Goal: Task Accomplishment & Management: Manage account settings

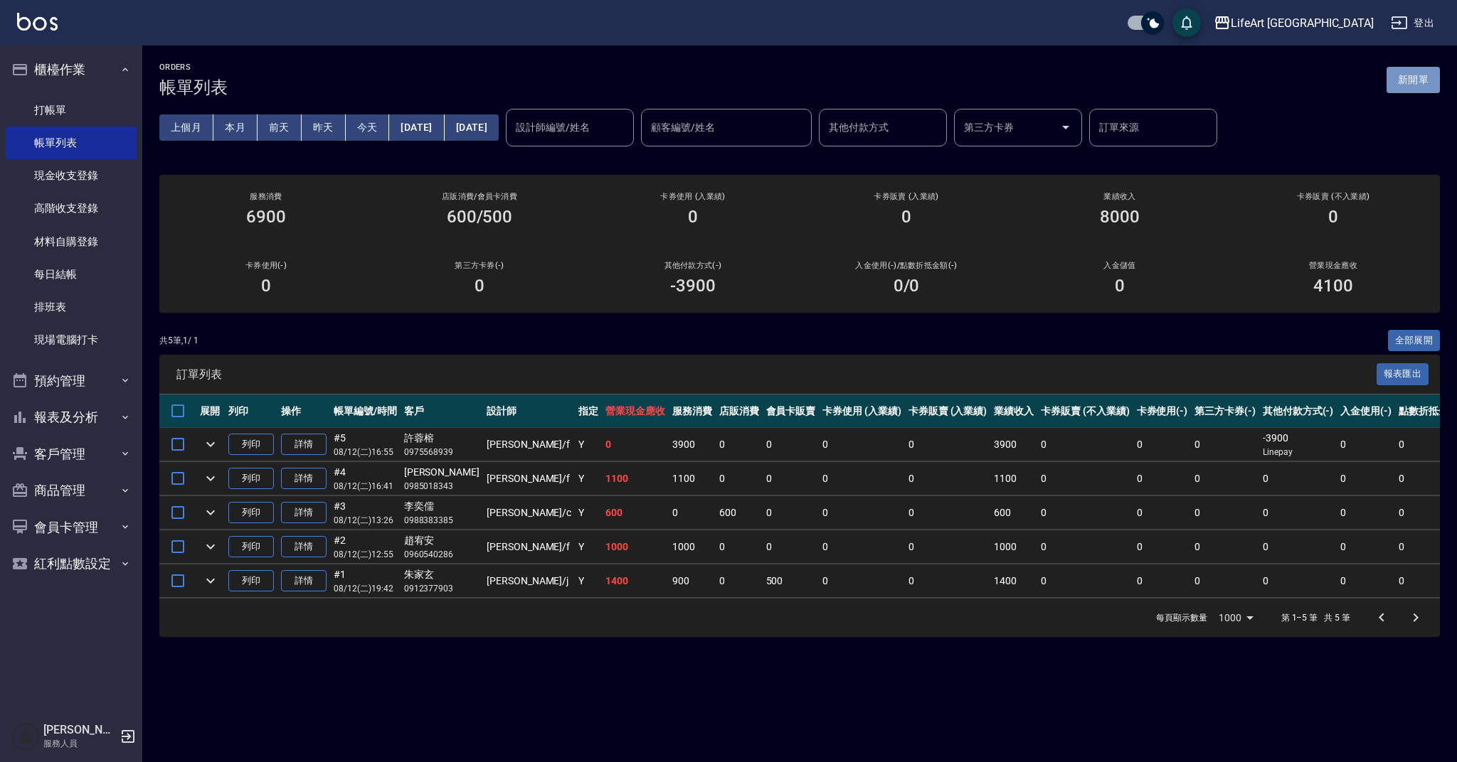
click at [1427, 82] on button "新開單" at bounding box center [1412, 80] width 53 height 26
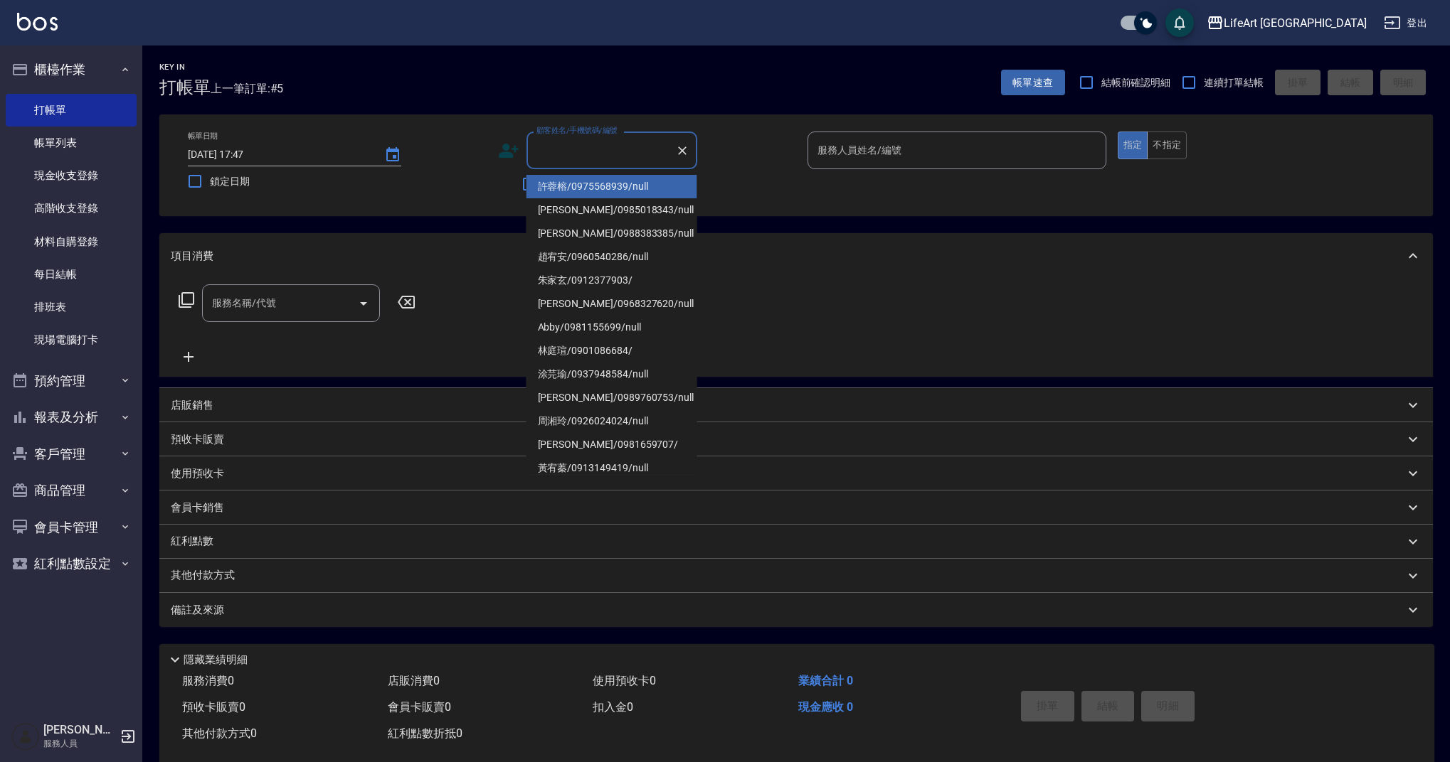
click at [613, 151] on input "顧客姓名/手機號碼/編號" at bounding box center [601, 150] width 137 height 25
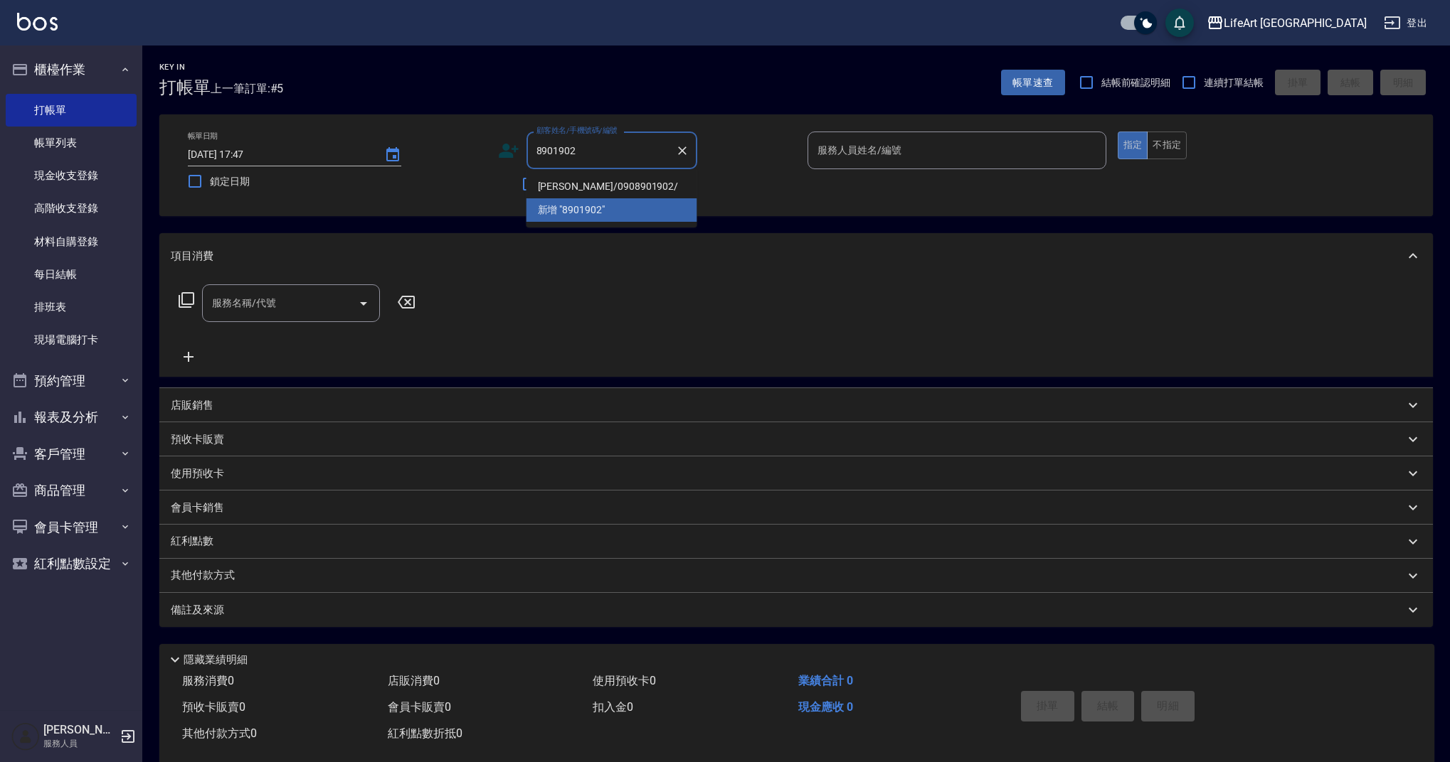
click at [628, 191] on li "蕭又寧/0908901902/" at bounding box center [611, 186] width 171 height 23
type input "蕭又寧/0908901902/"
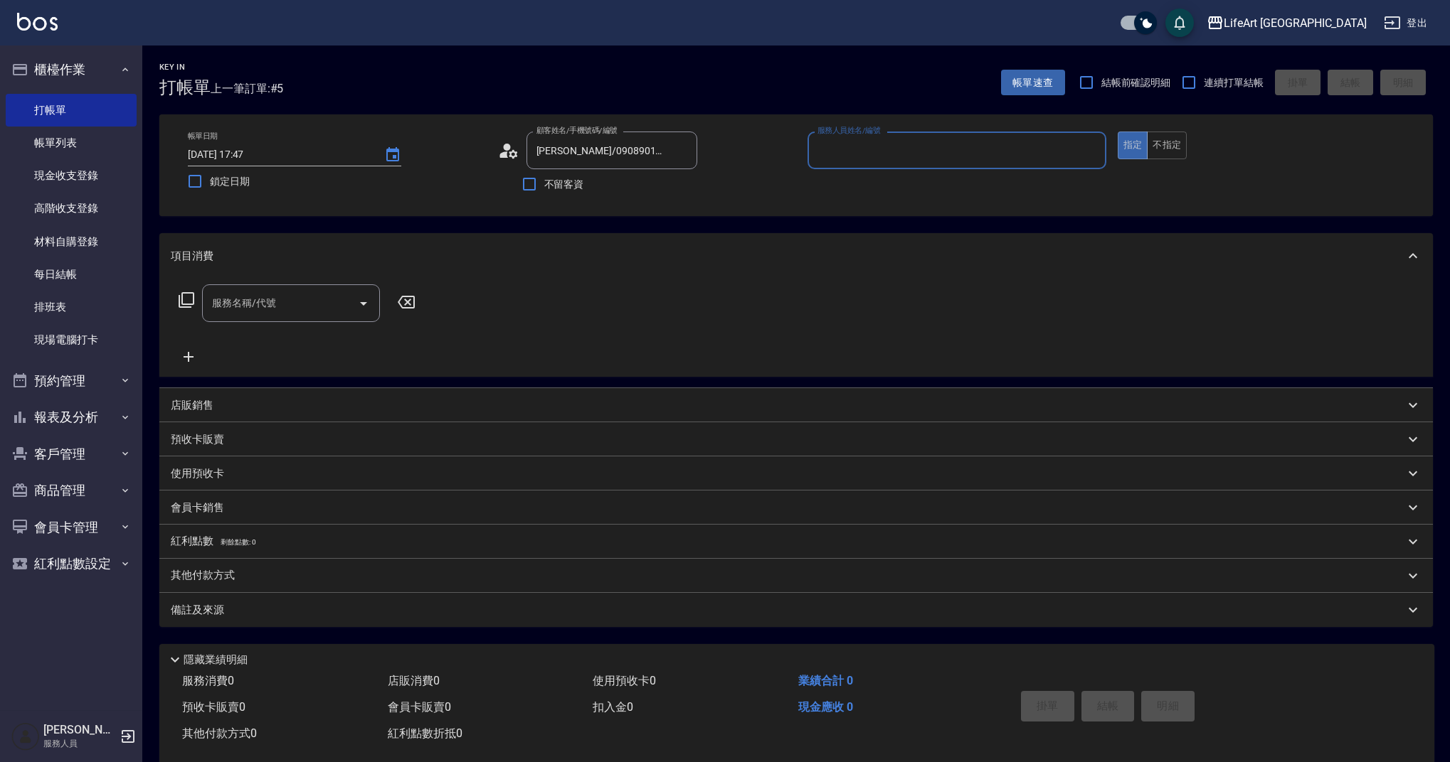
type input "Ashely-A"
click at [681, 192] on icon "button" at bounding box center [680, 186] width 14 height 11
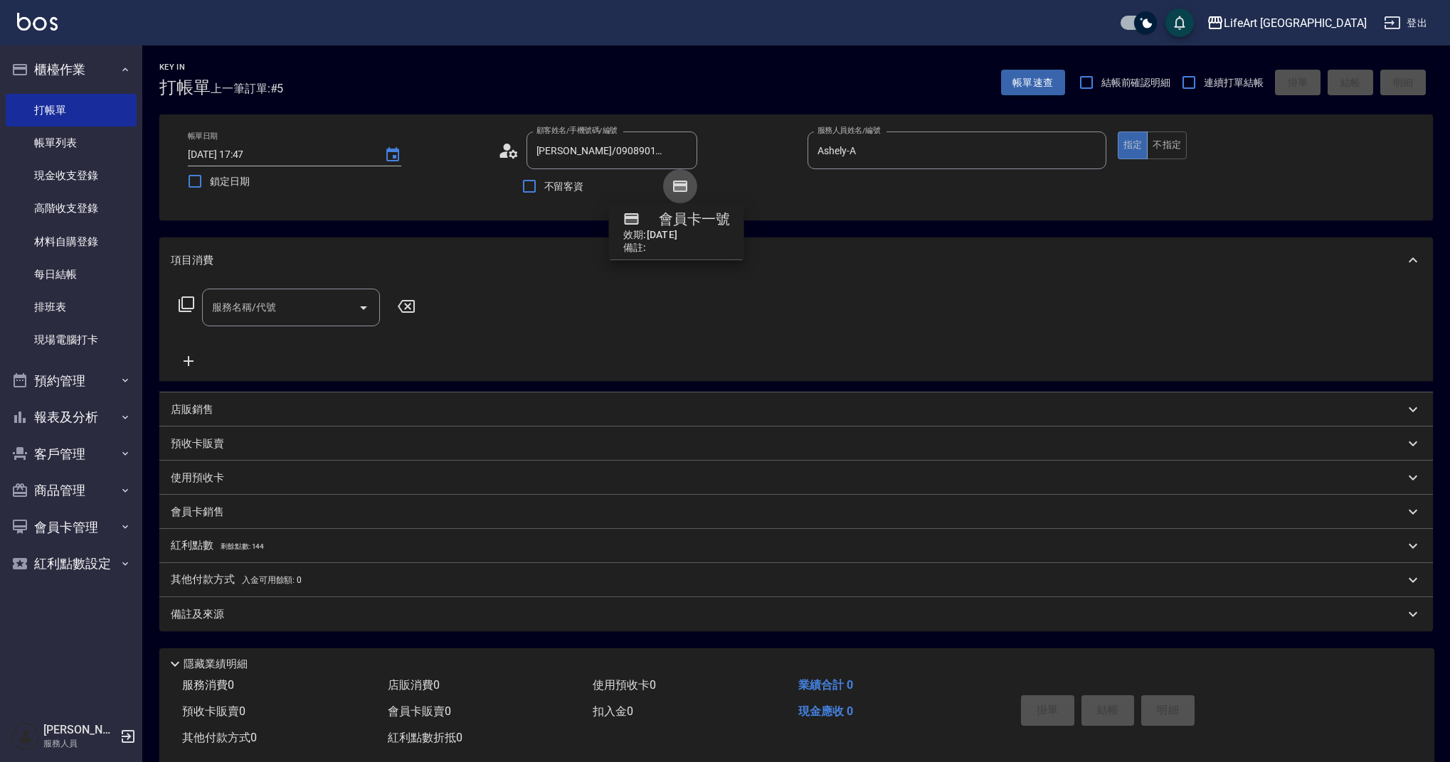
click at [682, 188] on icon "button" at bounding box center [679, 186] width 11 height 9
click at [509, 150] on circle at bounding box center [506, 147] width 7 height 7
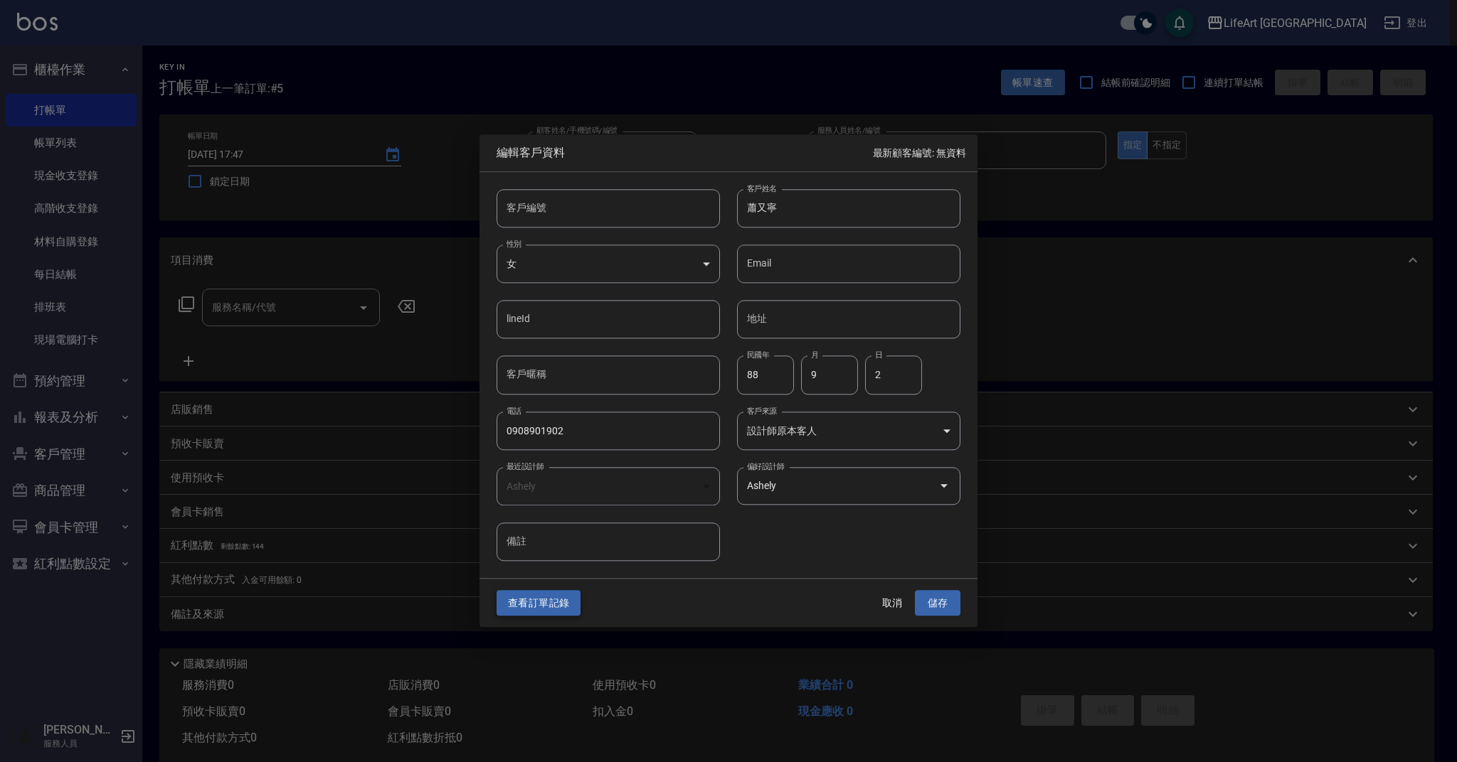
click at [542, 599] on button "查看訂單記錄" at bounding box center [538, 603] width 84 height 26
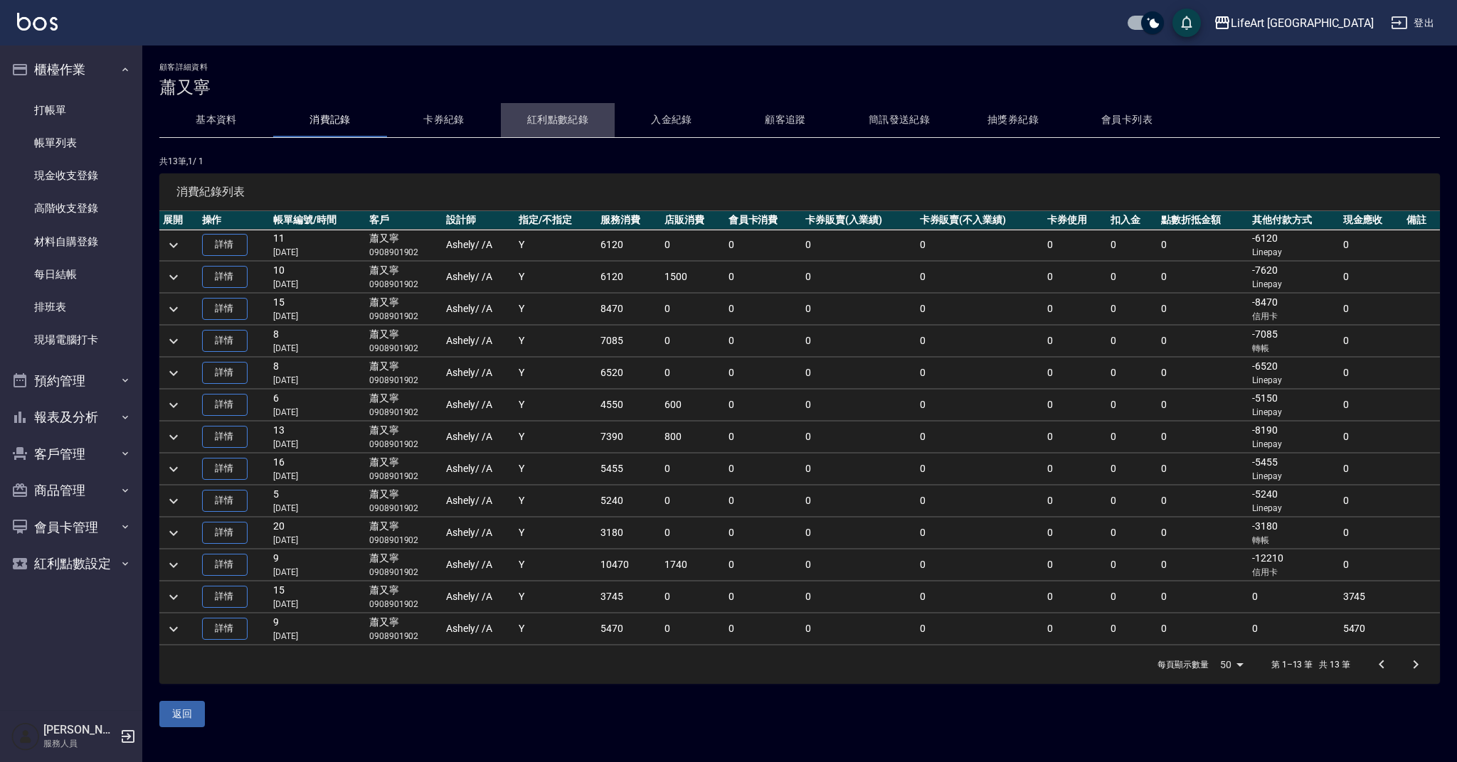
click at [541, 117] on button "紅利點數紀錄" at bounding box center [558, 120] width 114 height 34
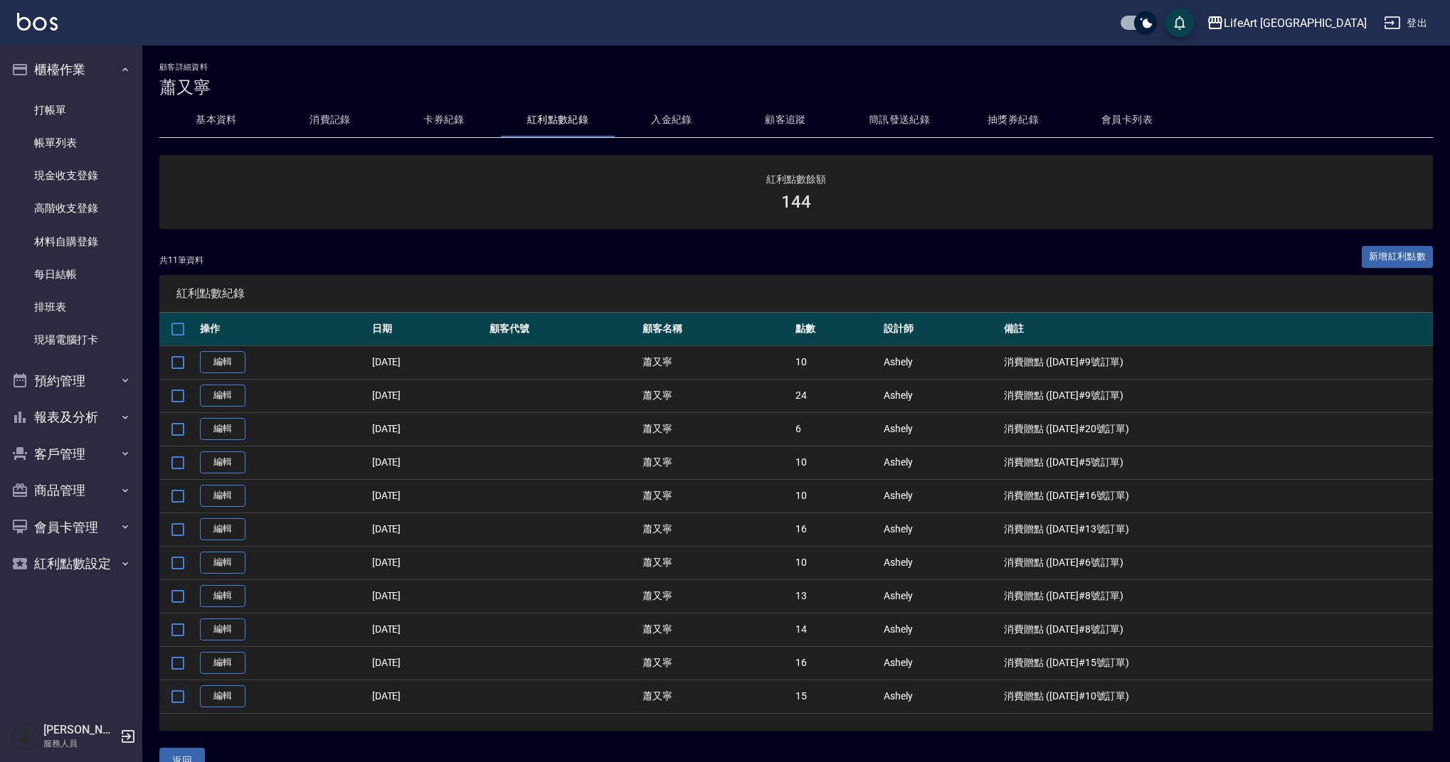
click at [177, 698] on input "checkbox" at bounding box center [178, 697] width 30 height 30
checkbox input "true"
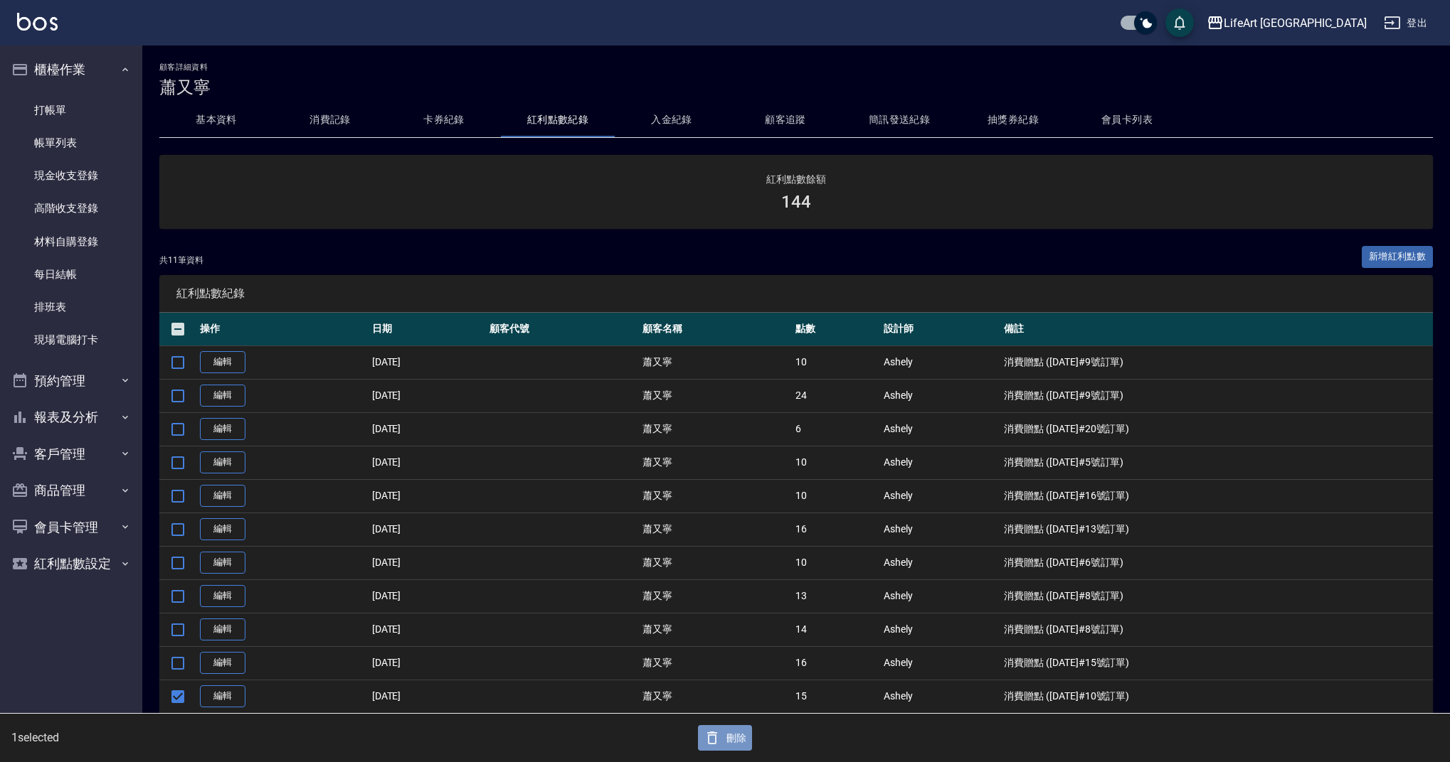
click at [728, 742] on button "刪除" at bounding box center [725, 738] width 55 height 26
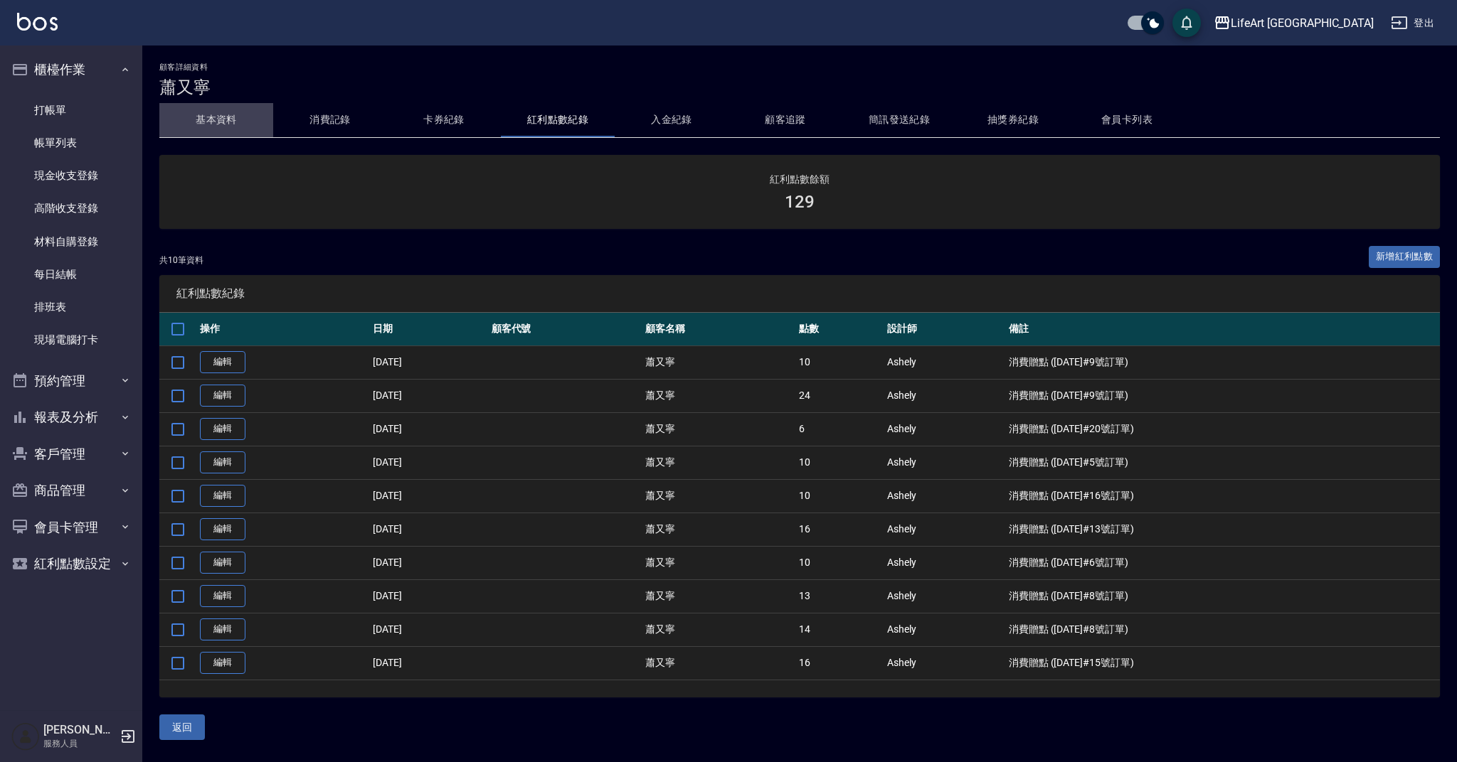
click at [218, 115] on button "基本資料" at bounding box center [216, 120] width 114 height 34
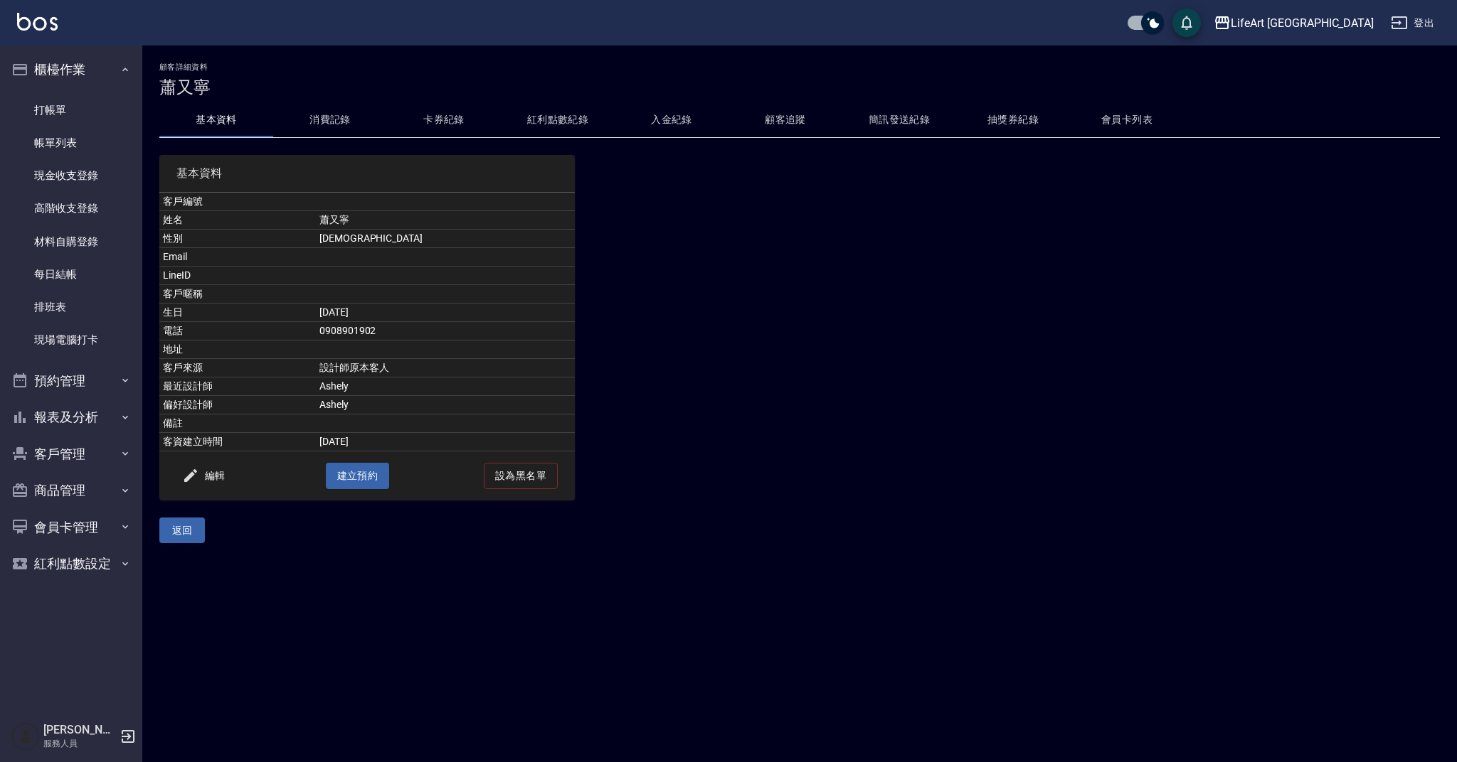
click at [388, 334] on td "0908901902" at bounding box center [445, 331] width 259 height 18
copy td "0908901902"
click at [85, 118] on link "打帳單" at bounding box center [71, 110] width 131 height 33
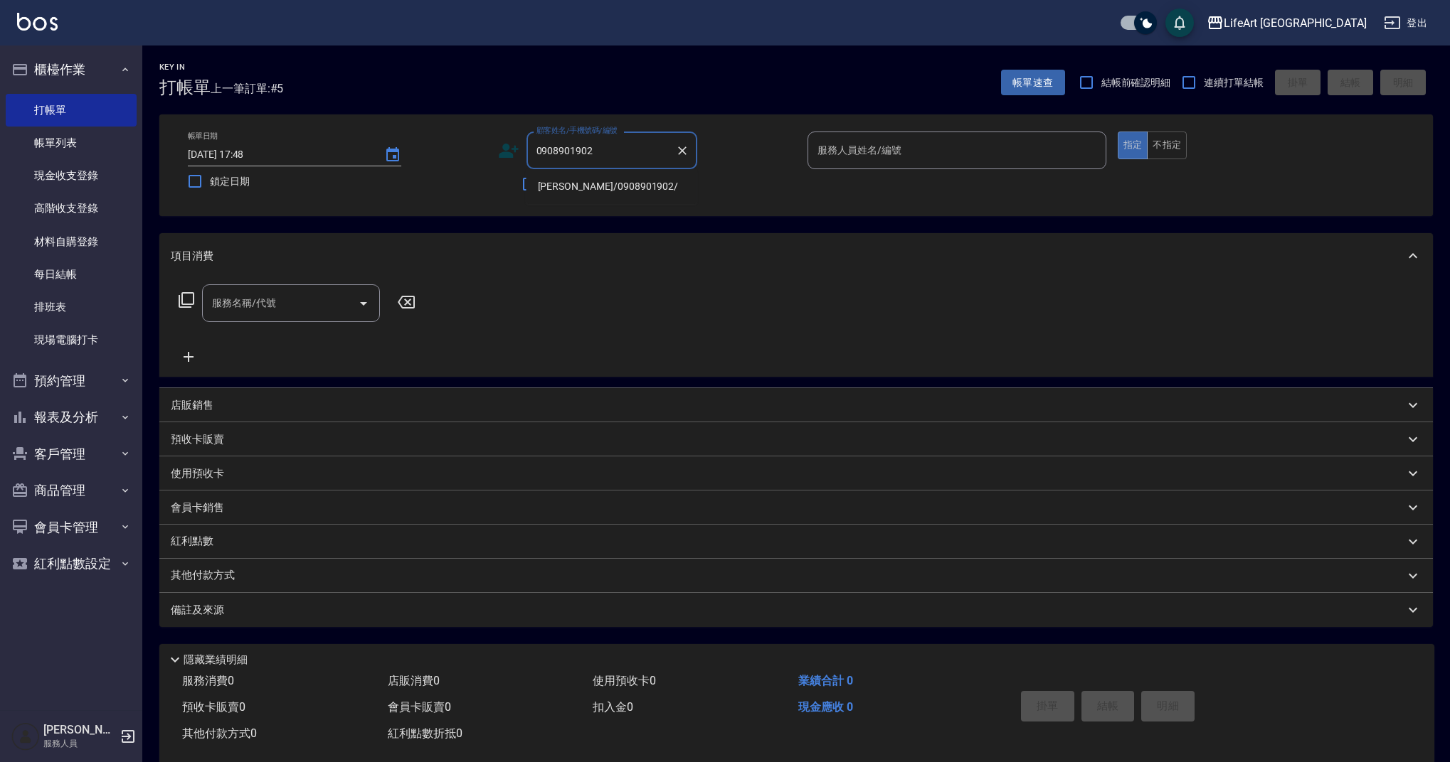
click at [600, 183] on li "蕭又寧/0908901902/" at bounding box center [611, 186] width 171 height 23
type input "蕭又寧/0908901902/"
type input "Ashely-A"
click at [519, 144] on div "顧客姓名/手機號碼/編號 蕭又寧/0908901902/ 顧客姓名/手機號碼/編號" at bounding box center [647, 151] width 299 height 38
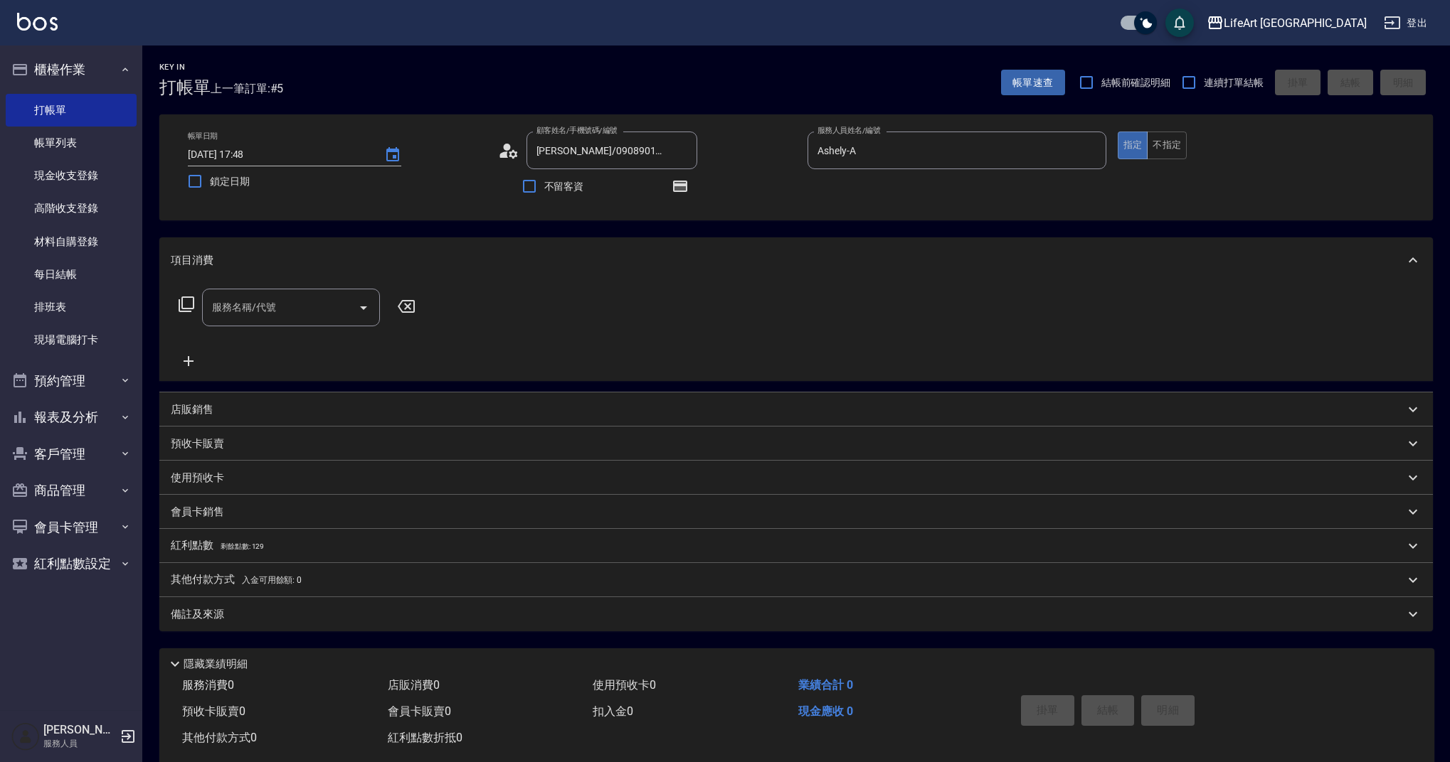
click at [516, 149] on icon at bounding box center [508, 150] width 21 height 21
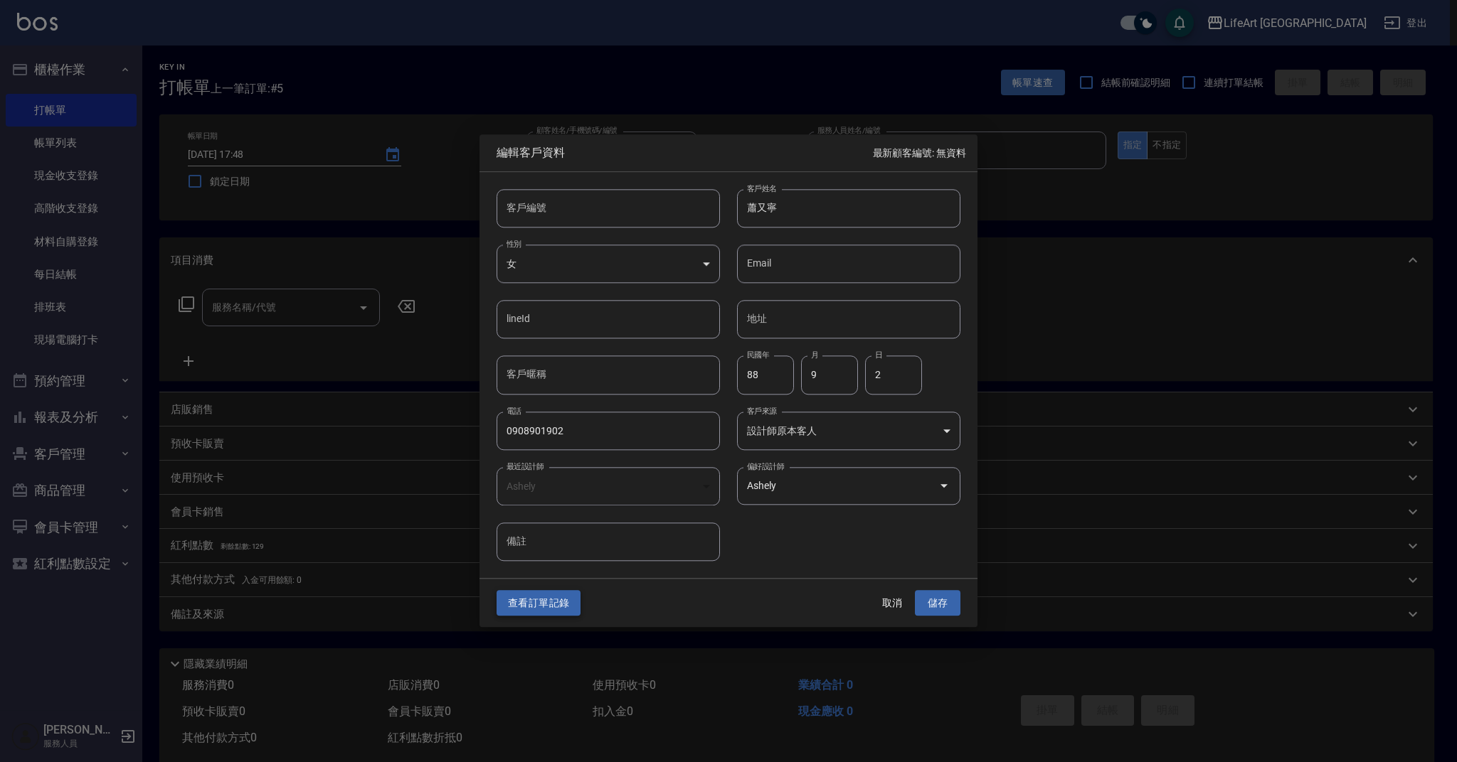
click at [544, 605] on button "查看訂單記錄" at bounding box center [538, 603] width 84 height 26
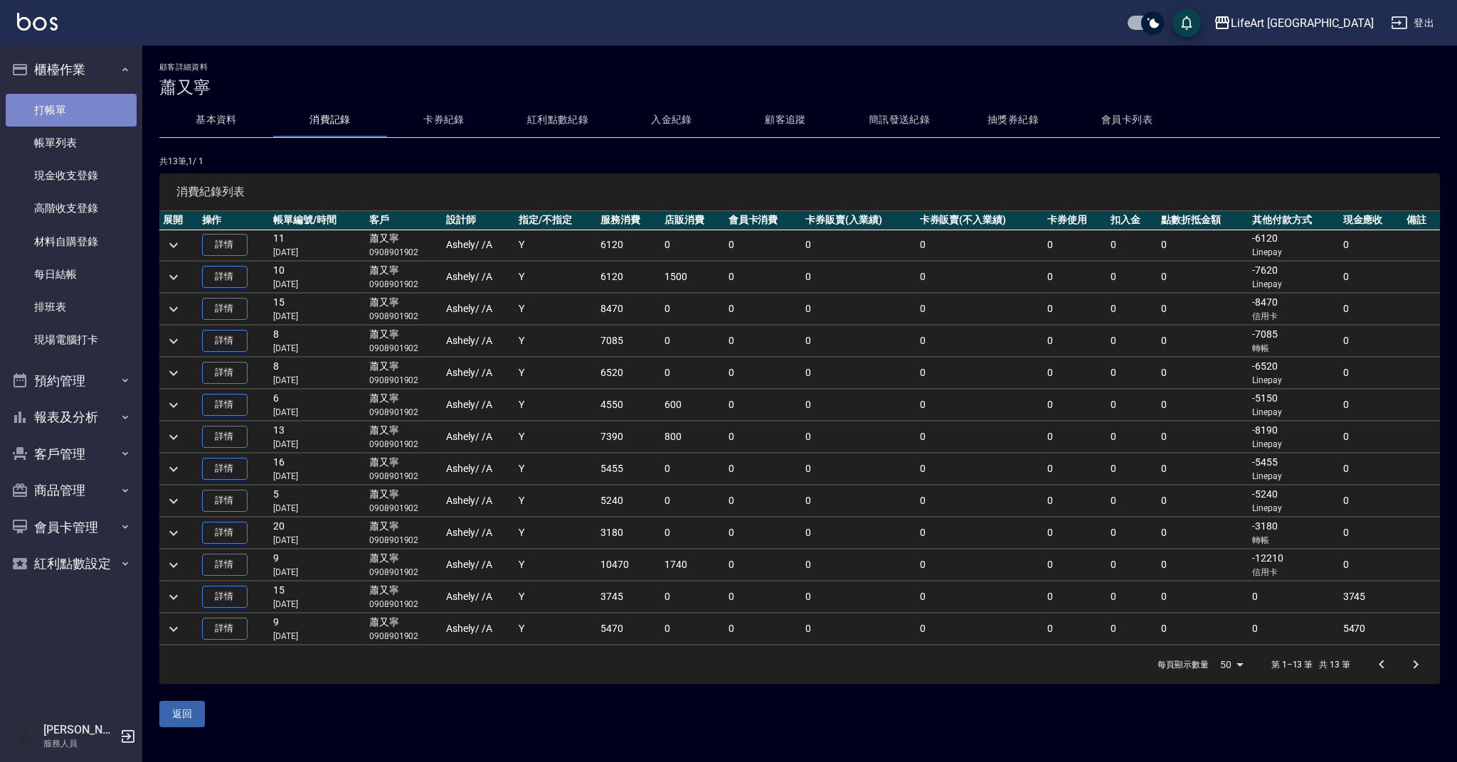
click at [83, 110] on link "打帳單" at bounding box center [71, 110] width 131 height 33
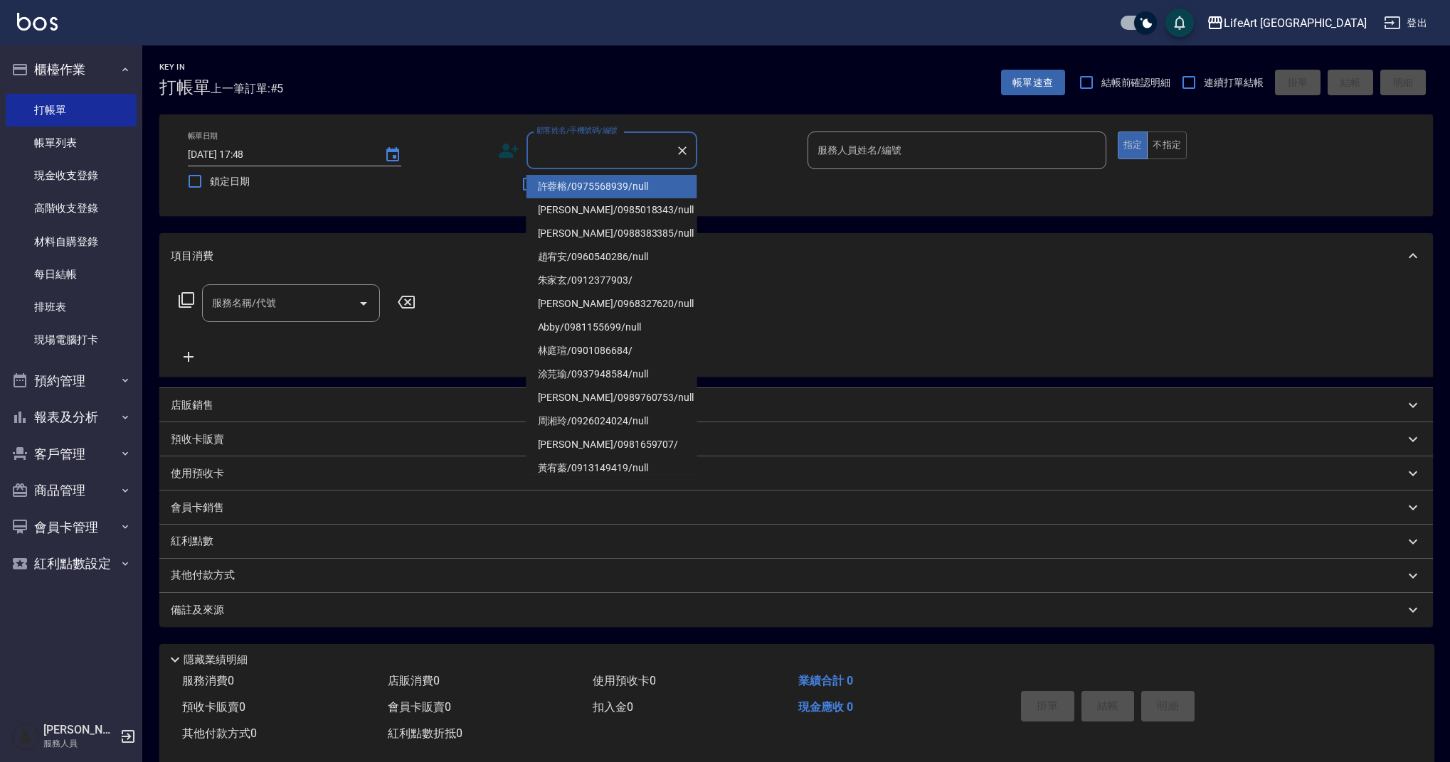
click at [588, 159] on input "顧客姓名/手機號碼/編號" at bounding box center [601, 150] width 137 height 25
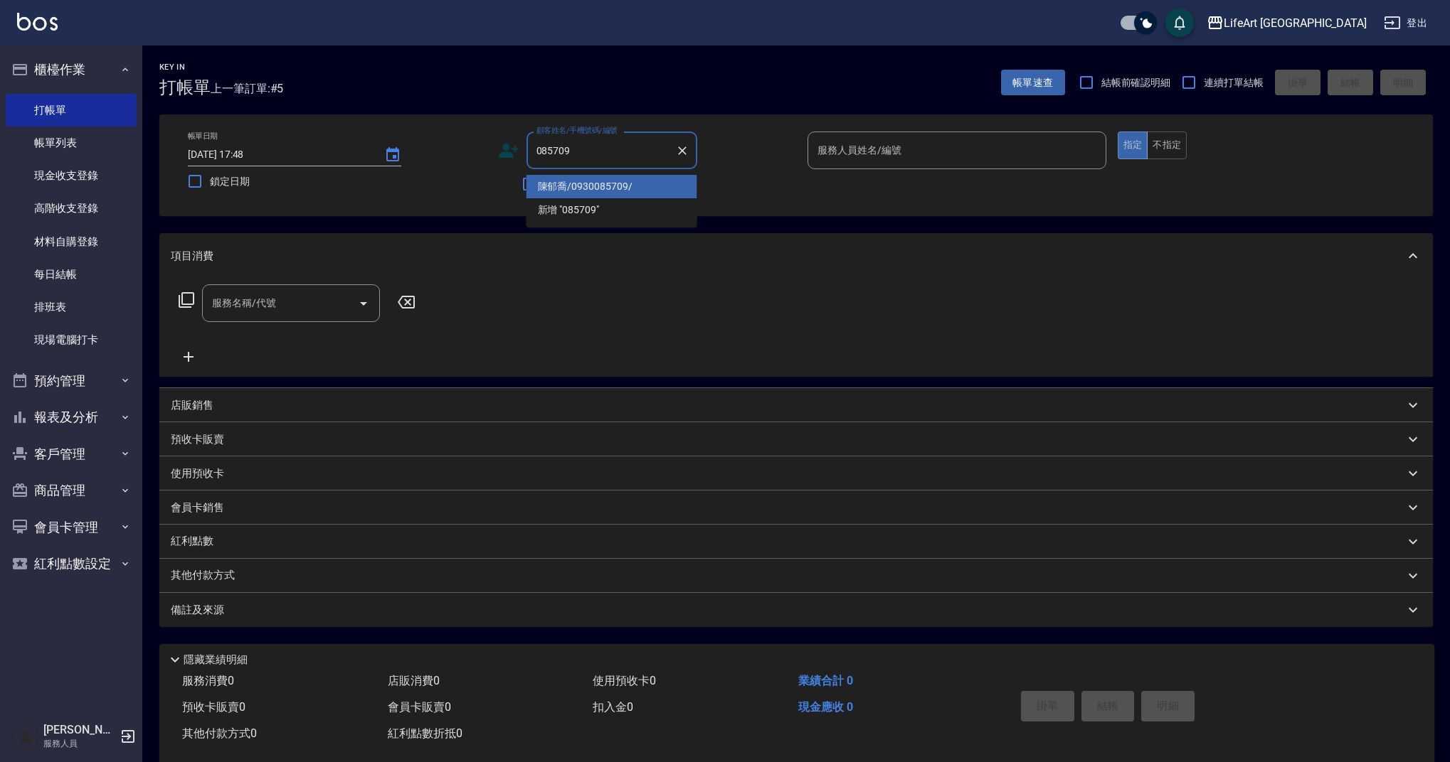
click at [626, 181] on li "陳郁喬/0930085709/" at bounding box center [611, 186] width 171 height 23
type input "陳郁喬/0930085709/"
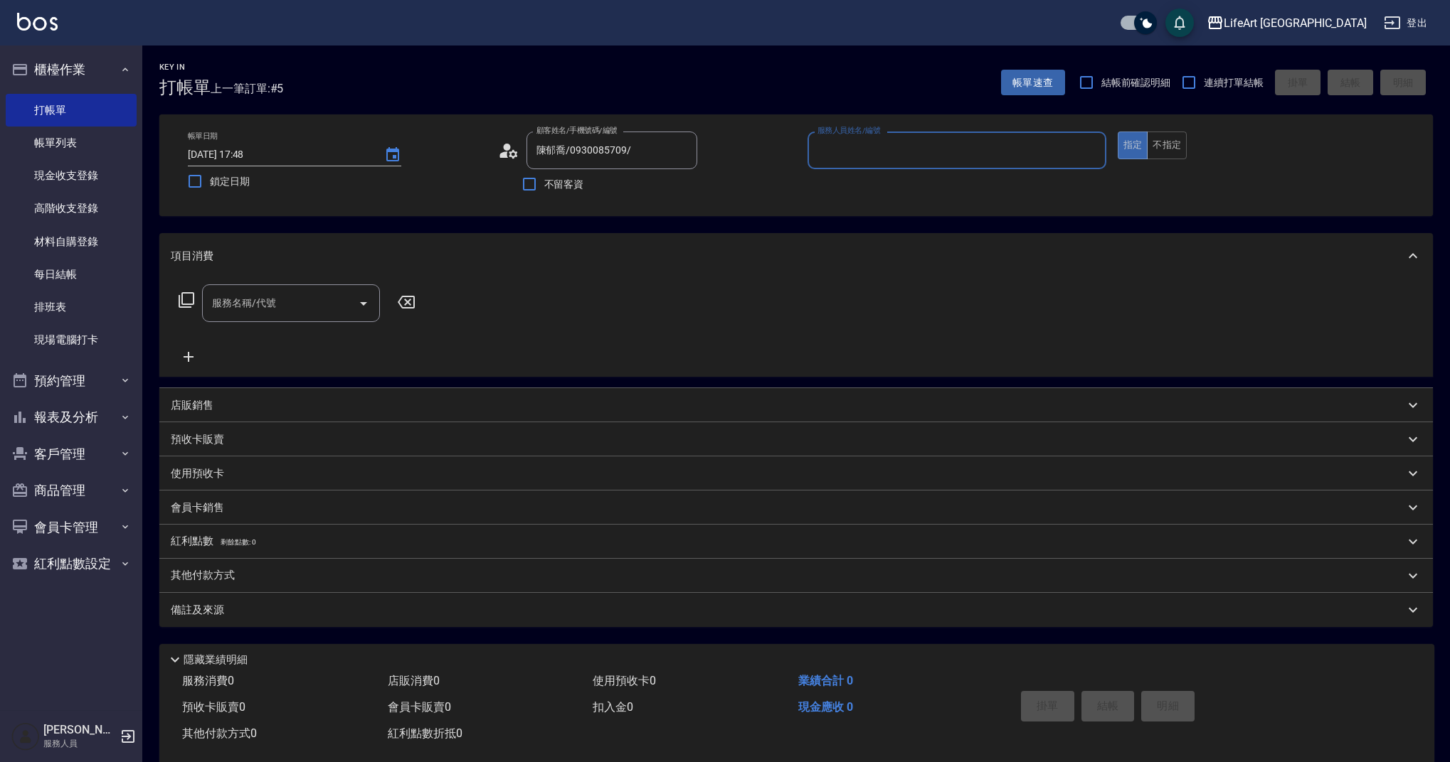
type input "Ashely-A"
click at [671, 188] on icon "button" at bounding box center [679, 186] width 17 height 17
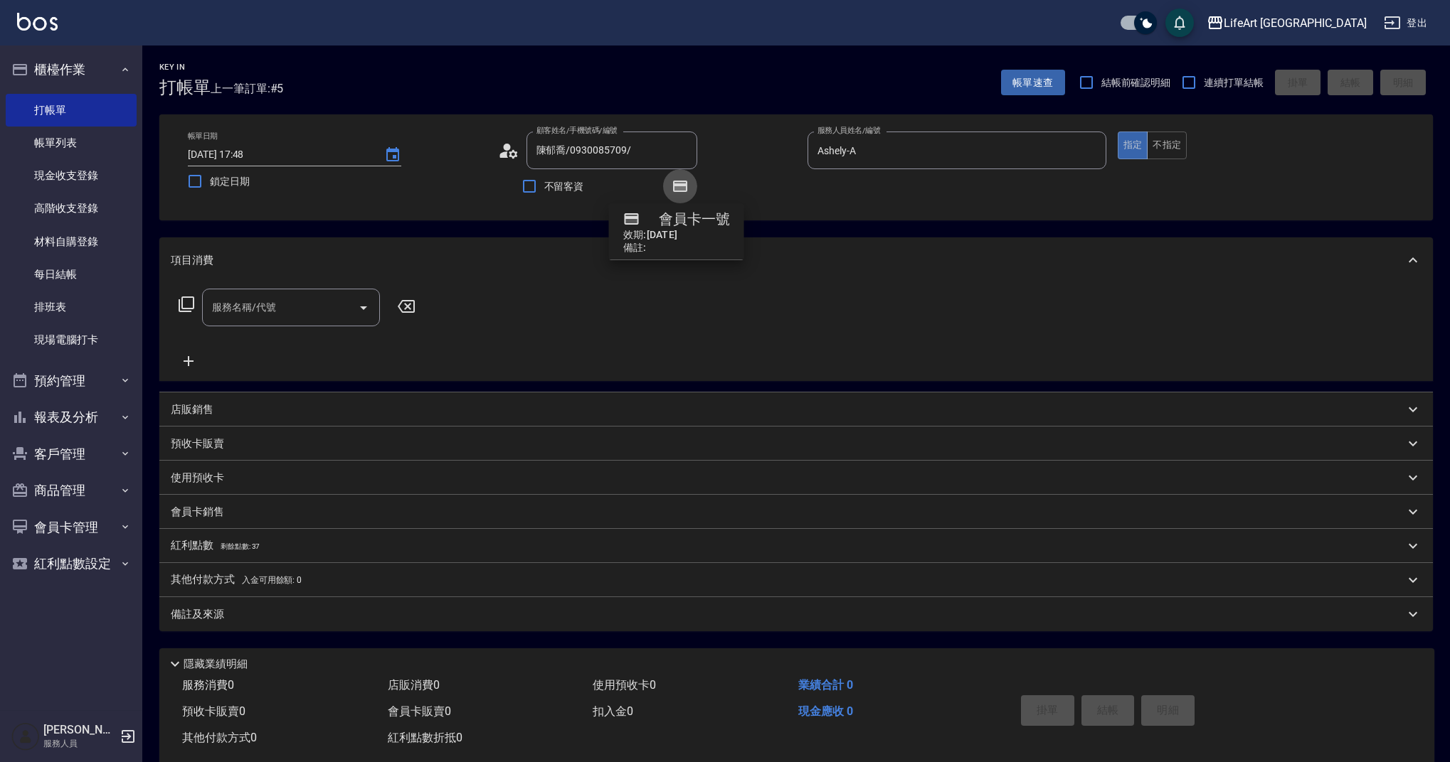
click at [673, 186] on icon "button" at bounding box center [680, 186] width 14 height 11
click at [504, 142] on icon at bounding box center [508, 150] width 21 height 21
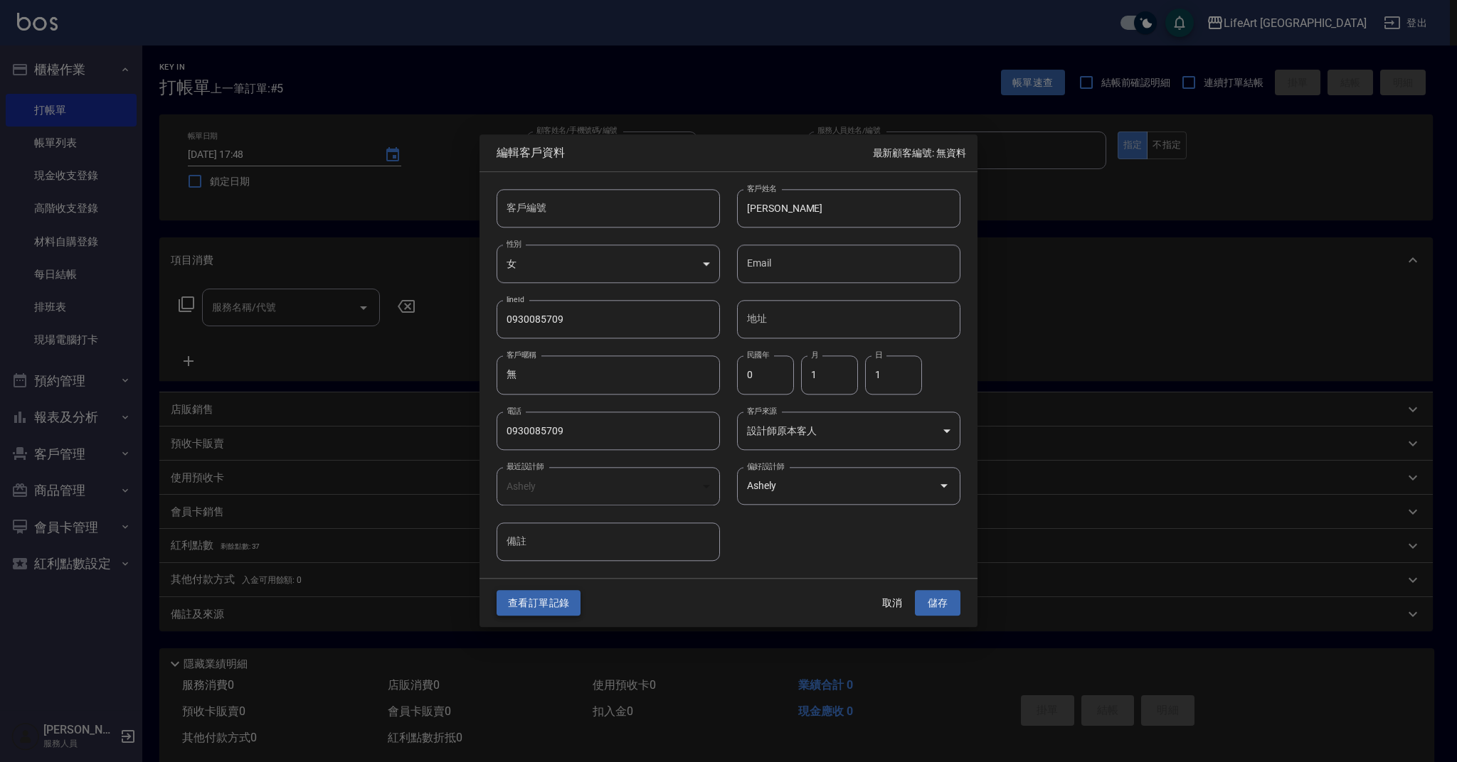
click at [557, 595] on button "查看訂單記錄" at bounding box center [538, 603] width 84 height 26
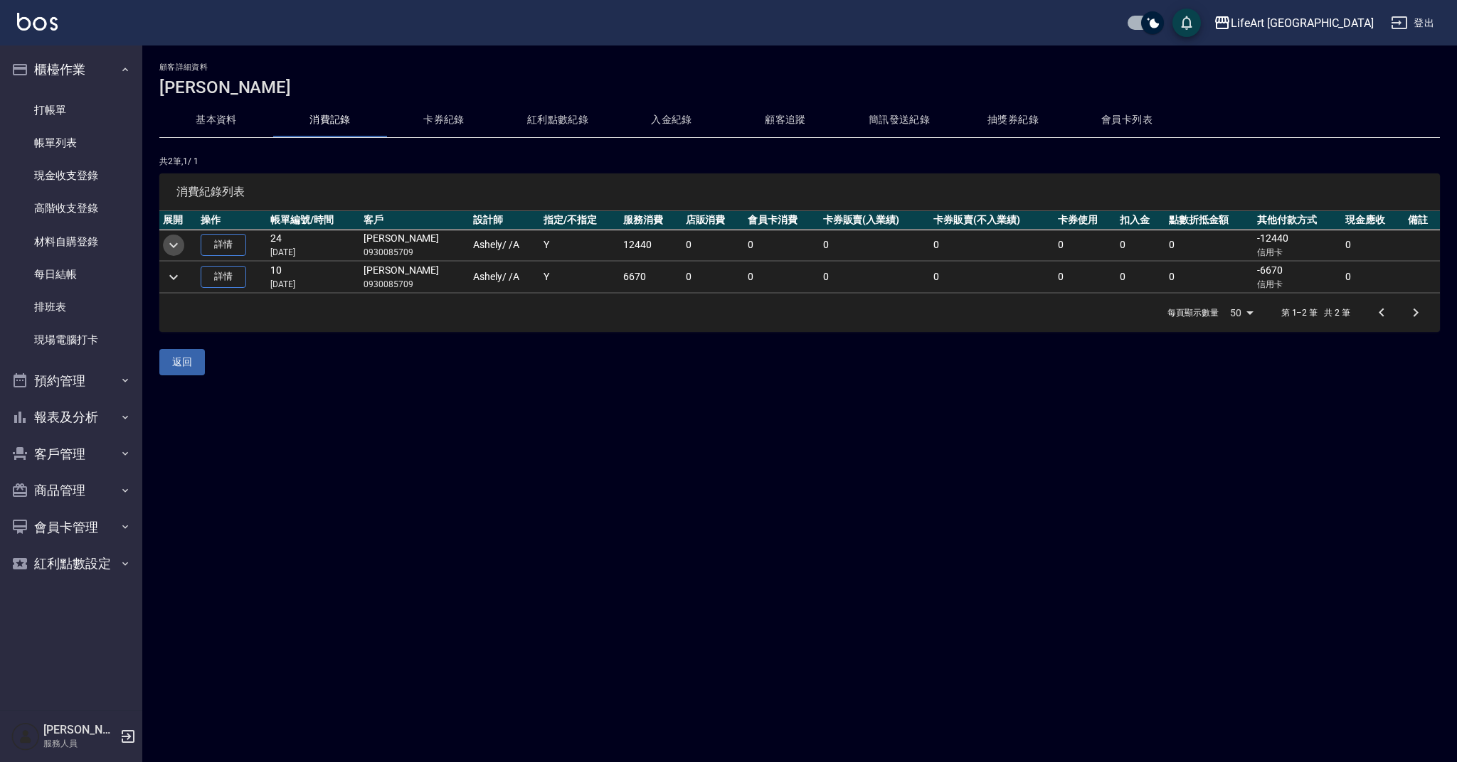
click at [174, 245] on icon "expand row" at bounding box center [173, 245] width 17 height 17
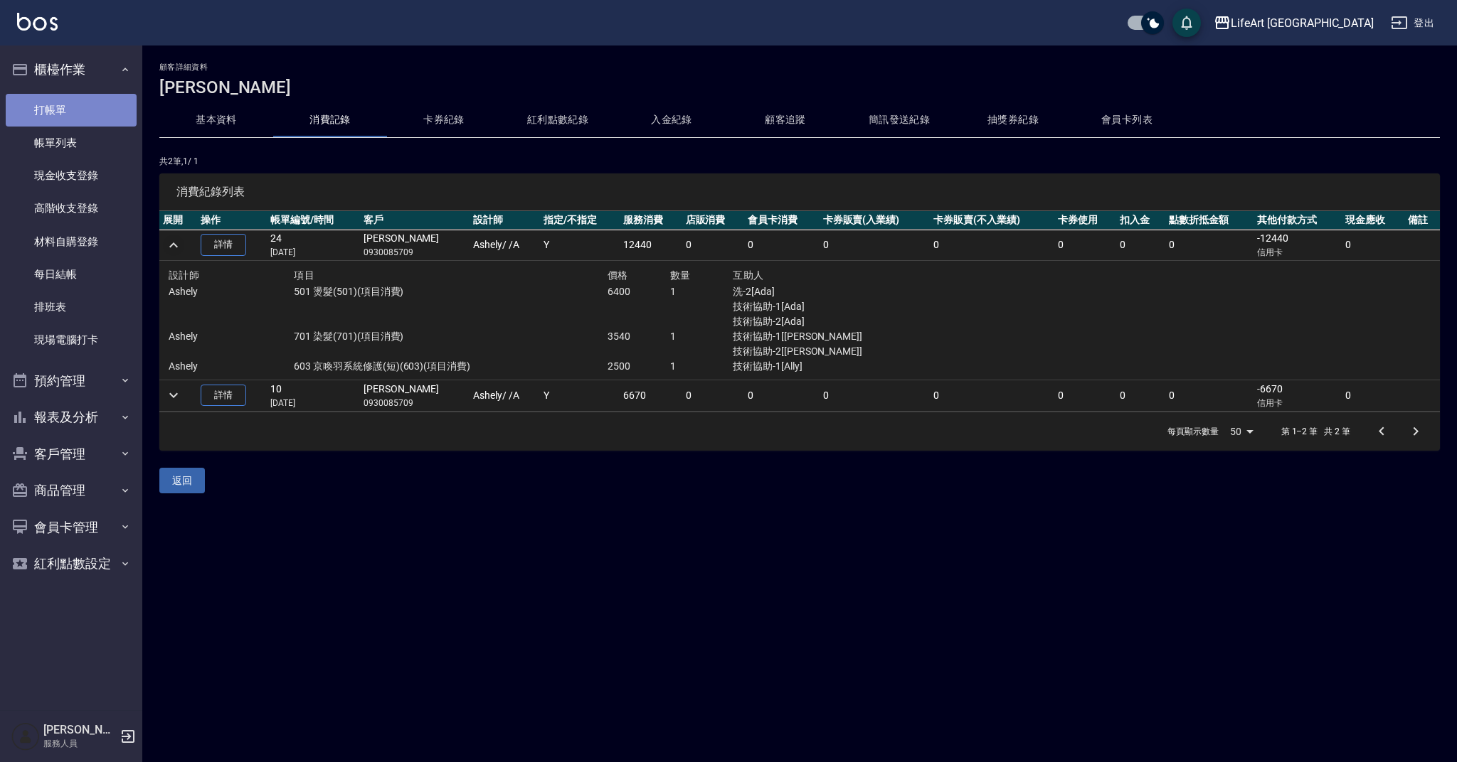
click at [80, 100] on link "打帳單" at bounding box center [71, 110] width 131 height 33
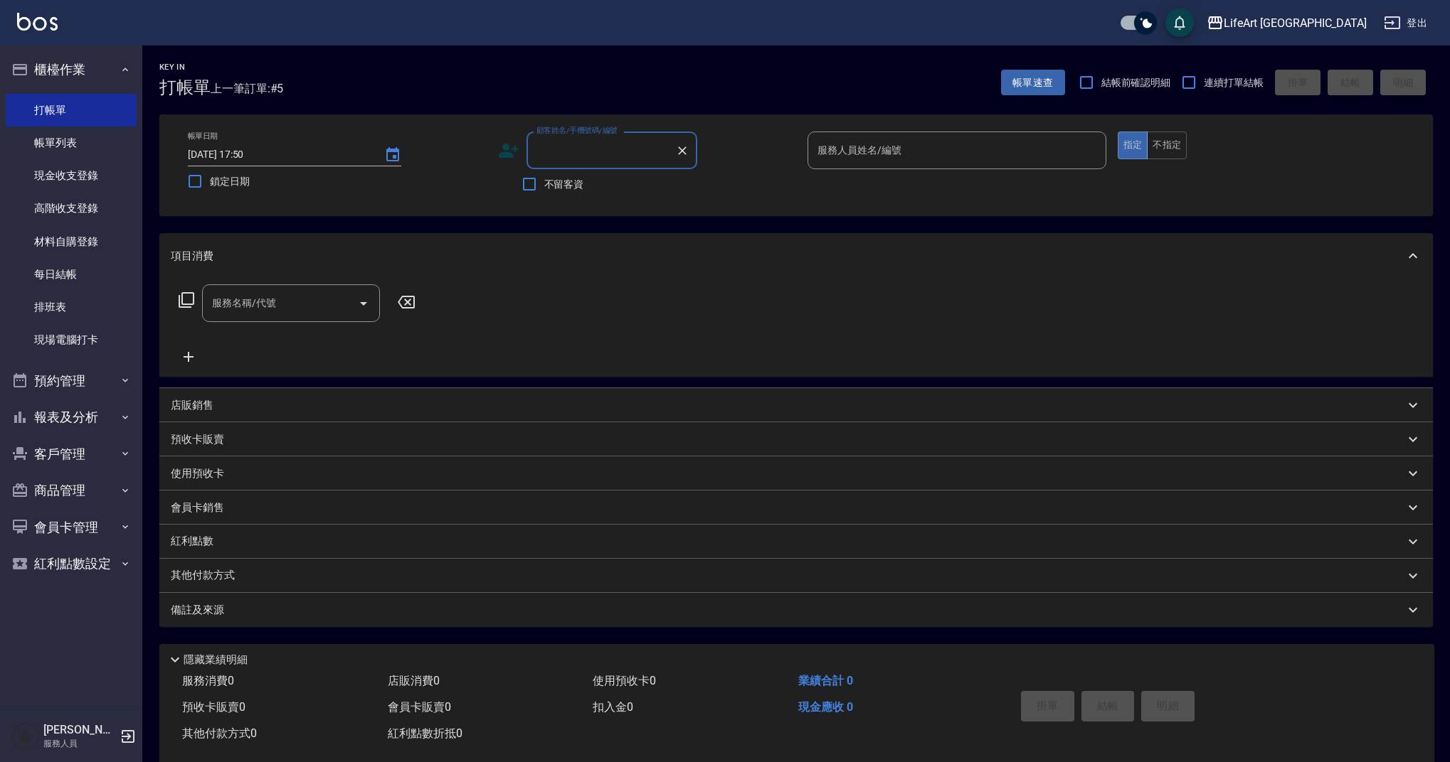
click at [622, 141] on input "顧客姓名/手機號碼/編號" at bounding box center [601, 150] width 137 height 25
click at [620, 184] on li "蕭又寧/0908901902/" at bounding box center [611, 186] width 171 height 23
type input "蕭又寧/0908901902/"
type input "Ashely-A"
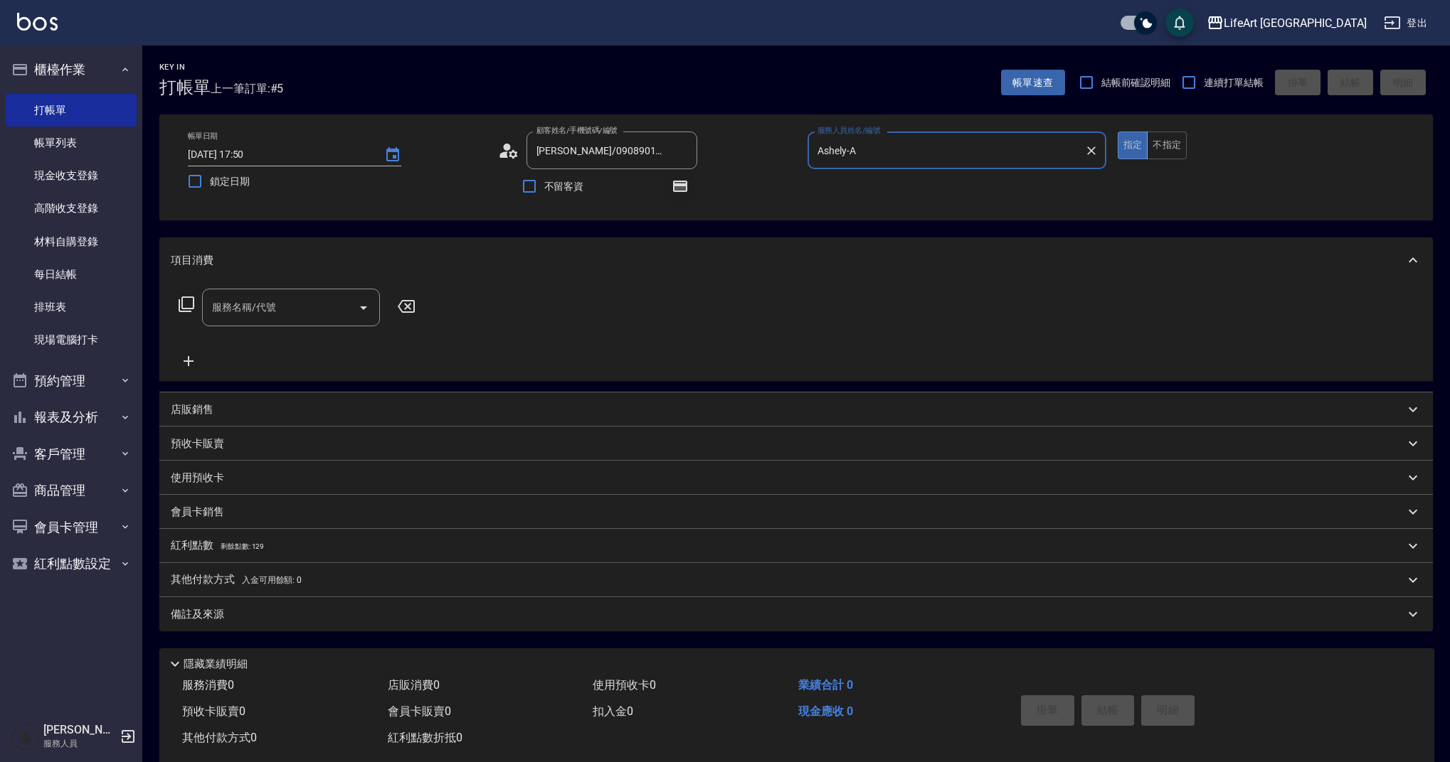
click at [681, 184] on icon "button" at bounding box center [680, 186] width 14 height 11
click at [682, 186] on icon "button" at bounding box center [680, 186] width 14 height 11
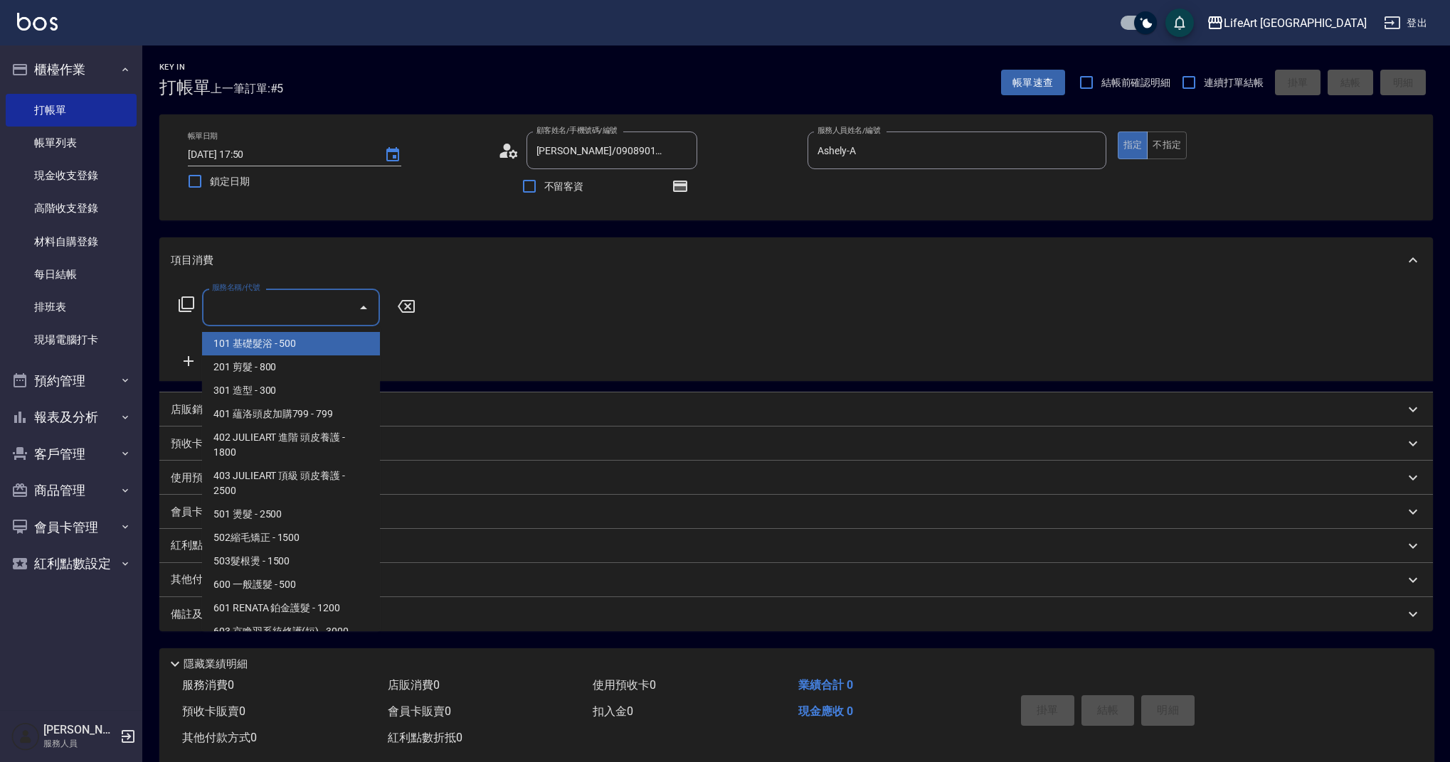
click at [297, 300] on input "服務名稱/代號" at bounding box center [280, 307] width 144 height 25
click at [296, 374] on span "201 剪髮 - 800" at bounding box center [291, 367] width 178 height 23
type input "201 剪髮(201)"
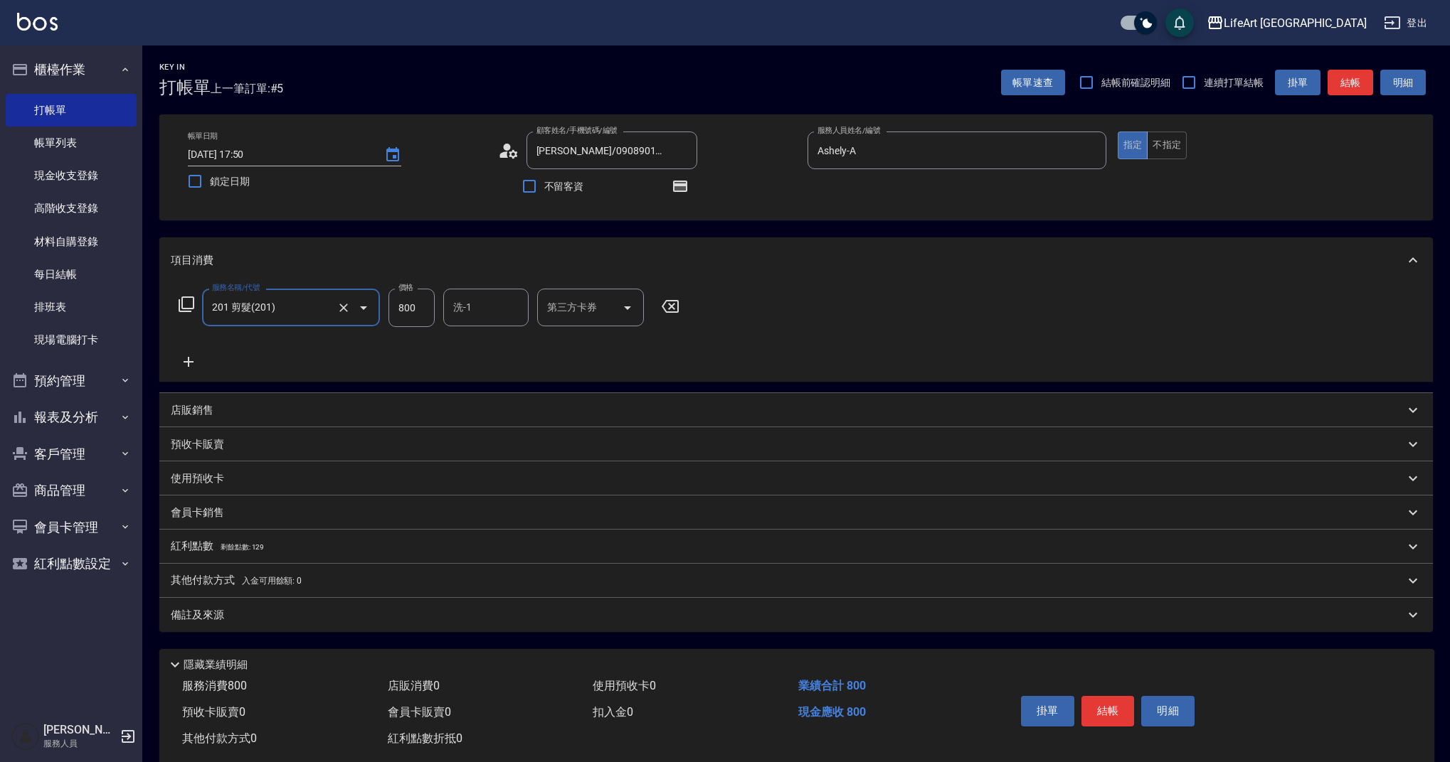
click at [186, 360] on icon at bounding box center [189, 361] width 36 height 17
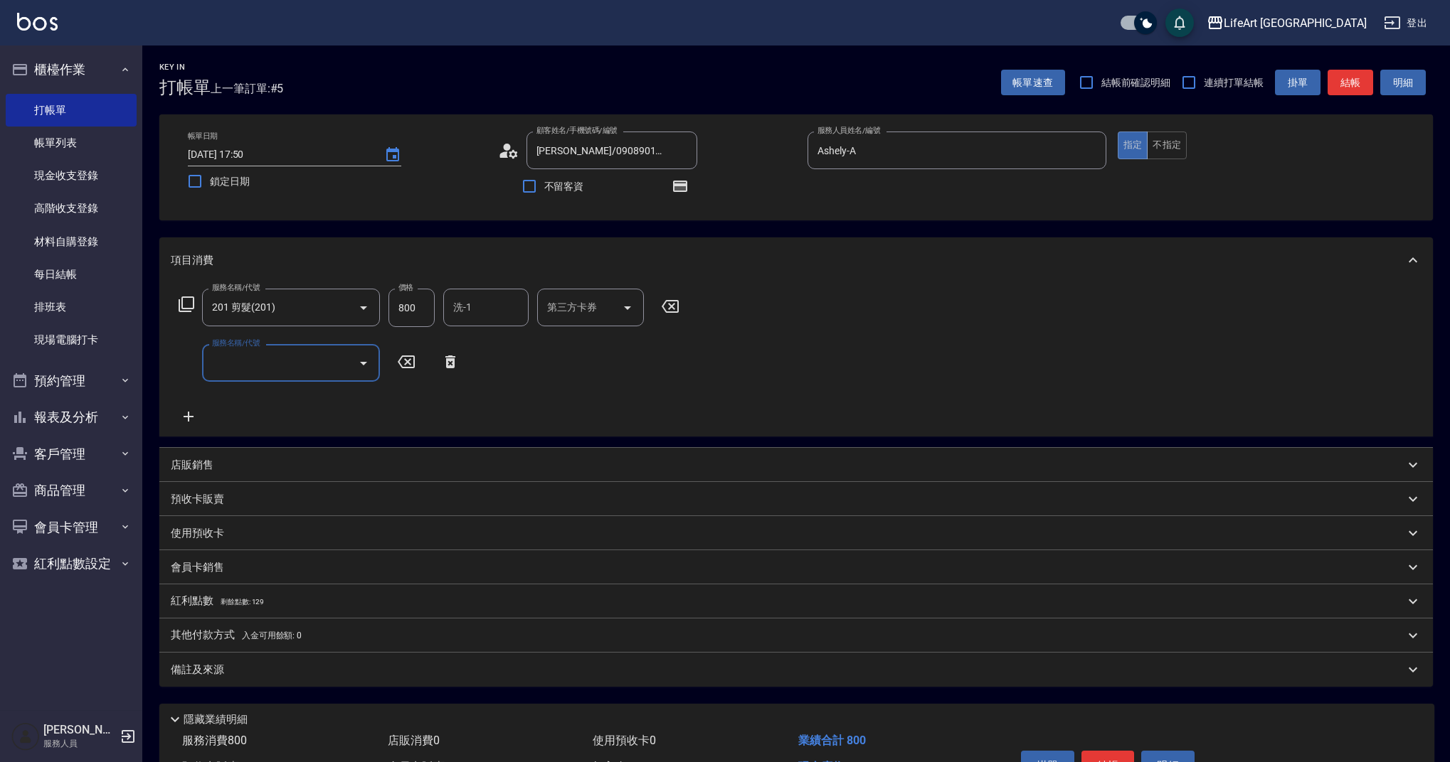
click at [253, 360] on input "服務名稱/代號" at bounding box center [280, 363] width 144 height 25
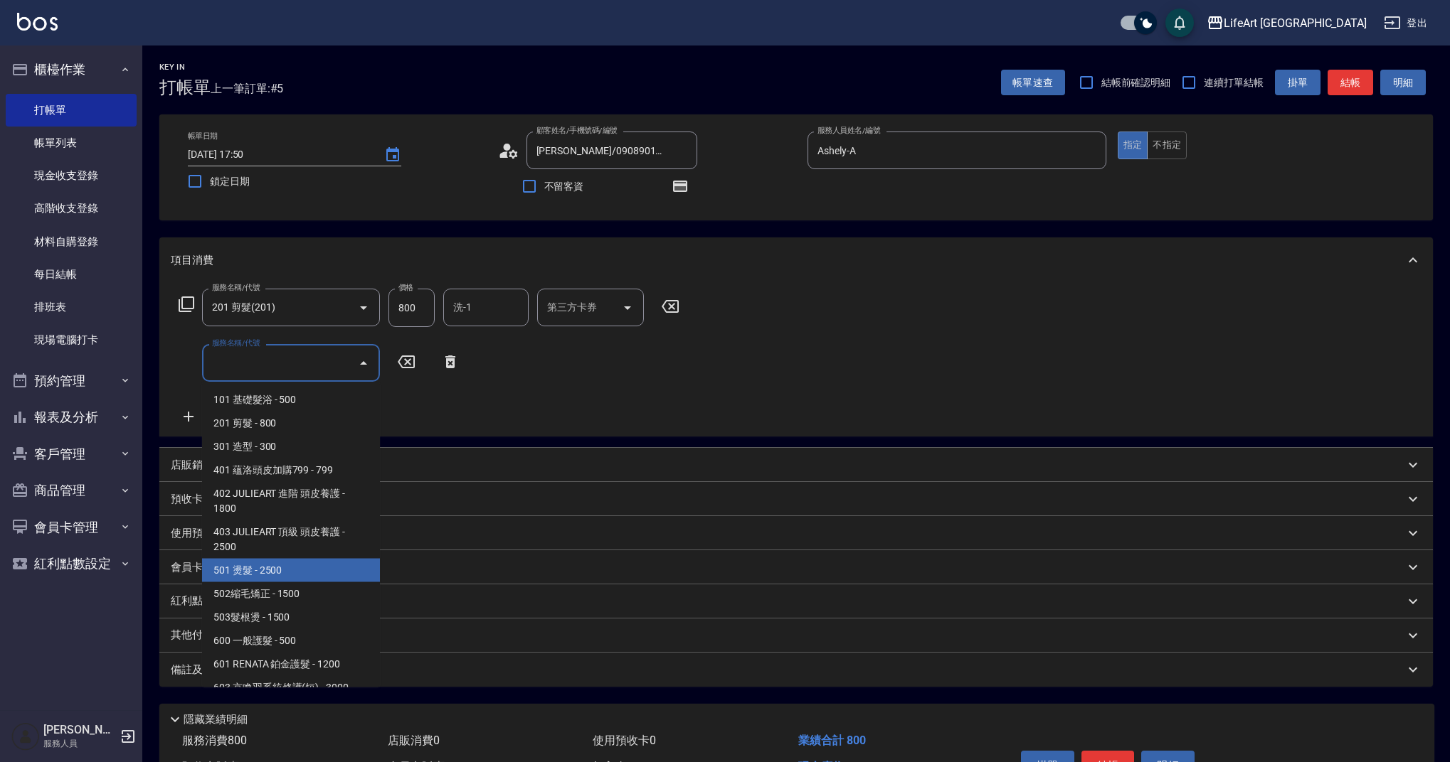
scroll to position [182, 0]
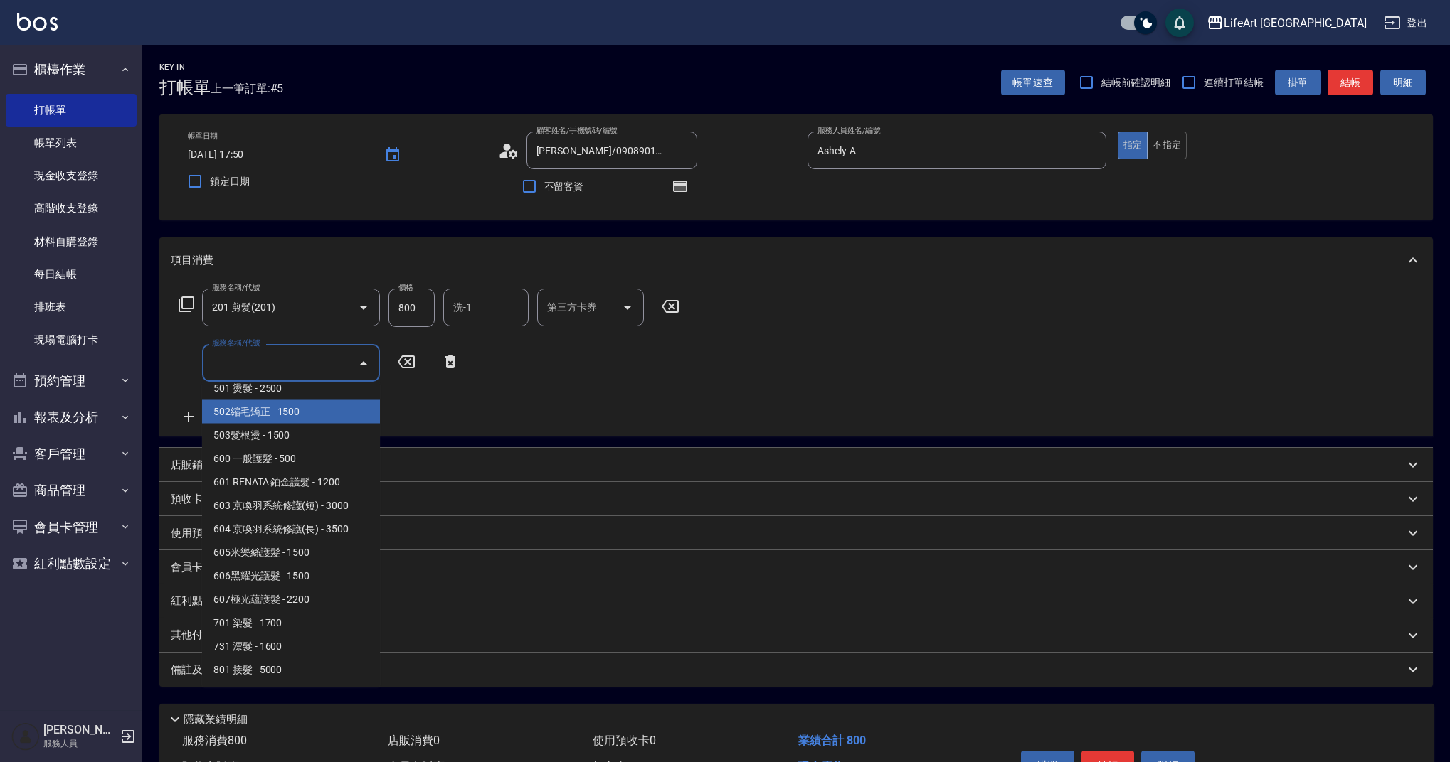
click at [351, 410] on span "502縮毛矯正 - 1500" at bounding box center [291, 411] width 178 height 23
type input "502縮毛矯正 (502)"
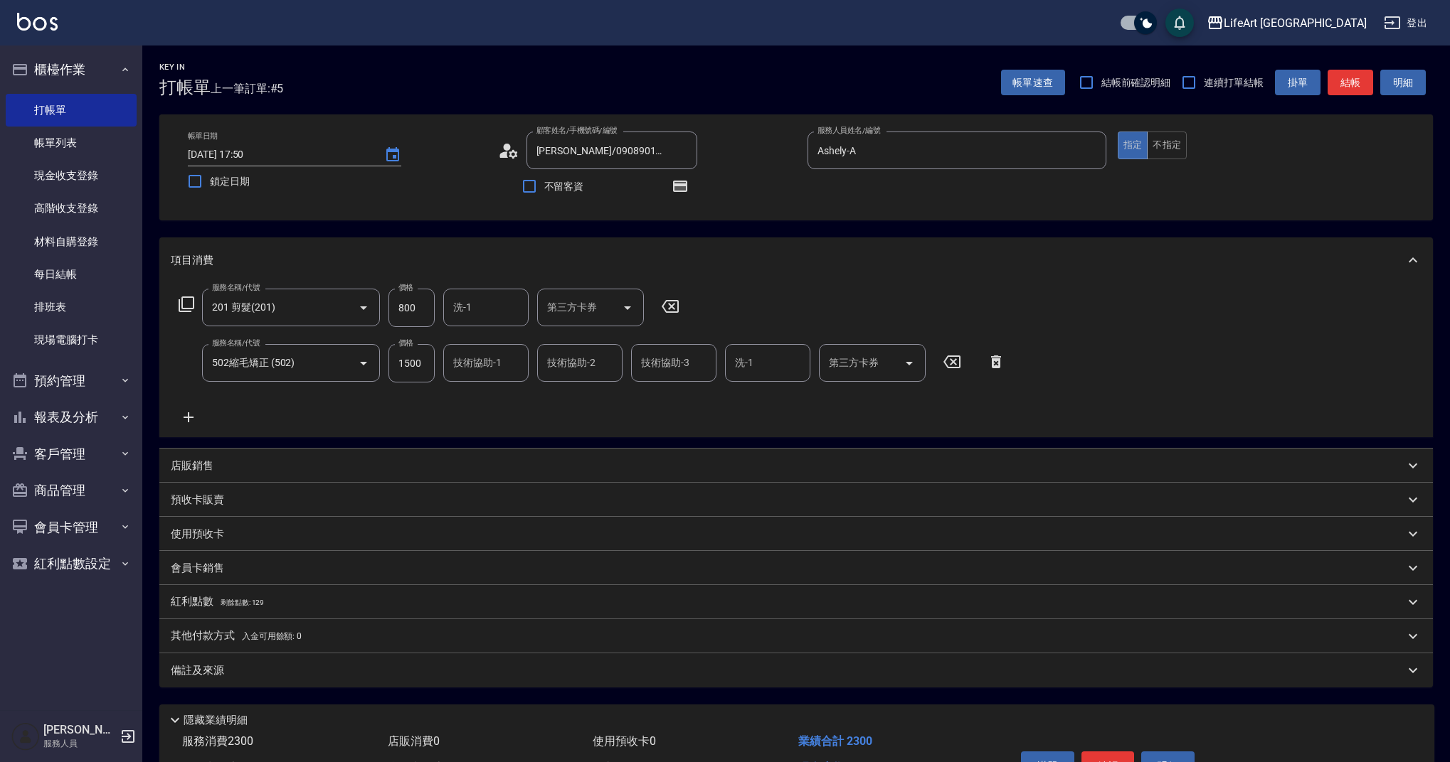
click at [190, 415] on icon at bounding box center [189, 417] width 36 height 17
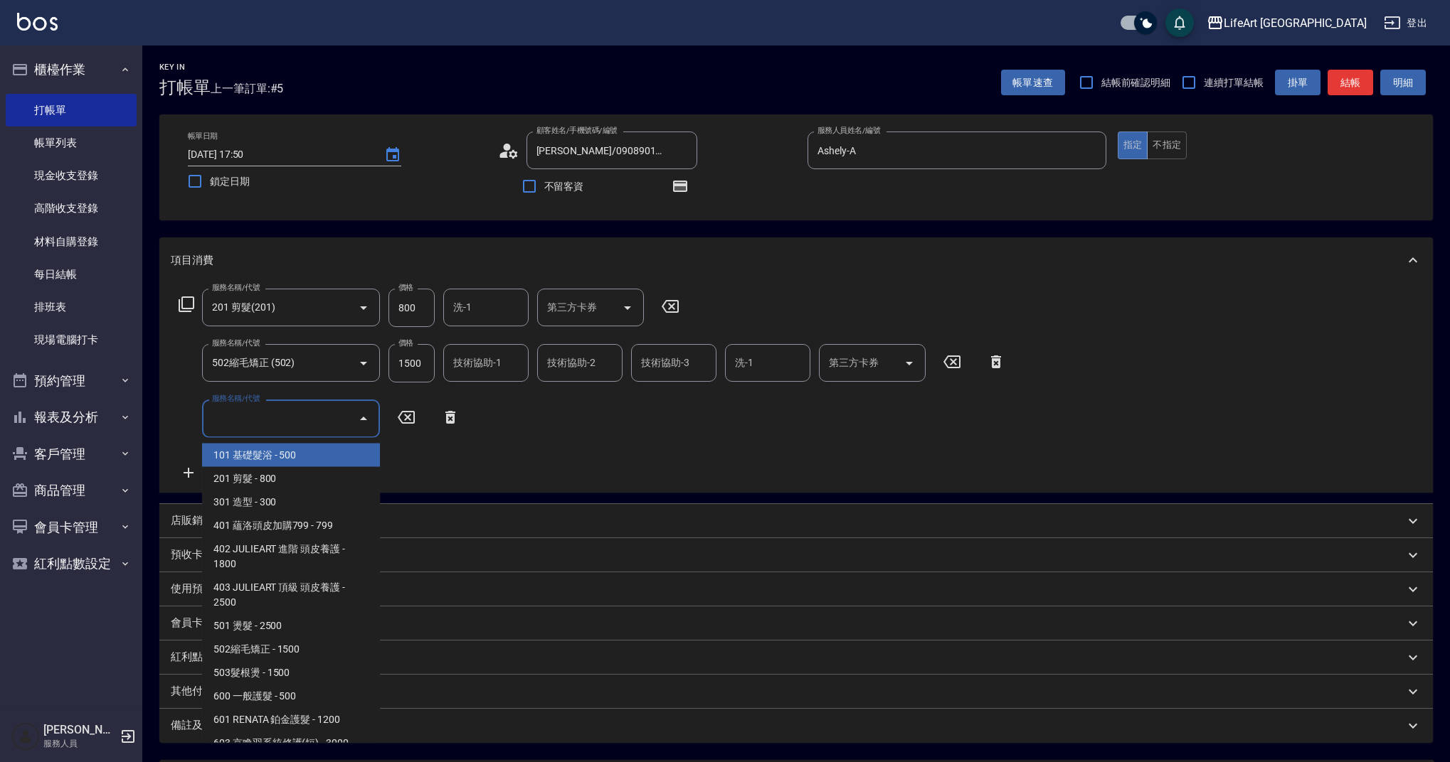
drag, startPoint x: 235, startPoint y: 417, endPoint x: 249, endPoint y: 427, distance: 17.4
click at [235, 417] on input "服務名稱/代號" at bounding box center [280, 418] width 144 height 25
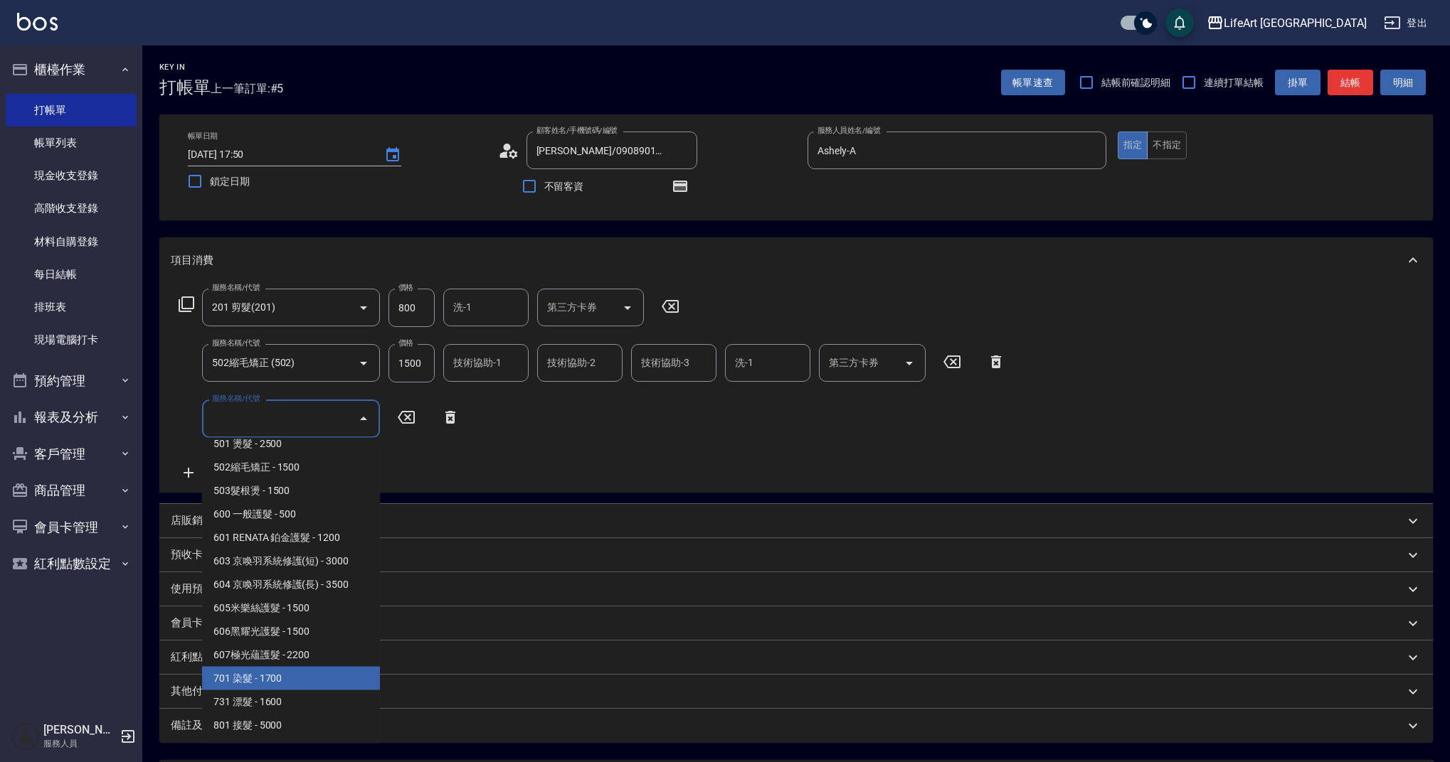
click at [334, 679] on span "701 染髮 - 1700" at bounding box center [291, 678] width 178 height 23
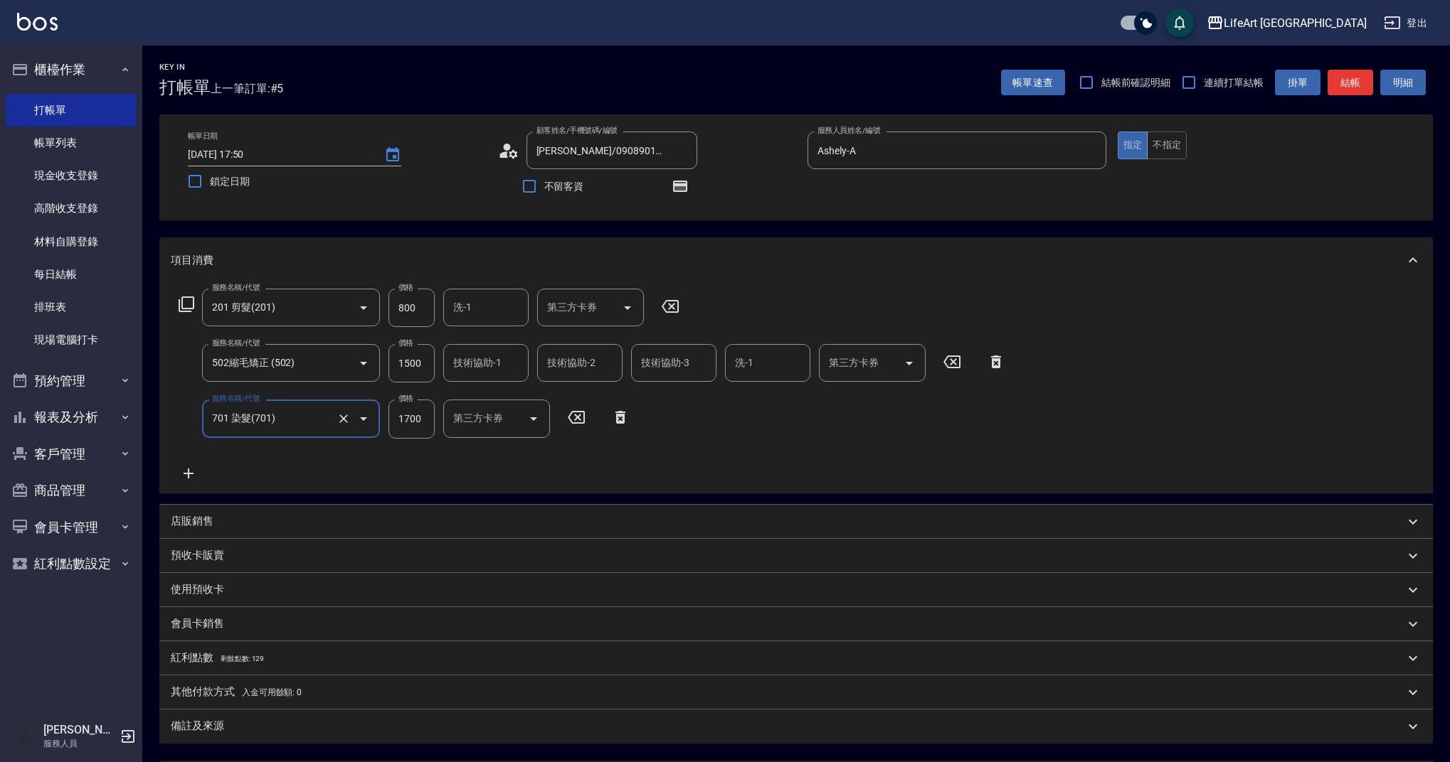
type input "701 染髮(701)"
click at [186, 478] on icon at bounding box center [189, 473] width 36 height 17
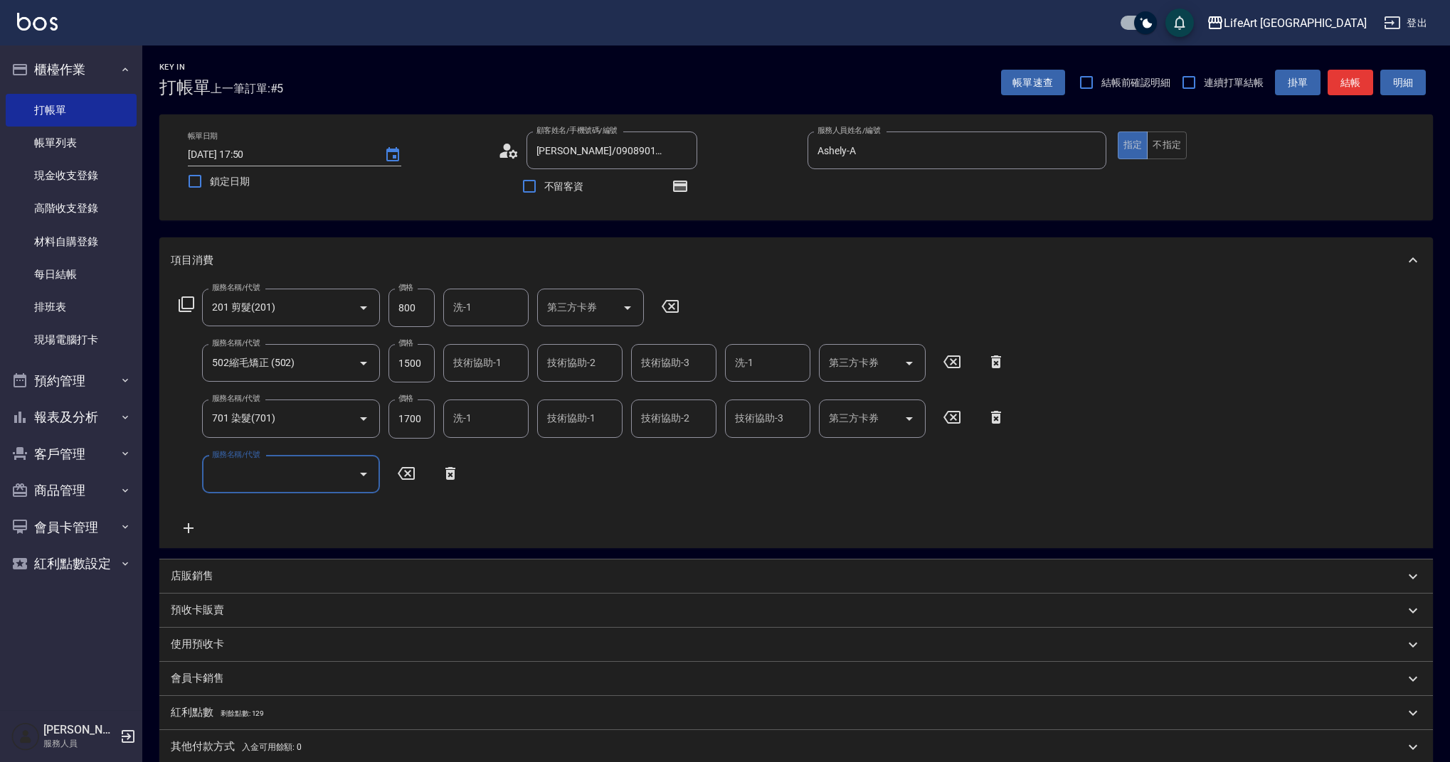
click at [238, 477] on input "服務名稱/代號" at bounding box center [280, 474] width 144 height 25
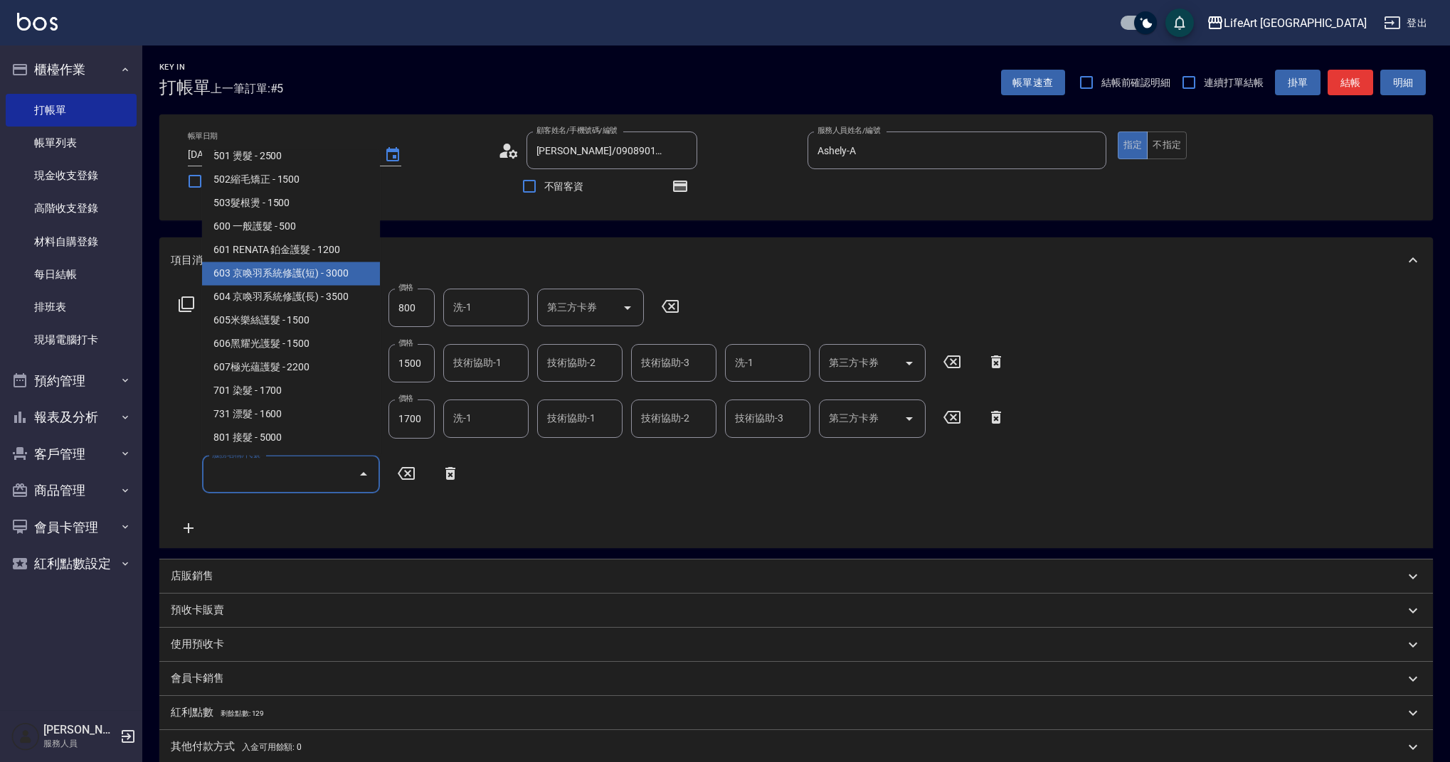
click at [346, 276] on span "603 京喚羽系統修護(短) - 3000" at bounding box center [291, 273] width 178 height 23
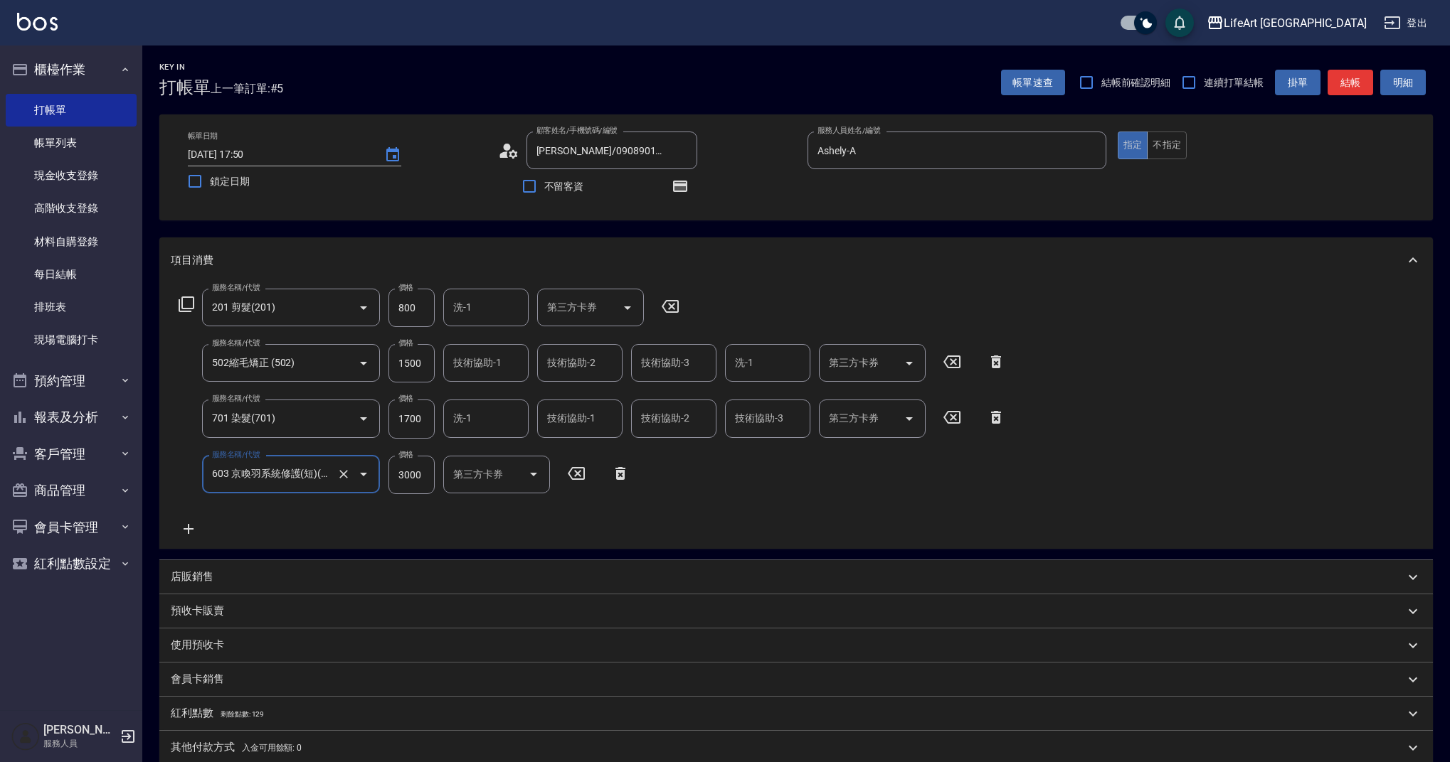
type input "603 京喚羽系統修護(短)(603)"
click at [420, 318] on input "800" at bounding box center [411, 308] width 46 height 38
type input "630"
click at [420, 369] on input "1500" at bounding box center [411, 363] width 46 height 38
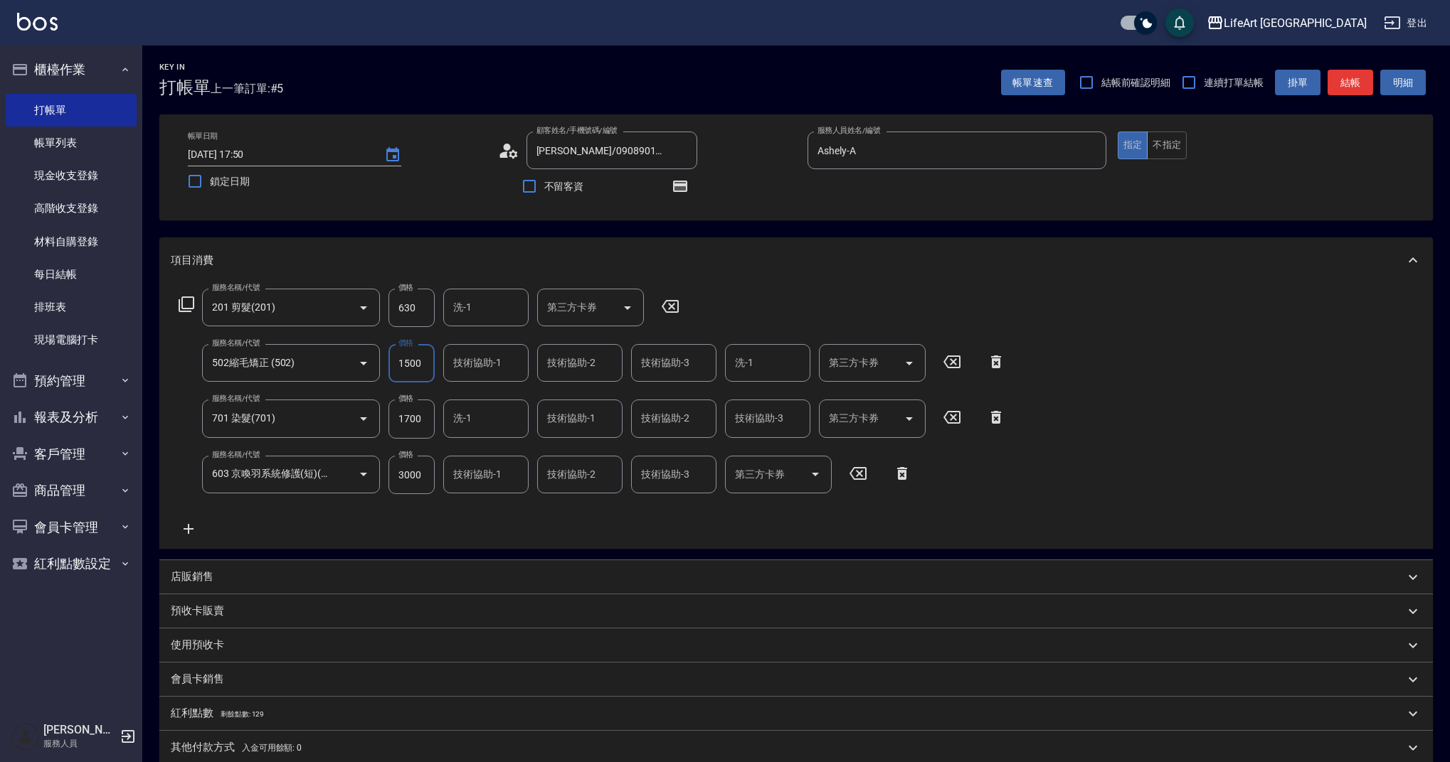
click at [420, 369] on input "1500" at bounding box center [411, 363] width 46 height 38
type input "1000"
click at [423, 418] on input "1700" at bounding box center [411, 419] width 46 height 38
type input "3540"
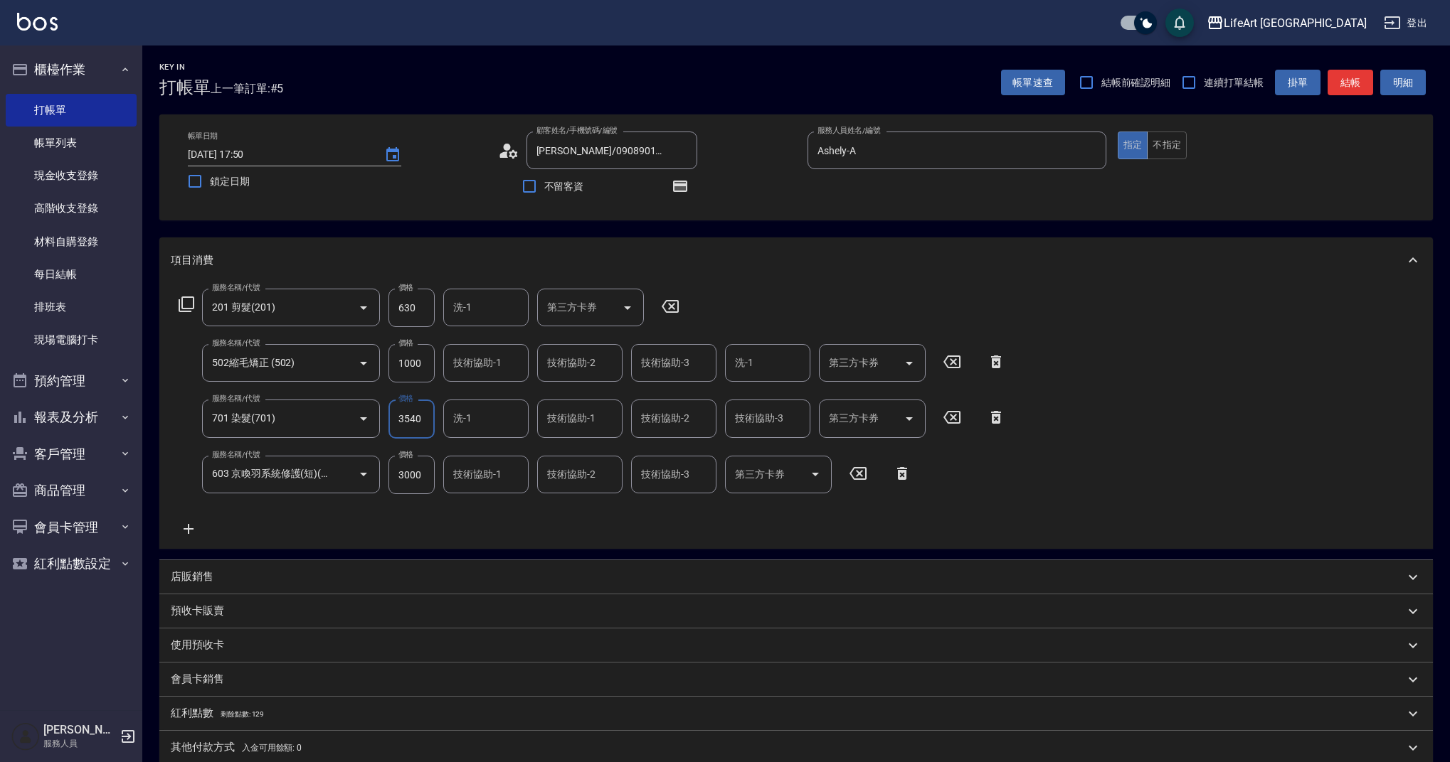
click at [418, 355] on input "1000" at bounding box center [411, 363] width 46 height 38
type input "1500"
click at [422, 483] on input "3000" at bounding box center [411, 475] width 46 height 38
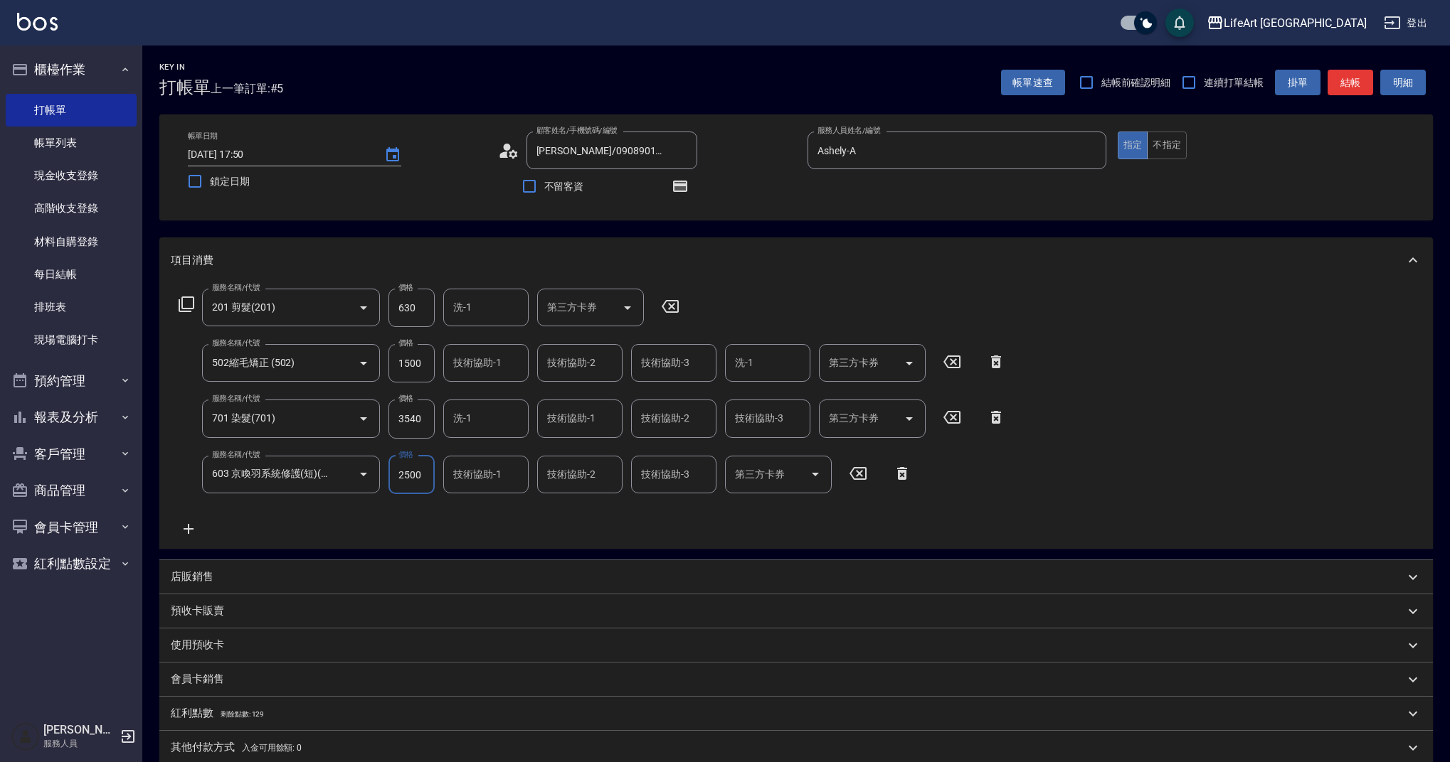
type input "2500"
click at [486, 519] on div "服務名稱/代號 201 剪髮(201) 服務名稱/代號 價格 630 價格 洗-1 洗-1 第三方卡券 第三方卡券 服務名稱/代號 502縮毛矯正 (502)…" at bounding box center [592, 413] width 843 height 249
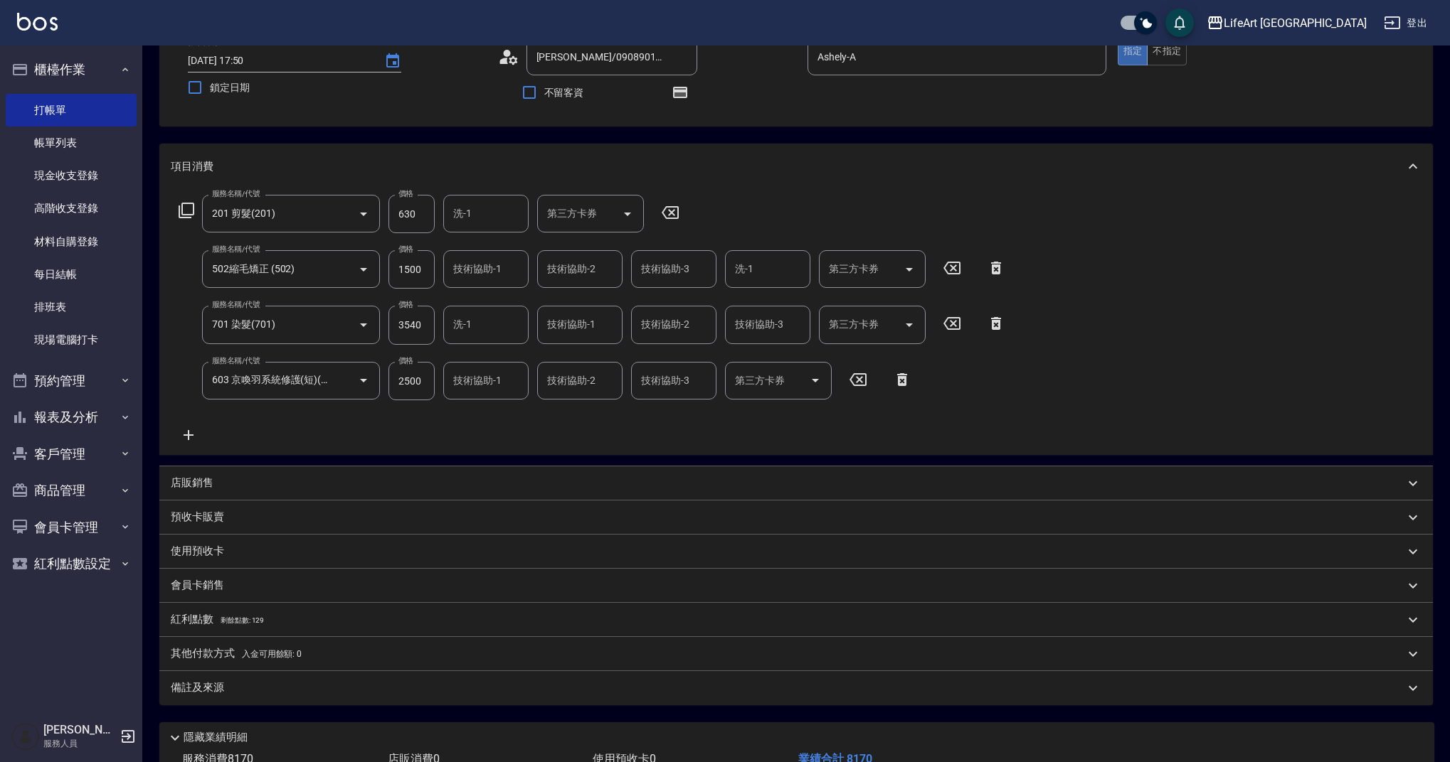
scroll to position [87, 0]
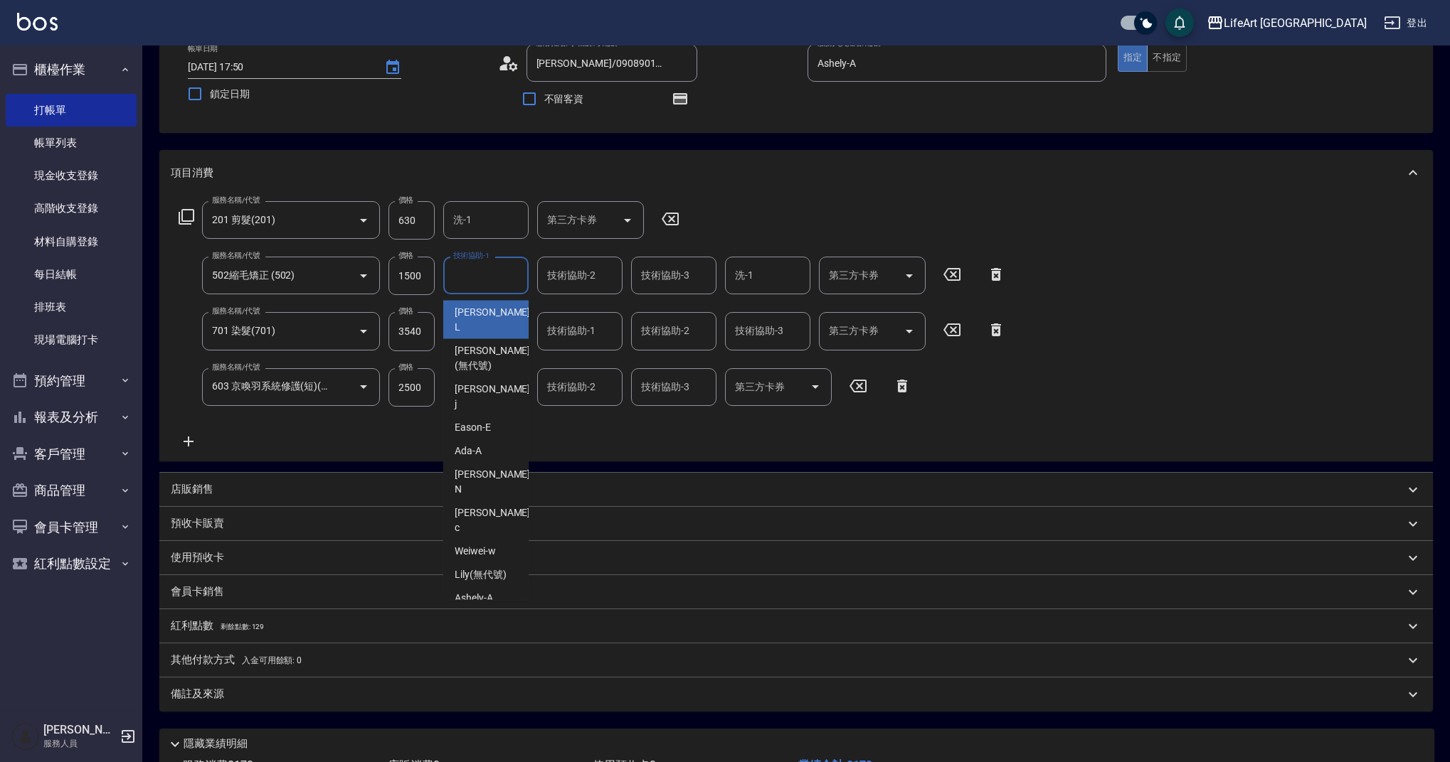
click at [506, 266] on input "技術協助-1" at bounding box center [486, 275] width 73 height 25
click at [484, 307] on span "Ally (無代號)" at bounding box center [480, 312] width 53 height 15
type input "Ally(無代號)"
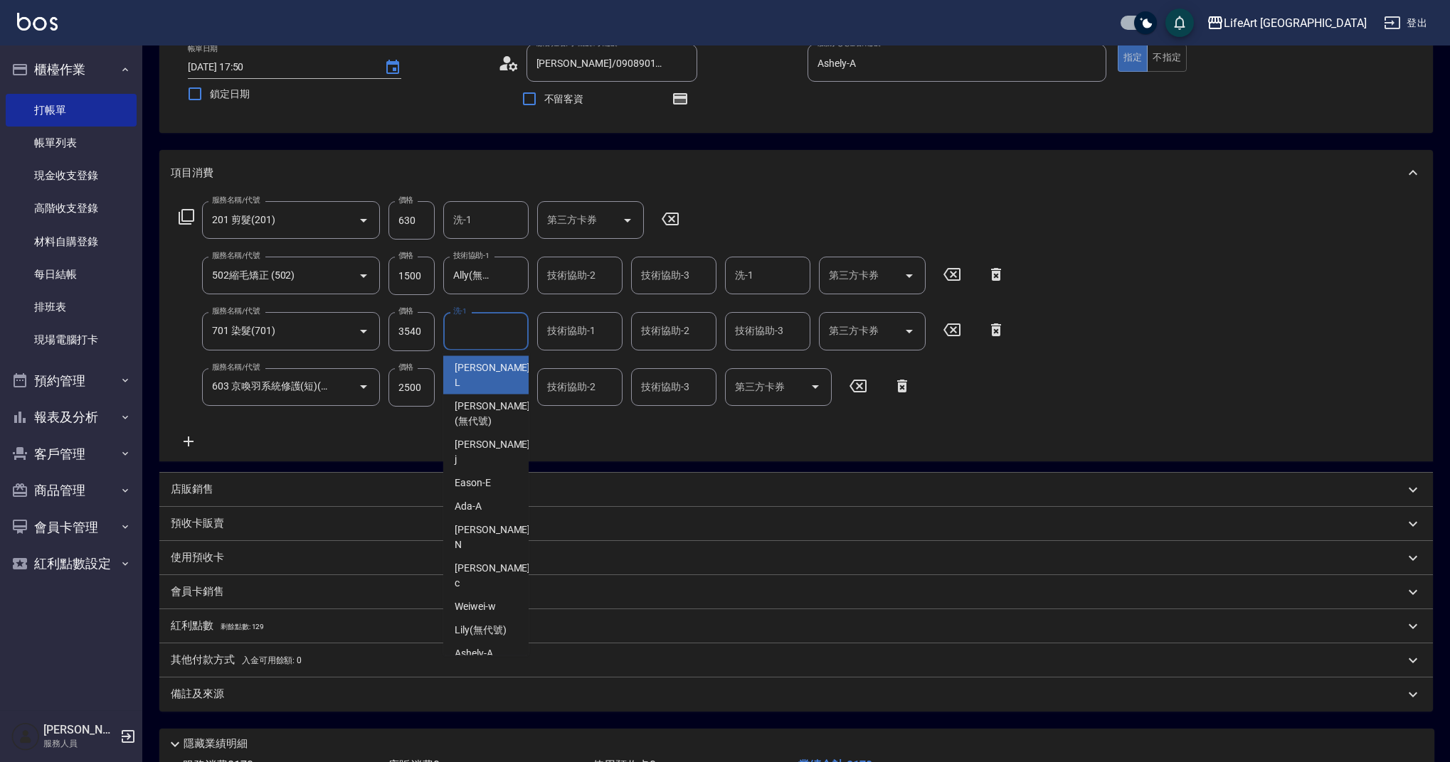
click at [479, 326] on input "洗-1" at bounding box center [486, 331] width 73 height 25
click at [563, 346] on div "技術協助-1" at bounding box center [579, 331] width 85 height 38
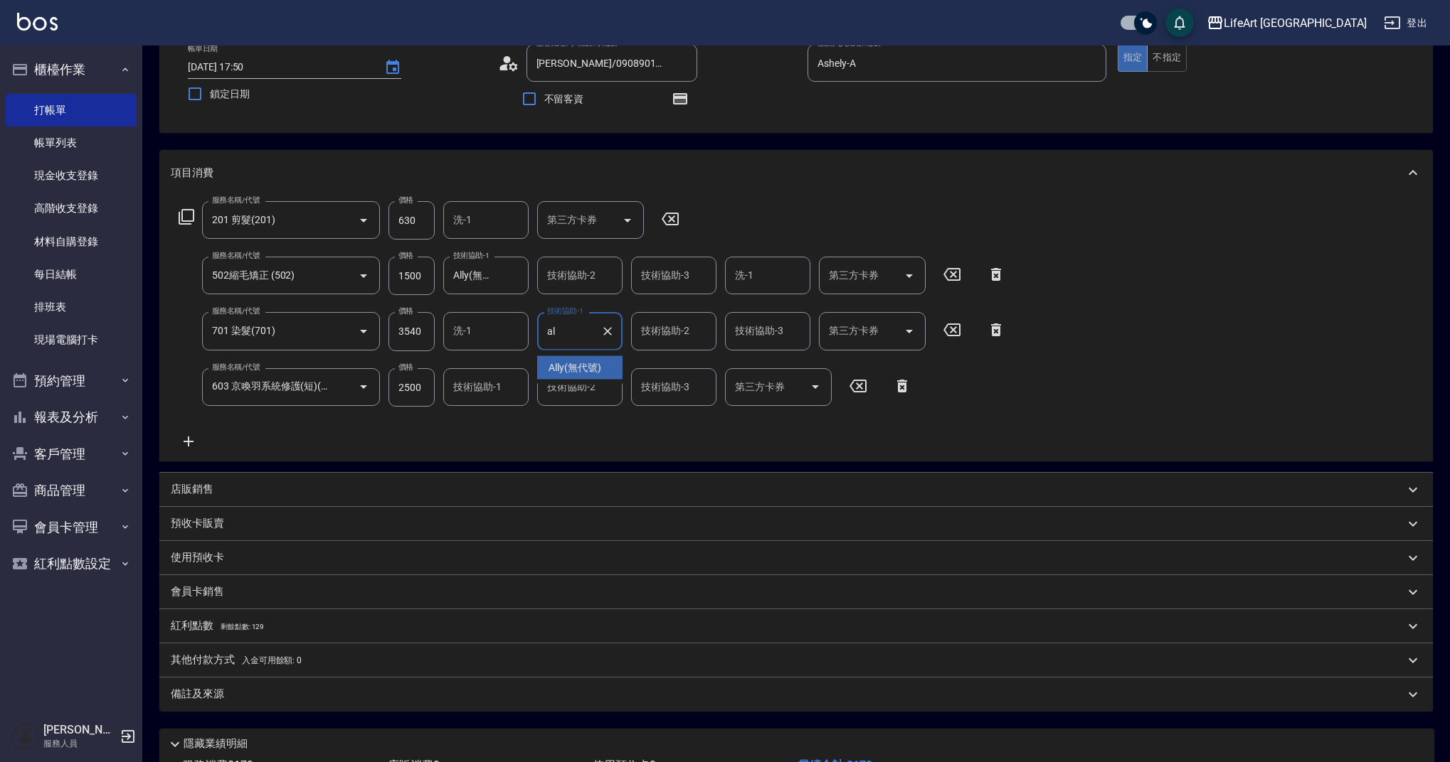
click at [567, 363] on span "Ally (無代號)" at bounding box center [574, 368] width 53 height 15
type input "Ally(無代號)"
click at [655, 340] on input "技術協助-2" at bounding box center [673, 331] width 73 height 25
click at [664, 369] on span "Ally (無代號)" at bounding box center [668, 368] width 53 height 15
type input "Ally(無代號)"
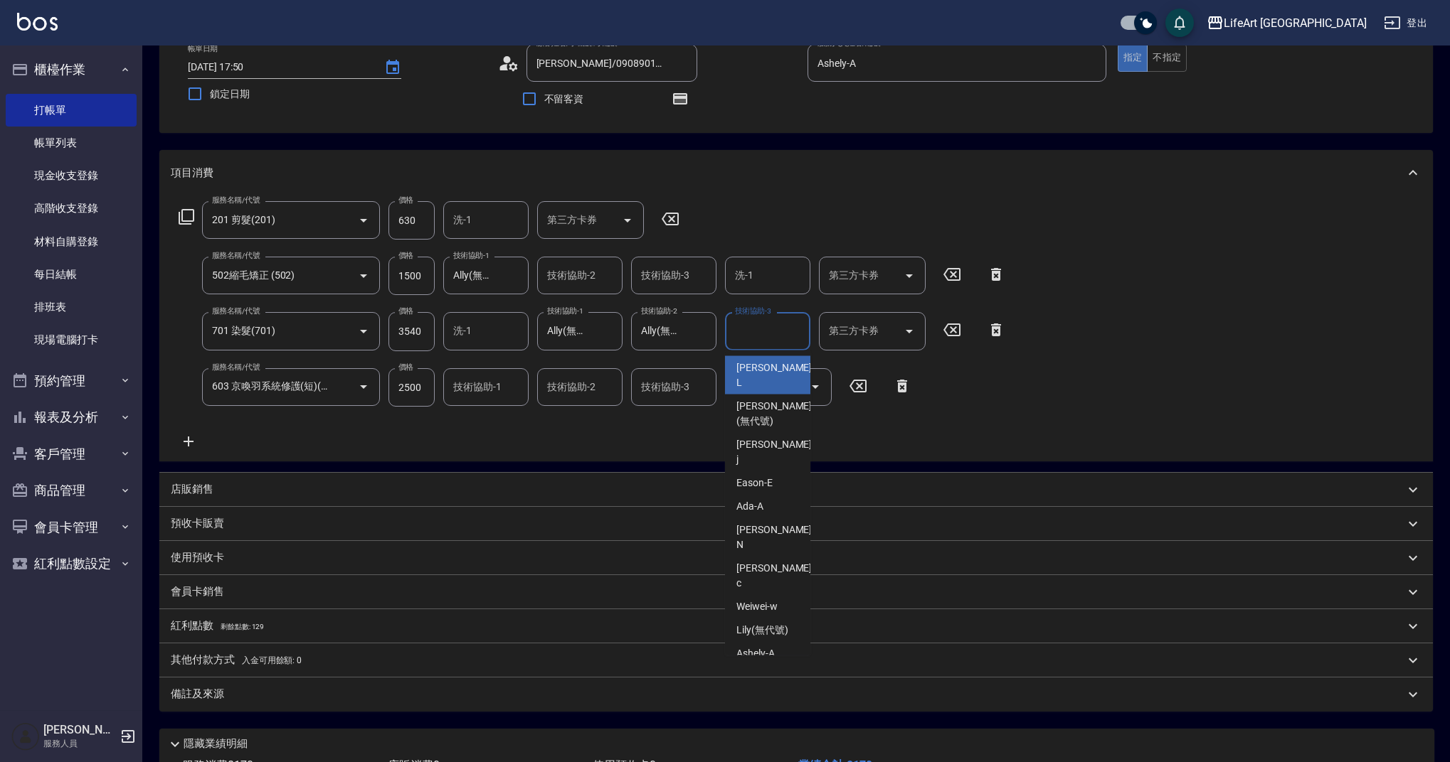
click at [767, 334] on input "技術協助-3" at bounding box center [767, 331] width 73 height 25
drag, startPoint x: 759, startPoint y: 361, endPoint x: 740, endPoint y: 368, distance: 19.6
click at [758, 362] on span "Ally (無代號)" at bounding box center [762, 368] width 53 height 15
type input "Ally(無代號)"
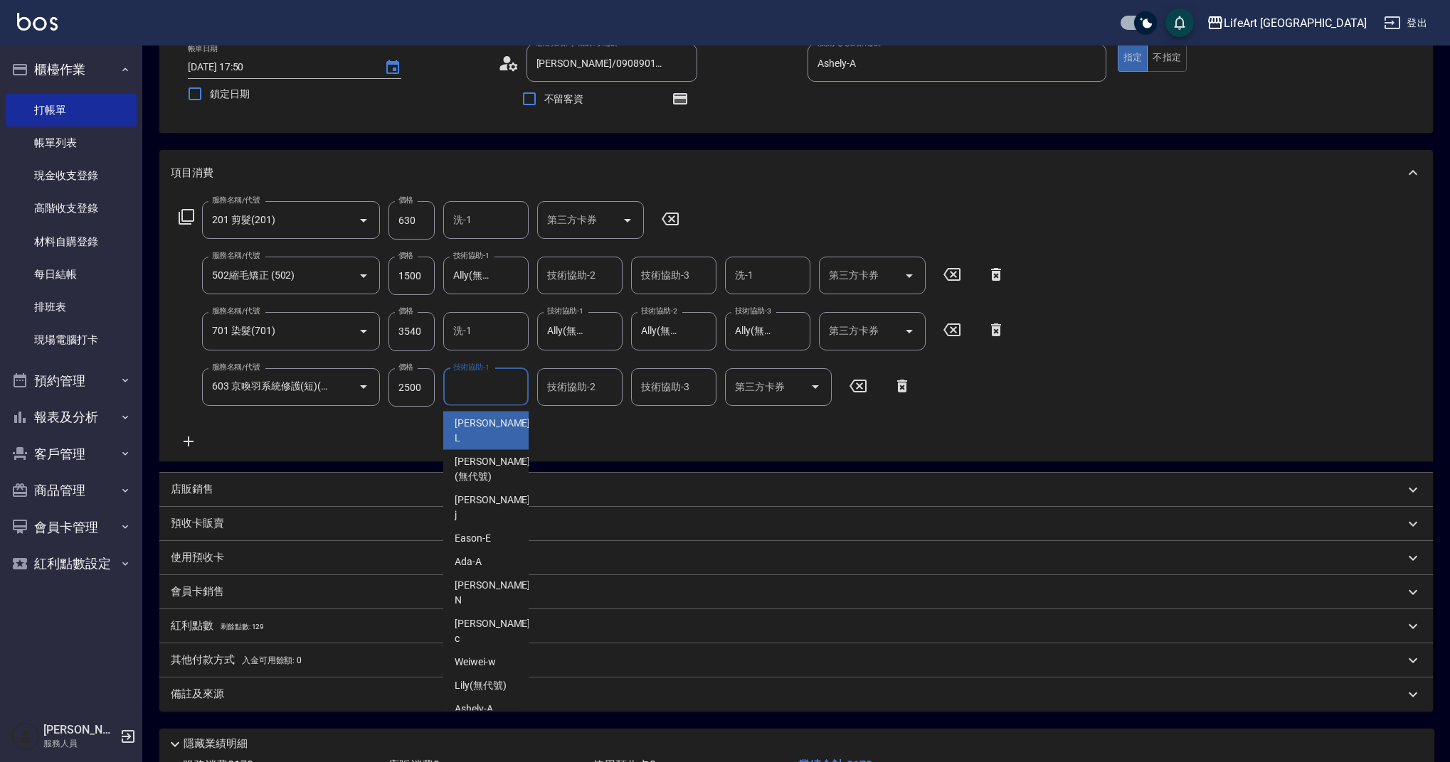
click at [493, 394] on input "技術協助-1" at bounding box center [486, 387] width 73 height 25
click at [493, 419] on span "Ally (無代號)" at bounding box center [480, 423] width 53 height 15
type input "Ally(無代號)"
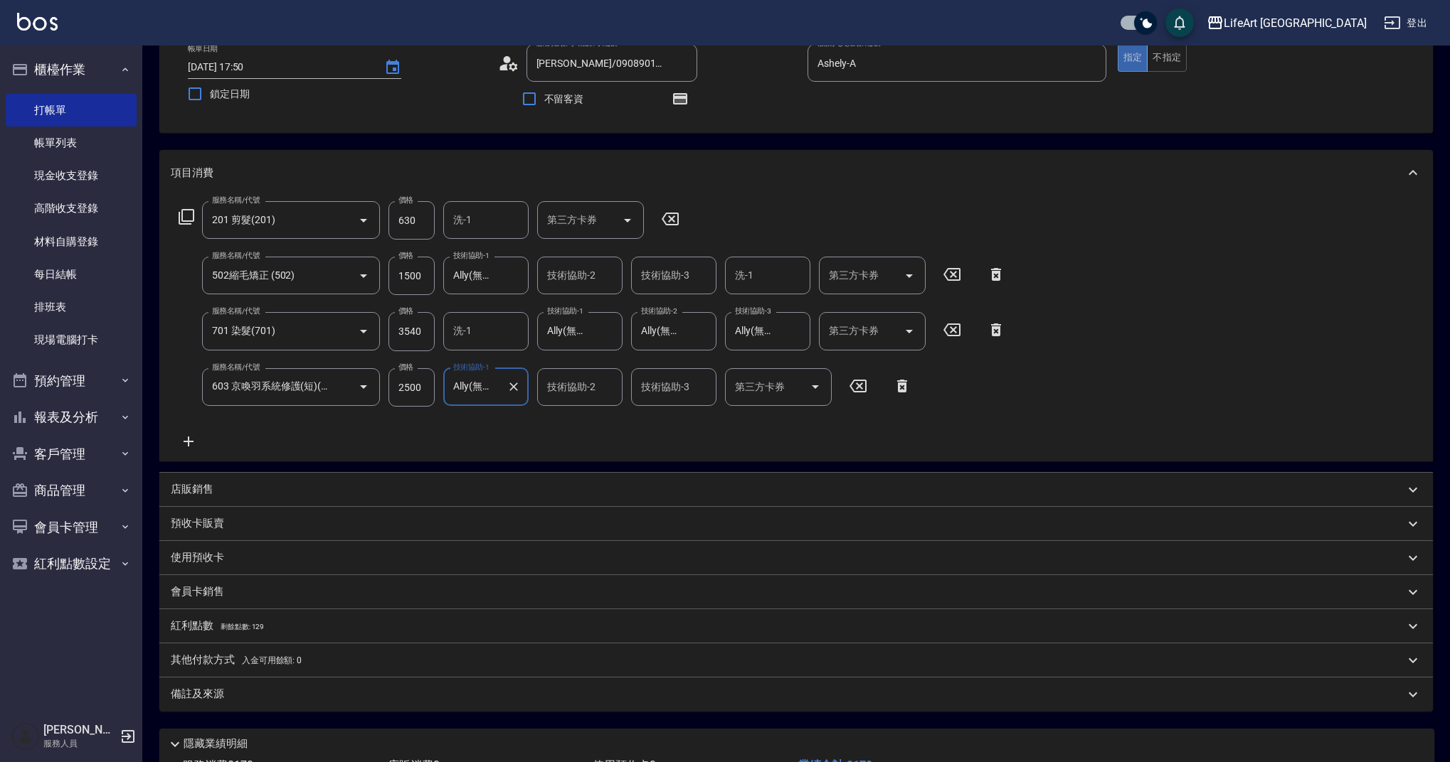
scroll to position [85, 0]
click at [489, 284] on input "Ally(無代號)" at bounding box center [475, 278] width 51 height 25
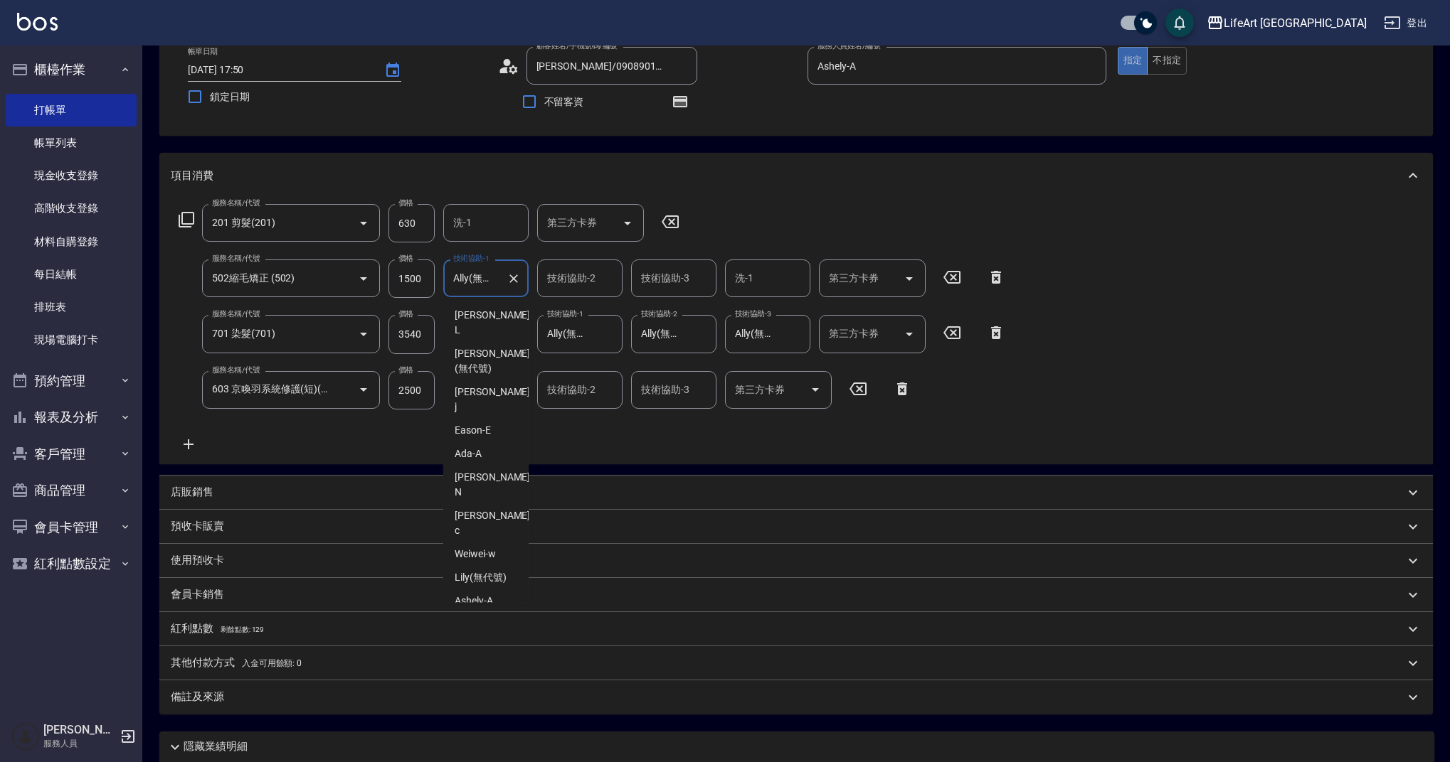
click at [489, 284] on input "Ally(無代號)" at bounding box center [475, 278] width 51 height 25
click at [489, 313] on span "Lily (無代號)" at bounding box center [480, 315] width 52 height 15
type input "Lily(無代號)"
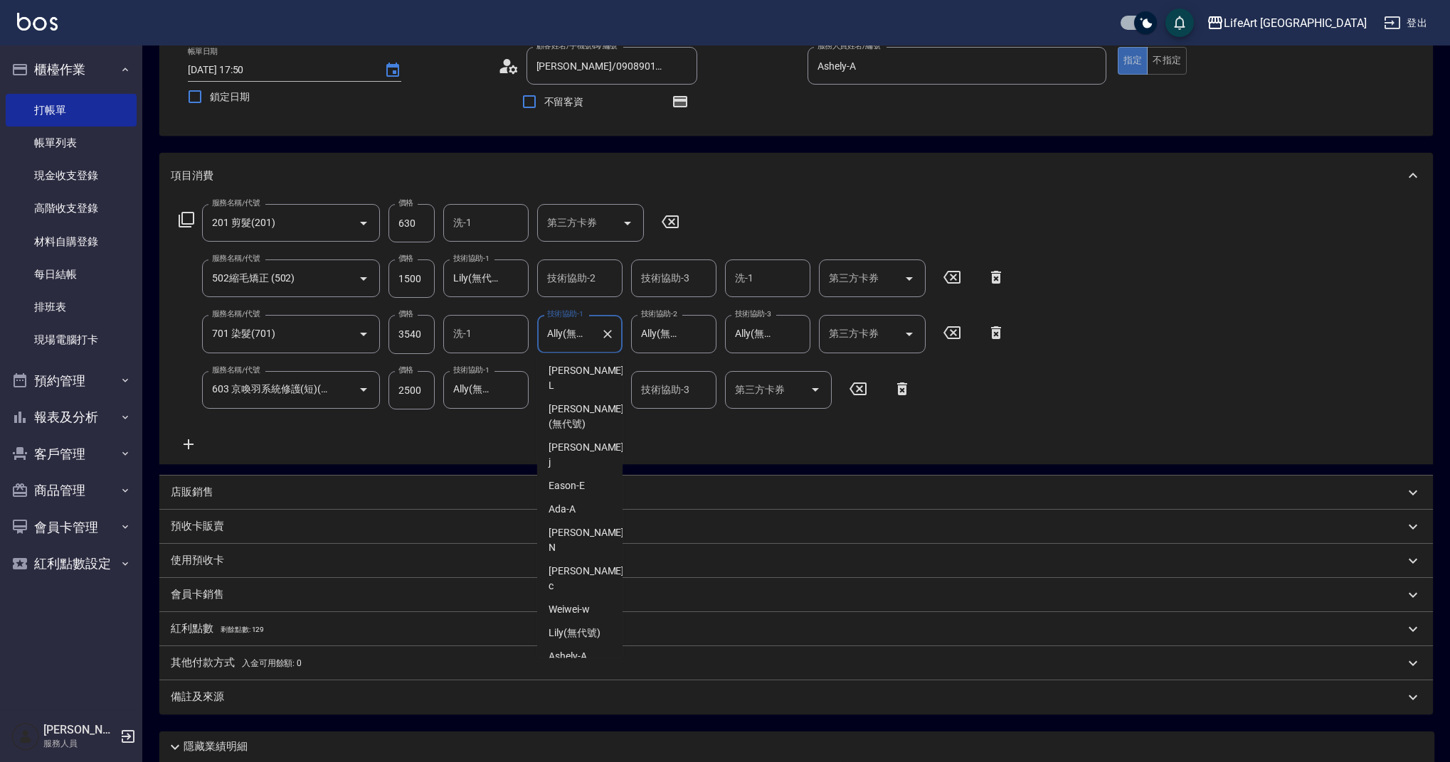
click at [574, 329] on input "Ally(無代號)" at bounding box center [568, 333] width 51 height 25
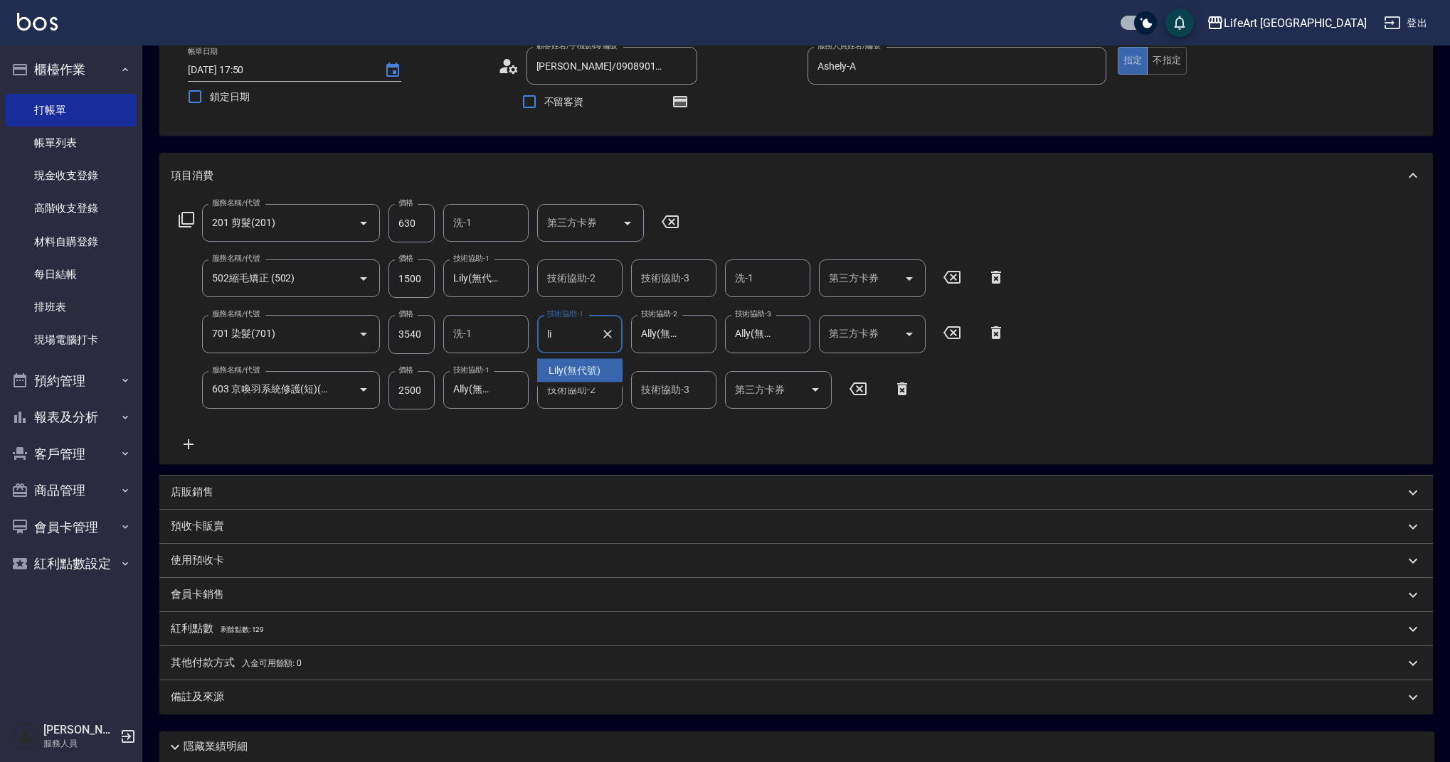
click at [582, 370] on span "Lily (無代號)" at bounding box center [574, 370] width 52 height 15
type input "Lily(無代號)"
click at [666, 346] on input "Ally(無代號)" at bounding box center [662, 333] width 51 height 25
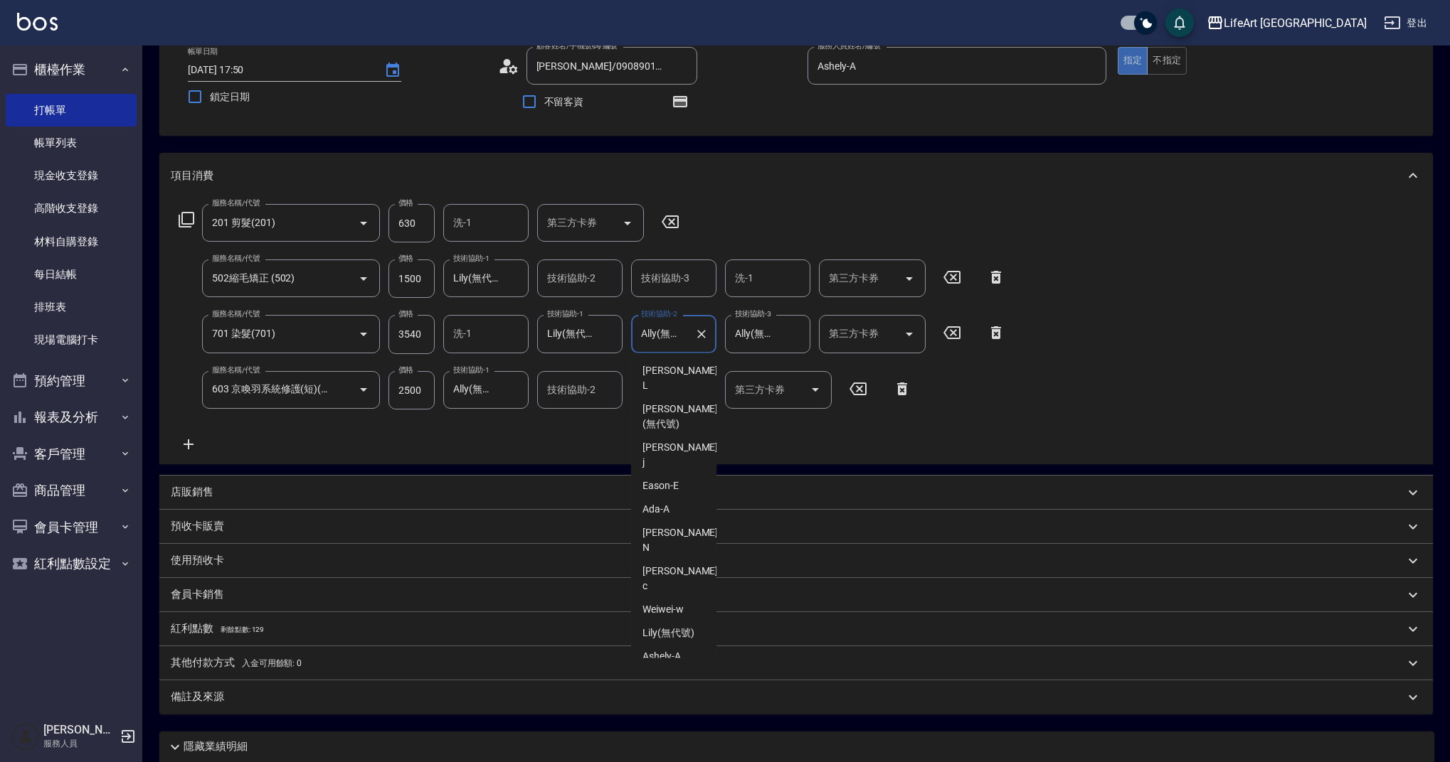
click at [666, 346] on input "Ally(無代號)" at bounding box center [662, 333] width 51 height 25
click at [666, 346] on input "Ally(無代號l" at bounding box center [662, 333] width 51 height 25
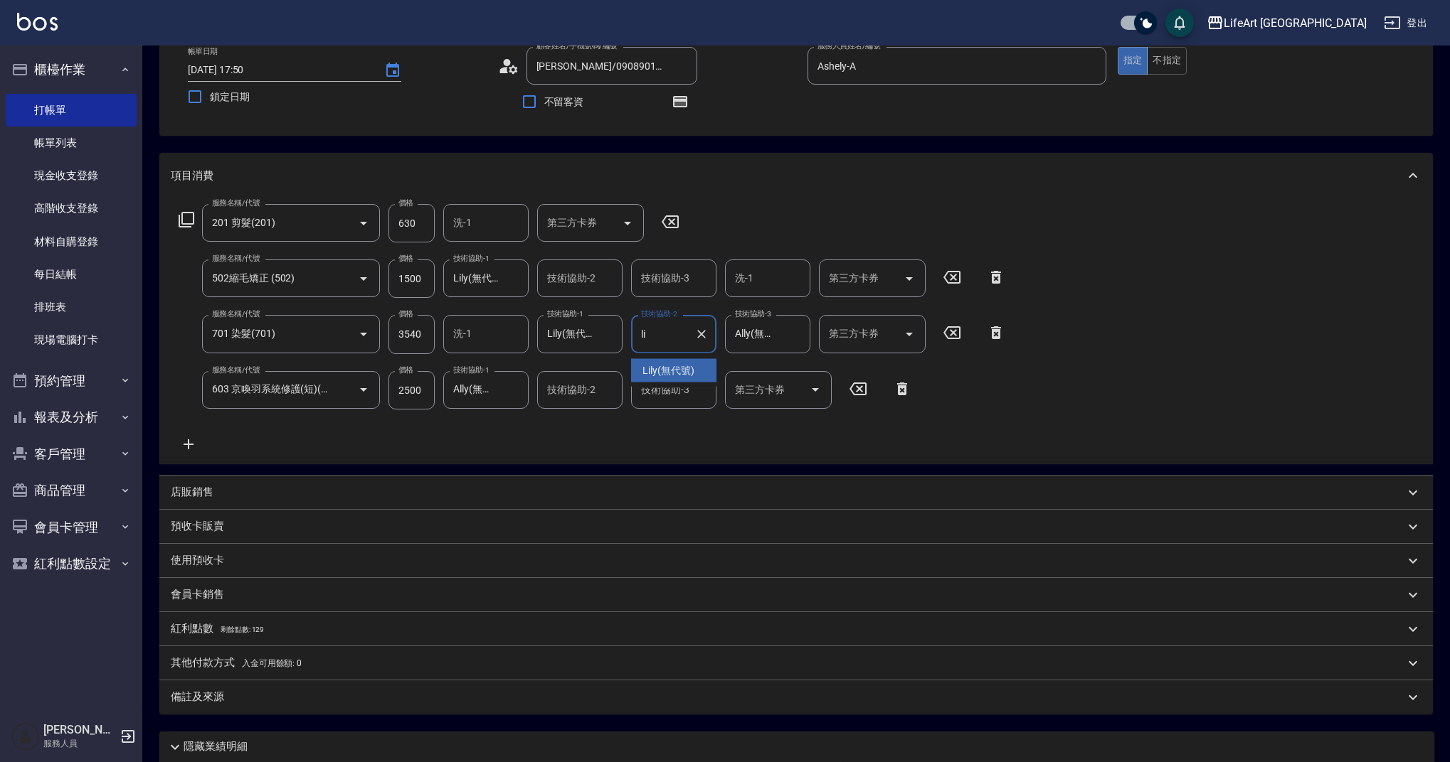
click at [669, 376] on span "Lily (無代號)" at bounding box center [668, 370] width 52 height 15
type input "Lily(無代號)"
click at [755, 334] on input "Ally(無代號)" at bounding box center [756, 333] width 51 height 25
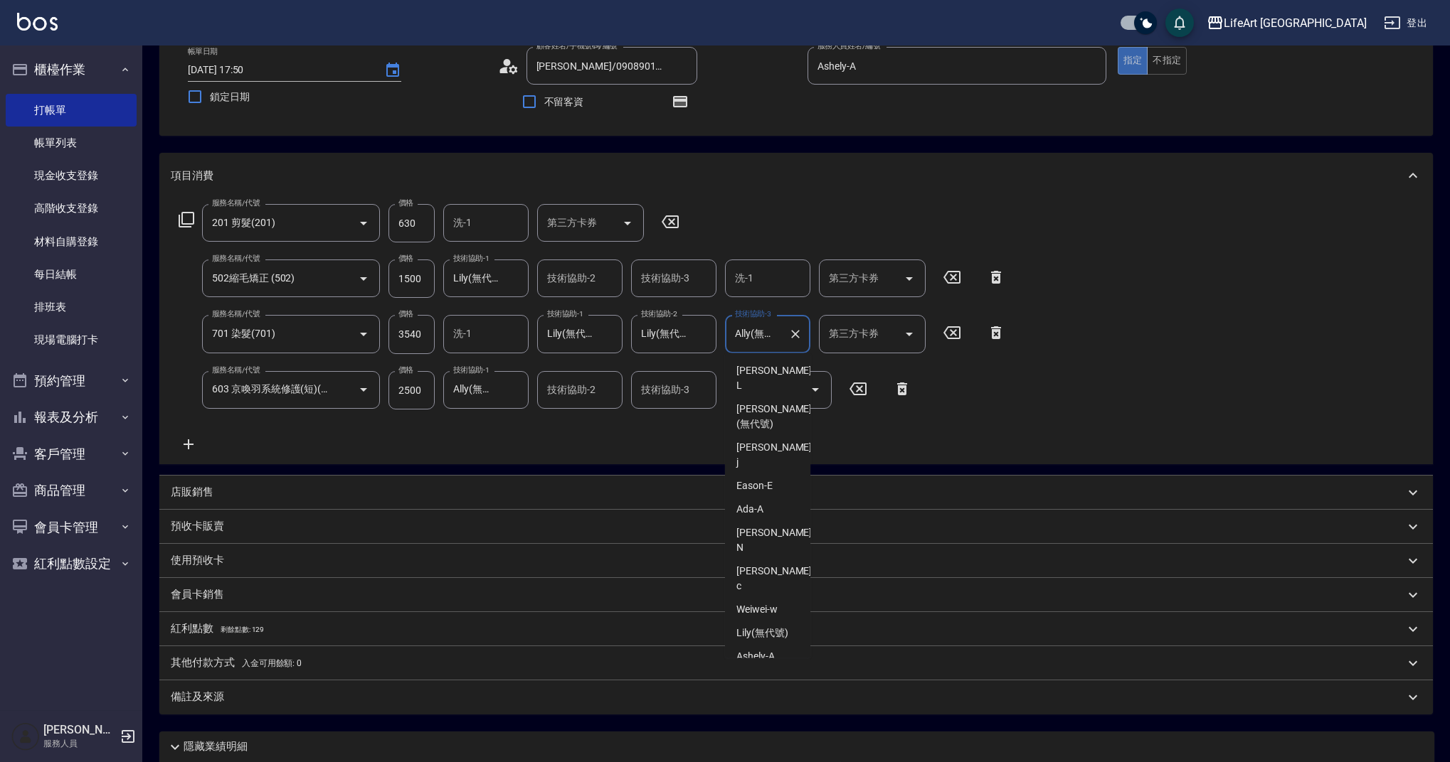
click at [755, 334] on input "Ally(無代號)" at bounding box center [756, 333] width 51 height 25
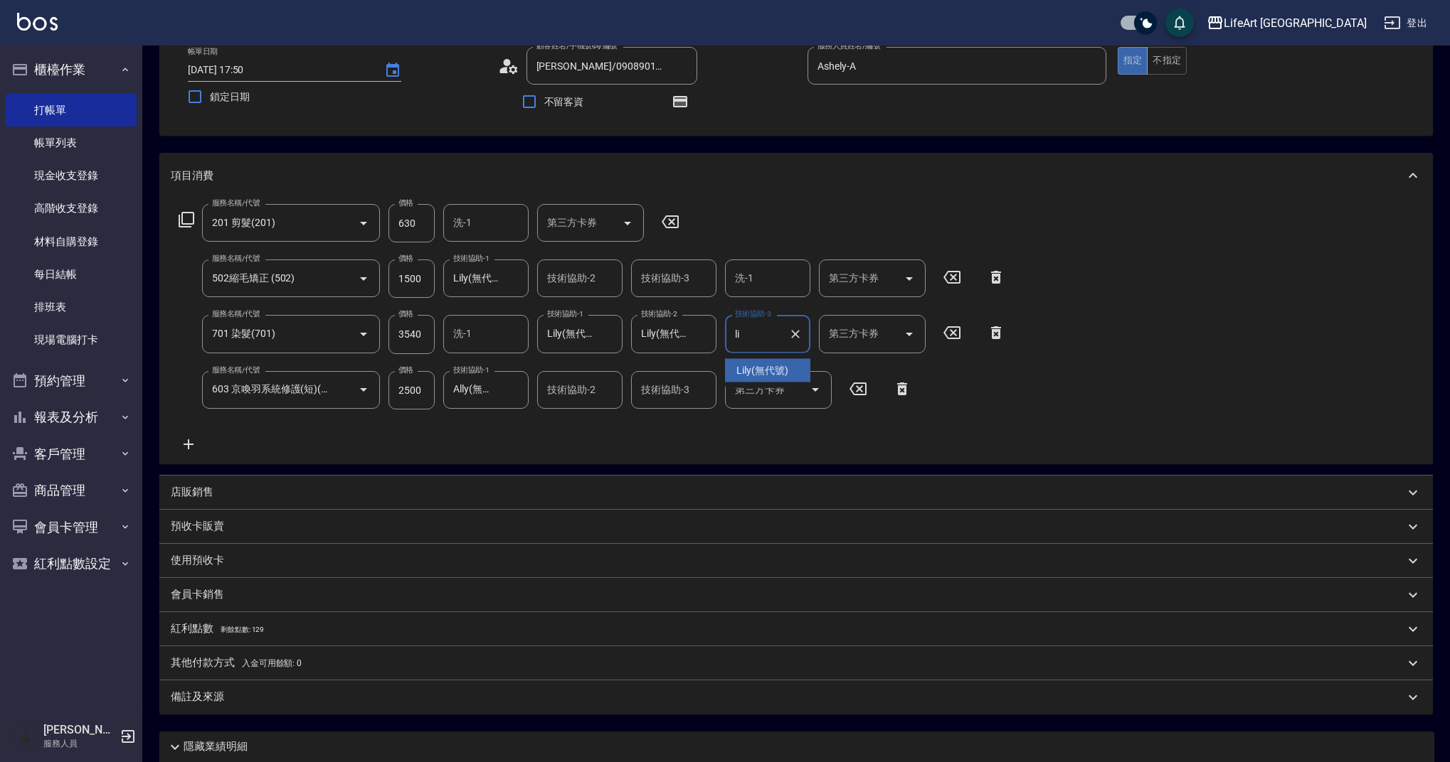
click at [757, 370] on span "Lily (無代號)" at bounding box center [762, 370] width 52 height 15
type input "Lily(無代號)"
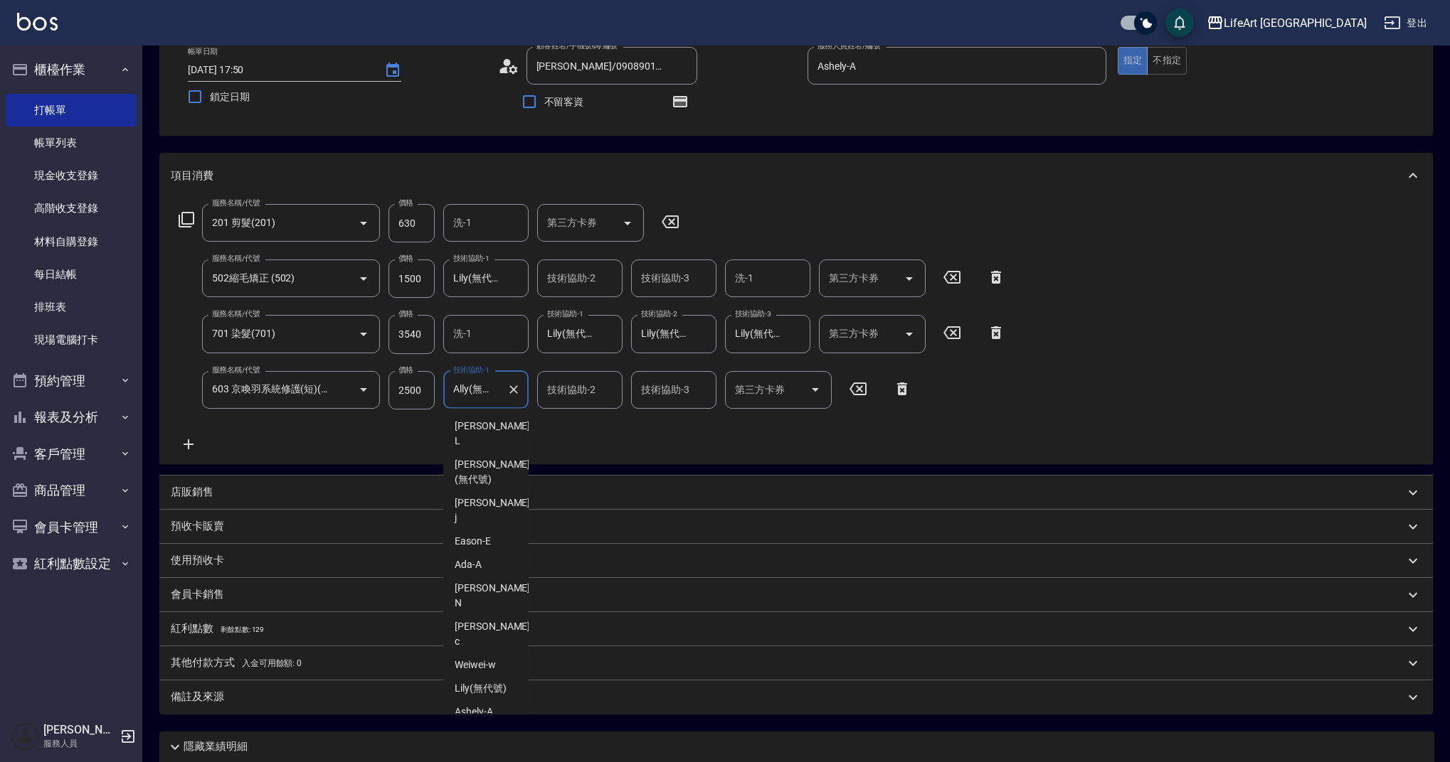
click at [484, 389] on input "Ally(無代號)" at bounding box center [475, 390] width 51 height 25
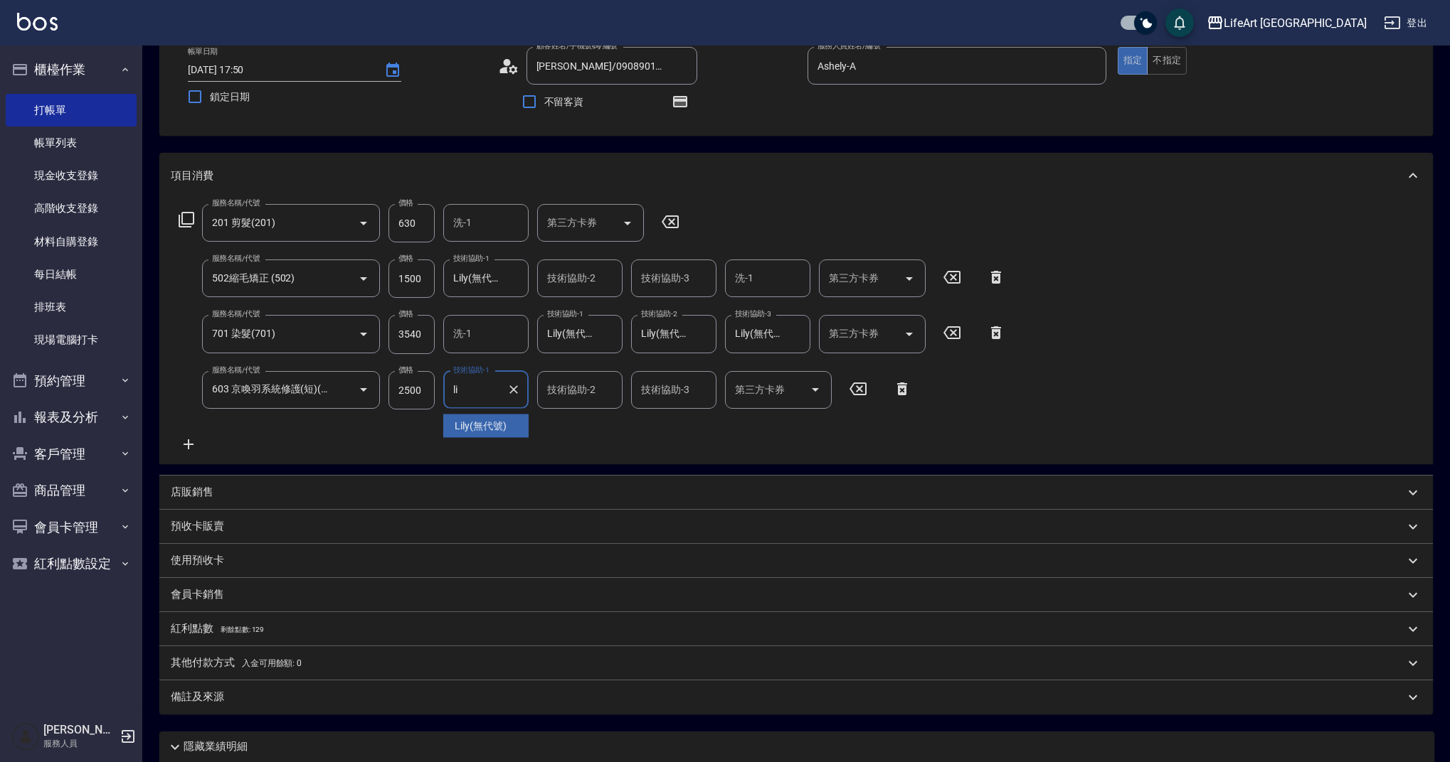
click at [483, 423] on span "Lily (無代號)" at bounding box center [480, 426] width 52 height 15
type input "Lily(無代號)"
click at [478, 441] on div "服務名稱/代號 201 剪髮(201) 服務名稱/代號 價格 630 價格 洗-1 洗-1 第三方卡券 第三方卡券 服務名稱/代號 502縮毛矯正 (502)…" at bounding box center [592, 328] width 843 height 249
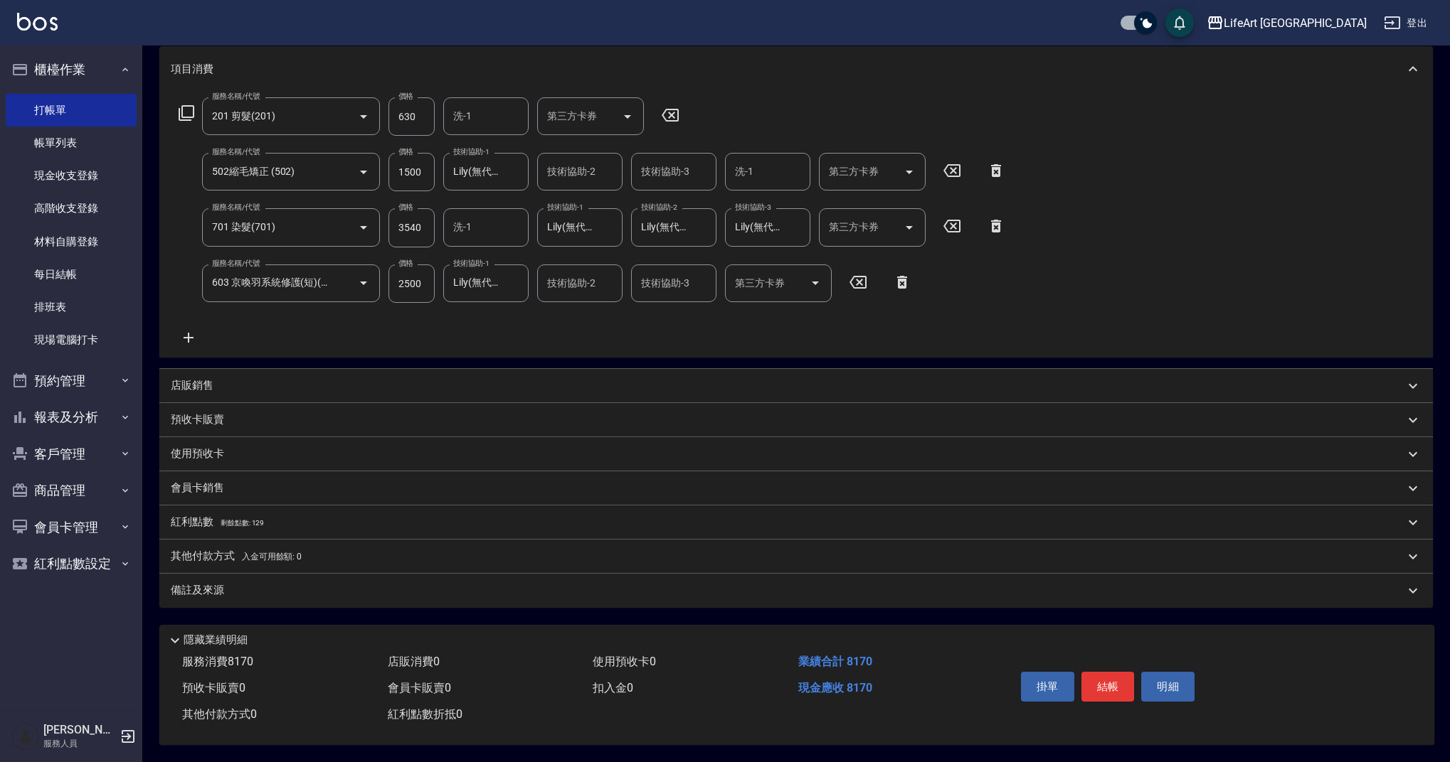
click at [325, 590] on div "備註及來源" at bounding box center [787, 590] width 1233 height 15
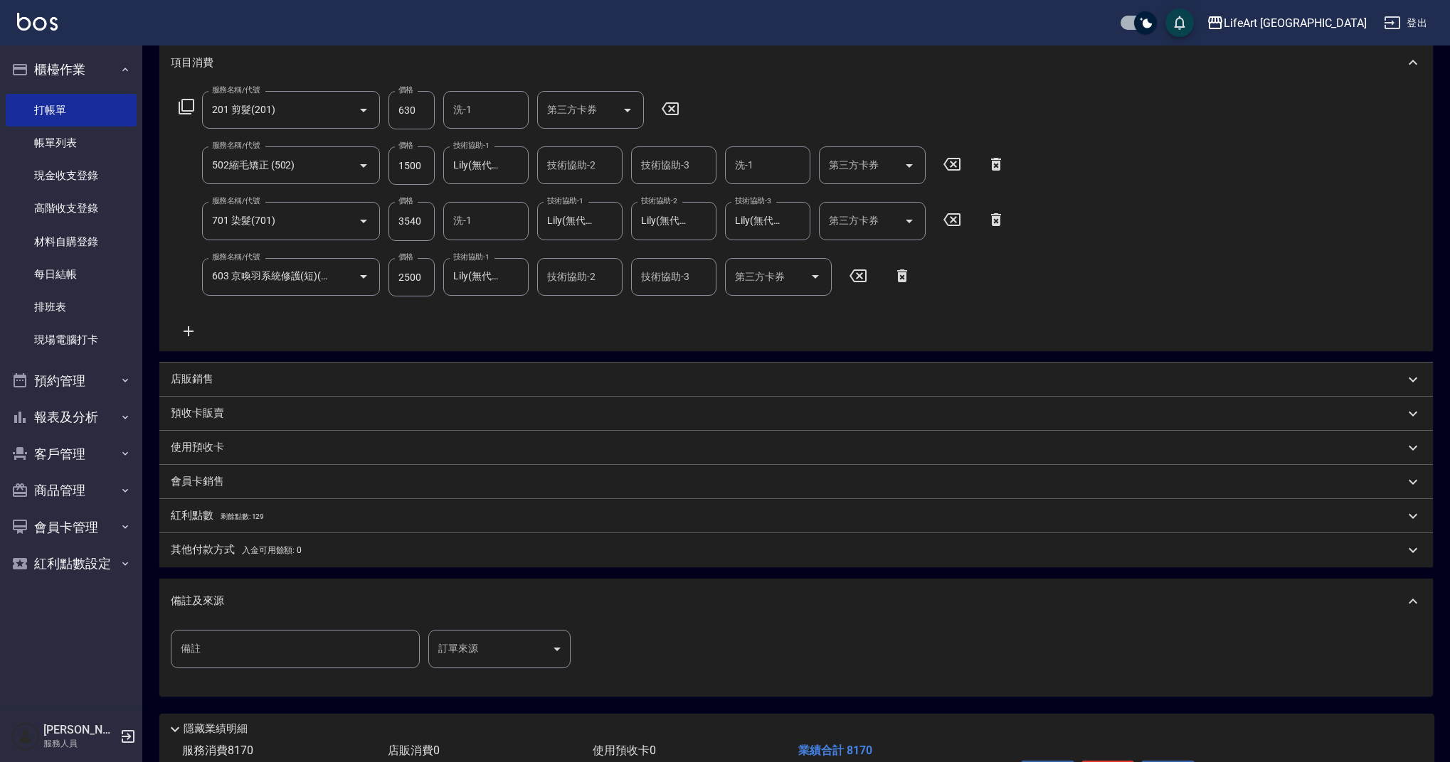
click at [479, 650] on body "LifeArt 蘆洲 登出 櫃檯作業 打帳單 帳單列表 現金收支登錄 高階收支登錄 材料自購登錄 每日結帳 排班表 現場電腦打卡 預約管理 預約管理 單日預約…" at bounding box center [725, 326] width 1450 height 1049
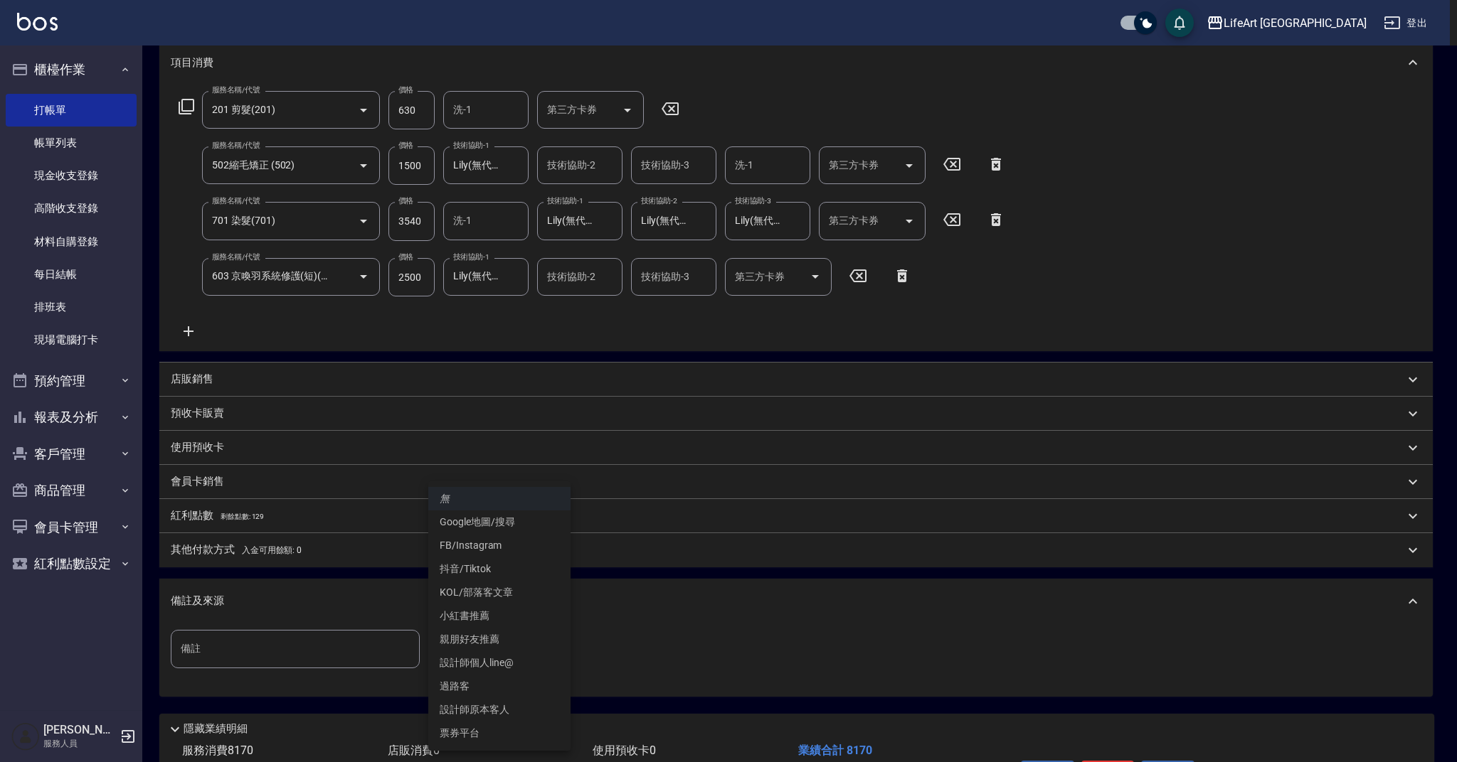
click at [498, 708] on li "設計師原本客人" at bounding box center [499, 709] width 142 height 23
type input "設計師原本客人"
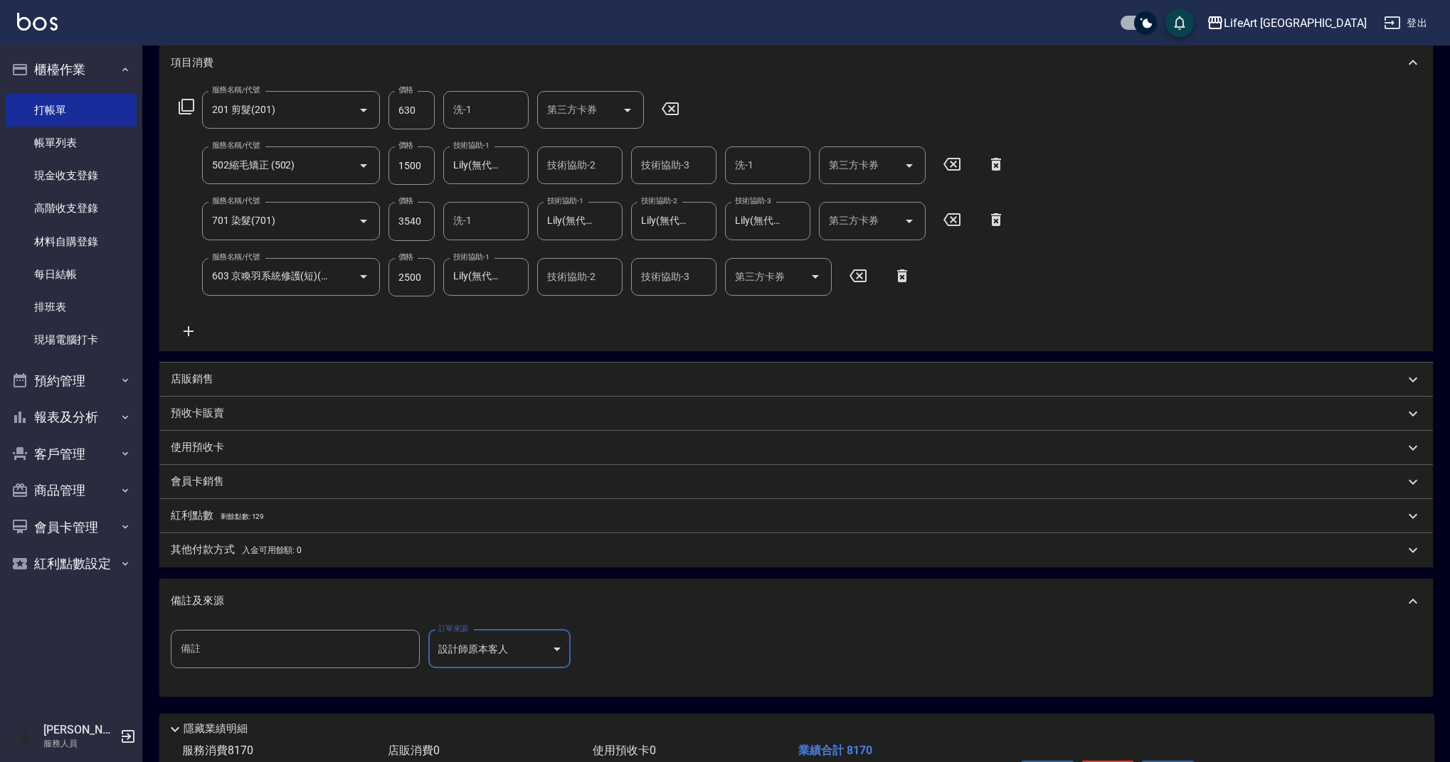
click at [260, 553] on span "入金可用餘額: 0" at bounding box center [272, 551] width 60 height 10
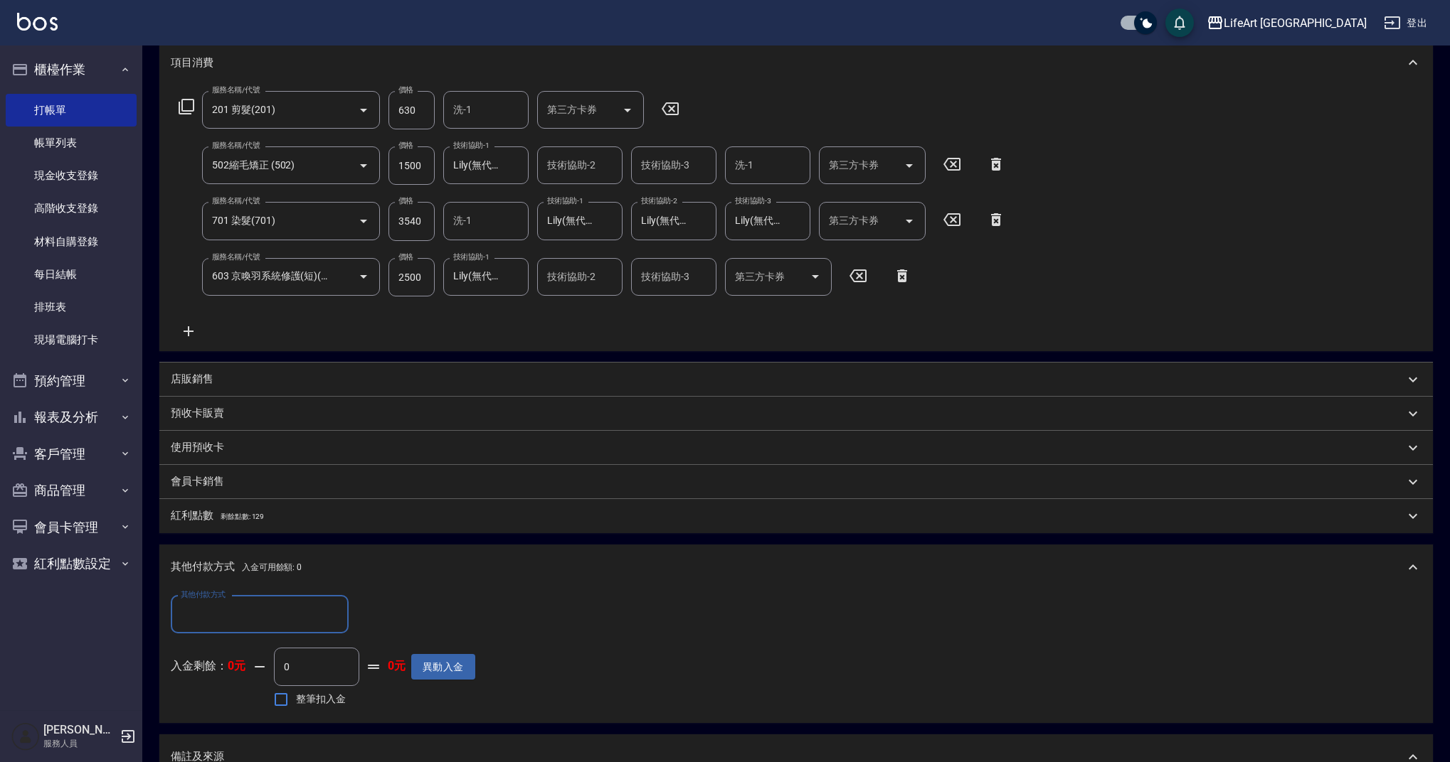
click at [256, 607] on input "其他付款方式" at bounding box center [259, 614] width 165 height 25
click at [243, 679] on span "Linepay" at bounding box center [260, 674] width 178 height 23
type input "Linepay"
click at [401, 614] on input "0" at bounding box center [410, 615] width 107 height 38
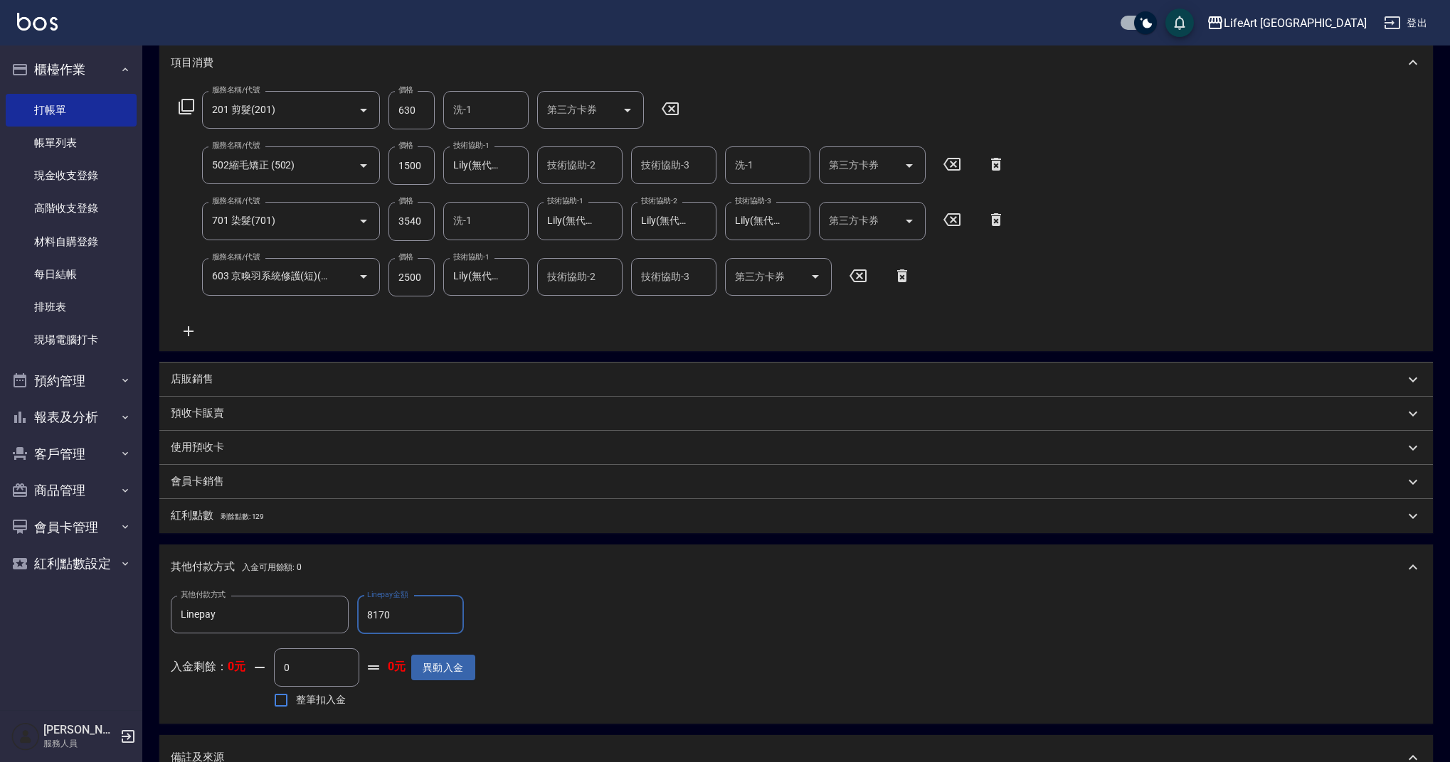
scroll to position [450, 0]
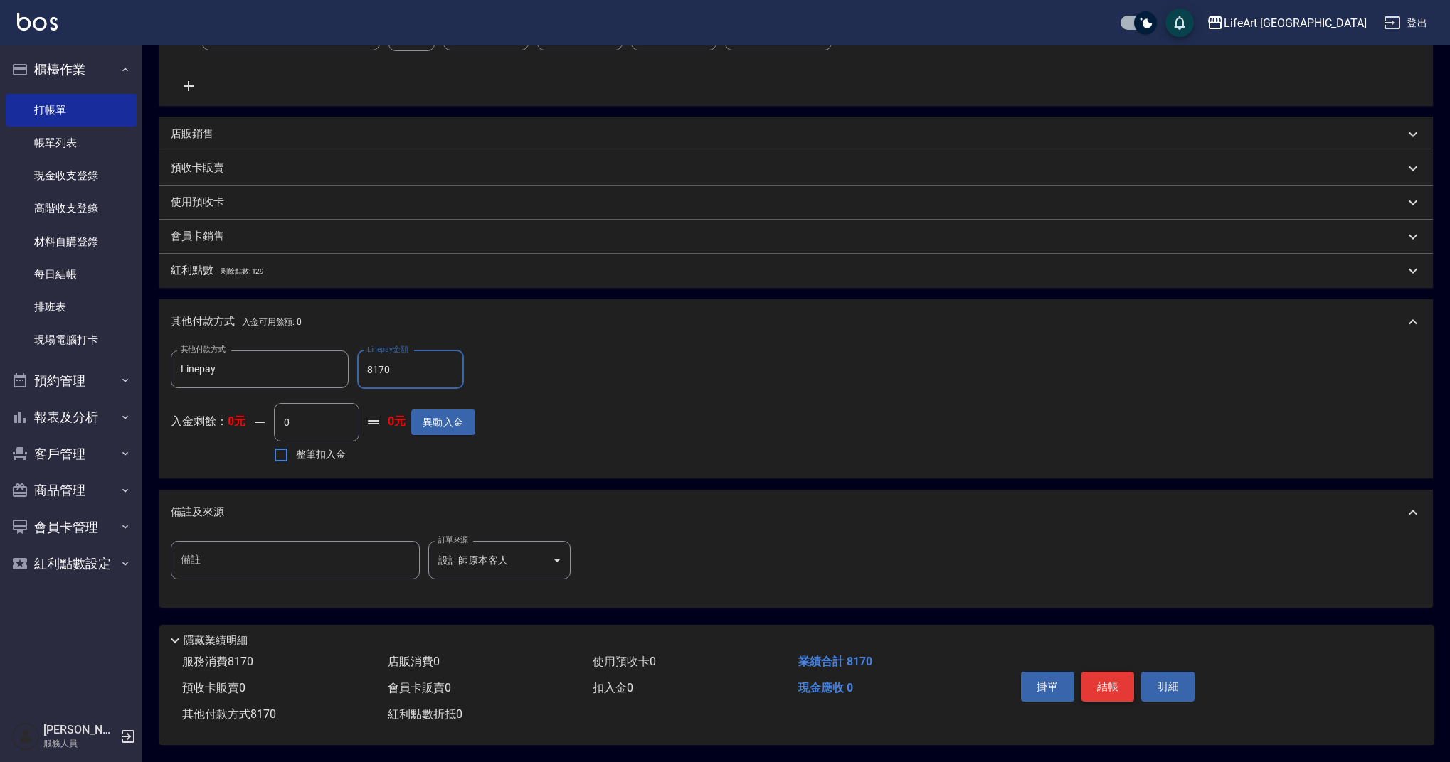
type input "8170"
click at [1106, 687] on button "結帳" at bounding box center [1107, 687] width 53 height 30
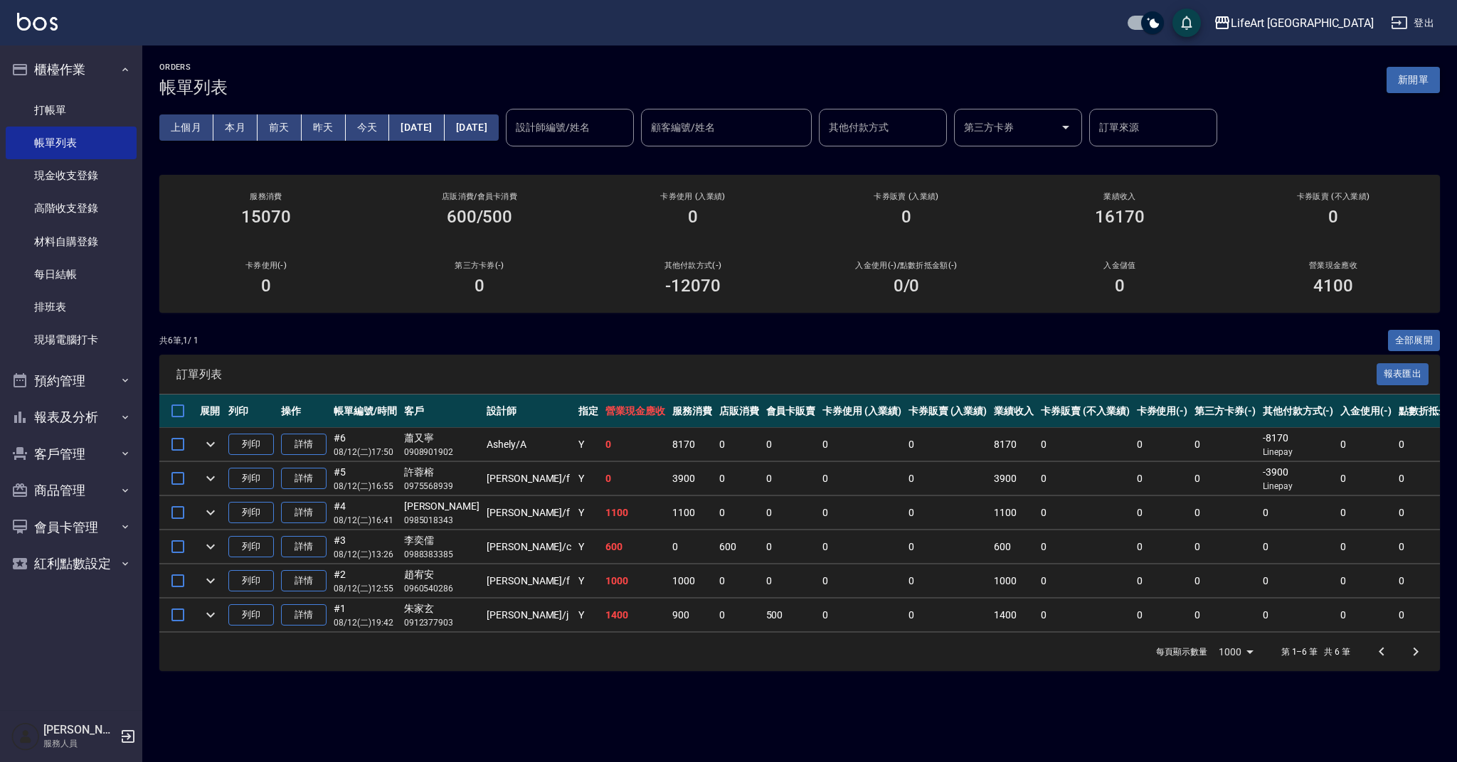
click at [1416, 78] on button "新開單" at bounding box center [1412, 80] width 53 height 26
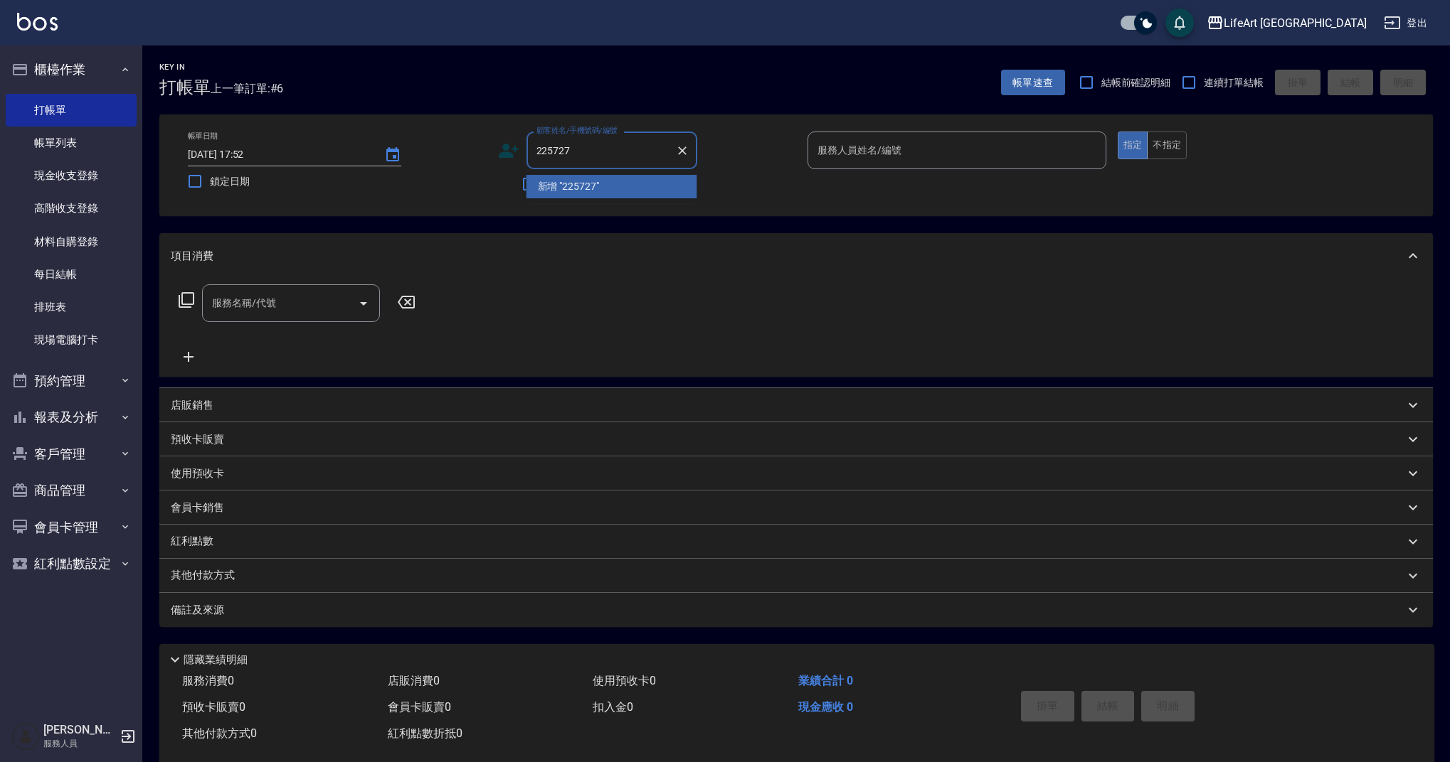
click at [610, 157] on input "225727" at bounding box center [601, 150] width 137 height 25
type input "52225"
click at [677, 151] on icon "Clear" at bounding box center [682, 151] width 14 height 14
click at [534, 187] on li "新增 "0952225727"" at bounding box center [611, 186] width 171 height 23
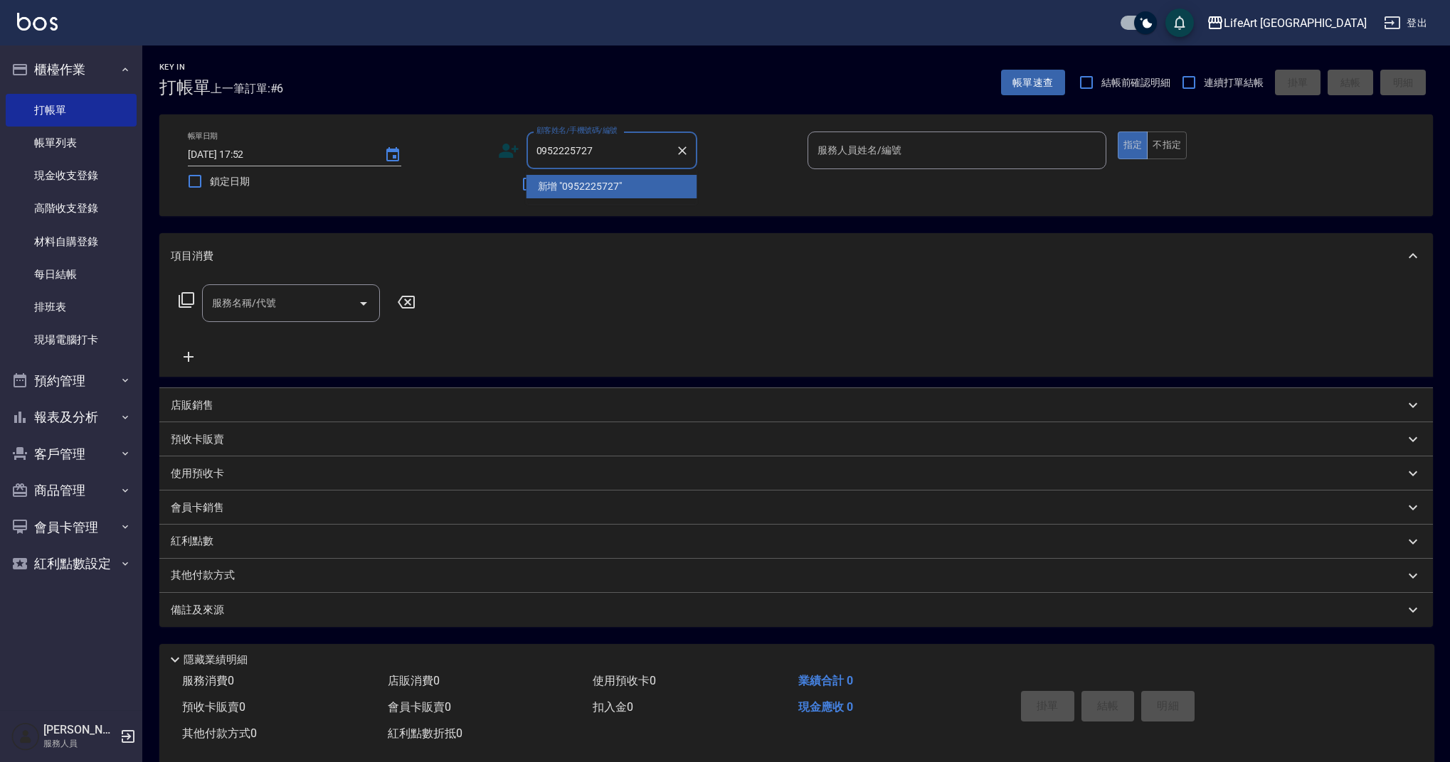
type input "0952225727"
click at [496, 141] on div "帳單日期 2025/08/12 17:52 鎖定日期 顧客姓名/手機號碼/編號 0952225727 顧客姓名/手機號碼/編號 不留客資 服務人員姓名/編號 …" at bounding box center [795, 166] width 1239 height 68
click at [499, 149] on icon at bounding box center [508, 150] width 21 height 21
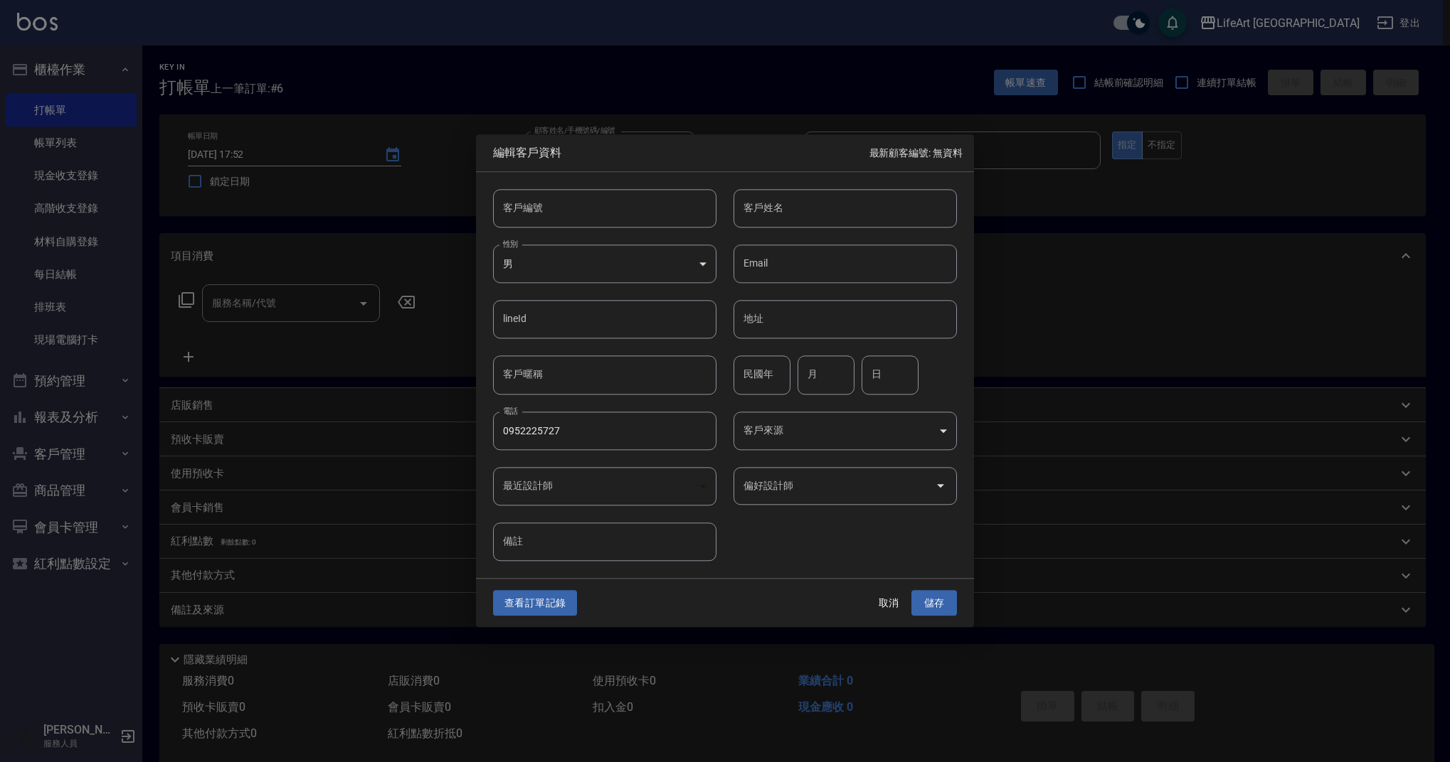
type input "0952225727"
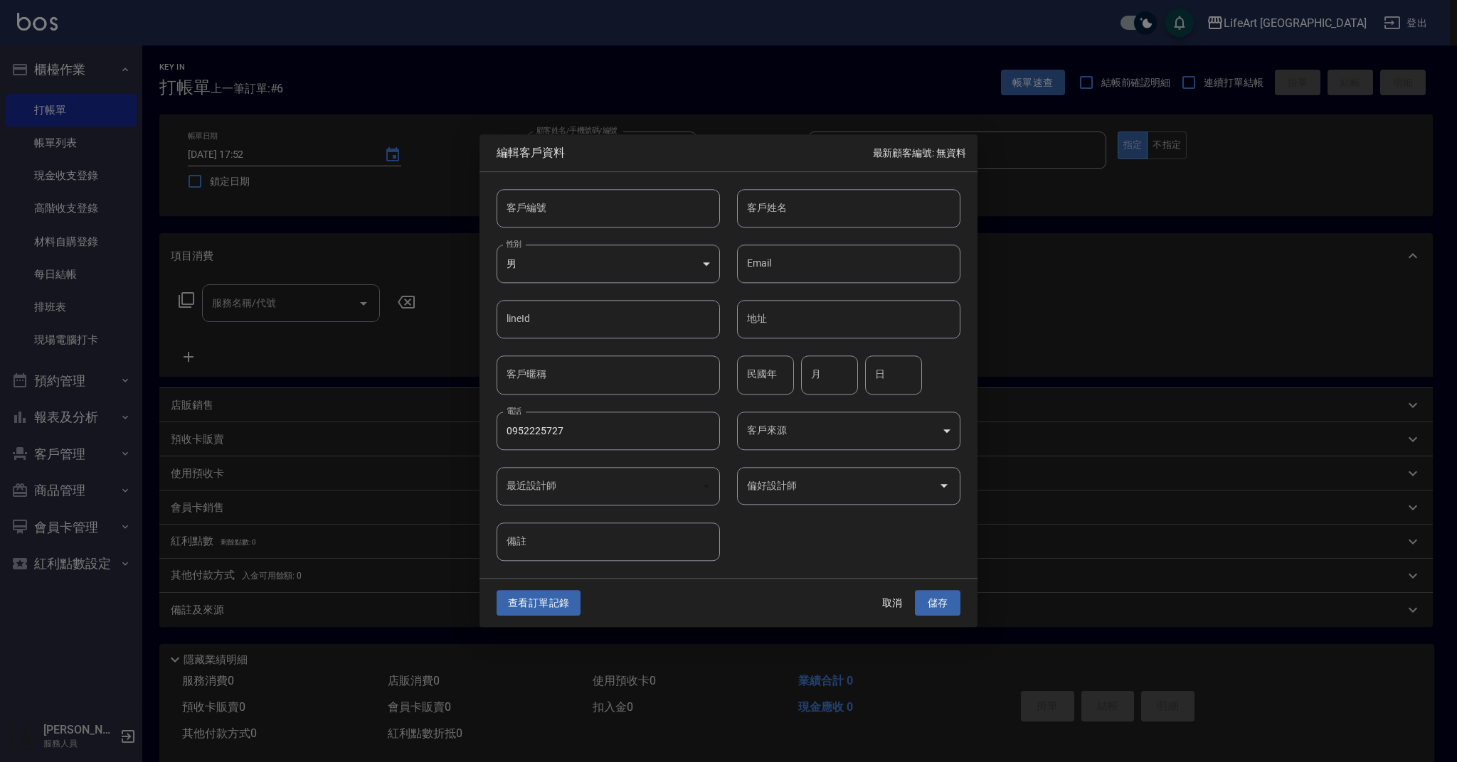
click at [701, 260] on body "LifeArt 蘆洲 登出 櫃檯作業 打帳單 帳單列表 現金收支登錄 高階收支登錄 材料自購登錄 每日結帳 排班表 現場電腦打卡 預約管理 預約管理 單日預約…" at bounding box center [728, 391] width 1457 height 782
drag, startPoint x: 660, startPoint y: 351, endPoint x: 676, endPoint y: 346, distance: 16.9
click at [660, 351] on li "女" at bounding box center [607, 347] width 223 height 23
type input "FEMALE"
type input "閻"
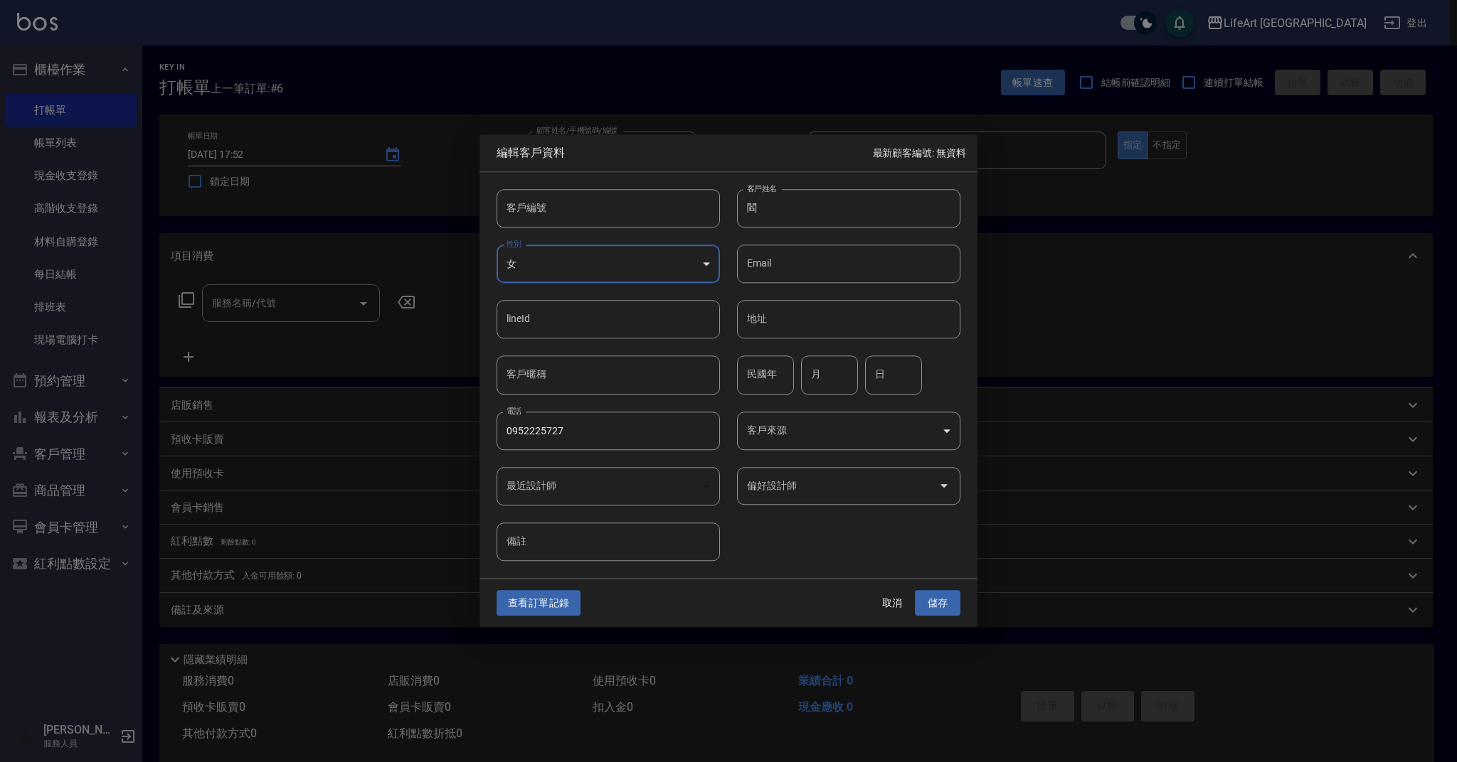
click at [778, 434] on body "LifeArt 蘆洲 登出 櫃檯作業 打帳單 帳單列表 現金收支登錄 高階收支登錄 材料自購登錄 每日結帳 排班表 現場電腦打卡 預約管理 預約管理 單日預約…" at bounding box center [728, 391] width 1457 height 782
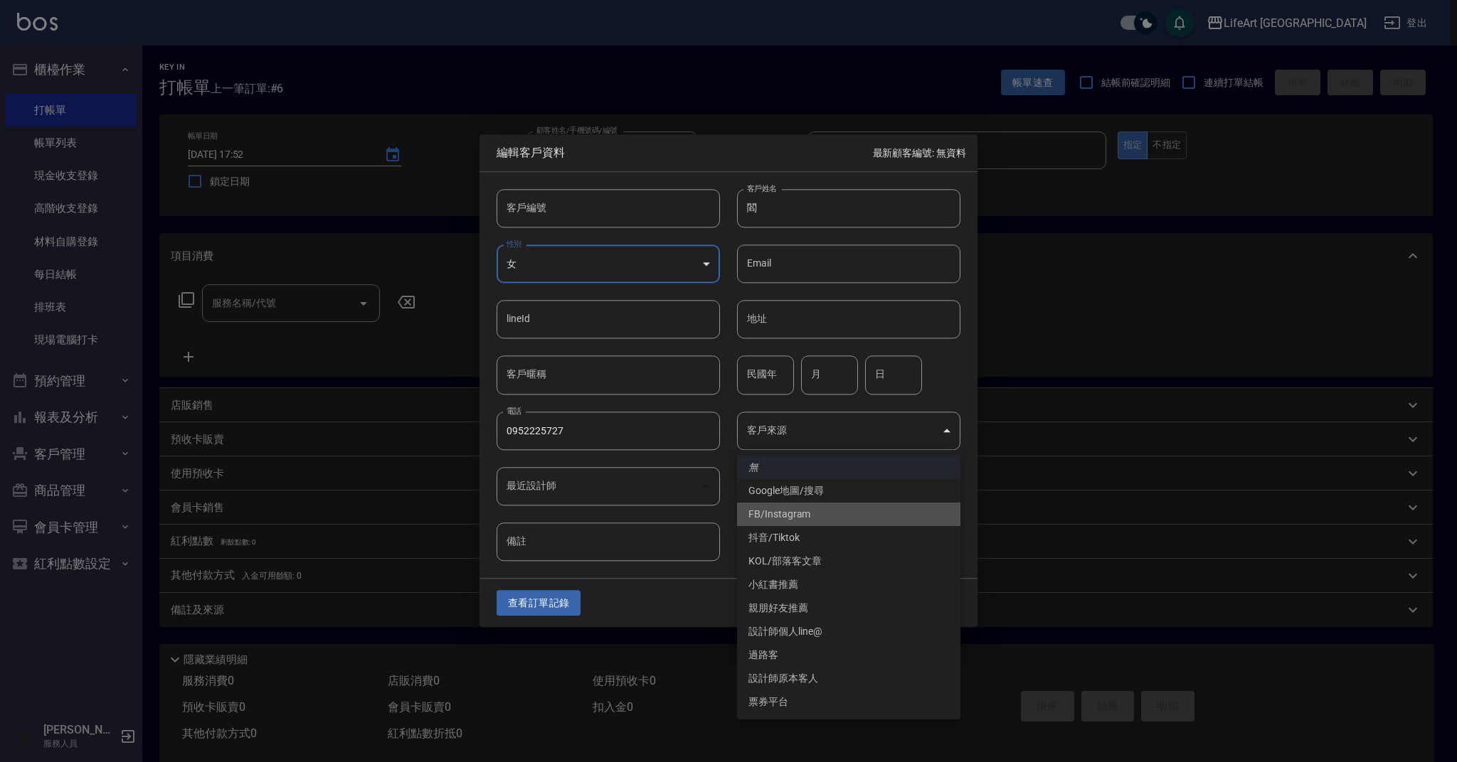
click at [797, 510] on li "FB/Instagram" at bounding box center [848, 514] width 223 height 23
type input "FB/Instagram"
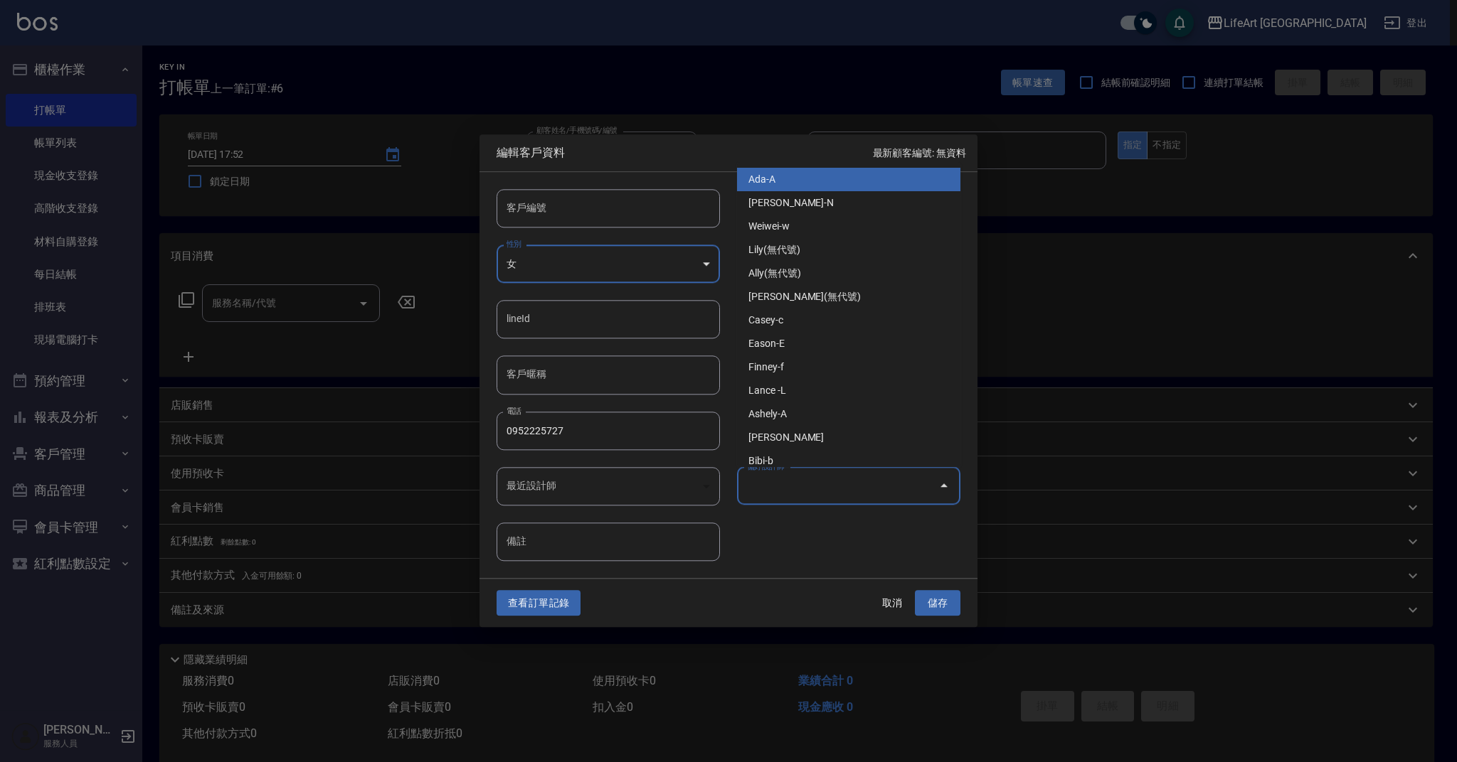
click at [783, 486] on input "偏好設計師" at bounding box center [837, 486] width 189 height 25
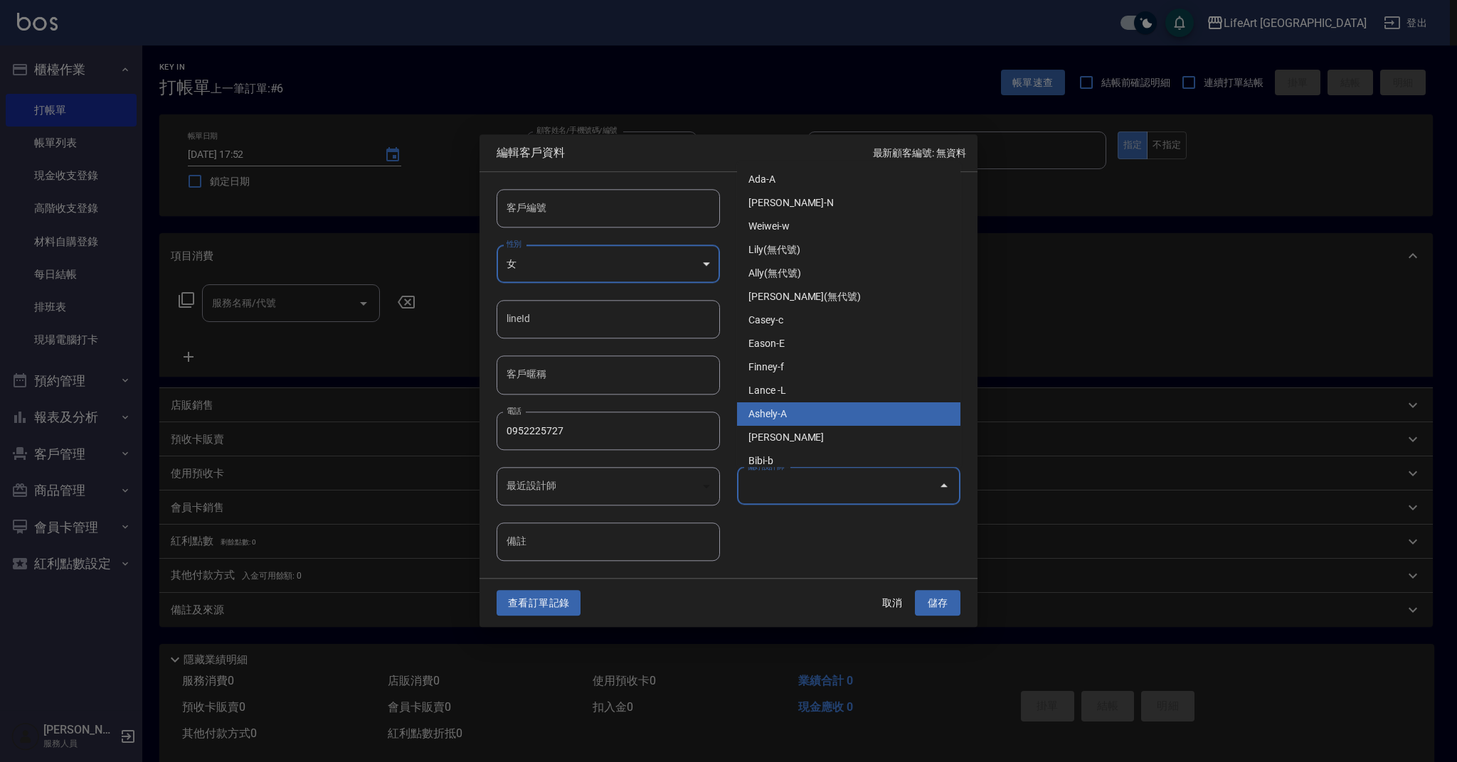
click at [799, 411] on li "Ashely-A" at bounding box center [848, 414] width 223 height 23
type input "Ashely"
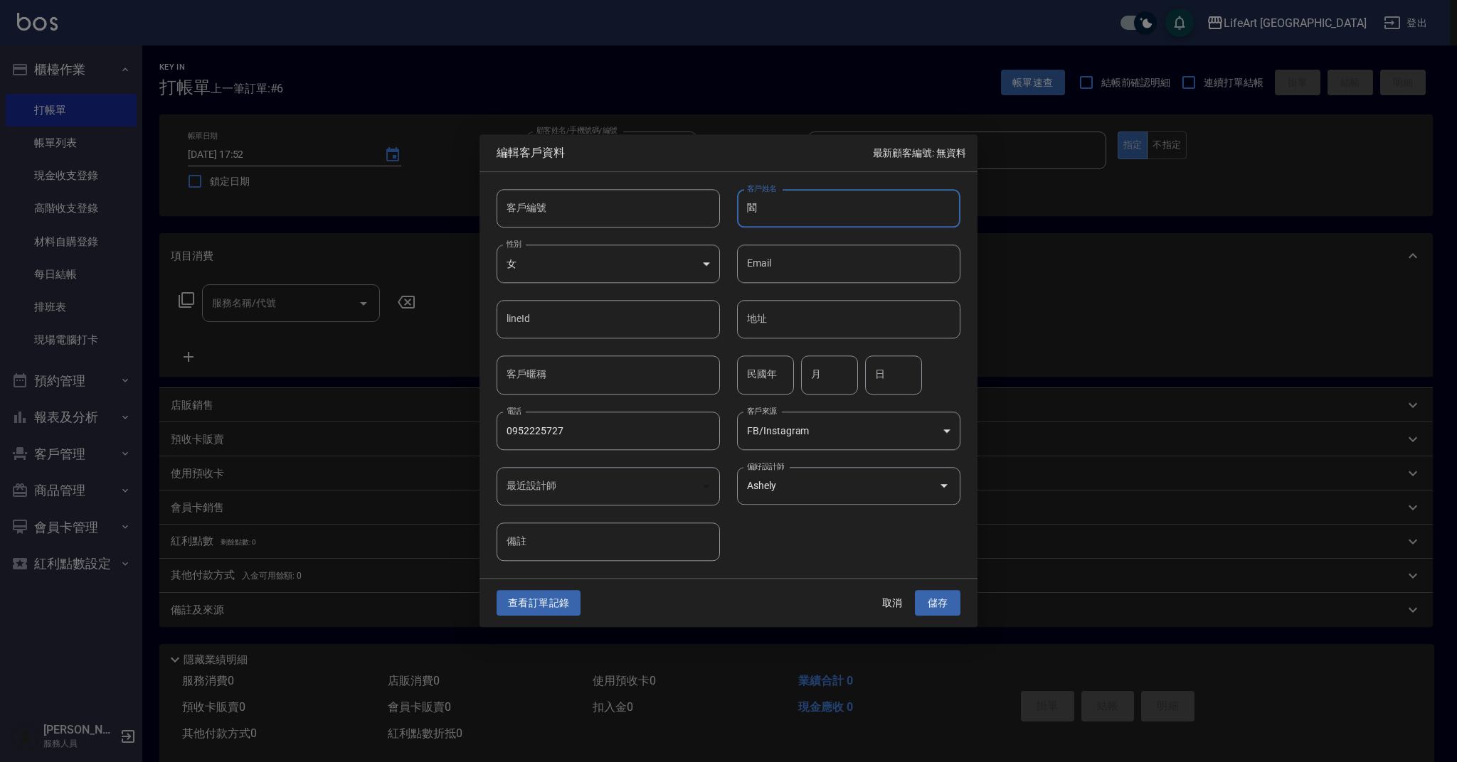
click at [868, 200] on input "閻" at bounding box center [848, 208] width 223 height 38
click at [867, 213] on input "閻" at bounding box center [848, 208] width 223 height 38
type input "閻麗麗"
click at [939, 597] on button "儲存" at bounding box center [938, 603] width 46 height 26
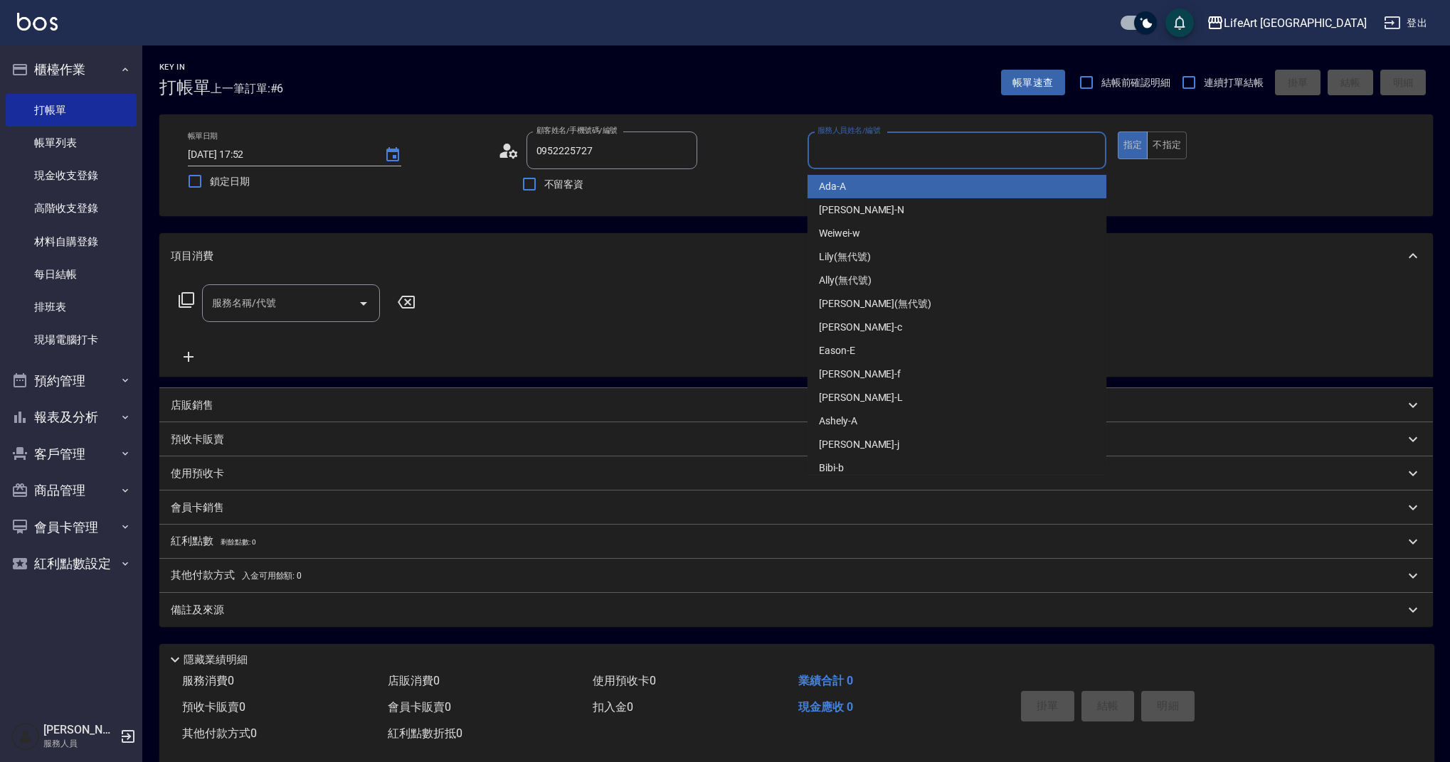
click at [886, 150] on input "服務人員姓名/編號" at bounding box center [957, 150] width 286 height 25
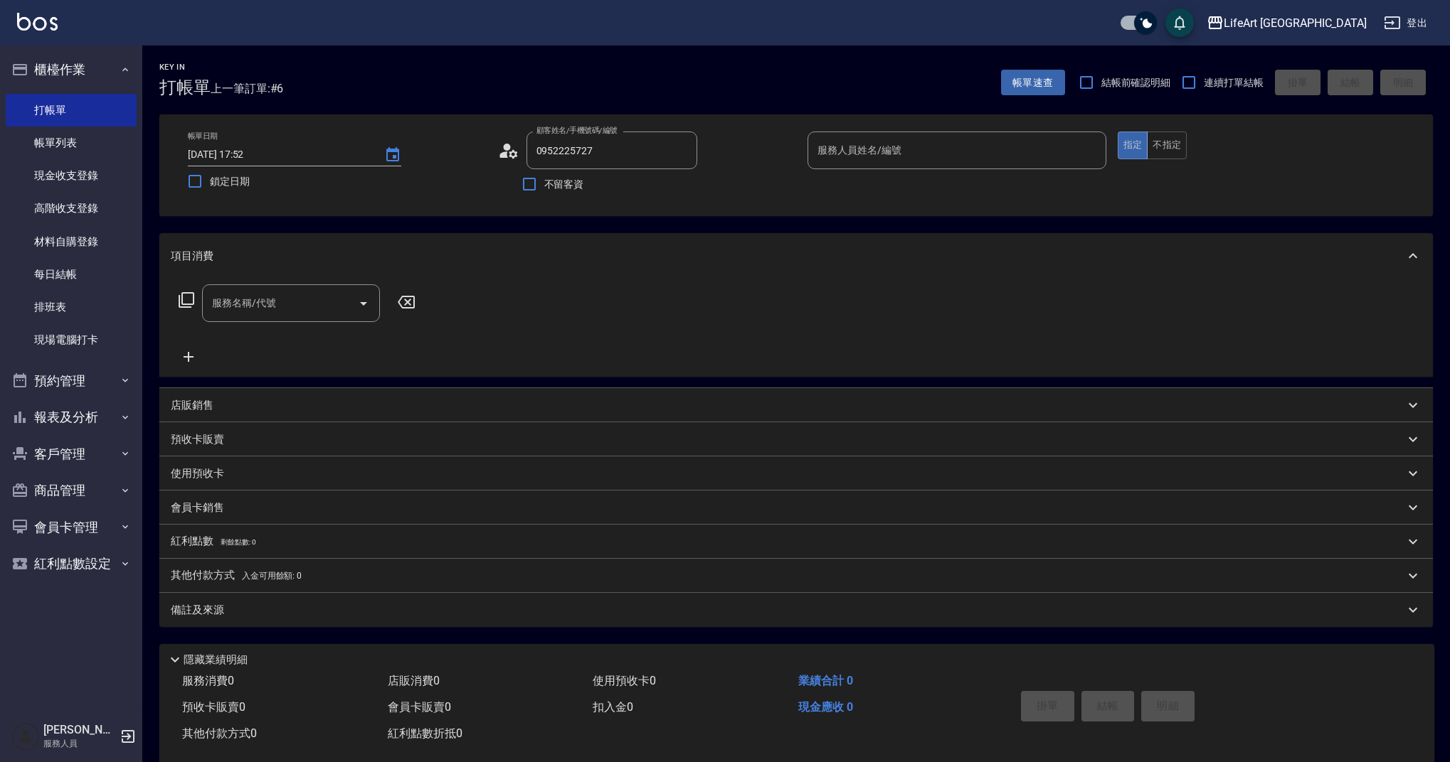
click at [511, 155] on icon at bounding box center [513, 153] width 9 height 9
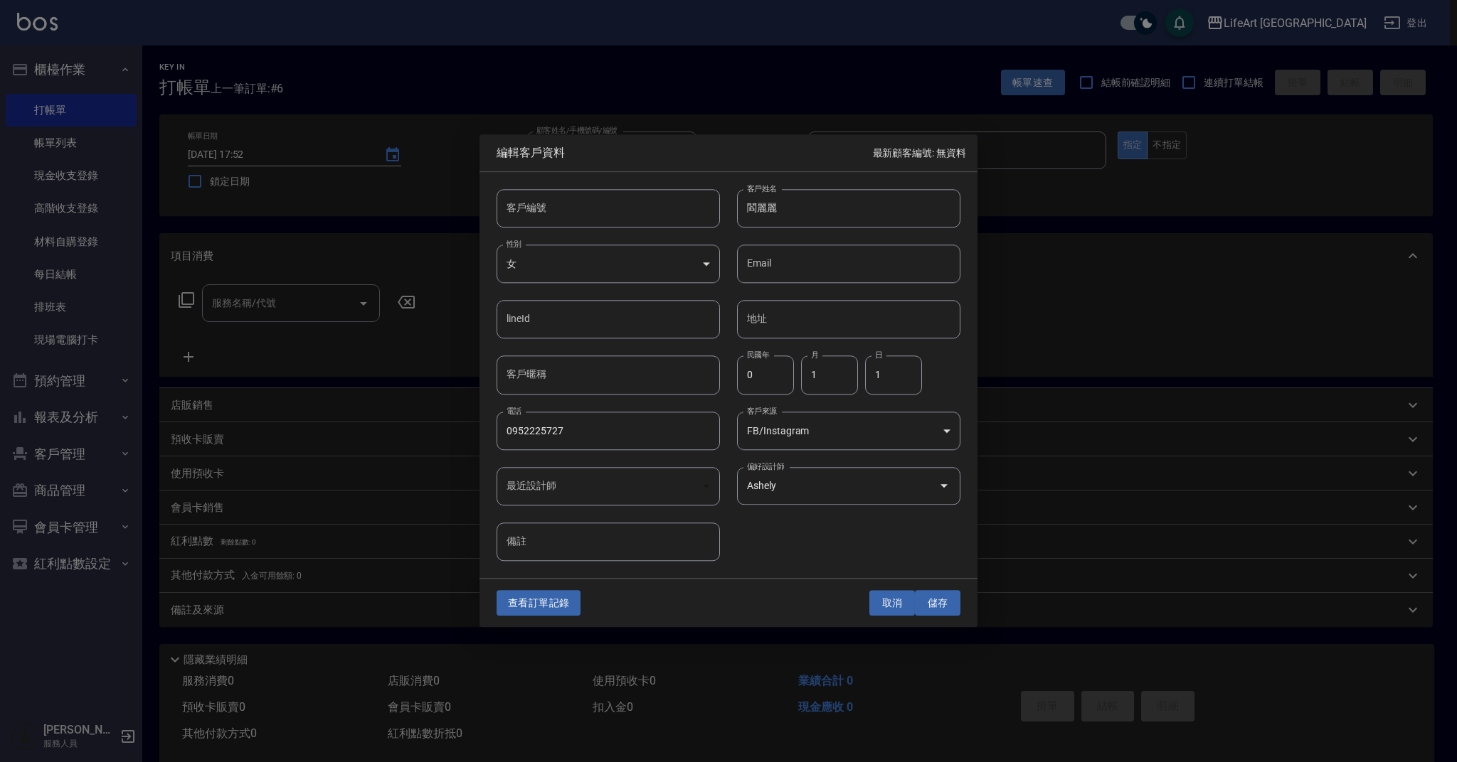
click at [901, 600] on button "取消" at bounding box center [892, 603] width 46 height 26
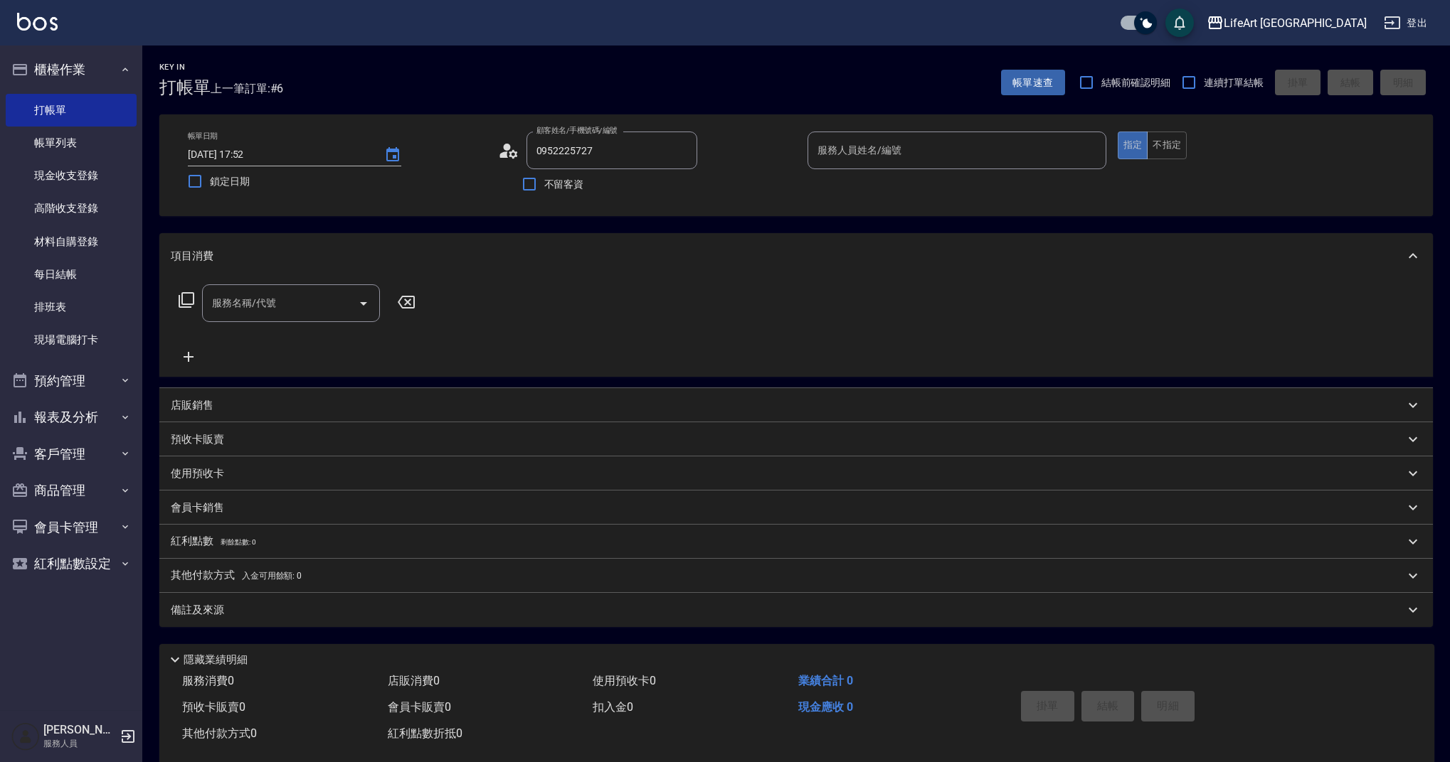
click at [876, 147] on input "服務人員姓名/編號" at bounding box center [957, 150] width 286 height 25
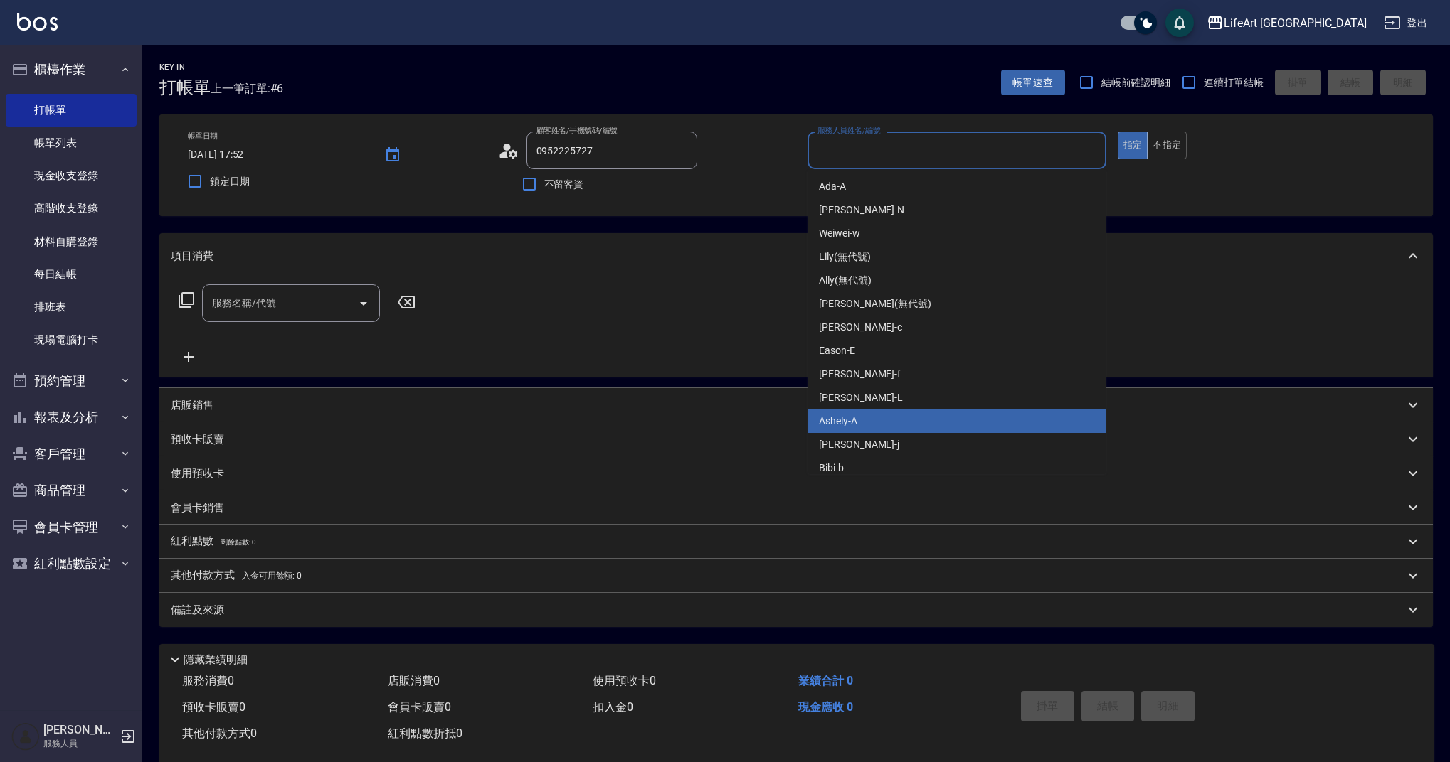
click at [871, 425] on div "Ashely -A" at bounding box center [956, 421] width 299 height 23
type input "Ashely-A"
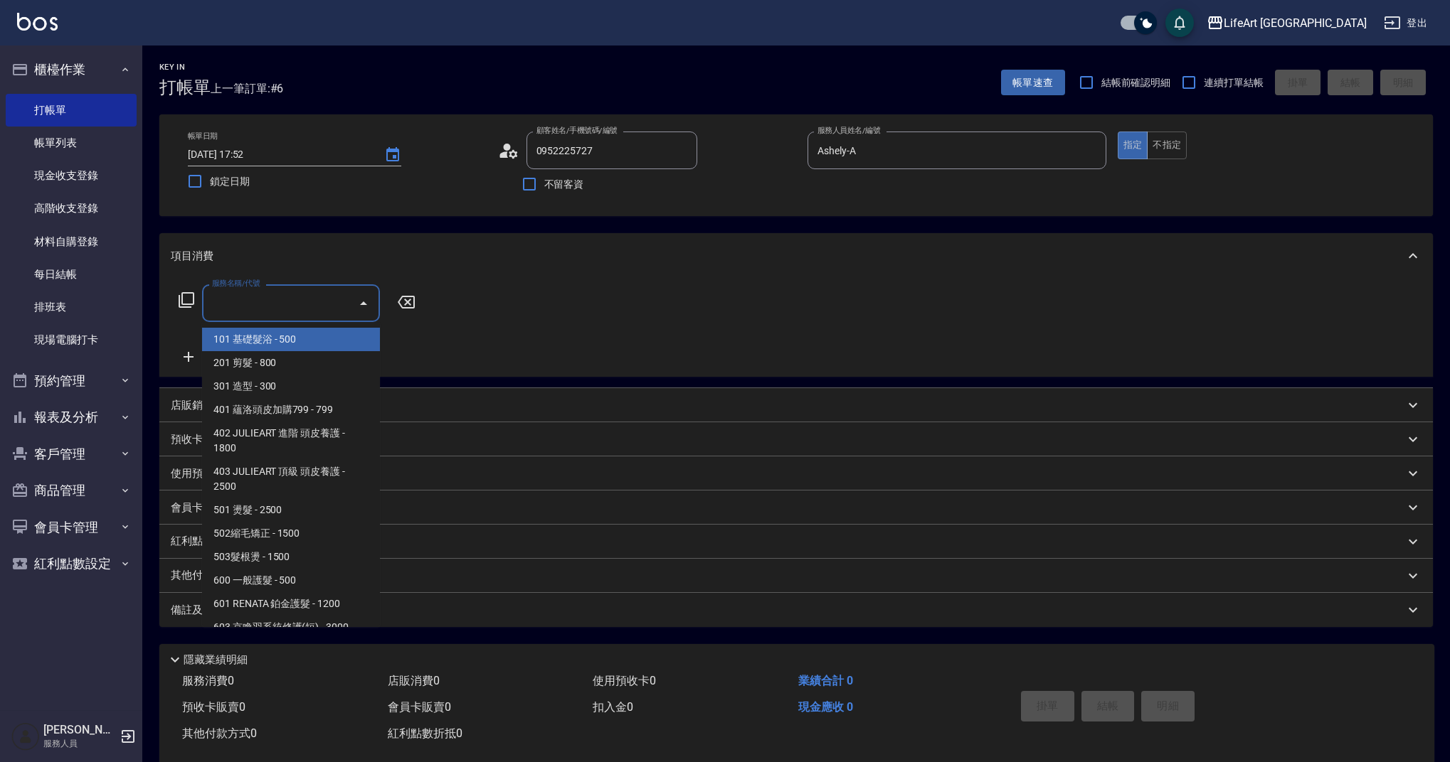
click at [265, 302] on input "服務名稱/代號" at bounding box center [280, 303] width 144 height 25
click at [272, 361] on span "201 剪髮 - 800" at bounding box center [291, 362] width 178 height 23
type input "201 剪髮(201)"
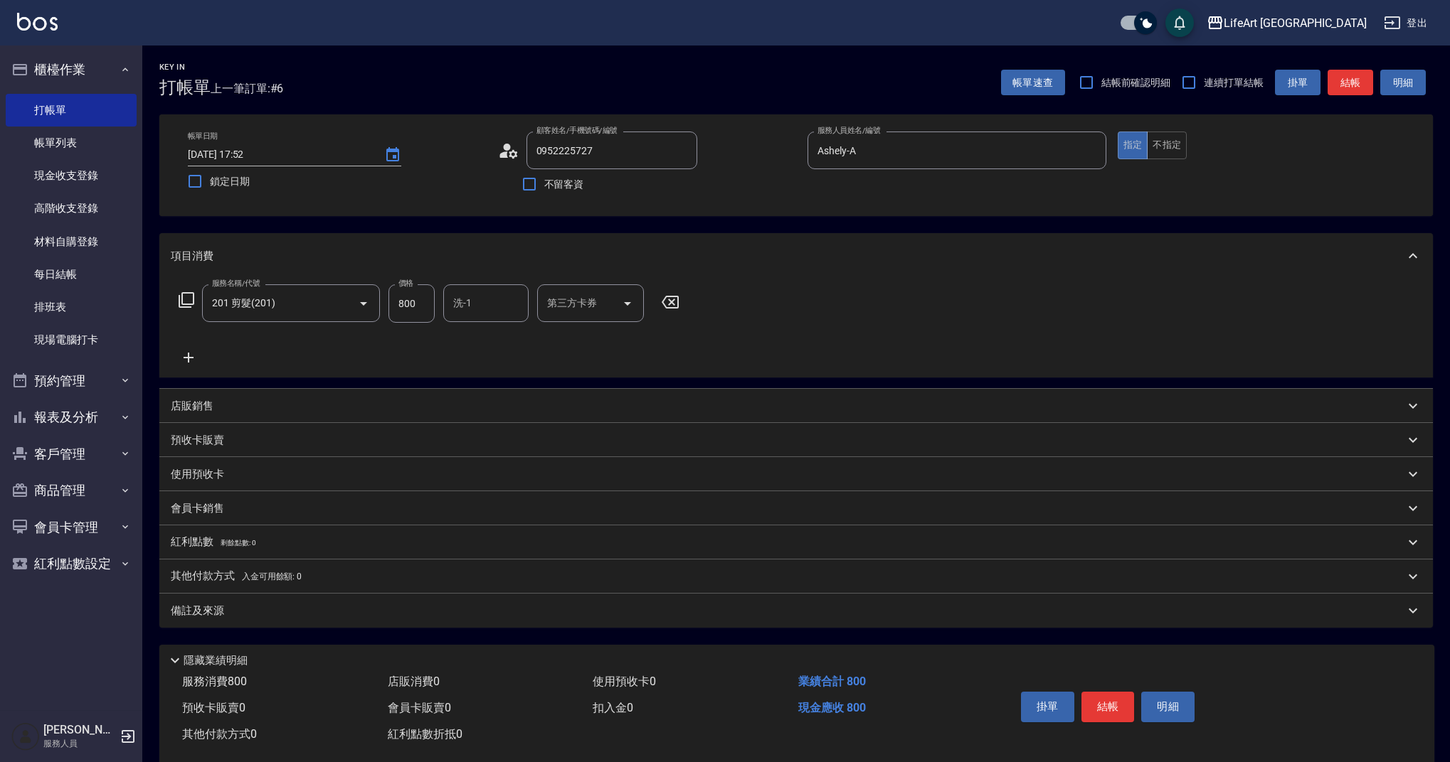
click at [188, 356] on icon at bounding box center [189, 358] width 10 height 10
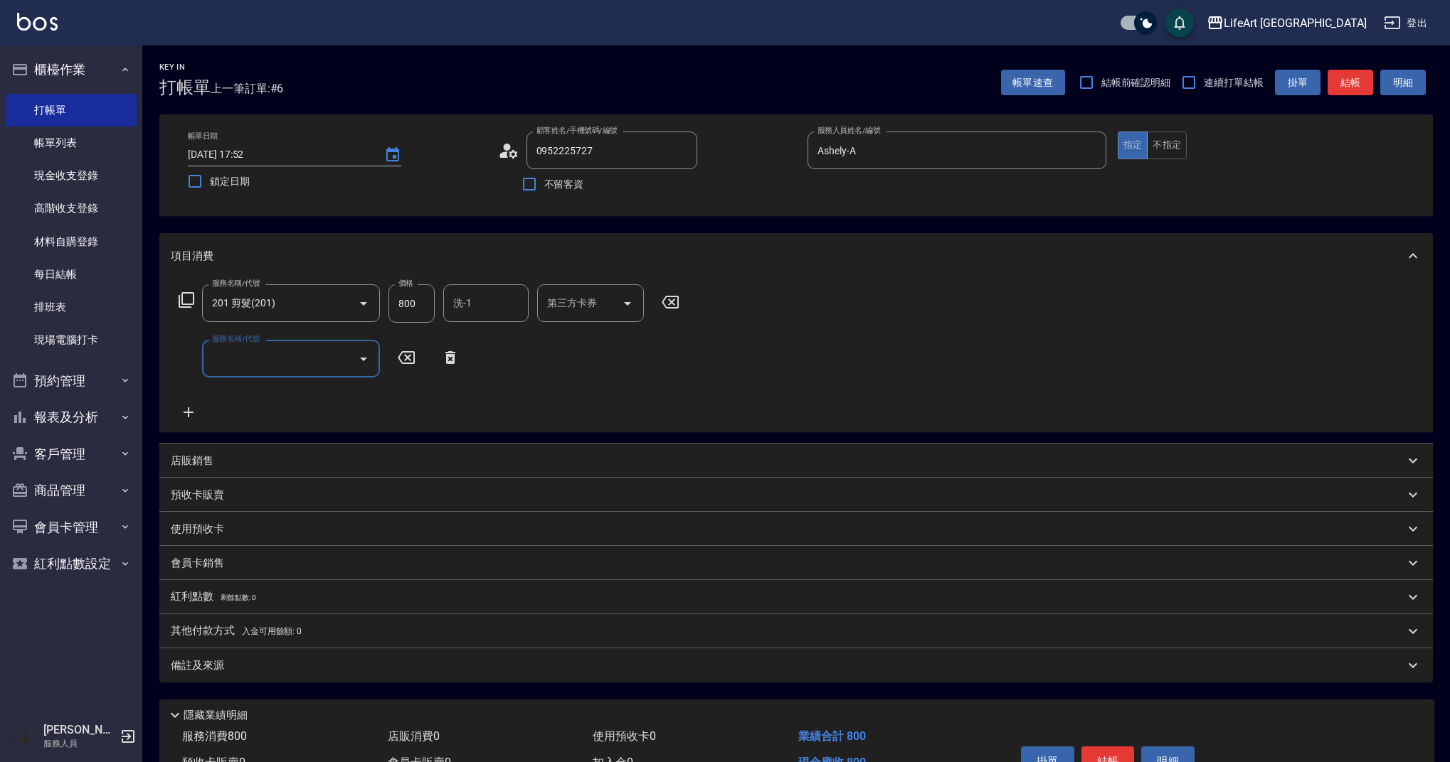
click at [252, 359] on input "服務名稱/代號" at bounding box center [280, 358] width 144 height 25
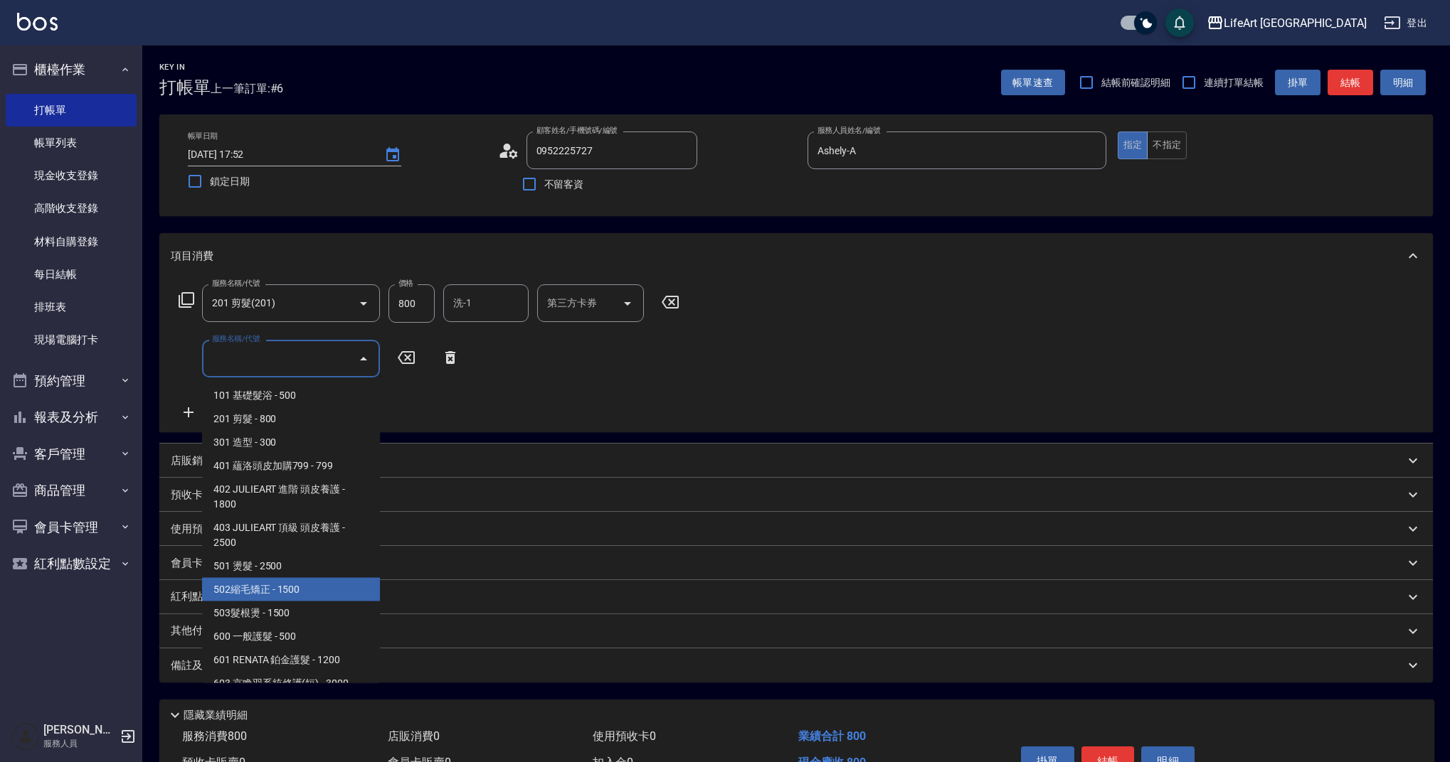
scroll to position [182, 0]
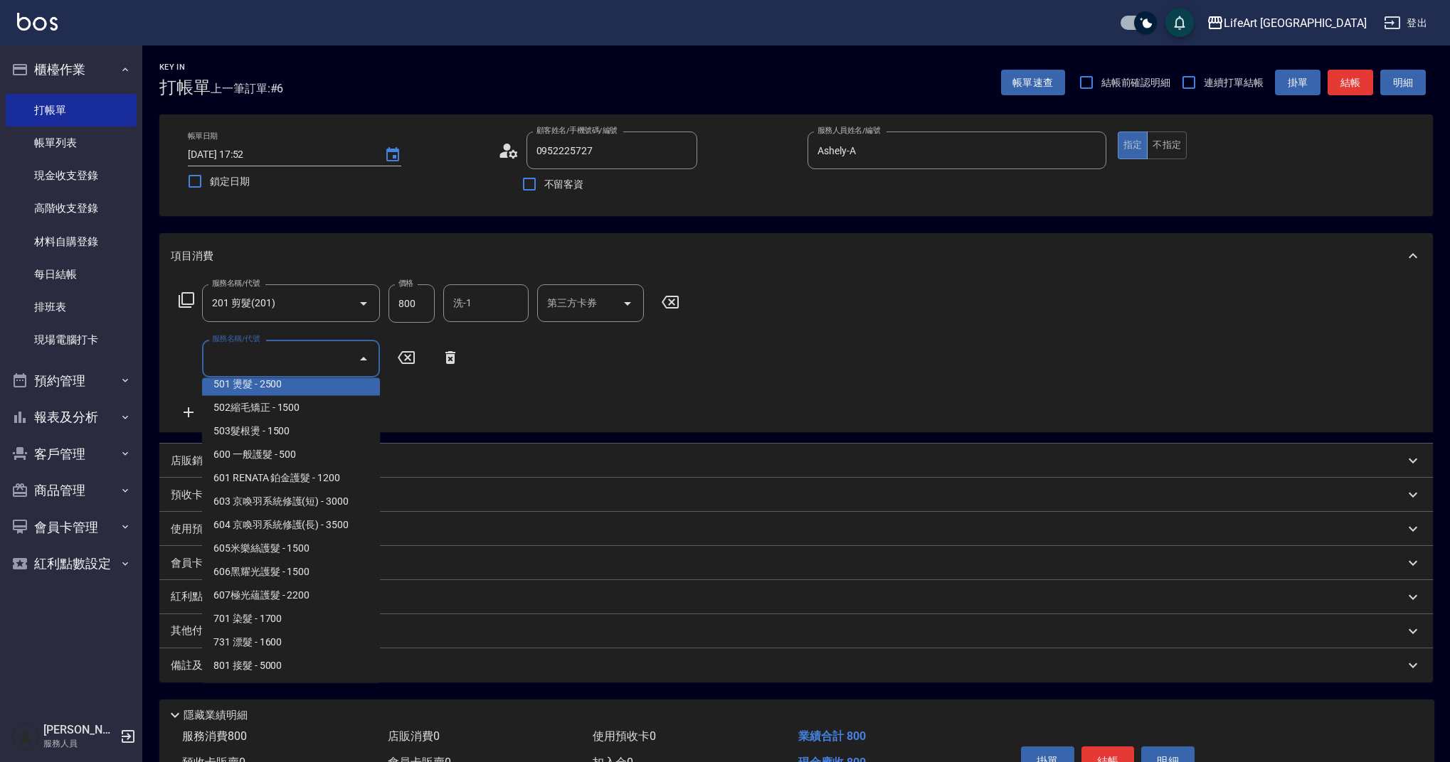
click at [326, 386] on span "501 燙髮 - 2500" at bounding box center [291, 384] width 178 height 23
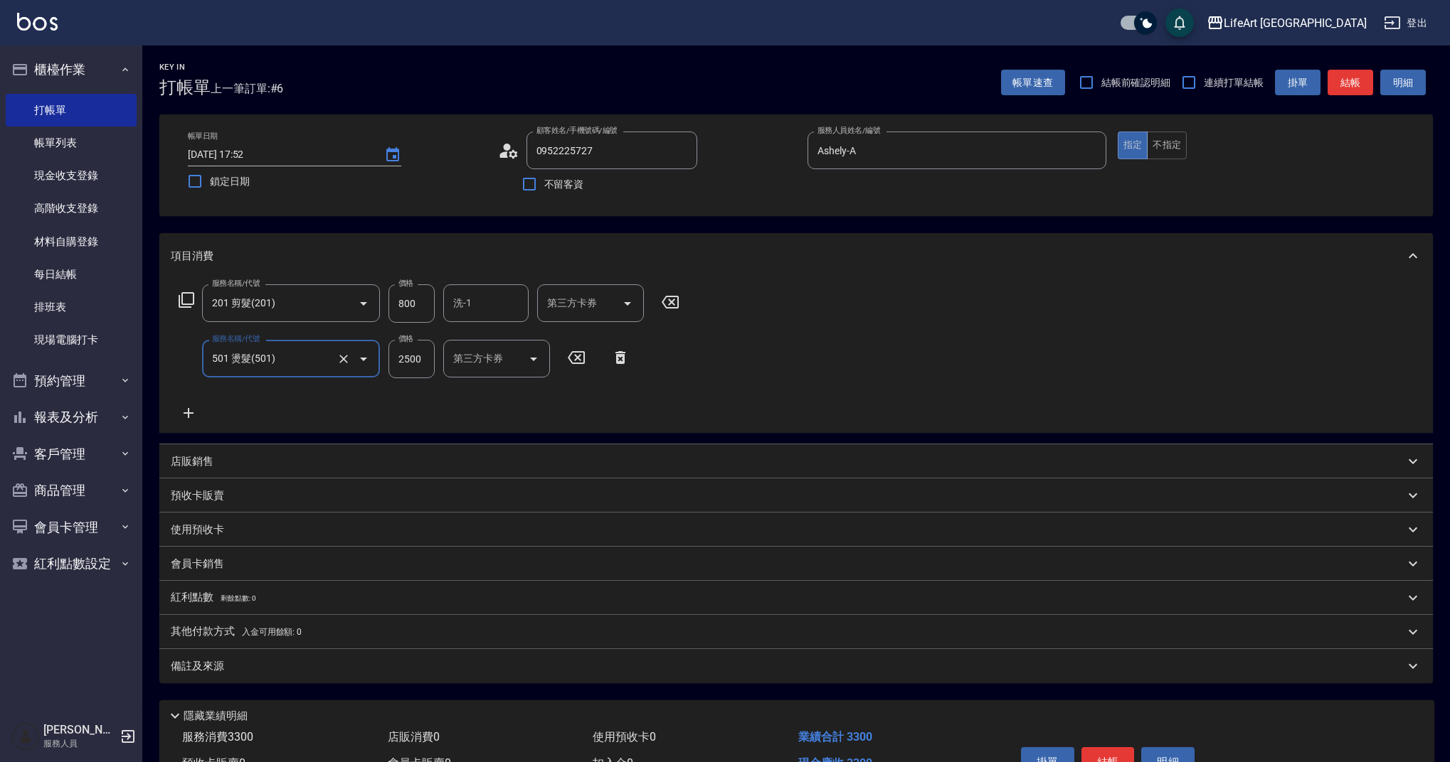
type input "501 燙髮(501)"
click at [191, 414] on icon at bounding box center [189, 413] width 10 height 10
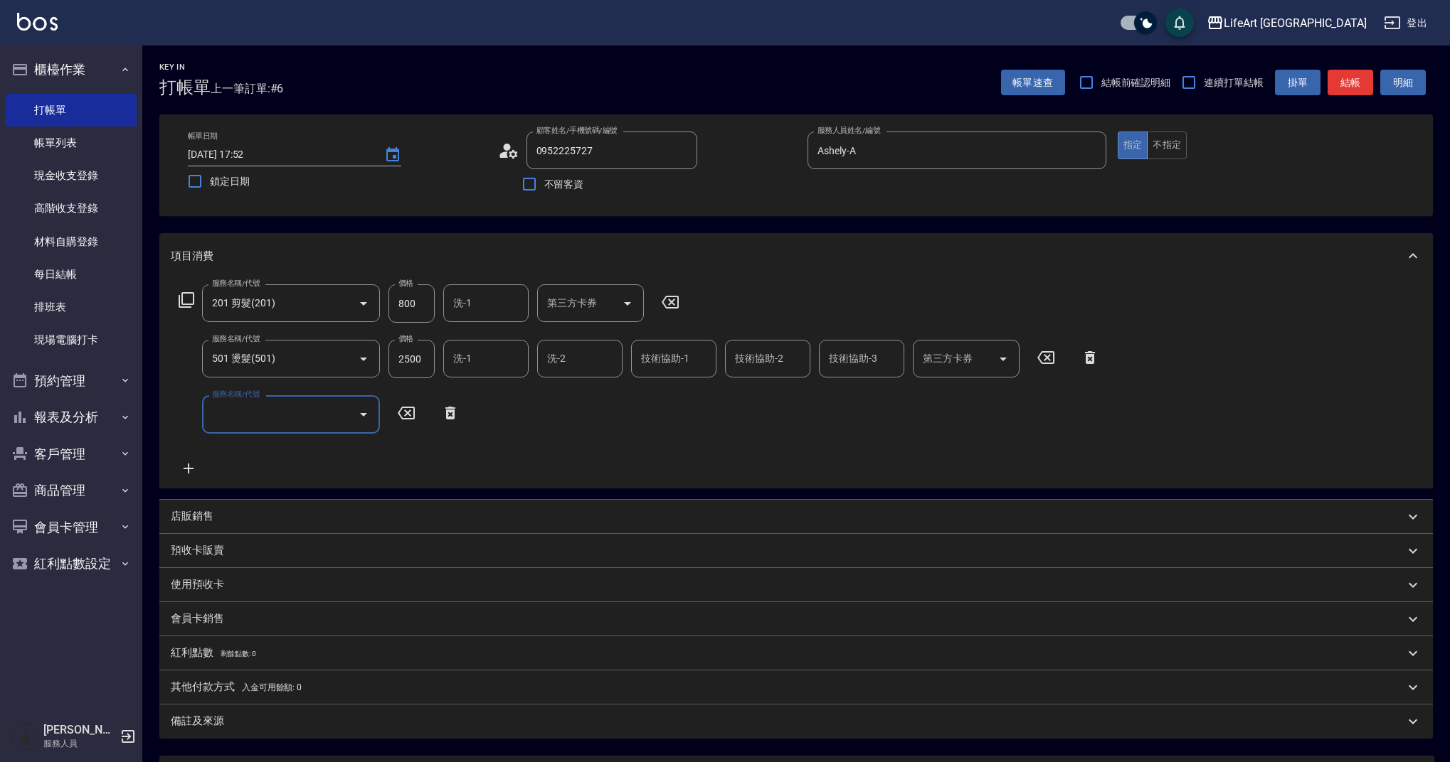
click at [238, 415] on input "服務名稱/代號" at bounding box center [280, 414] width 144 height 25
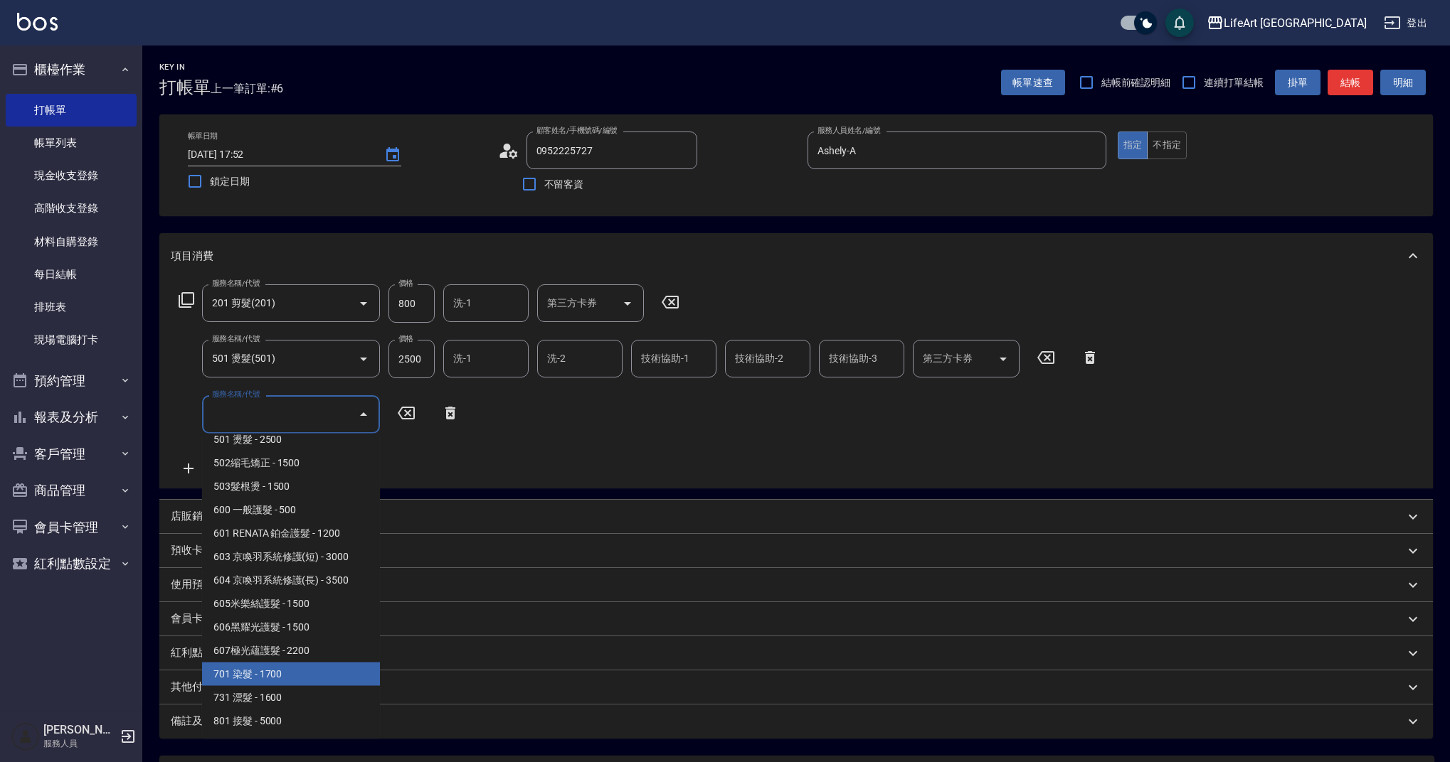
click at [335, 681] on span "701 染髮 - 1700" at bounding box center [291, 674] width 178 height 23
type input "701 染髮(701)"
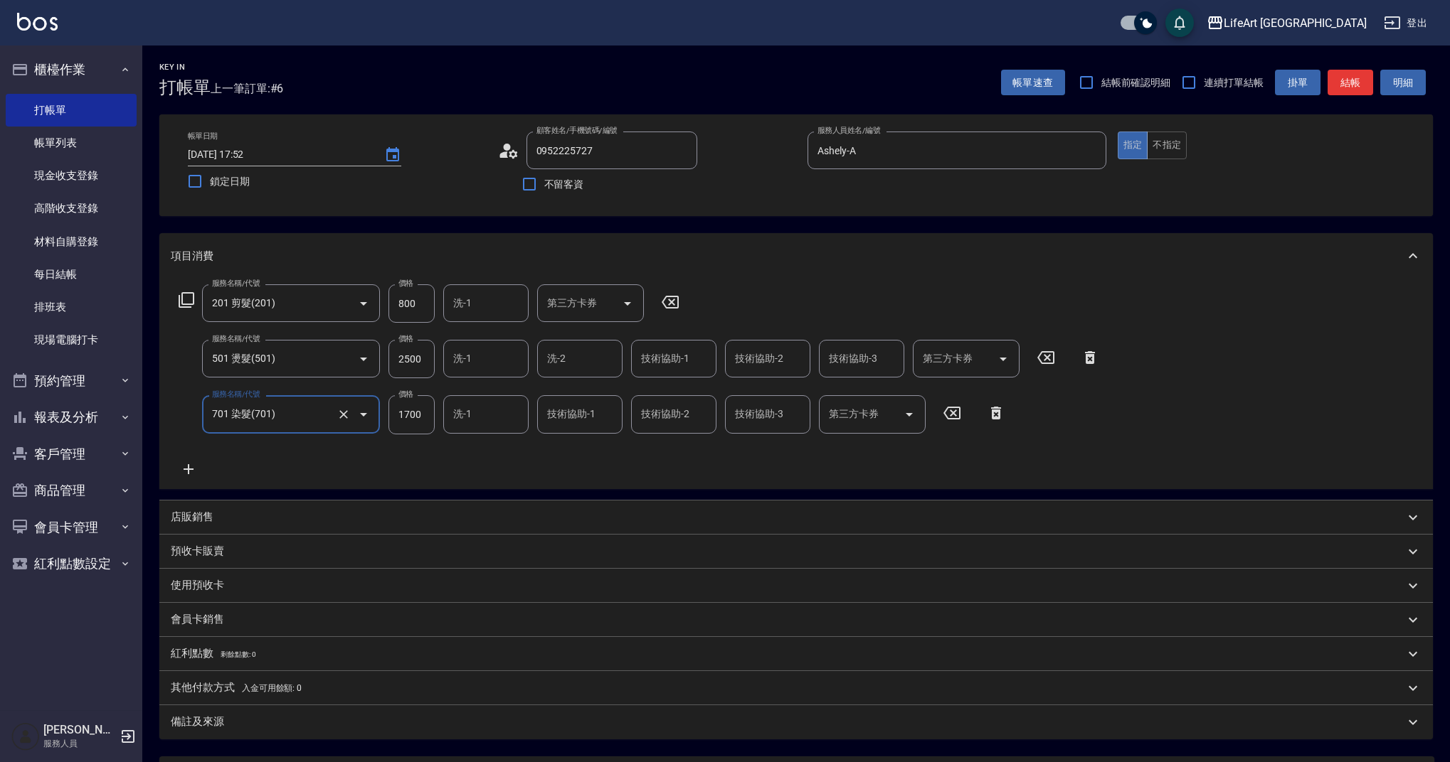
click at [195, 472] on icon at bounding box center [189, 469] width 36 height 17
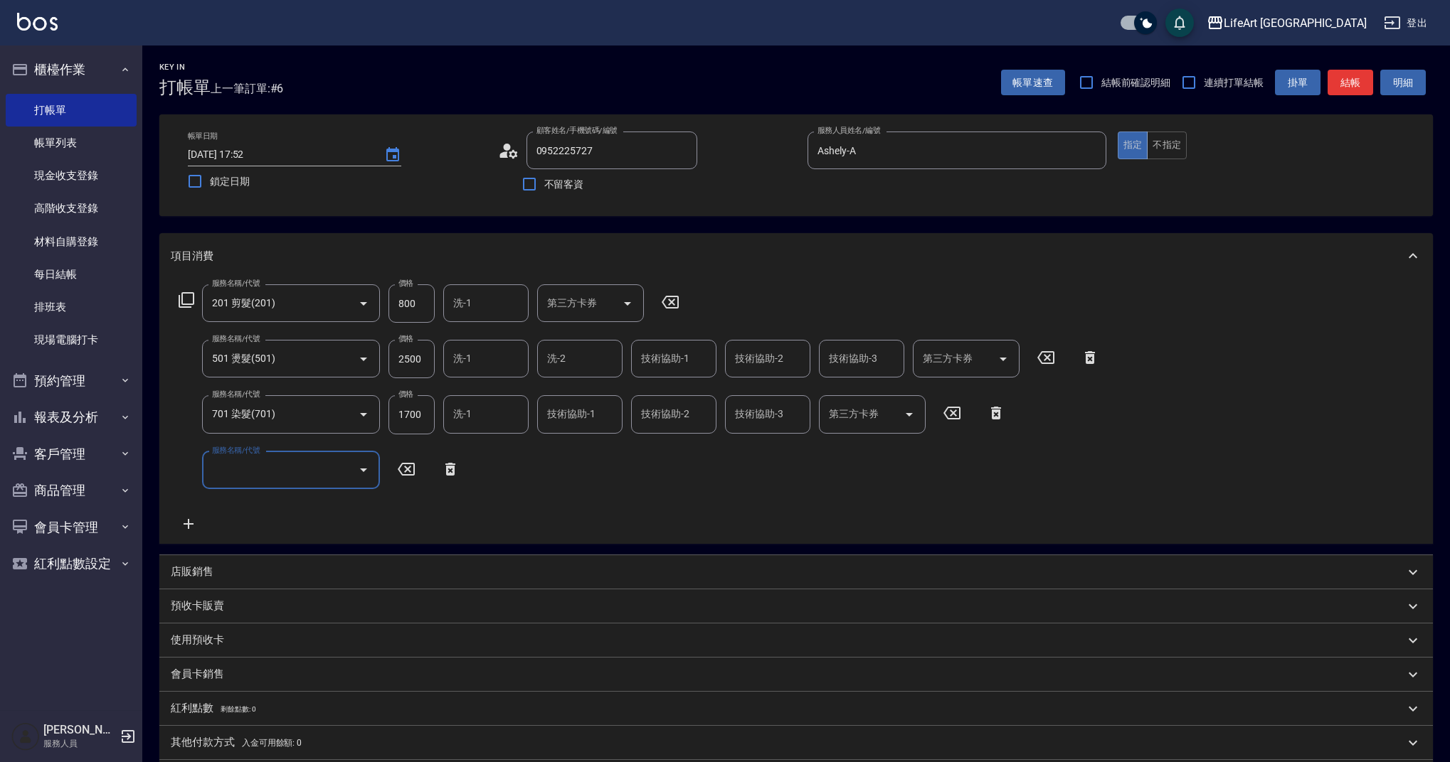
click at [233, 467] on input "服務名稱/代號" at bounding box center [280, 470] width 144 height 25
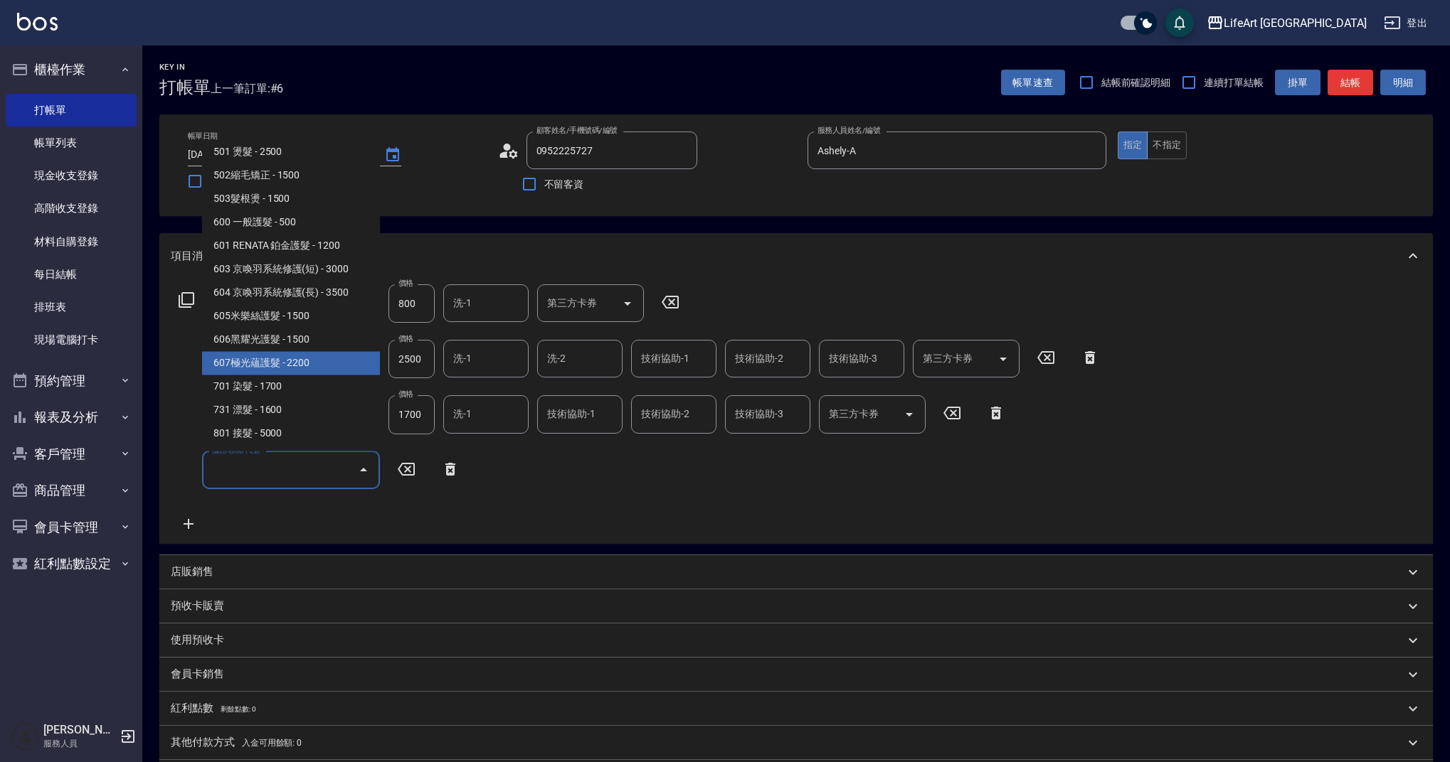
click at [320, 362] on span "607極光蘊護髮 - 2200" at bounding box center [291, 363] width 178 height 23
type input "607極光蘊護髮(607)"
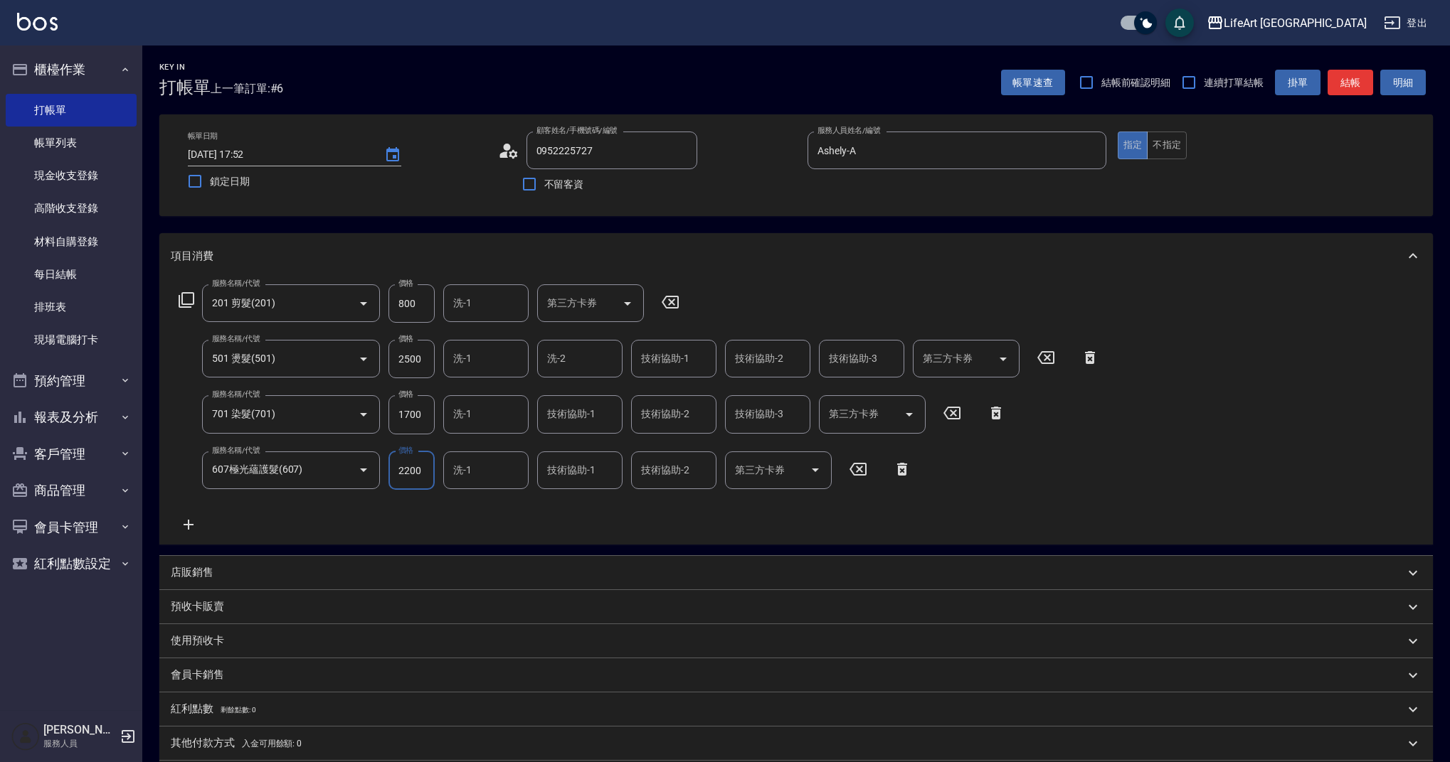
click at [422, 423] on input "1700" at bounding box center [411, 414] width 46 height 38
type input "2740"
click at [412, 368] on input "2500" at bounding box center [411, 359] width 46 height 38
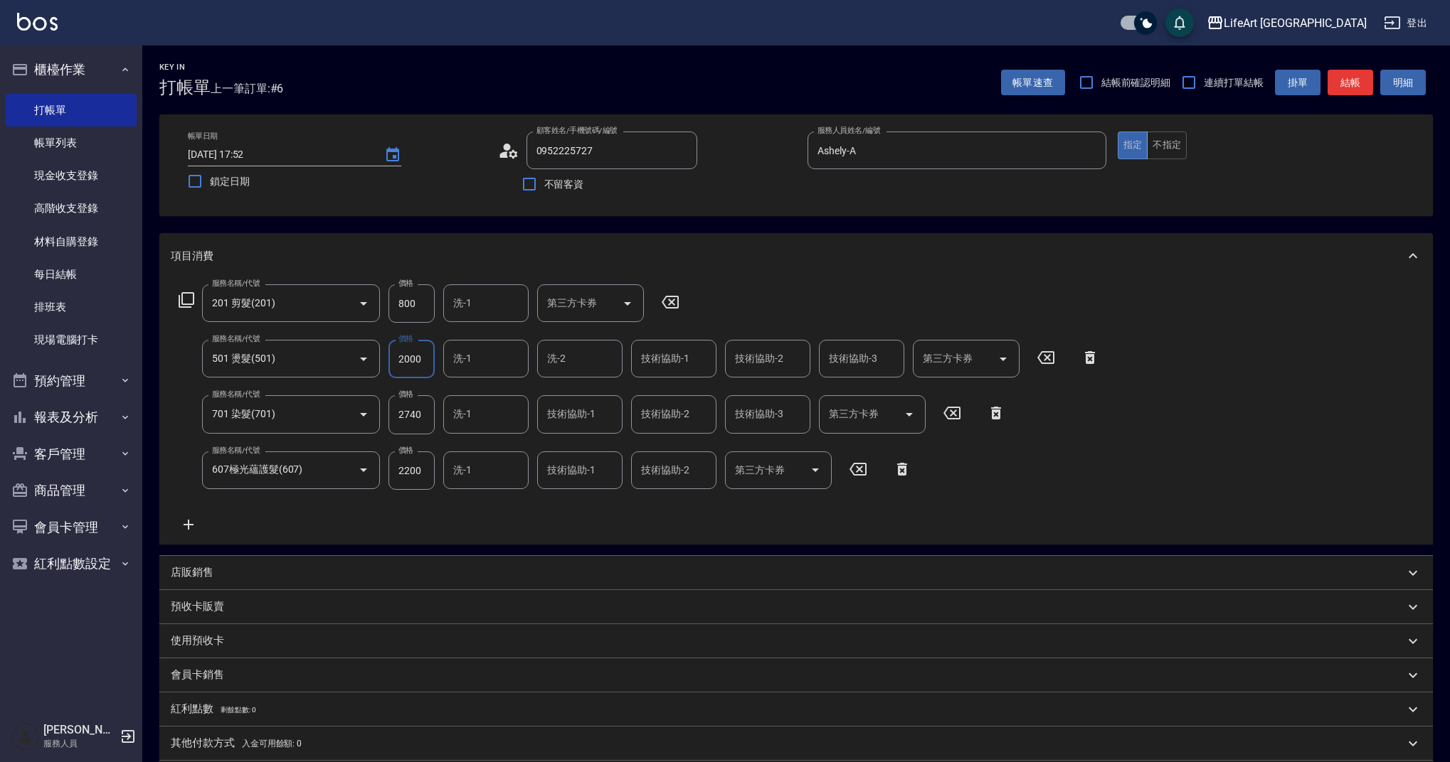
type input "2000"
click at [460, 501] on div "服務名稱/代號 201 剪髮(201) 服務名稱/代號 價格 800 價格 洗-1 洗-1 第三方卡券 第三方卡券 服務名稱/代號 501 燙髮(501) 服…" at bounding box center [639, 409] width 937 height 249
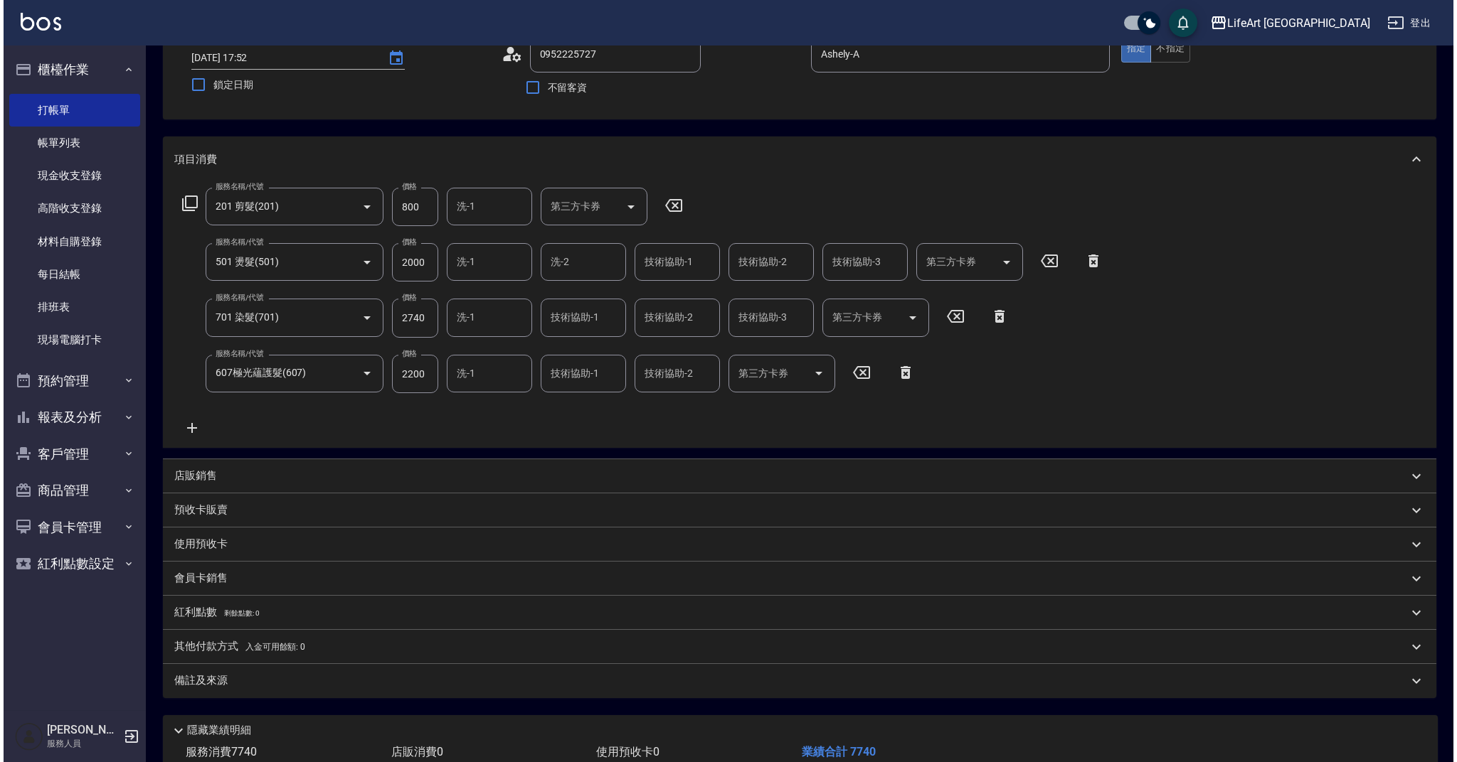
scroll to position [61, 0]
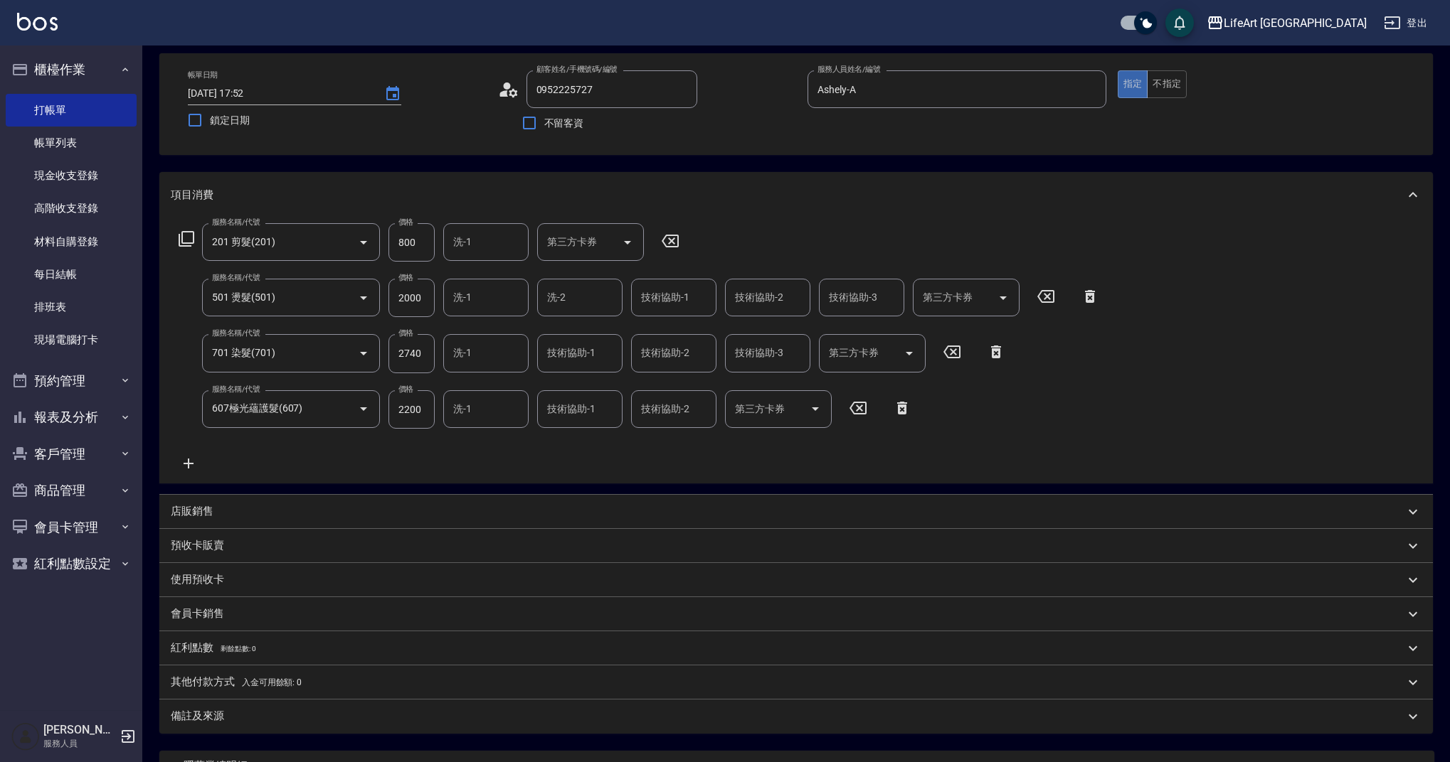
click at [485, 307] on input "洗-1" at bounding box center [486, 297] width 73 height 25
click at [487, 337] on span "Ally (無代號)" at bounding box center [480, 334] width 53 height 15
type input "Ally(無代號)"
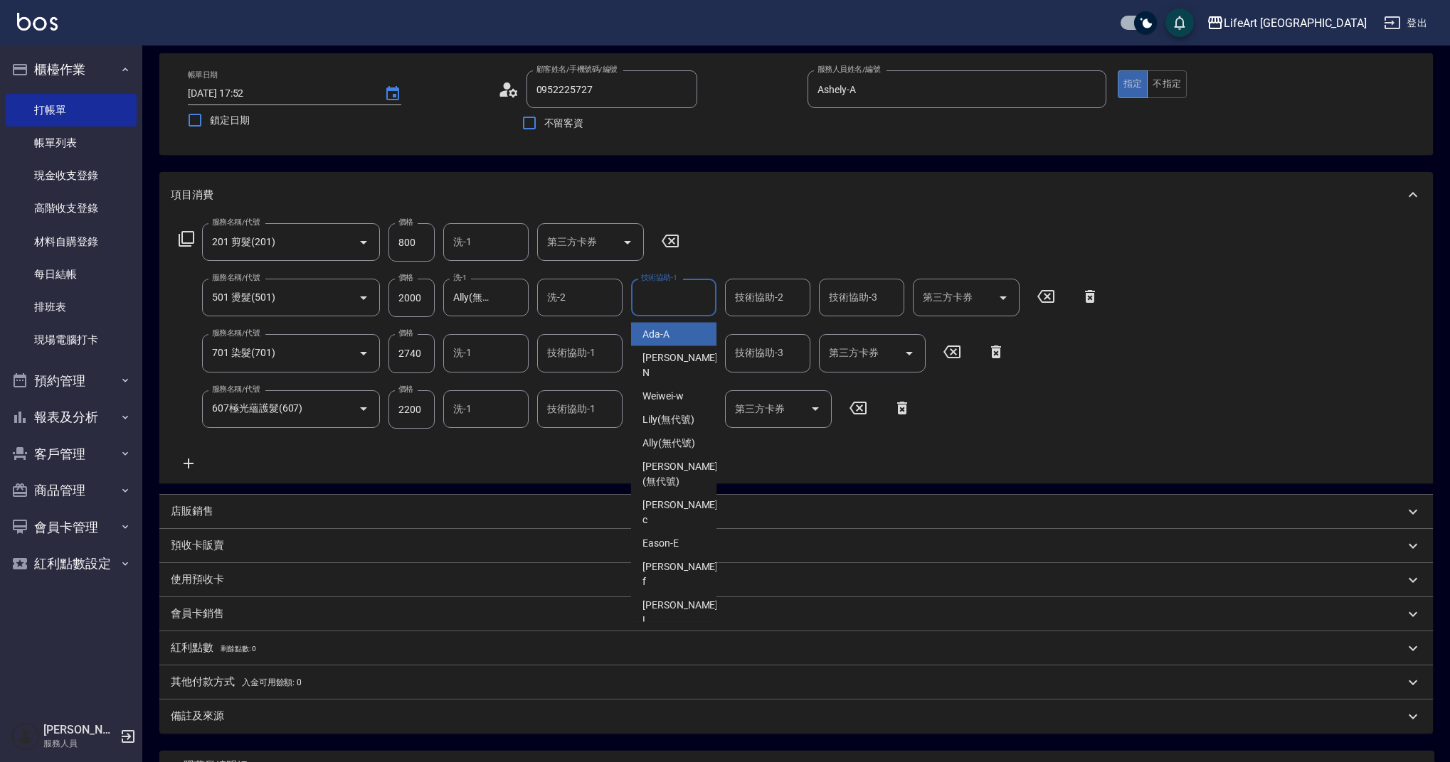
click at [654, 299] on input "技術協助-1" at bounding box center [673, 297] width 73 height 25
click at [661, 334] on span "Ally (無代號)" at bounding box center [668, 334] width 53 height 15
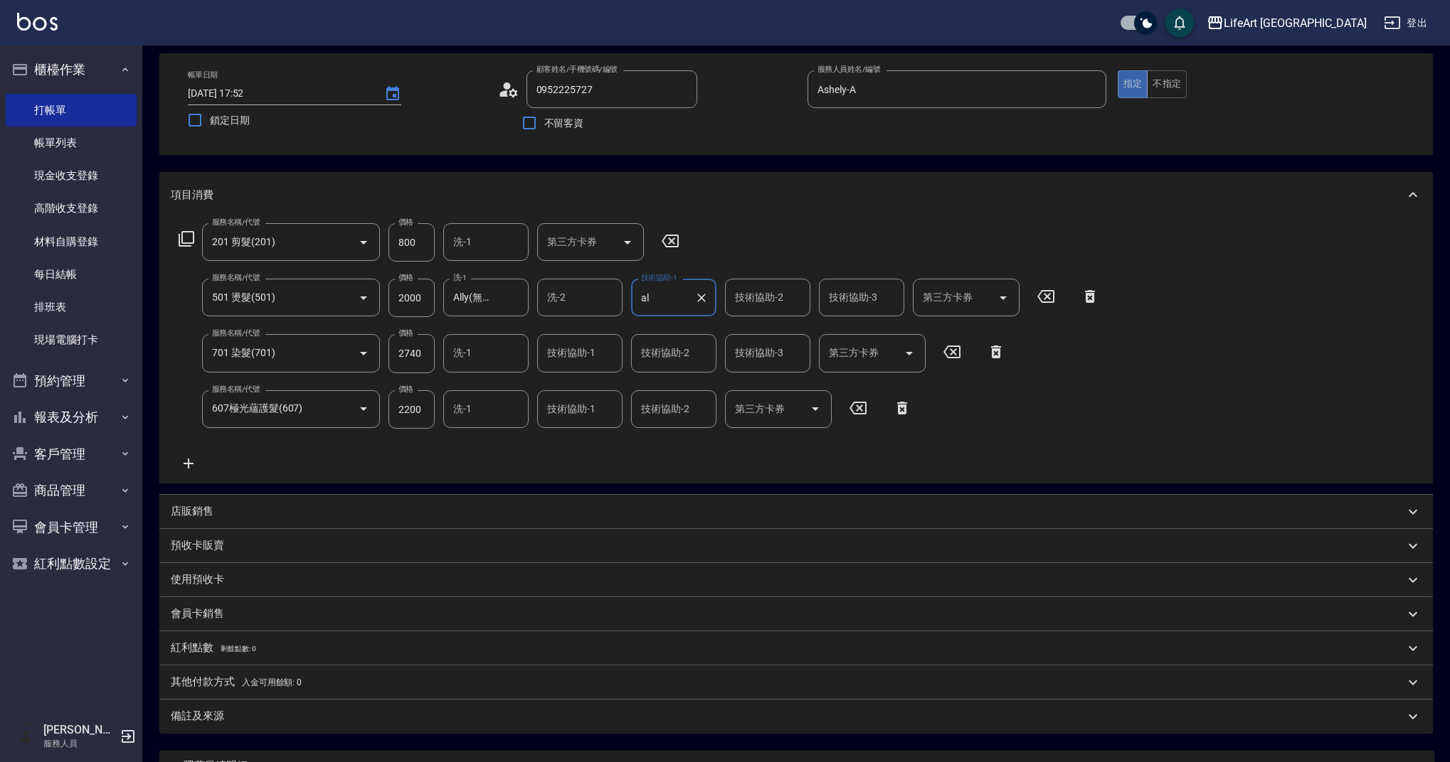
type input "Ally(無代號)"
click at [586, 354] on input "技術協助-1" at bounding box center [579, 353] width 73 height 25
click at [585, 391] on div "Ada -A" at bounding box center [579, 389] width 85 height 23
type input "Ada-A"
click at [660, 361] on input "技術協助-2" at bounding box center [673, 353] width 73 height 25
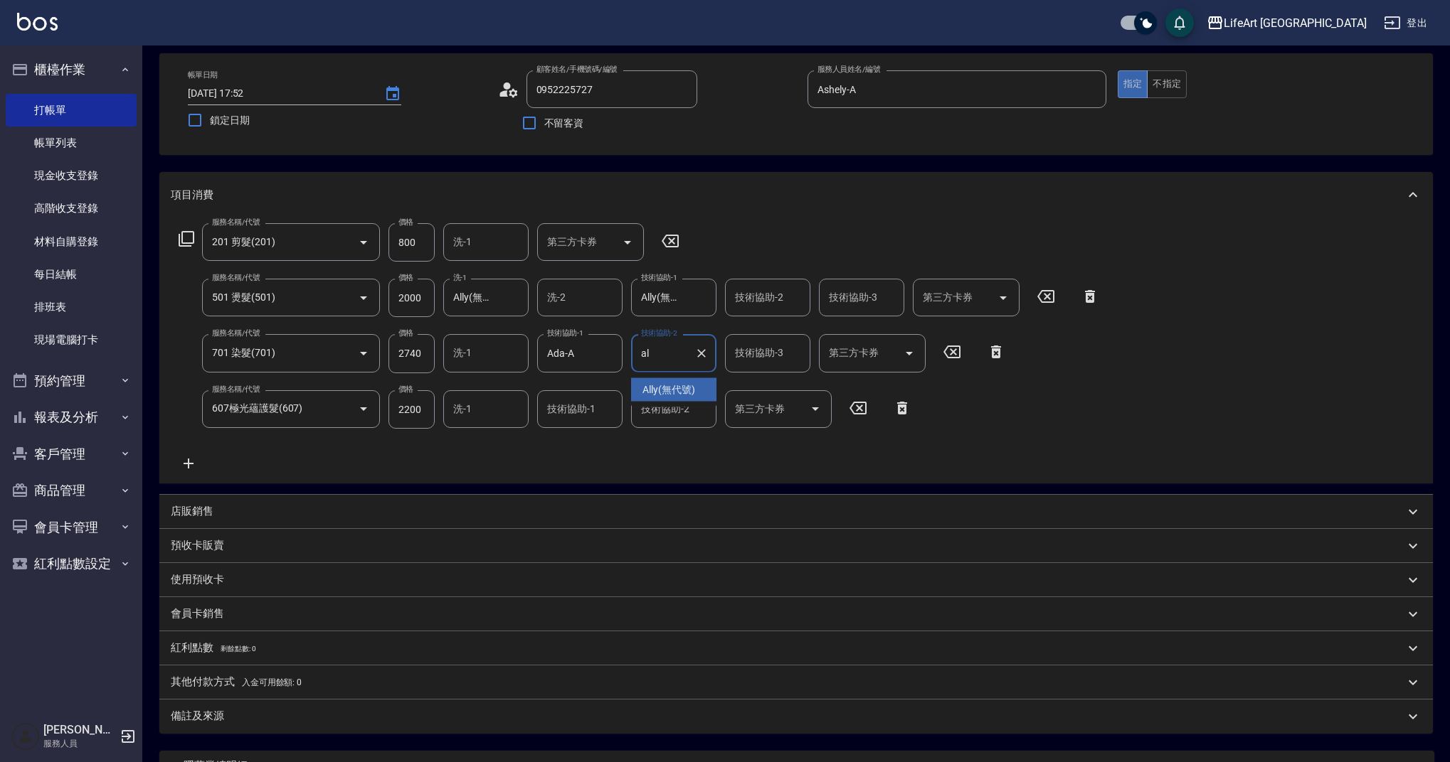
click at [663, 392] on span "Ally (無代號)" at bounding box center [668, 390] width 53 height 15
type input "Ally(無代號)"
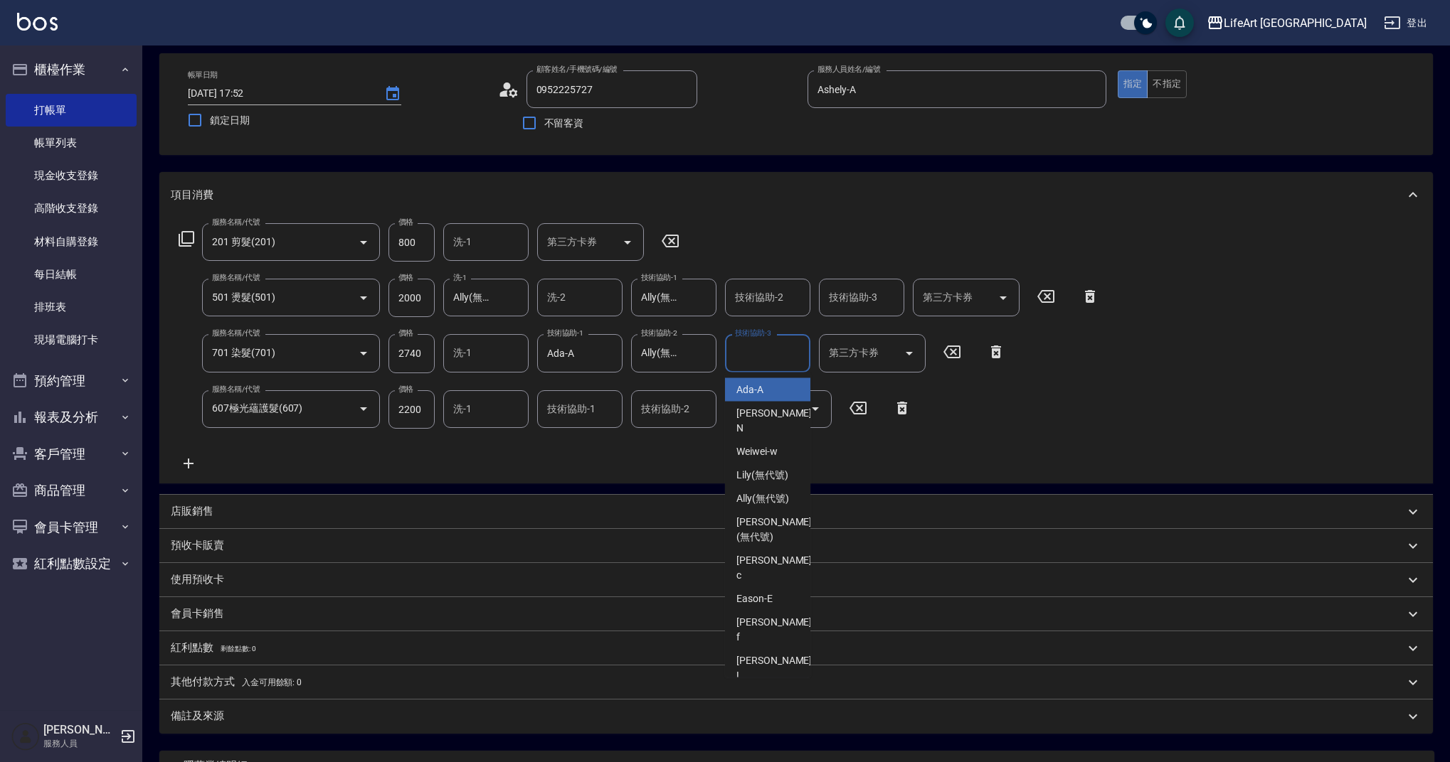
click at [748, 357] on input "技術協助-3" at bounding box center [767, 353] width 73 height 25
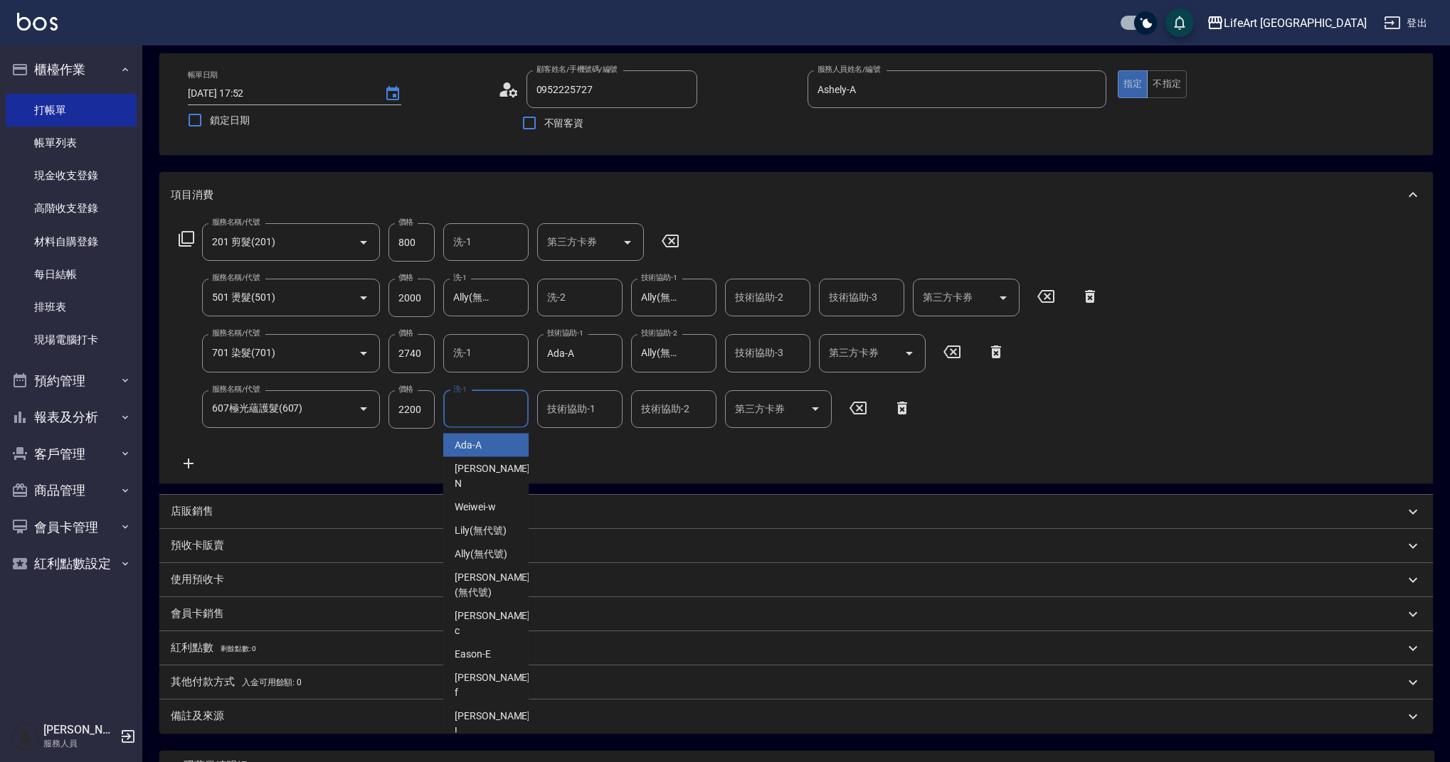
click at [475, 418] on input "洗-1" at bounding box center [486, 409] width 73 height 25
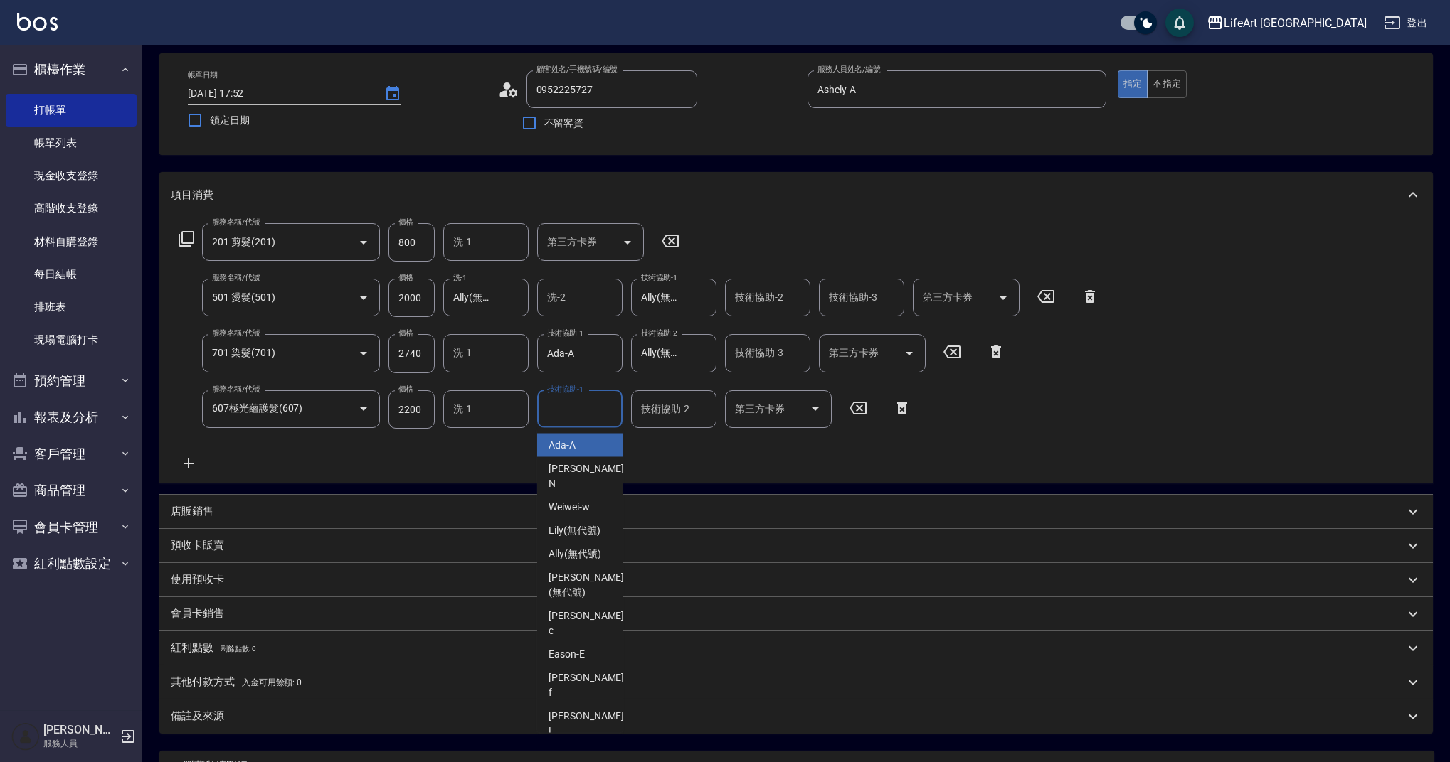
click at [562, 414] on input "技術協助-1" at bounding box center [579, 409] width 73 height 25
click at [576, 451] on span "Ally (無代號)" at bounding box center [574, 445] width 53 height 15
type input "Ally(無代號)"
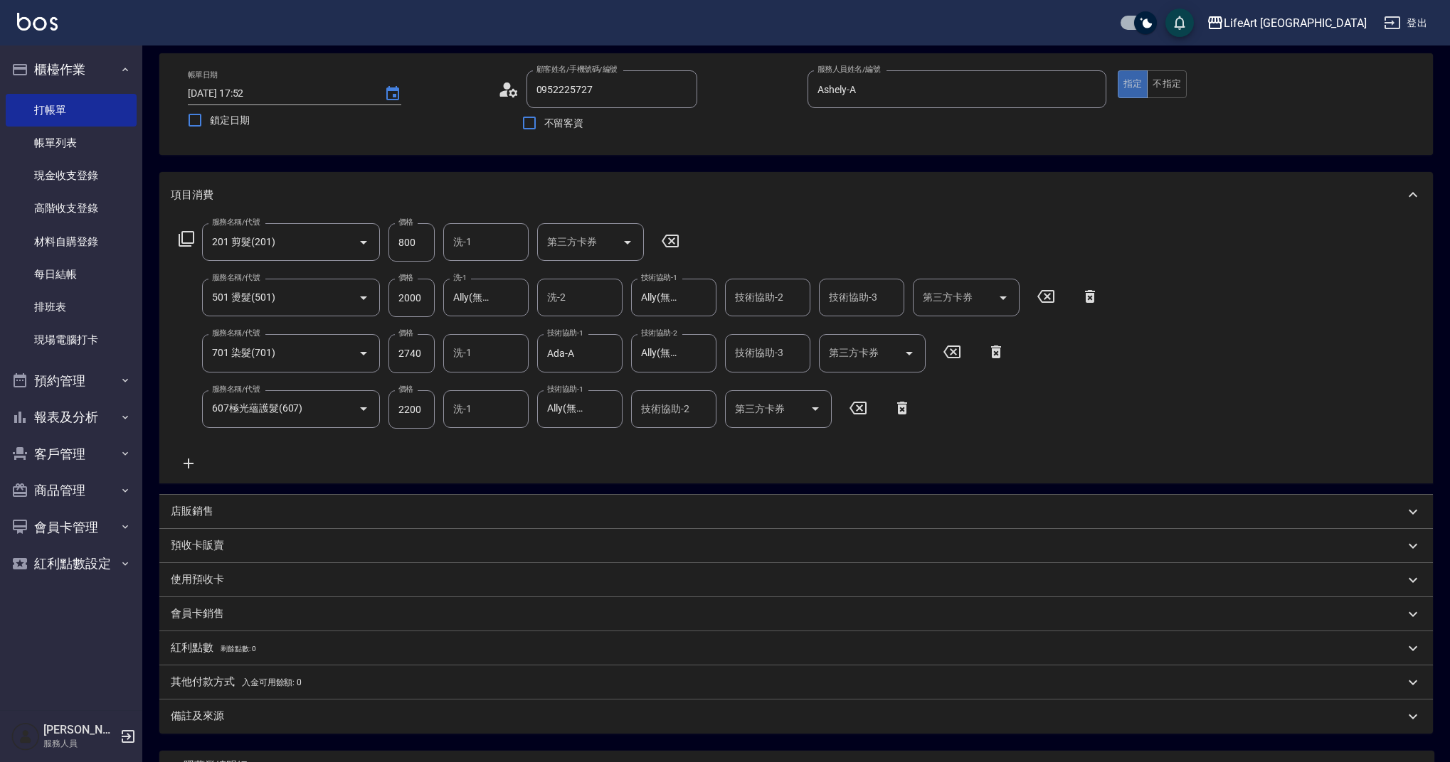
click at [243, 721] on div "備註及來源" at bounding box center [787, 716] width 1233 height 15
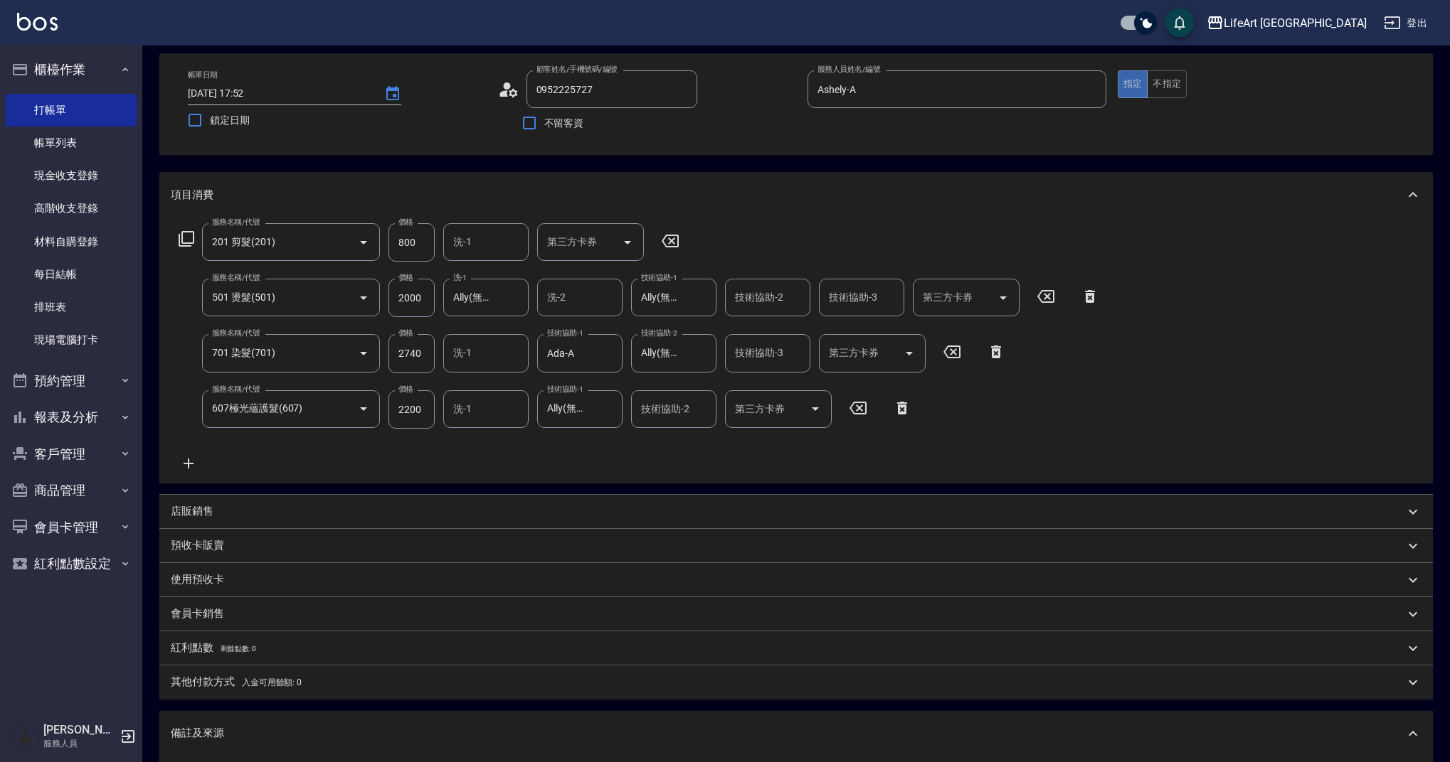
click at [510, 762] on body "LifeArt 蘆洲 登出 櫃檯作業 打帳單 帳單列表 現金收支登錄 高階收支登錄 材料自購登錄 每日結帳 排班表 現場電腦打卡 預約管理 預約管理 單日預約…" at bounding box center [725, 461] width 1450 height 1045
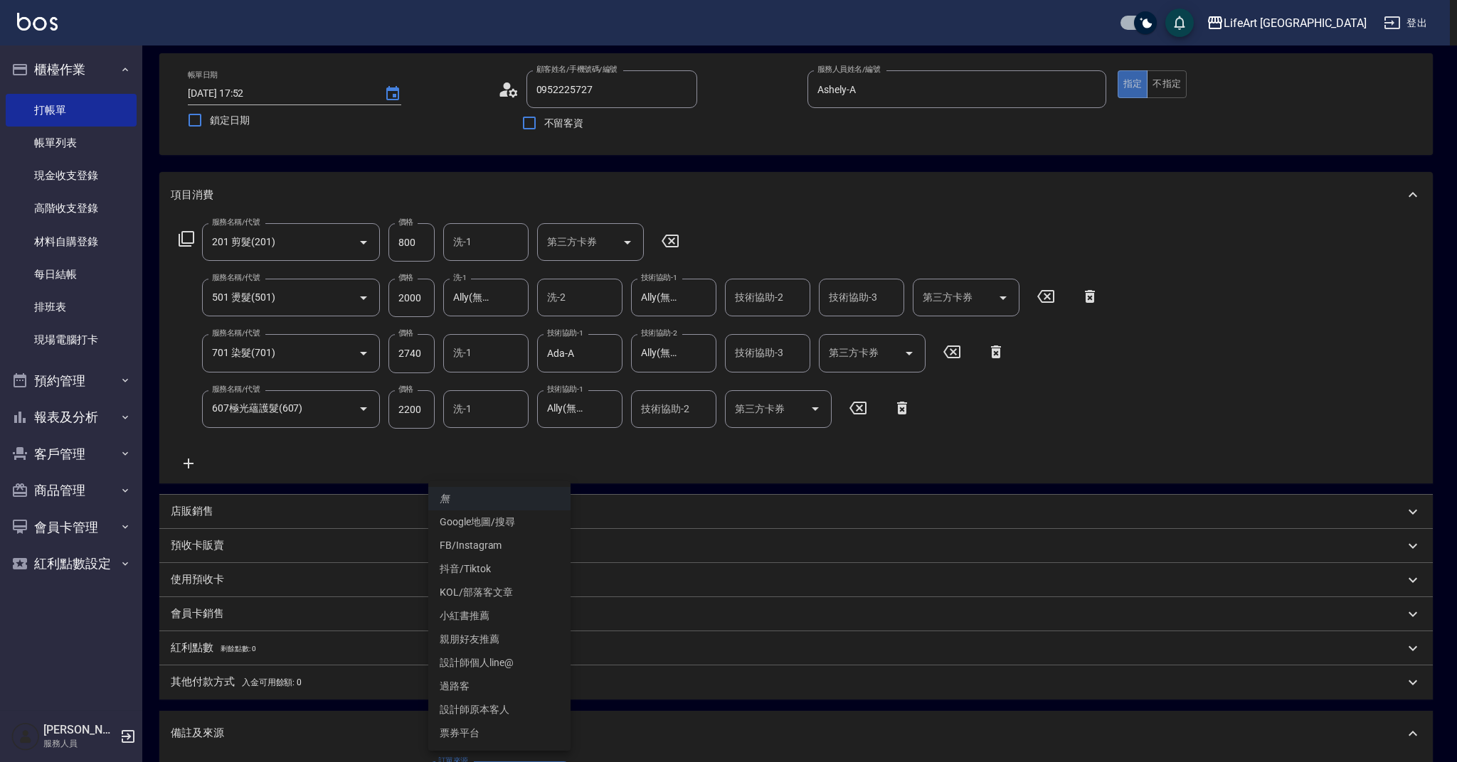
click at [492, 546] on li "FB/Instagram" at bounding box center [499, 545] width 142 height 23
type input "FB/Instagram"
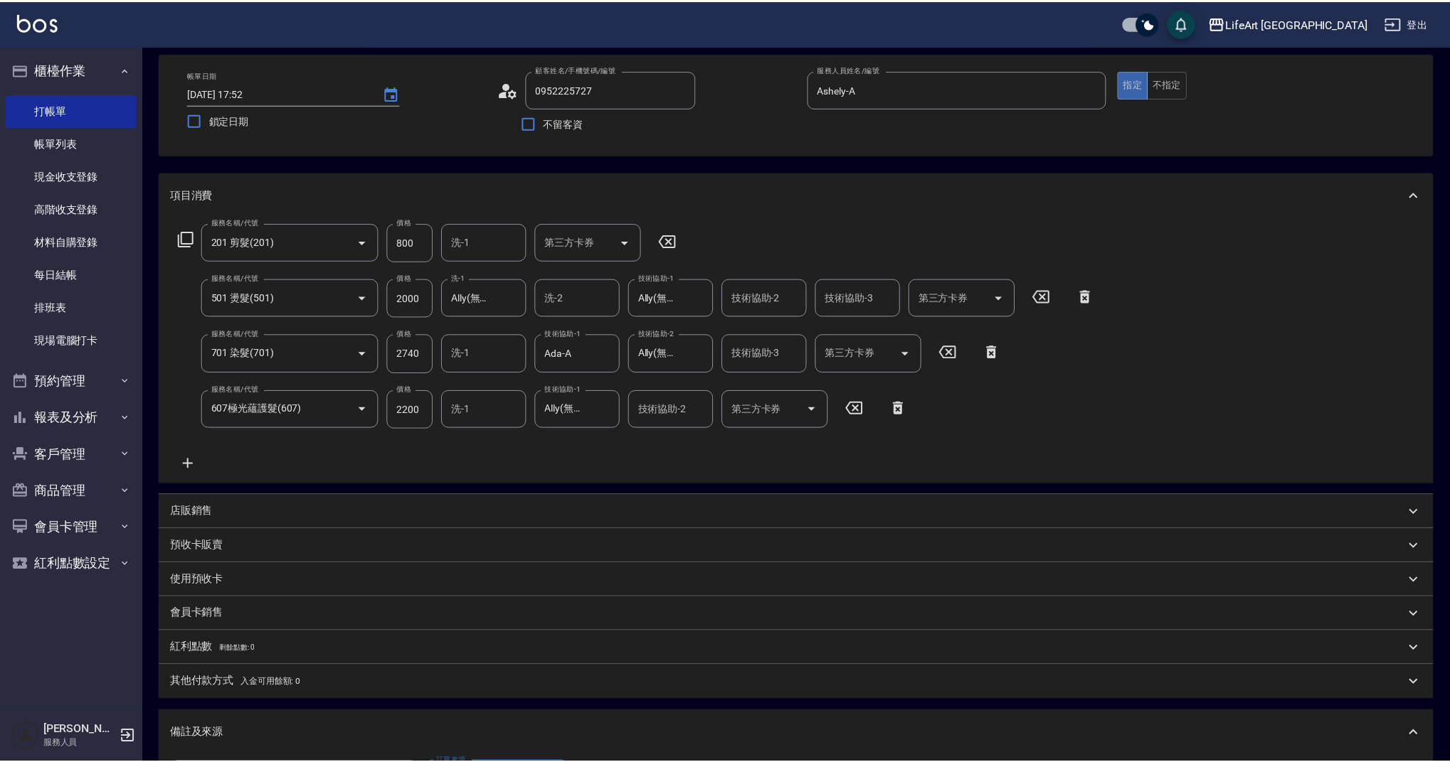
scroll to position [100, 0]
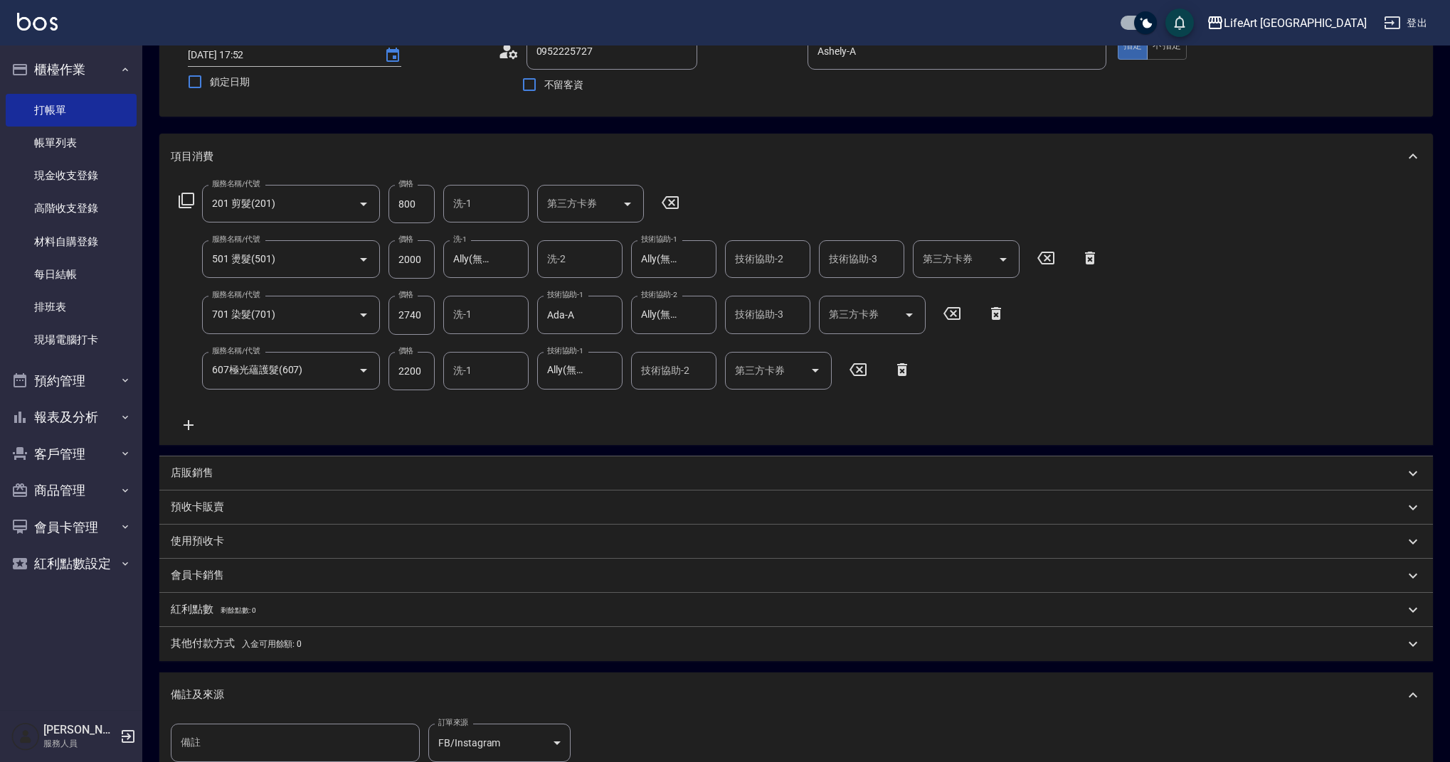
click at [209, 653] on div "其他付款方式 入金可用餘額: 0" at bounding box center [795, 644] width 1273 height 34
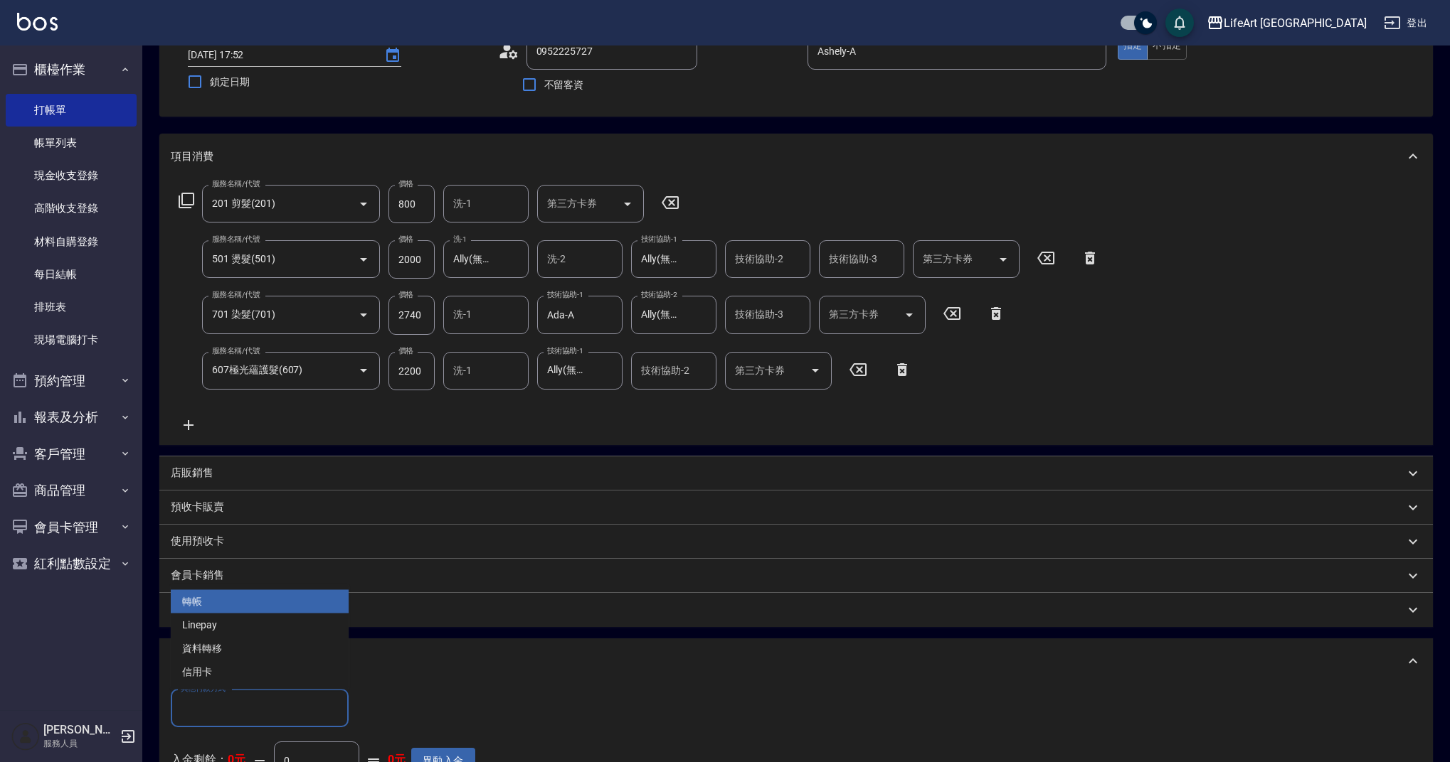
click at [217, 706] on input "其他付款方式" at bounding box center [259, 708] width 165 height 25
click at [223, 677] on span "信用卡" at bounding box center [260, 672] width 178 height 23
type input "信用卡"
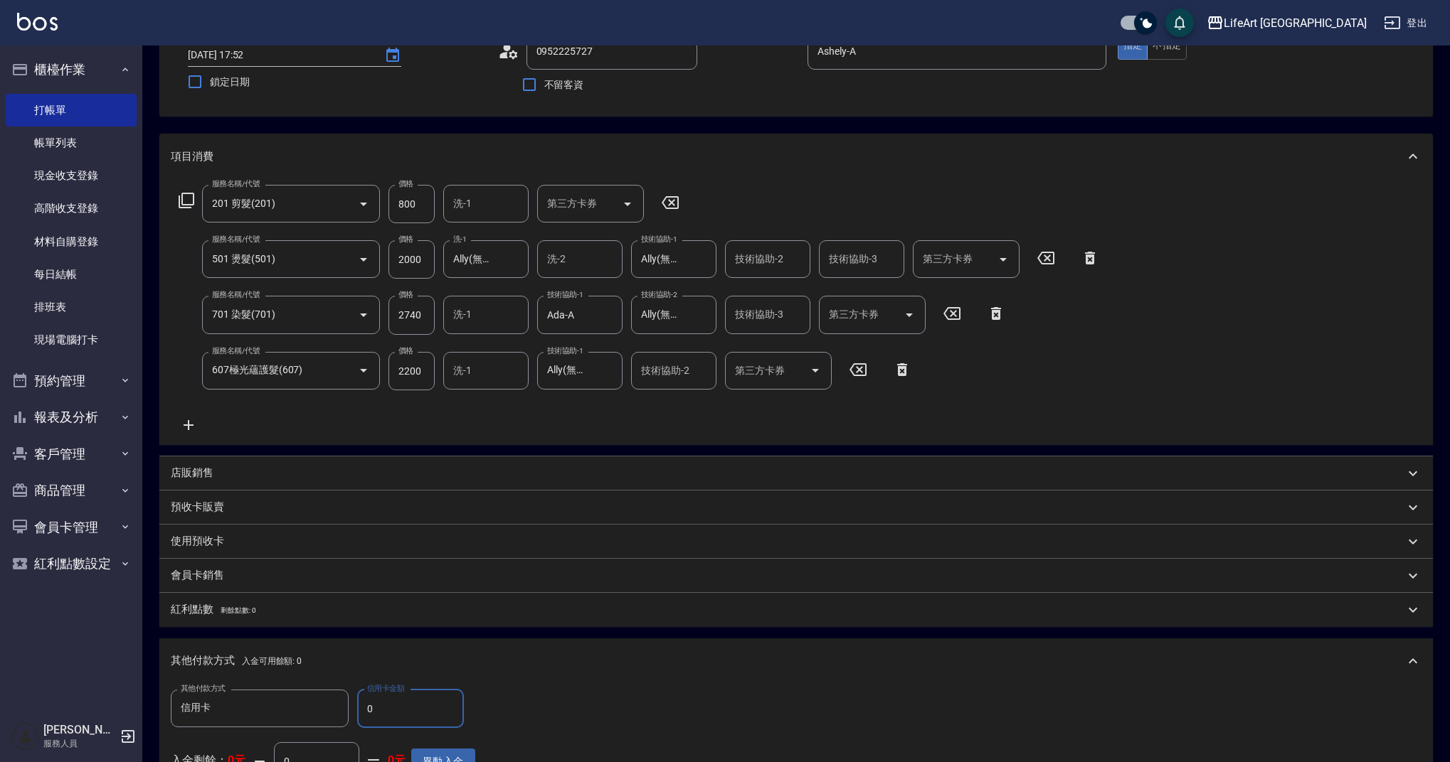
click at [430, 708] on input "0" at bounding box center [410, 709] width 107 height 38
type input "7740"
drag, startPoint x: 1399, startPoint y: 368, endPoint x: 1456, endPoint y: 476, distance: 121.5
click at [1450, 476] on html "LifeArt 蘆洲 登出 櫃檯作業 打帳單 帳單列表 現金收支登錄 高階收支登錄 材料自購登錄 每日結帳 排班表 現場電腦打卡 預約管理 預約管理 單日預約…" at bounding box center [725, 500] width 1450 height 1201
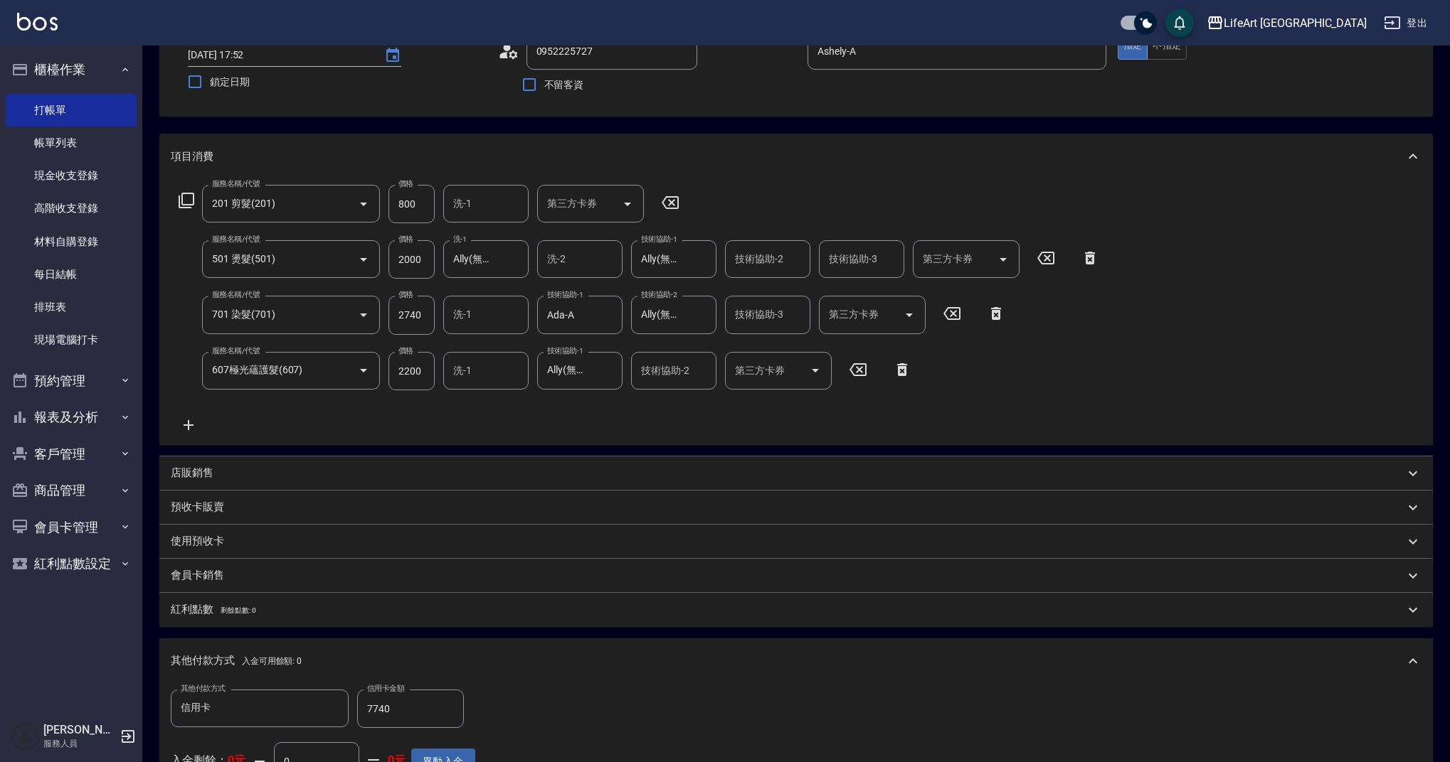
click at [1349, 364] on div "服務名稱/代號 201 剪髮(201) 服務名稱/代號 價格 800 價格 洗-1 洗-1 第三方卡券 第三方卡券 服務名稱/代號 501 燙髮(501) 服…" at bounding box center [795, 312] width 1273 height 266
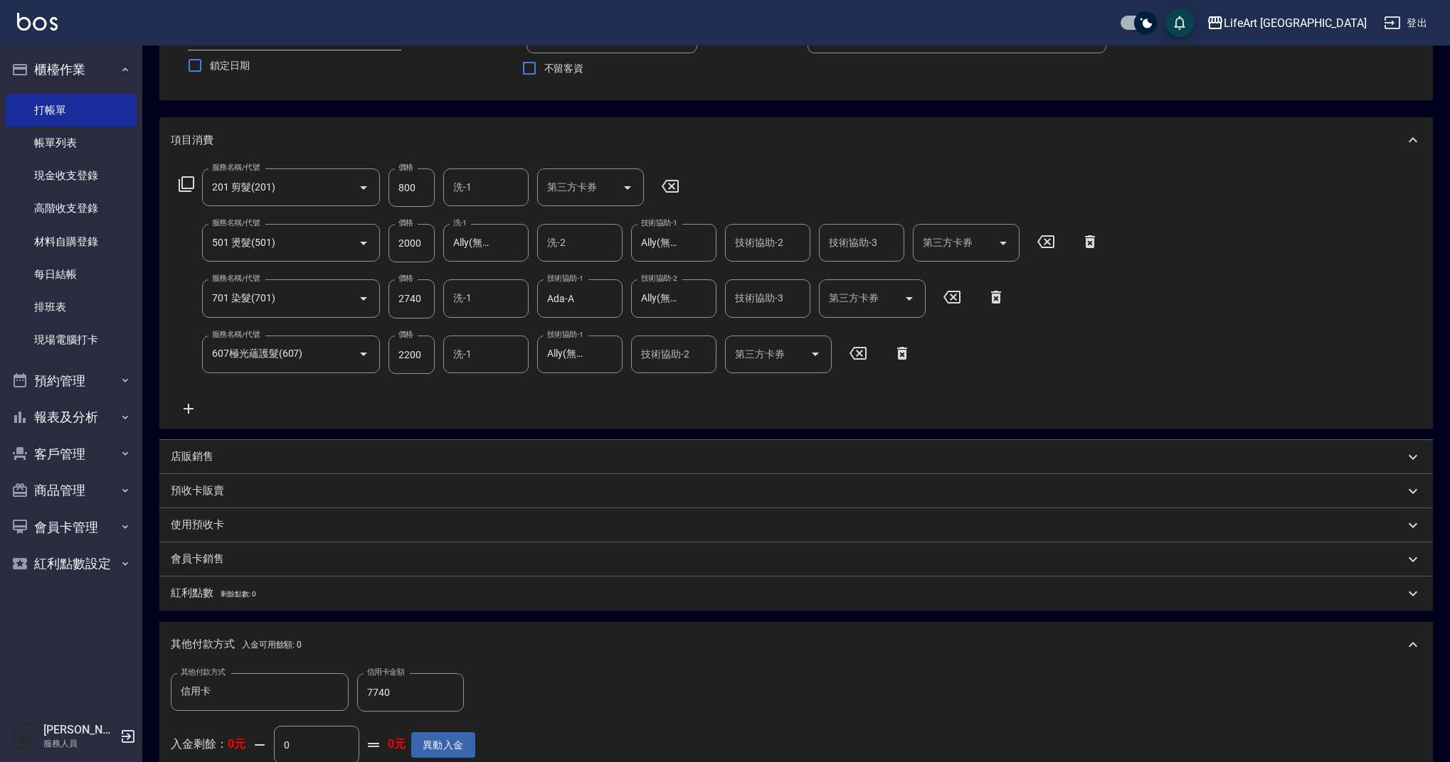
scroll to position [445, 0]
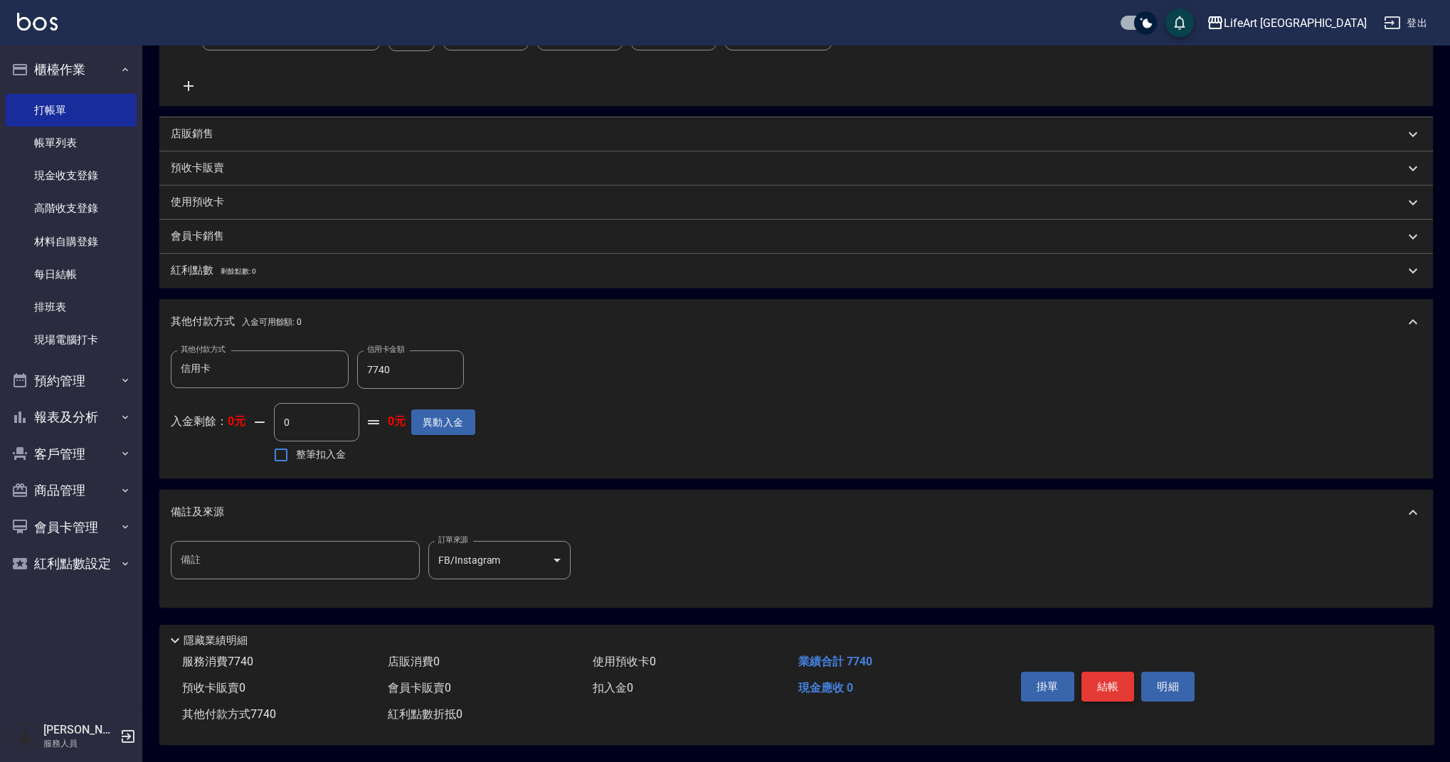
click at [1107, 677] on button "結帳" at bounding box center [1107, 687] width 53 height 30
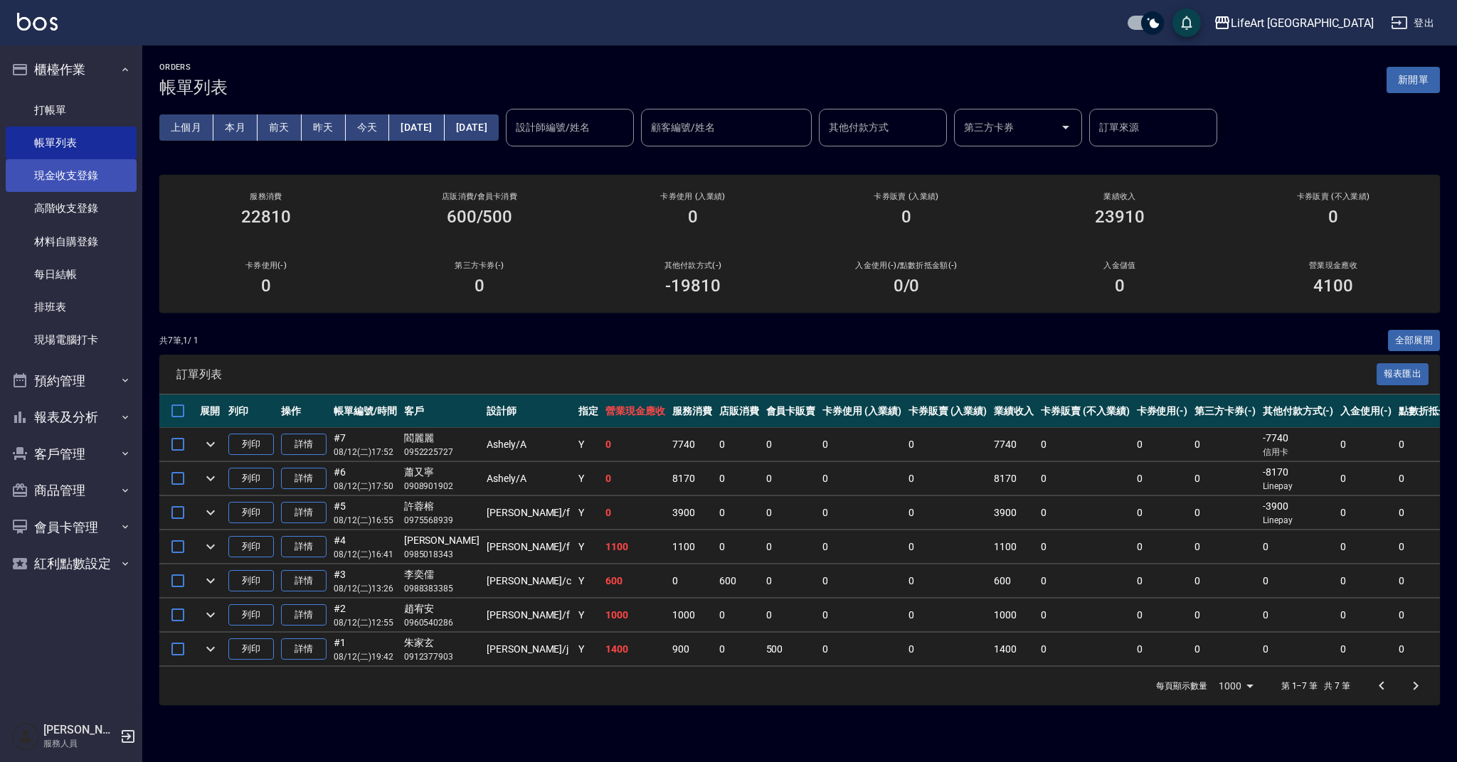
click at [103, 181] on link "現金收支登錄" at bounding box center [71, 175] width 131 height 33
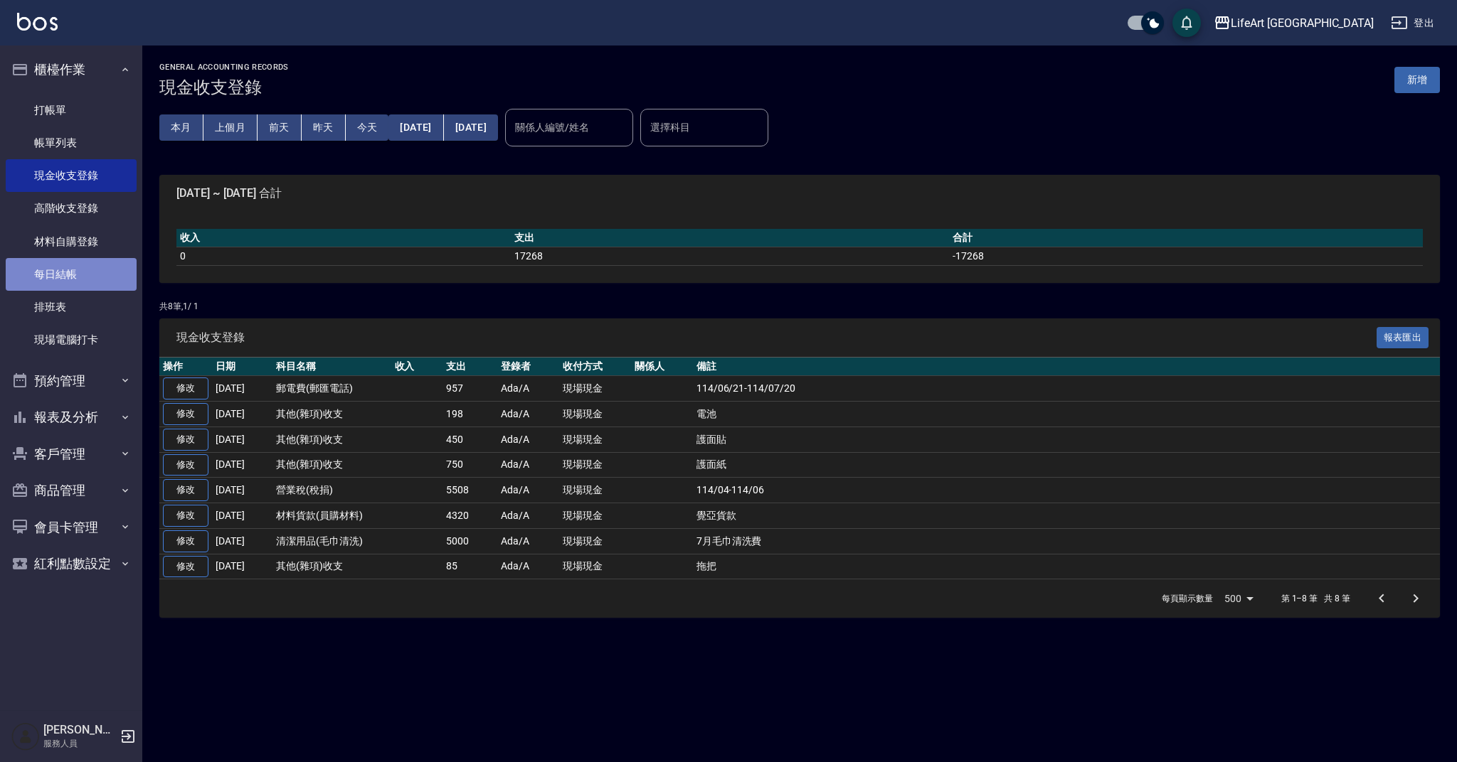
click at [93, 268] on link "每日結帳" at bounding box center [71, 274] width 131 height 33
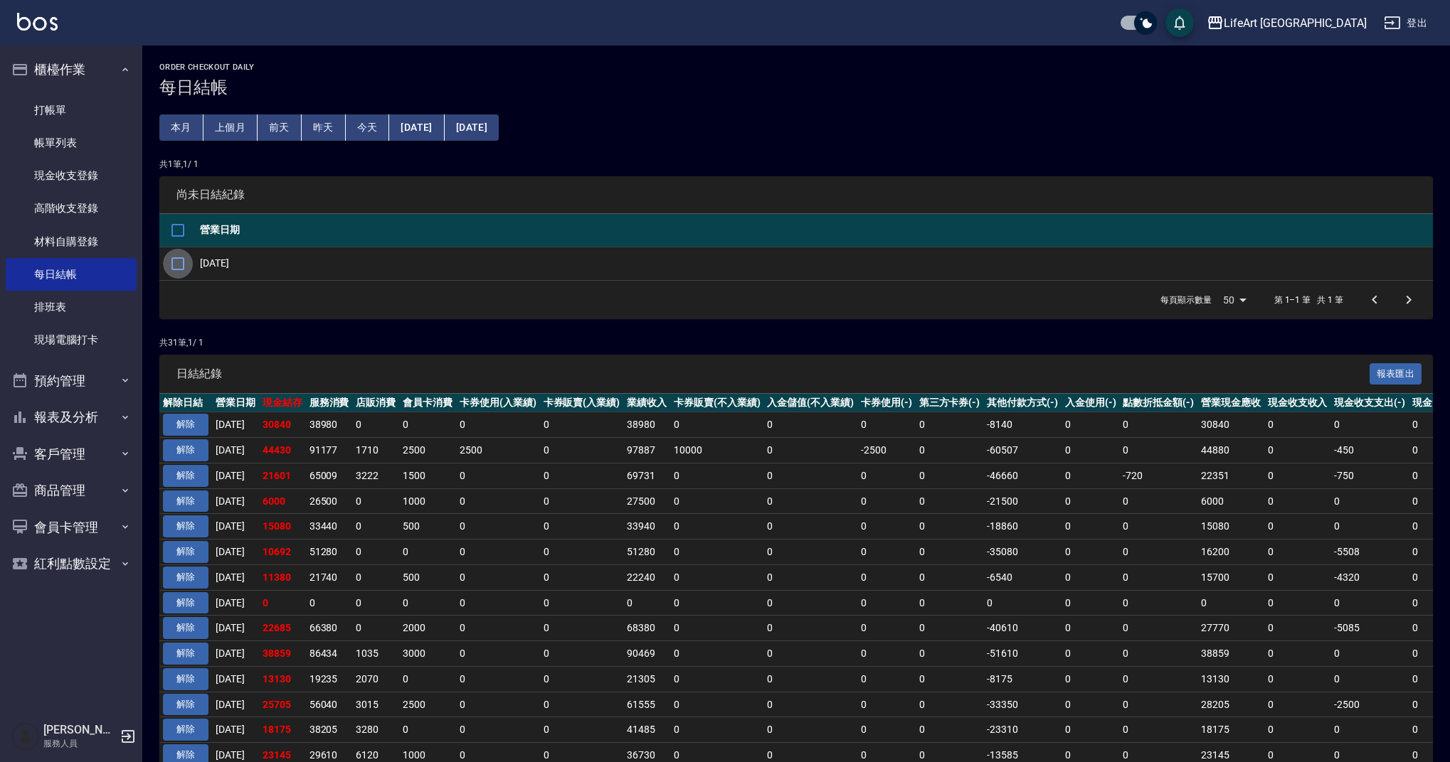
click at [181, 264] on input "checkbox" at bounding box center [178, 264] width 30 height 30
checkbox input "true"
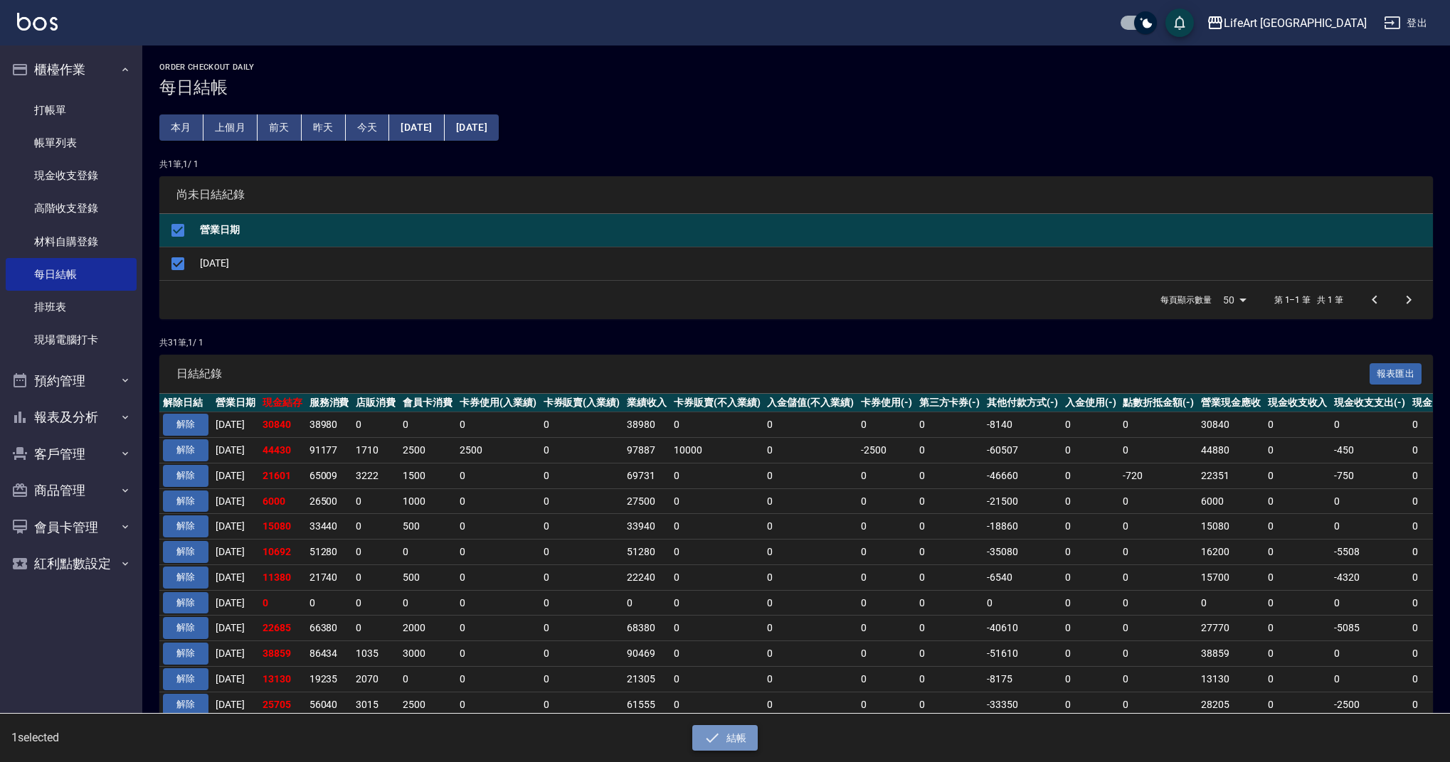
click at [726, 734] on button "結帳" at bounding box center [725, 738] width 66 height 26
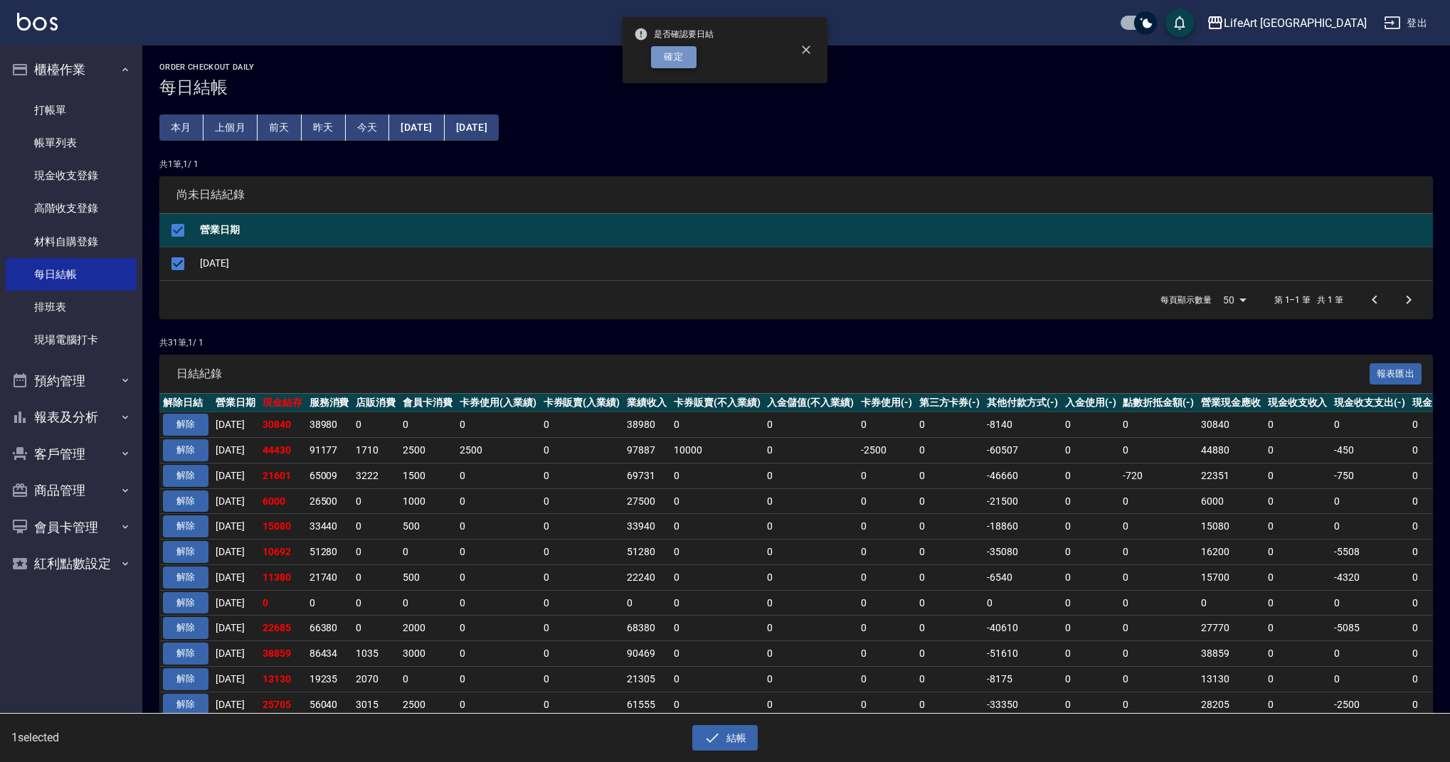
click at [679, 49] on button "確定" at bounding box center [674, 57] width 46 height 22
checkbox input "false"
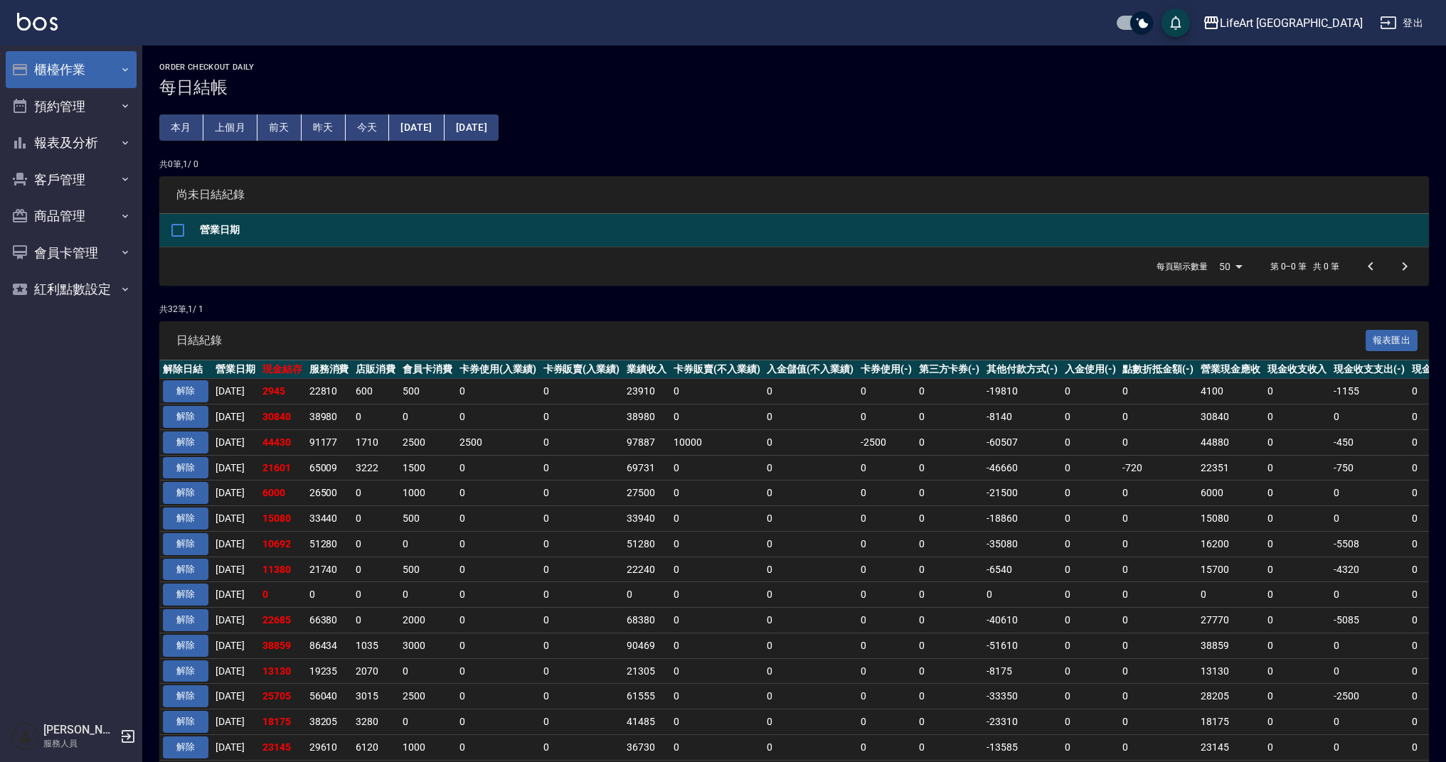
click at [46, 73] on button "櫃檯作業" at bounding box center [71, 69] width 131 height 37
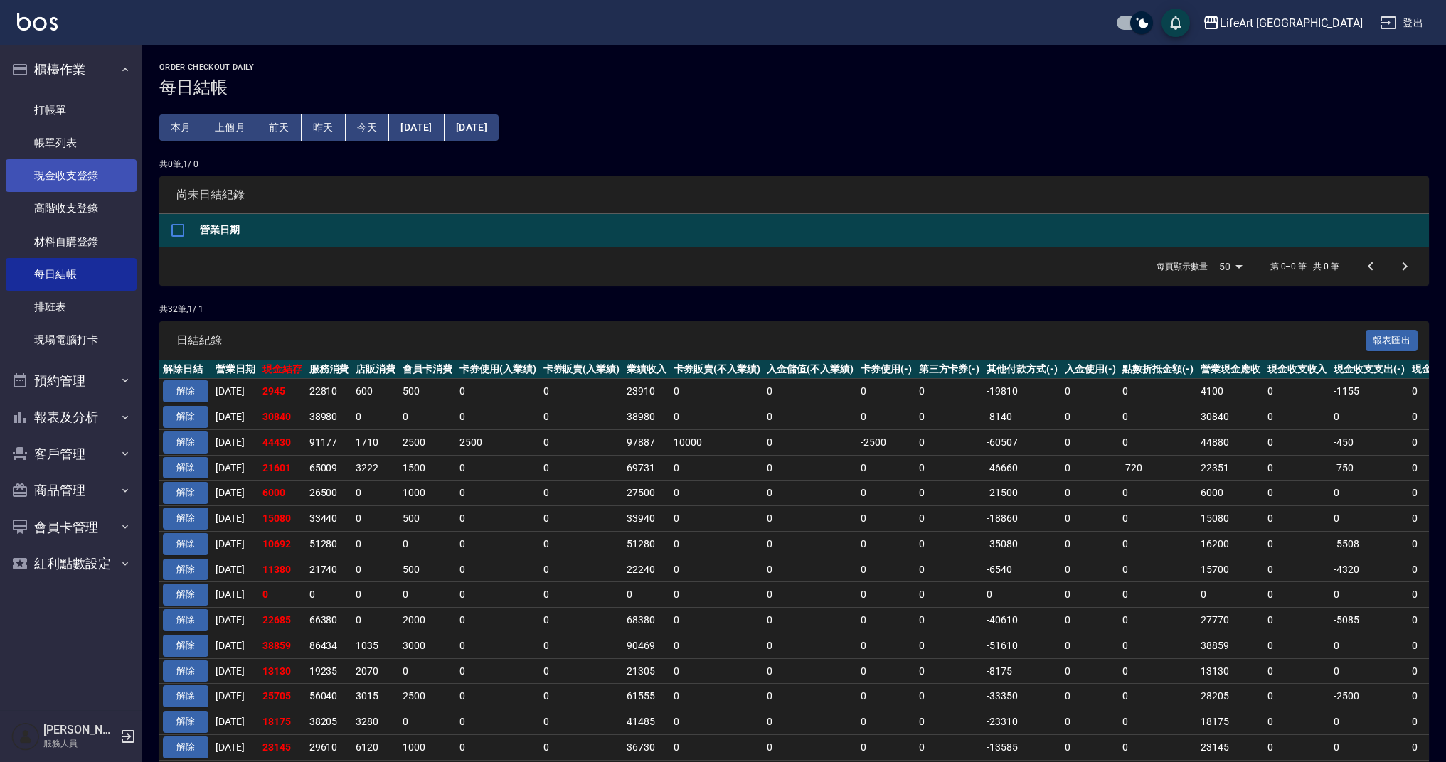
click at [96, 185] on link "現金收支登錄" at bounding box center [71, 175] width 131 height 33
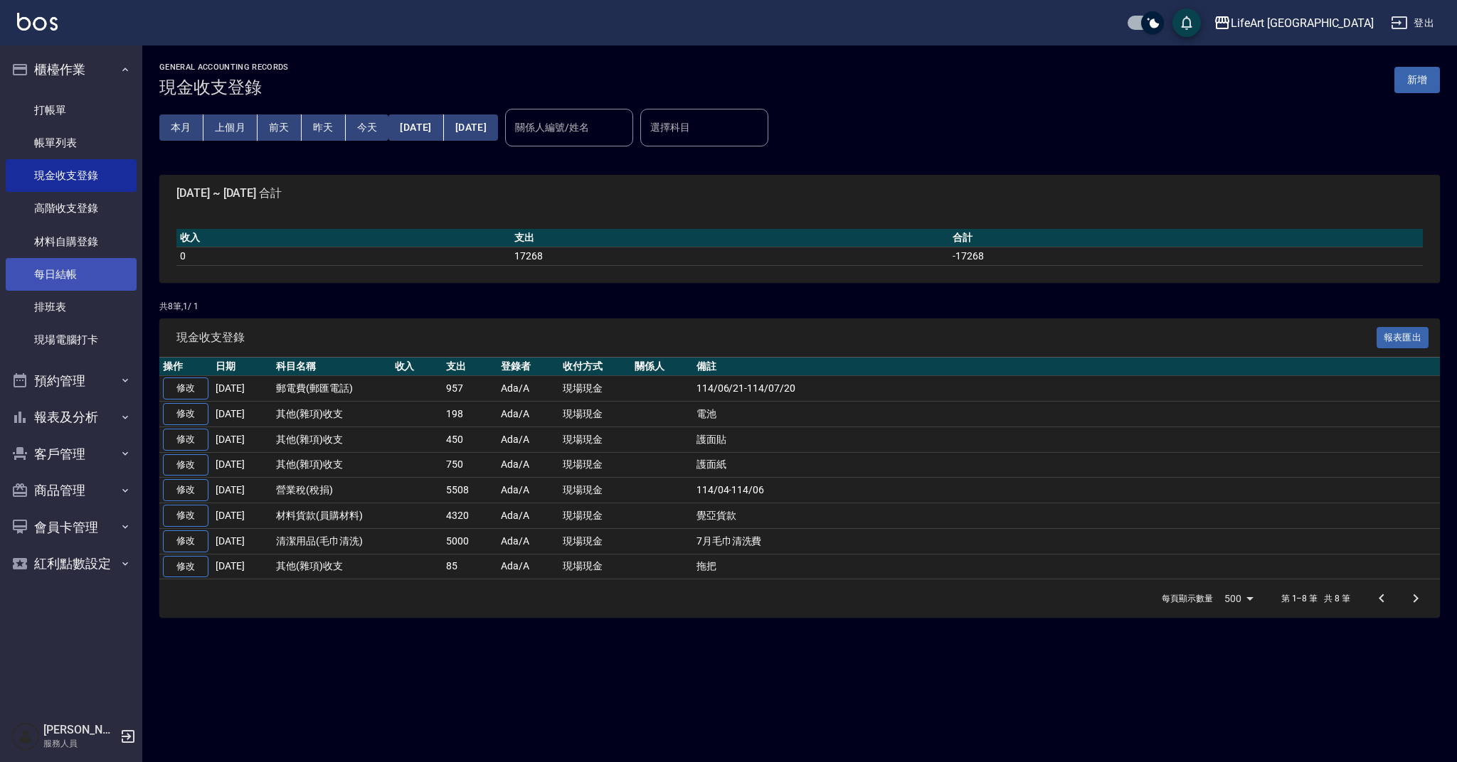
click at [75, 272] on link "每日結帳" at bounding box center [71, 274] width 131 height 33
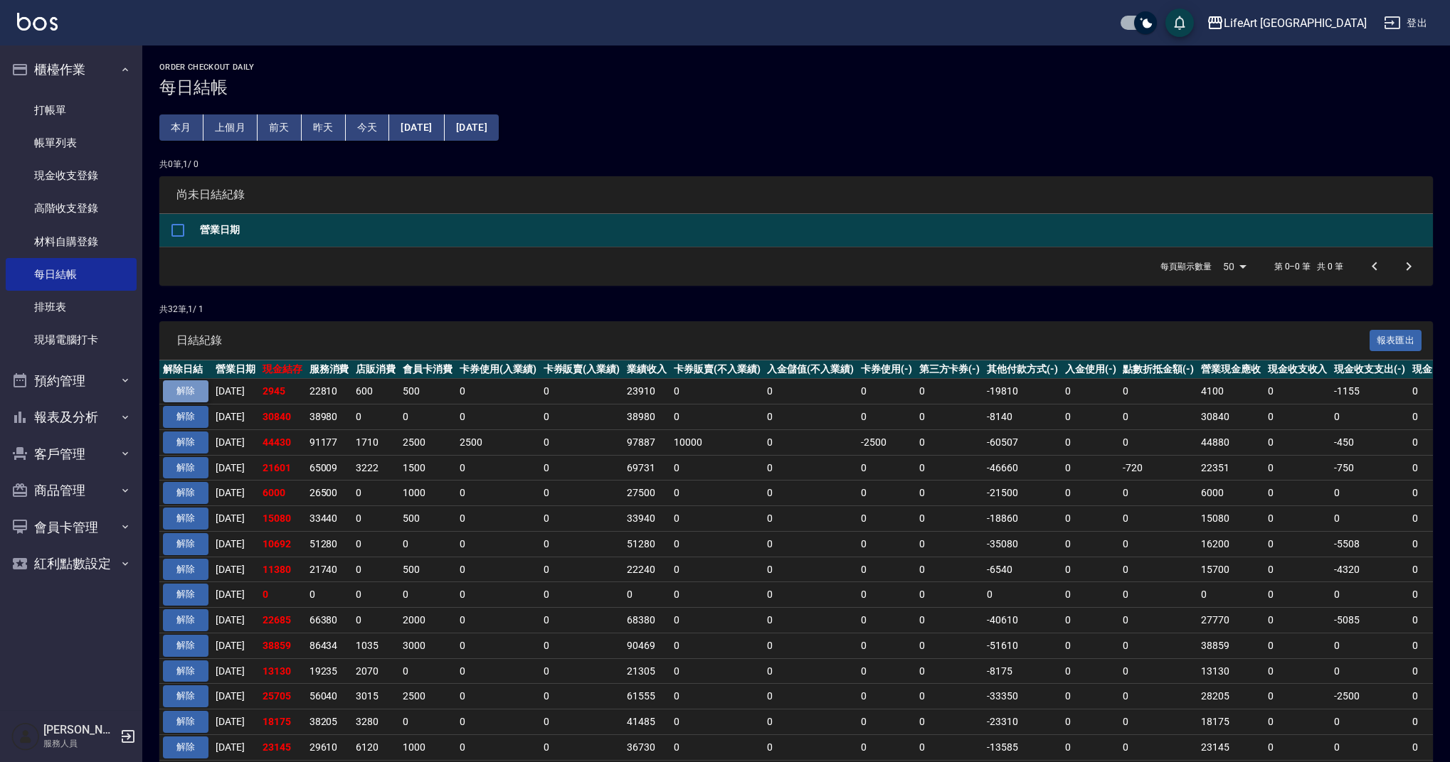
click at [193, 395] on button "解除" at bounding box center [186, 392] width 46 height 22
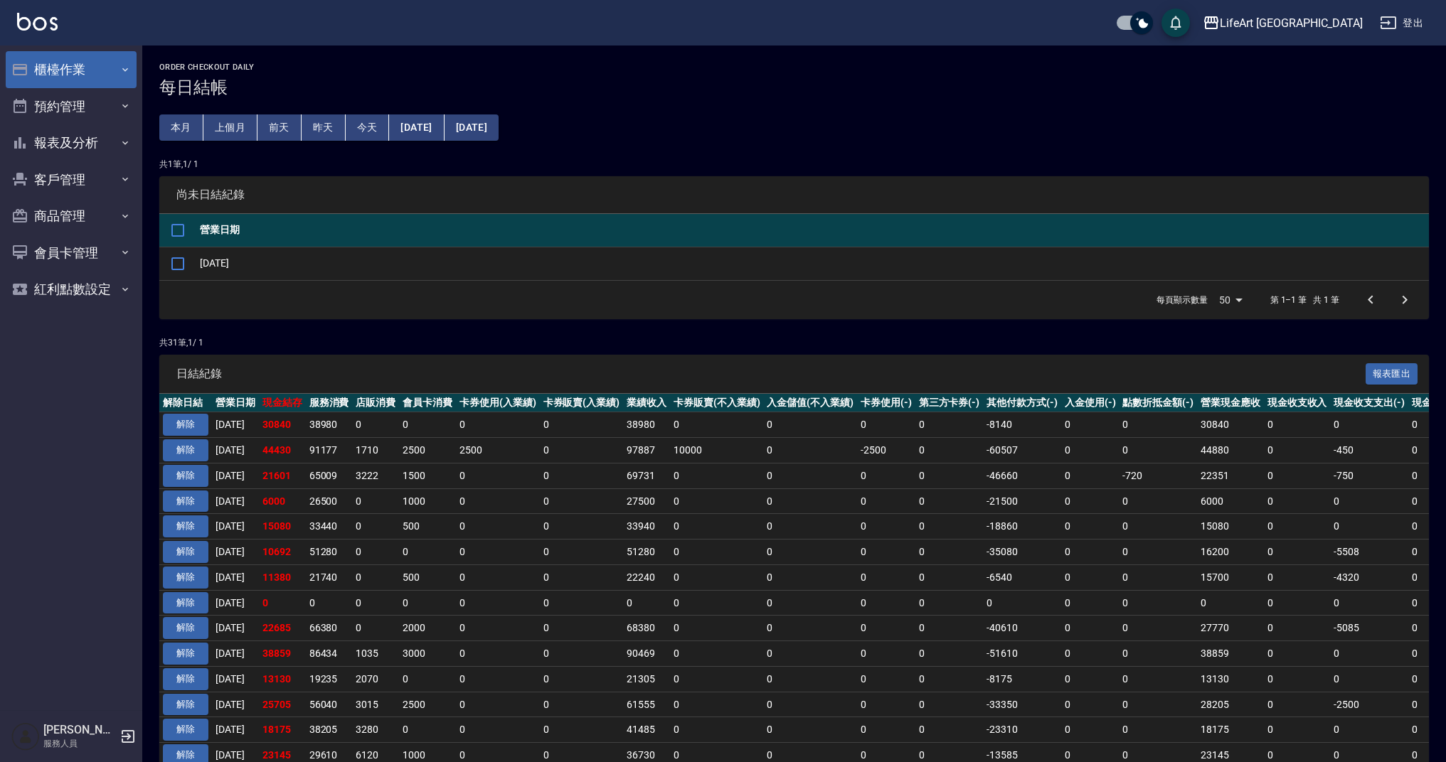
click at [67, 65] on button "櫃檯作業" at bounding box center [71, 69] width 131 height 37
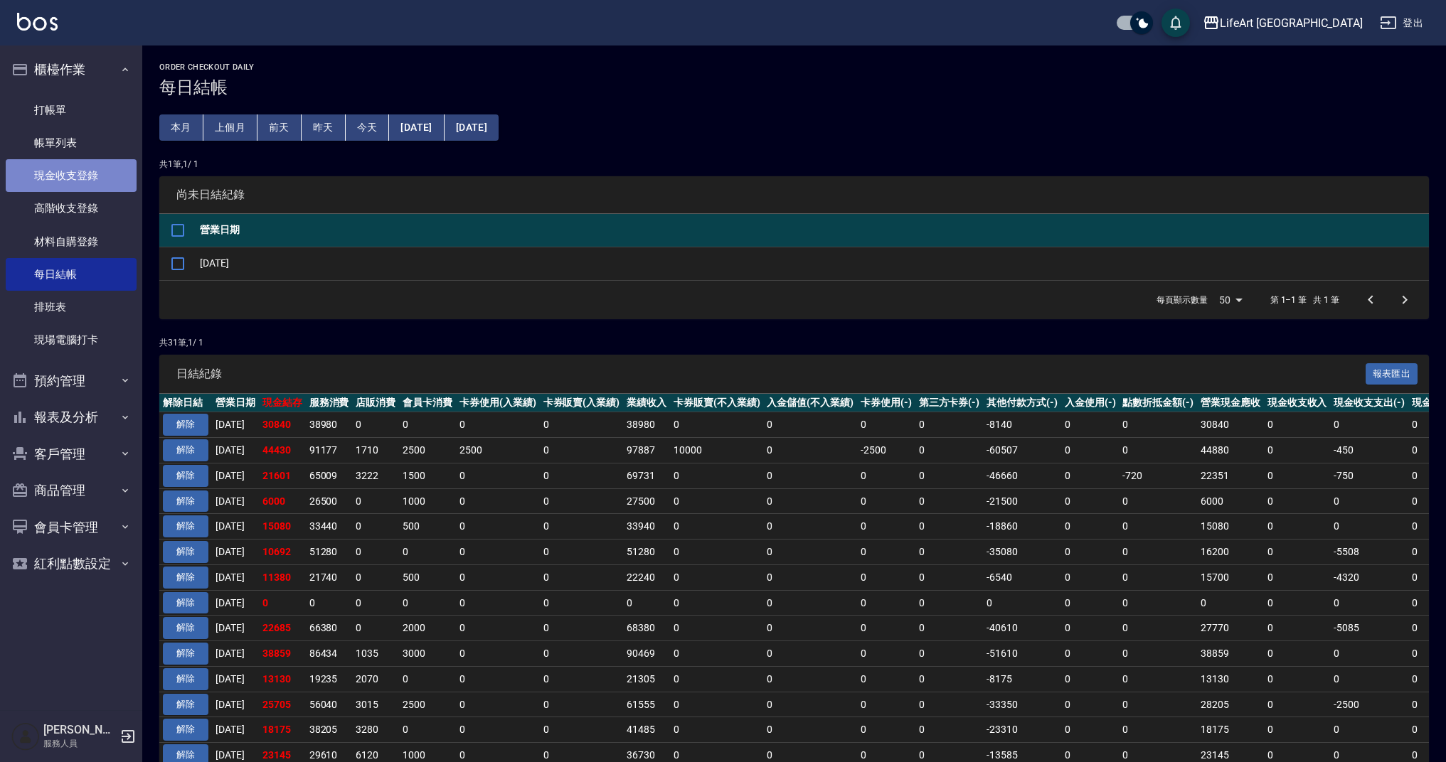
click at [81, 176] on link "現金收支登錄" at bounding box center [71, 175] width 131 height 33
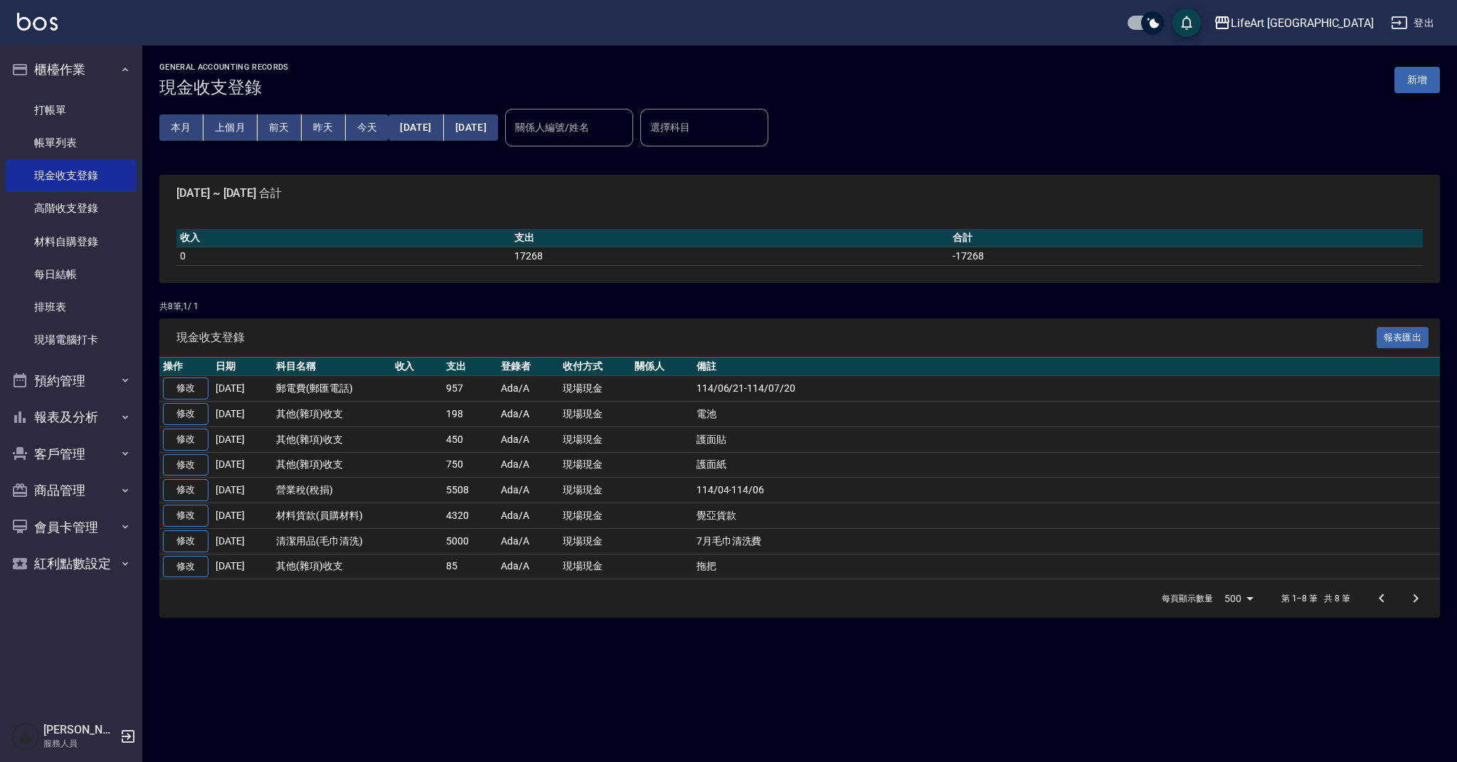
click at [1421, 77] on button "新增" at bounding box center [1417, 80] width 46 height 26
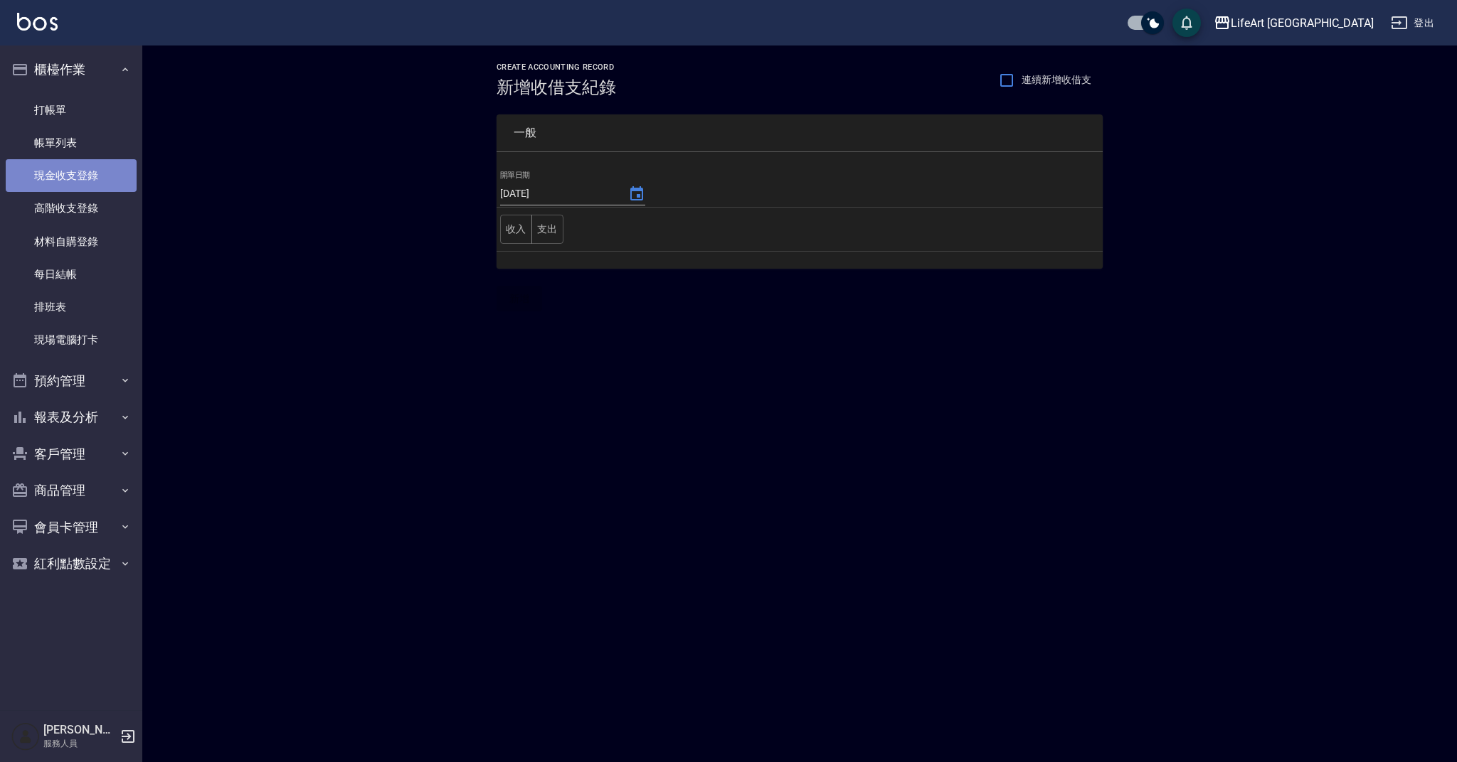
click at [95, 169] on link "現金收支登錄" at bounding box center [71, 175] width 131 height 33
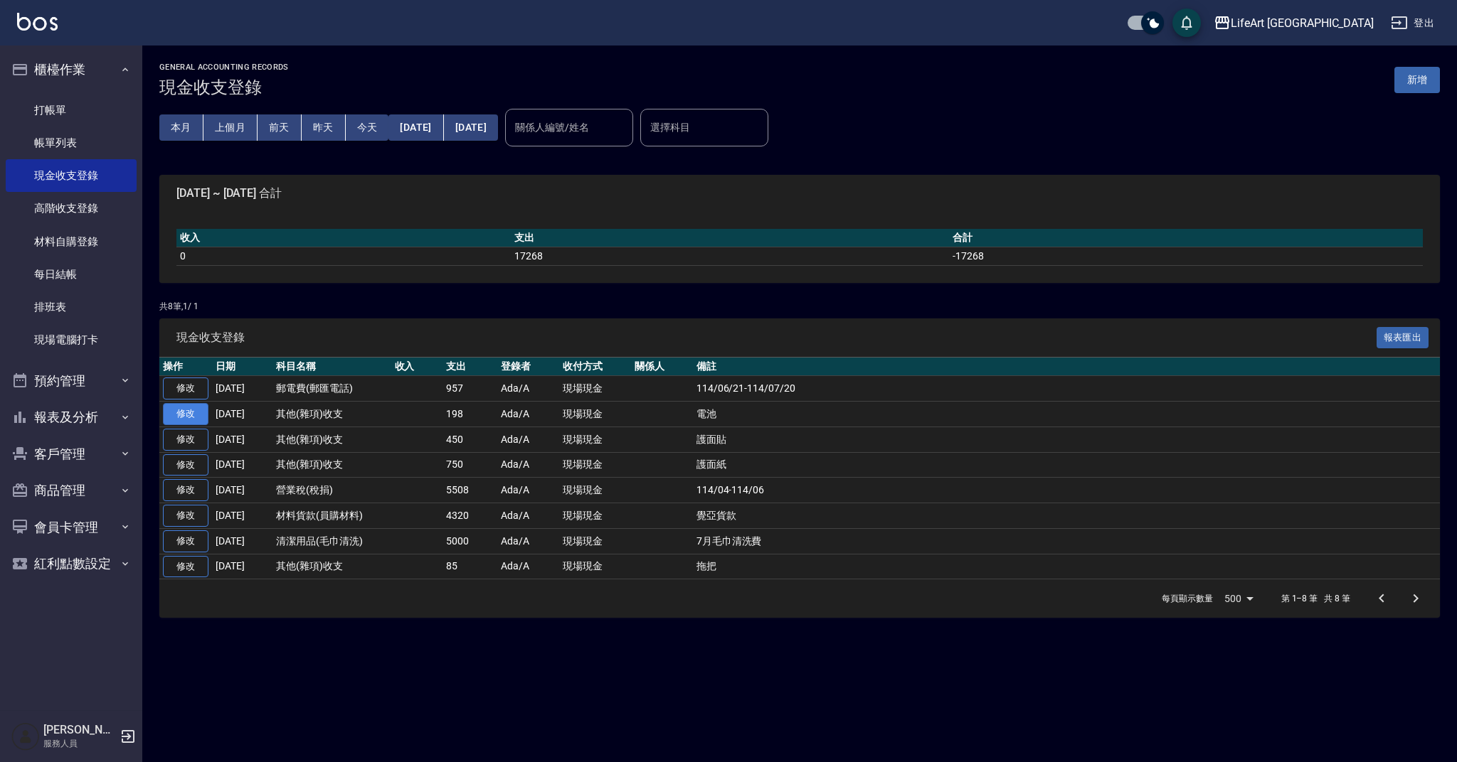
click at [184, 416] on link "修改" at bounding box center [186, 414] width 46 height 22
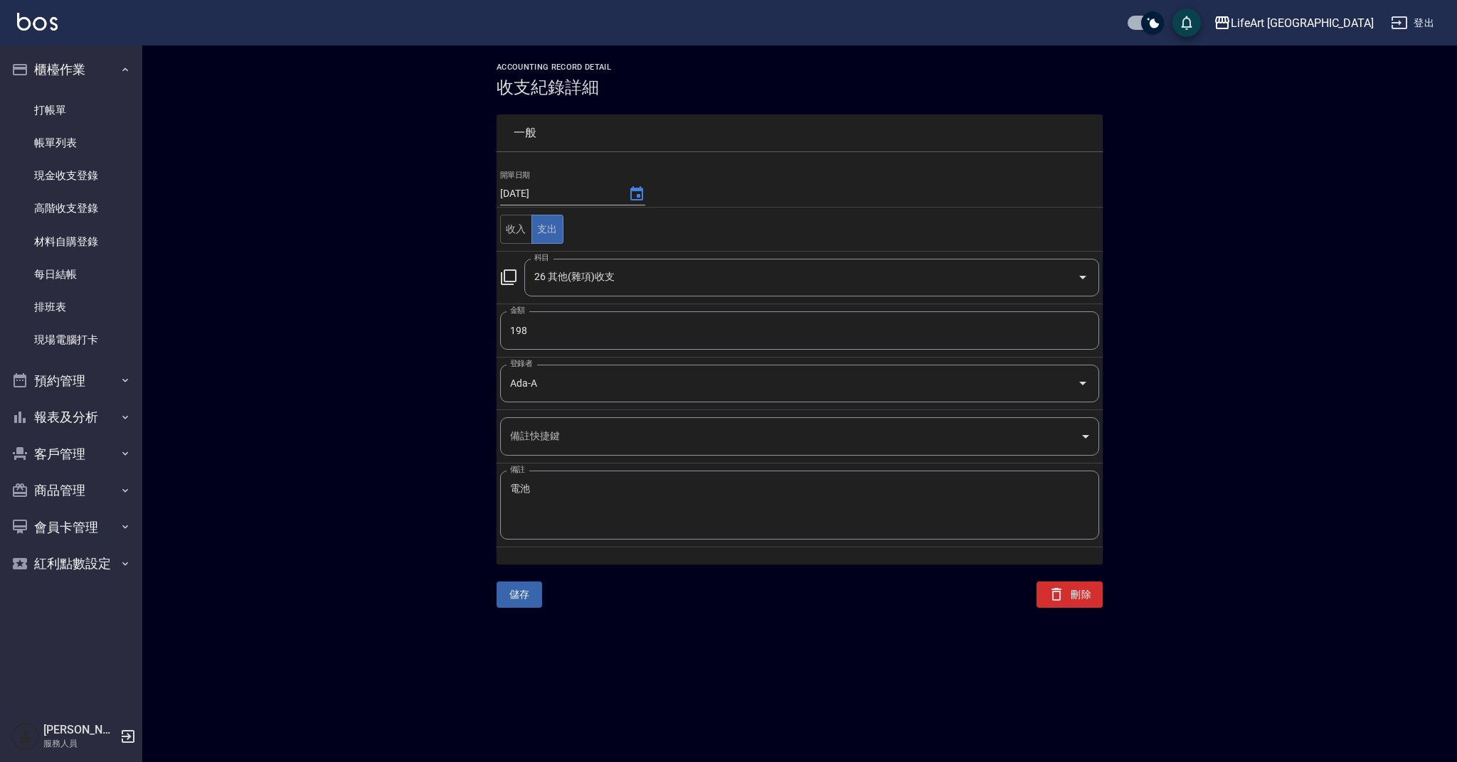
click at [612, 487] on textarea "電池" at bounding box center [799, 506] width 579 height 46
type textarea "電池 洗碗精 衛生紙"
click at [618, 338] on input "198" at bounding box center [799, 331] width 599 height 38
type input "974"
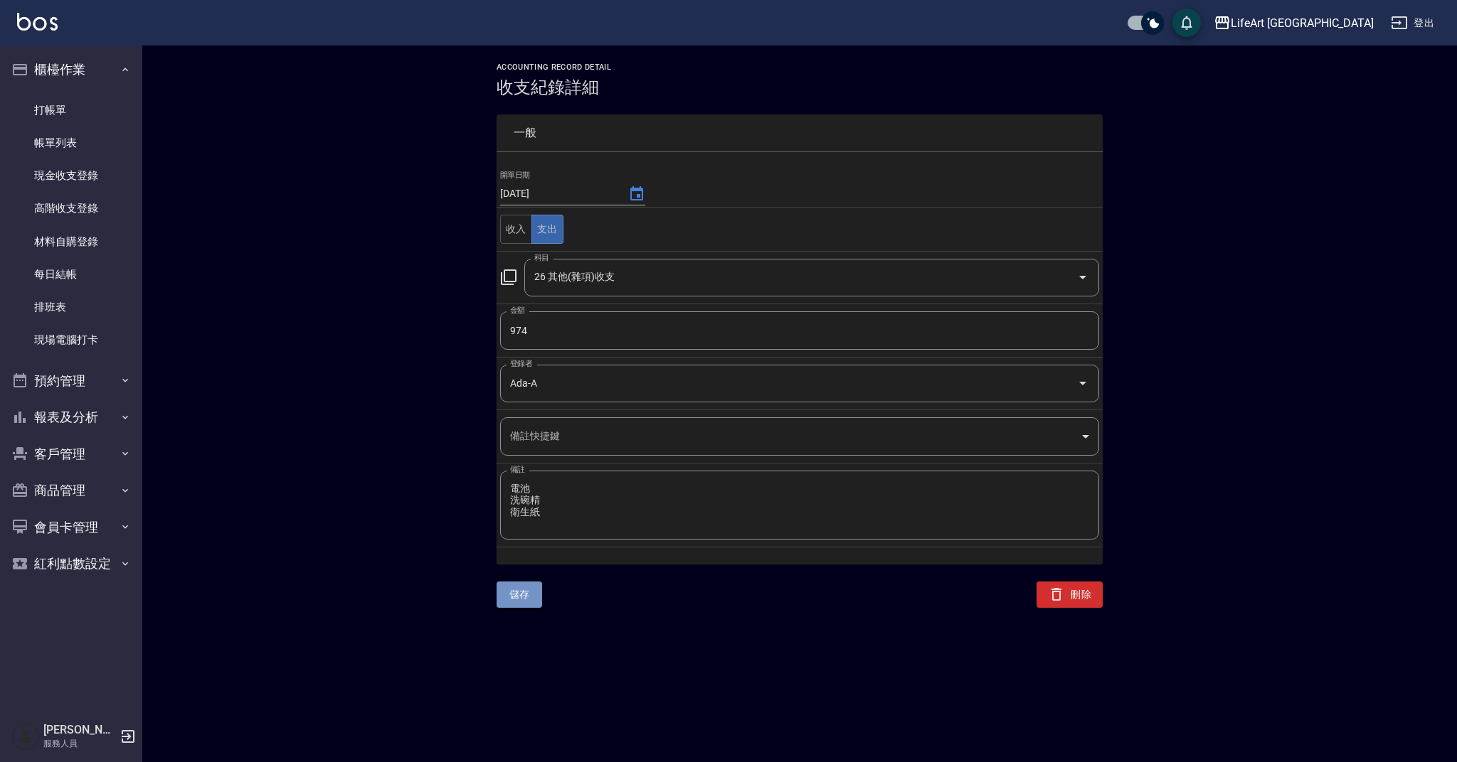
click at [534, 592] on button "儲存" at bounding box center [519, 595] width 46 height 26
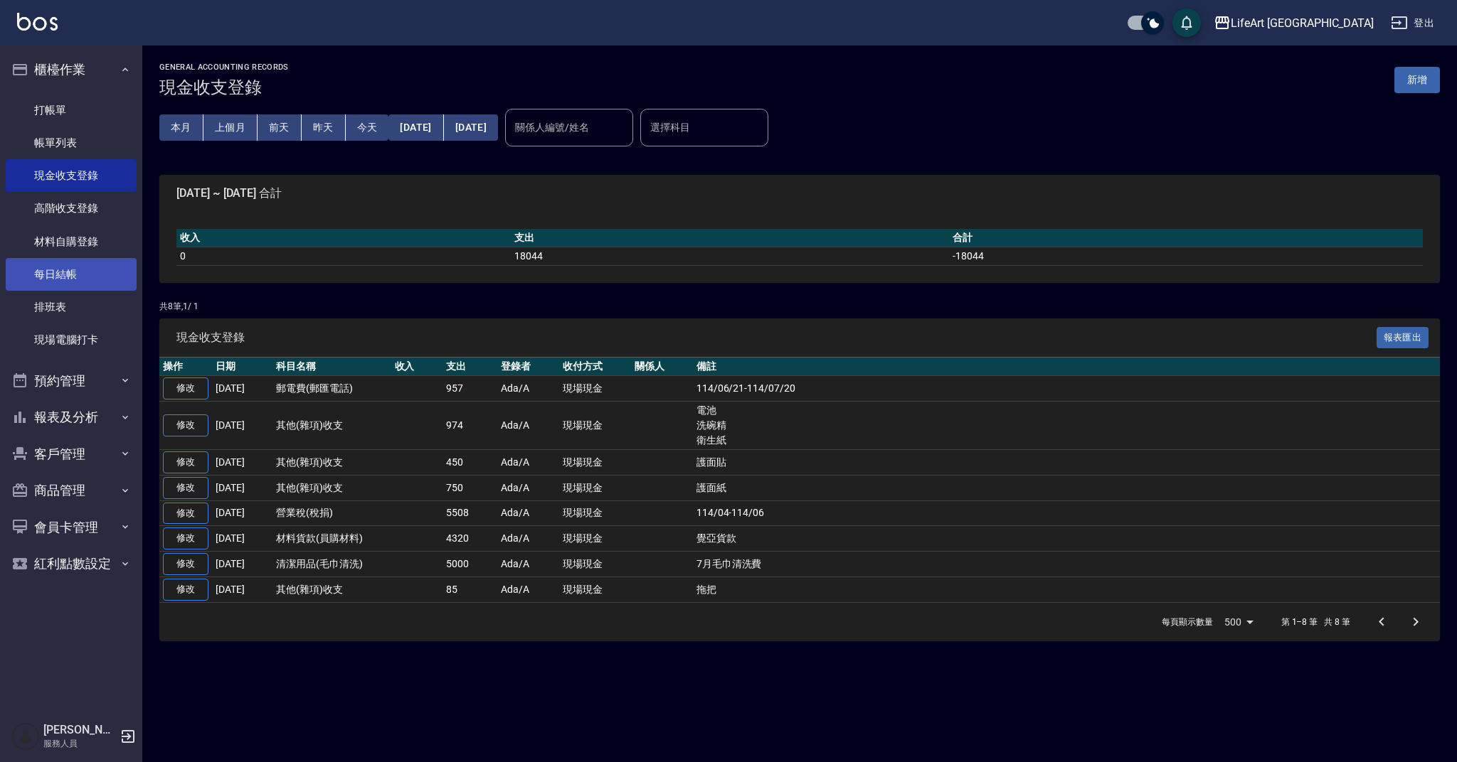
click at [107, 289] on link "每日結帳" at bounding box center [71, 274] width 131 height 33
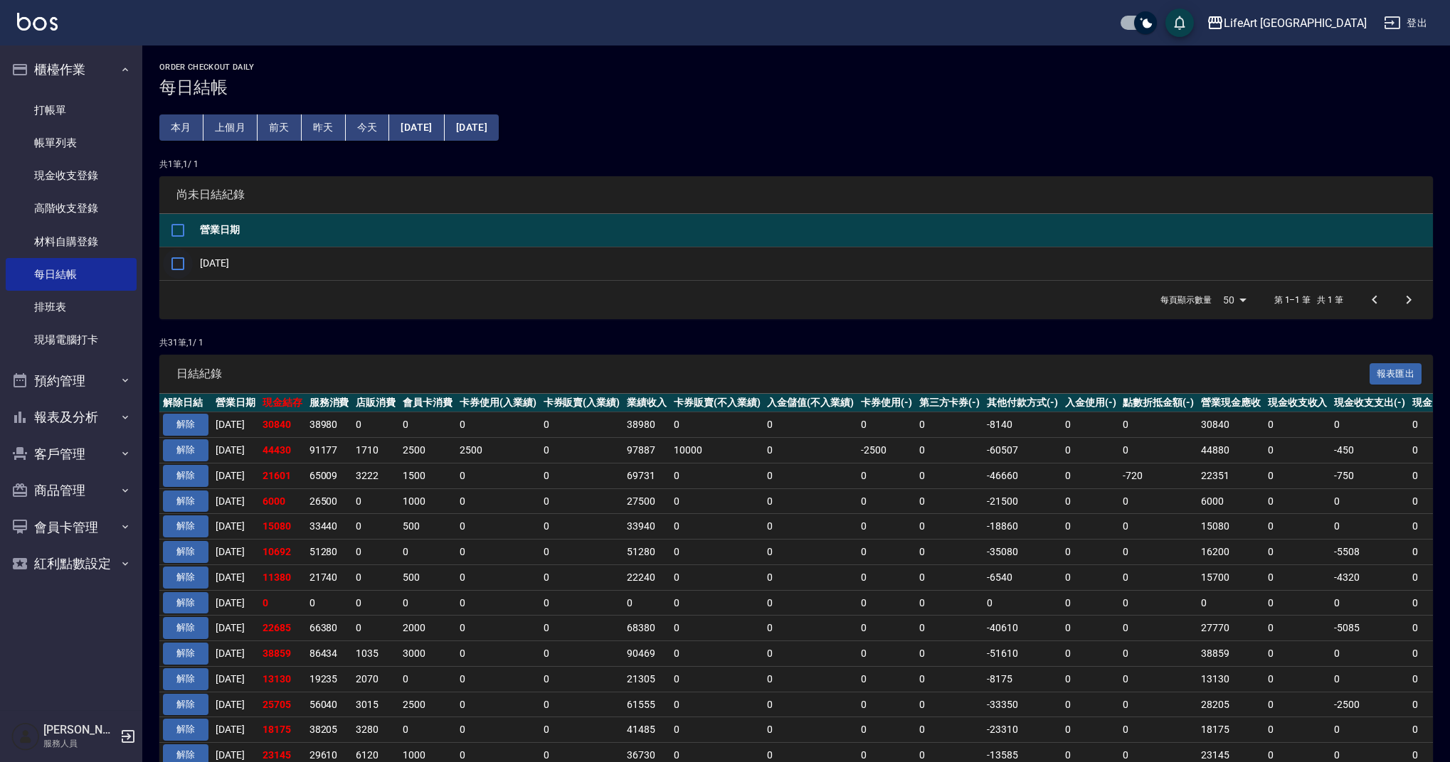
click at [181, 267] on input "checkbox" at bounding box center [178, 264] width 30 height 30
checkbox input "true"
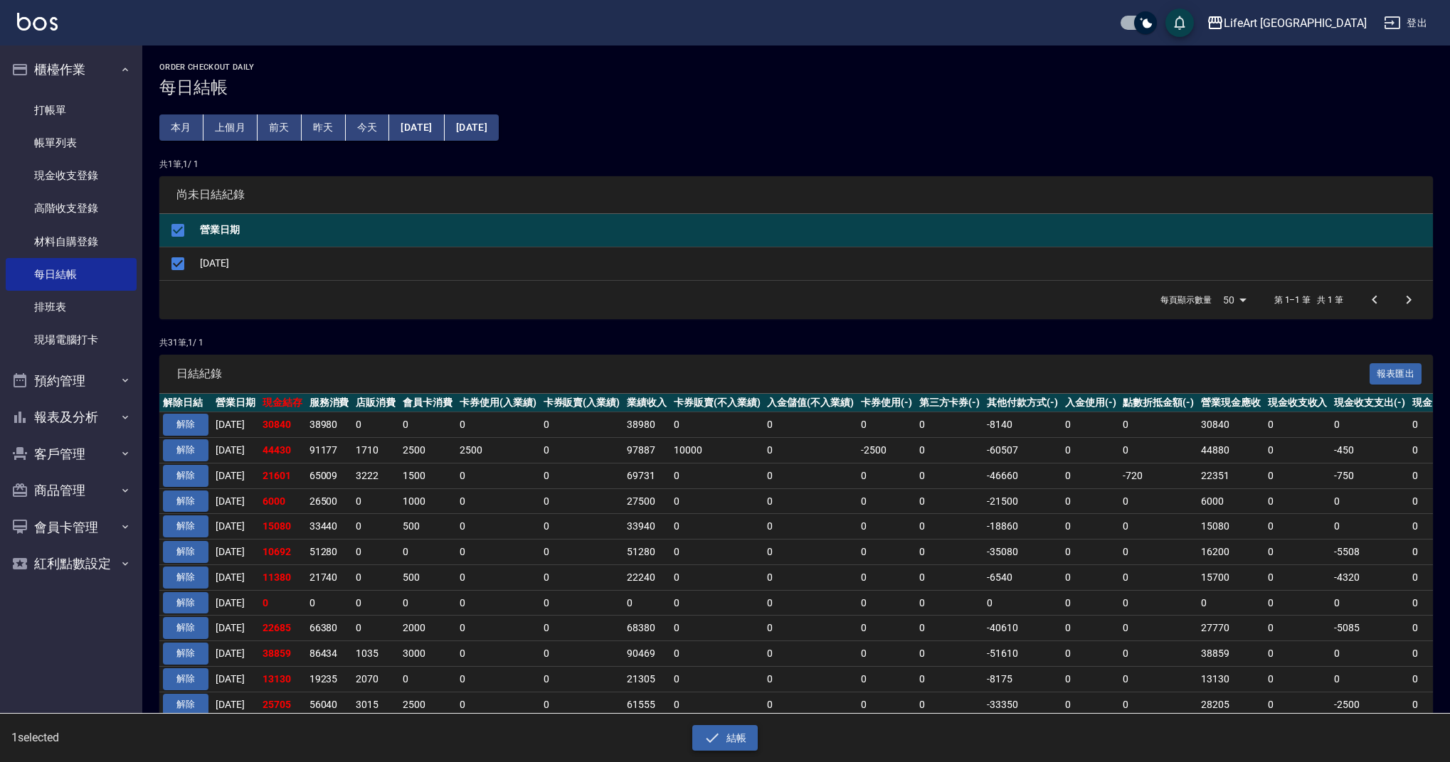
click at [732, 741] on button "結帳" at bounding box center [725, 738] width 66 height 26
click at [681, 54] on button "確定" at bounding box center [674, 57] width 46 height 22
checkbox input "false"
